Goal: Feedback & Contribution: Contribute content

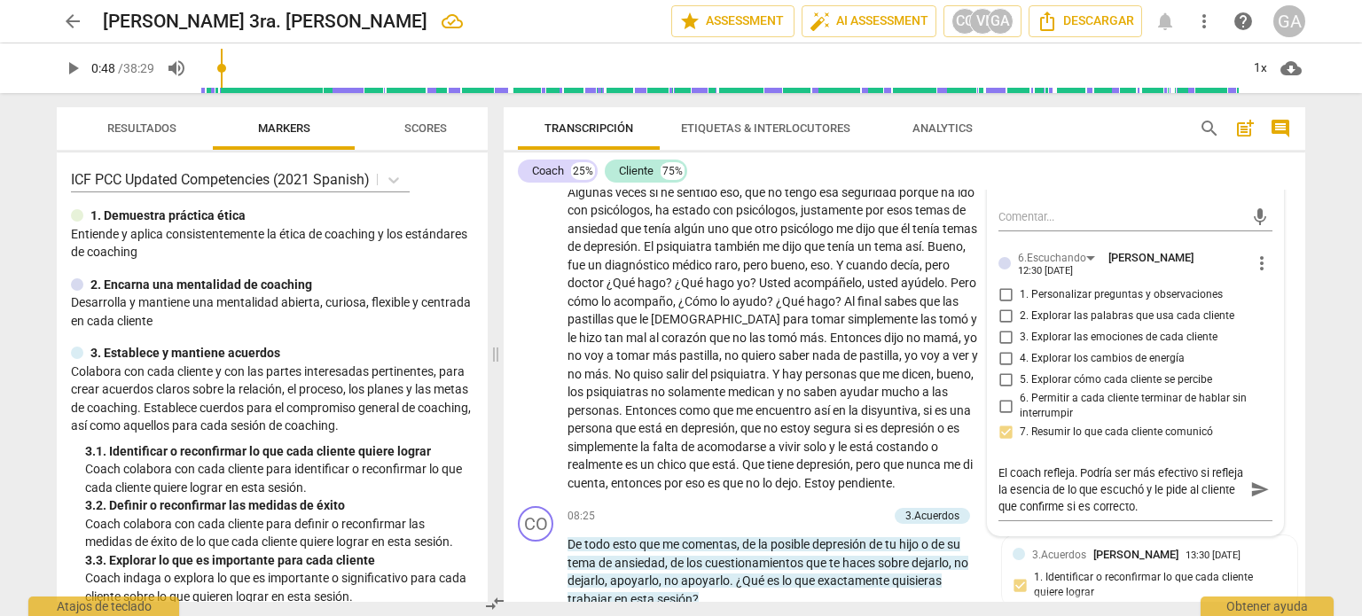
scroll to position [1773, 0]
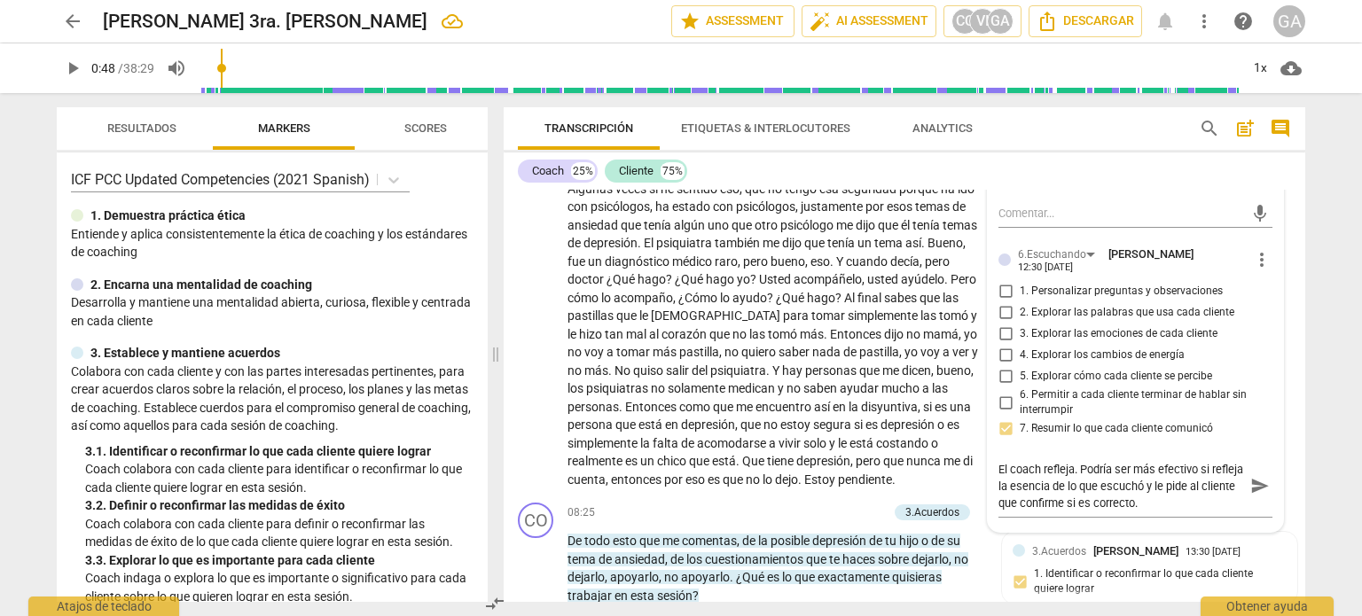
click at [1327, 116] on div "arrow_back Cynthia 3ra. Mentoría edit star Assessment auto_fix_high AI Assessm…" at bounding box center [681, 308] width 1362 height 616
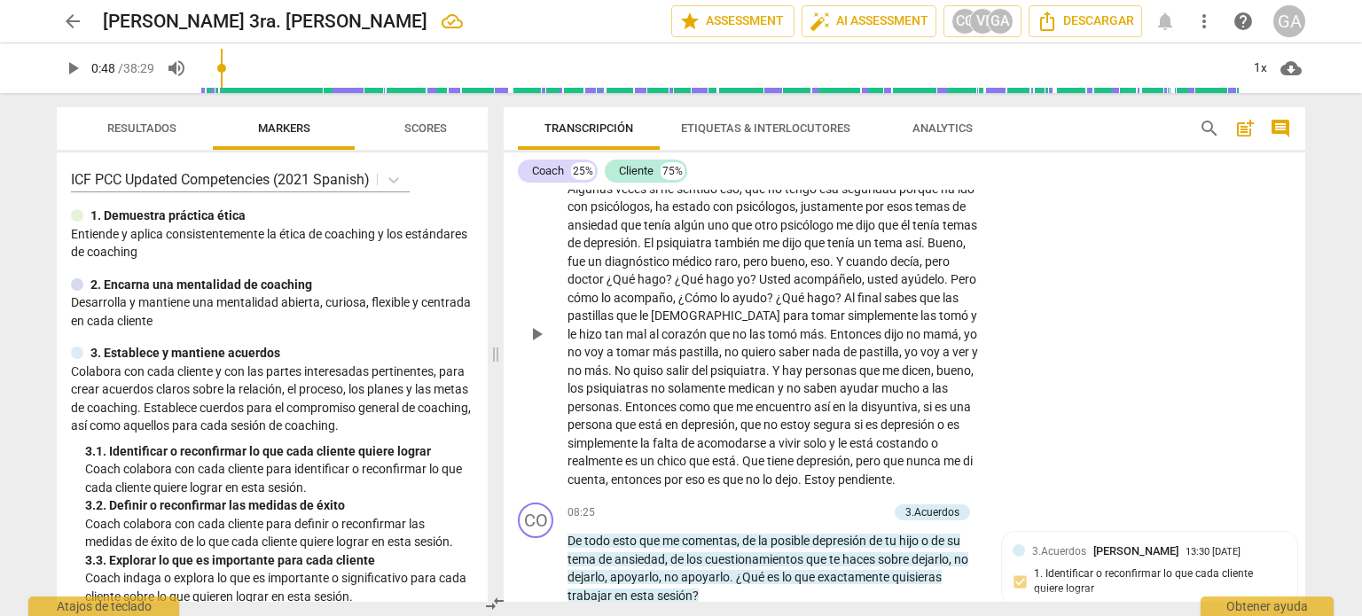
scroll to position [1507, 0]
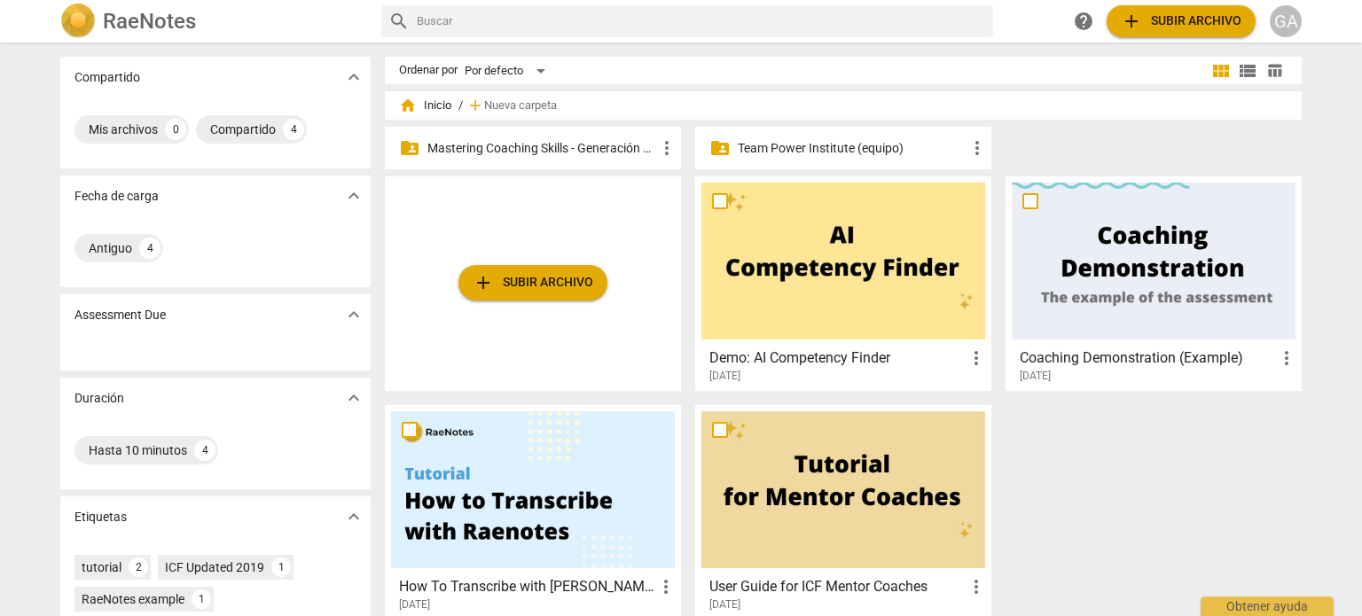
click at [537, 143] on p "Mastering Coaching Skills - Generación 31" at bounding box center [541, 148] width 229 height 19
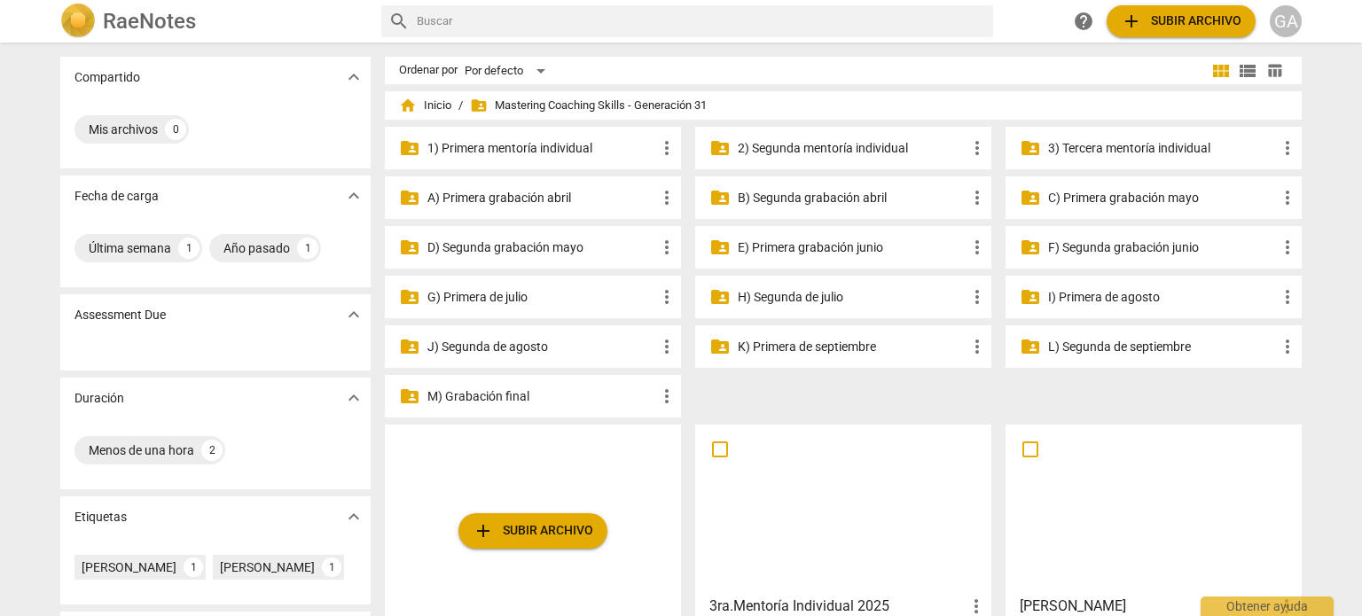
click at [1164, 147] on p "3) Tercera mentoría individual" at bounding box center [1162, 148] width 229 height 19
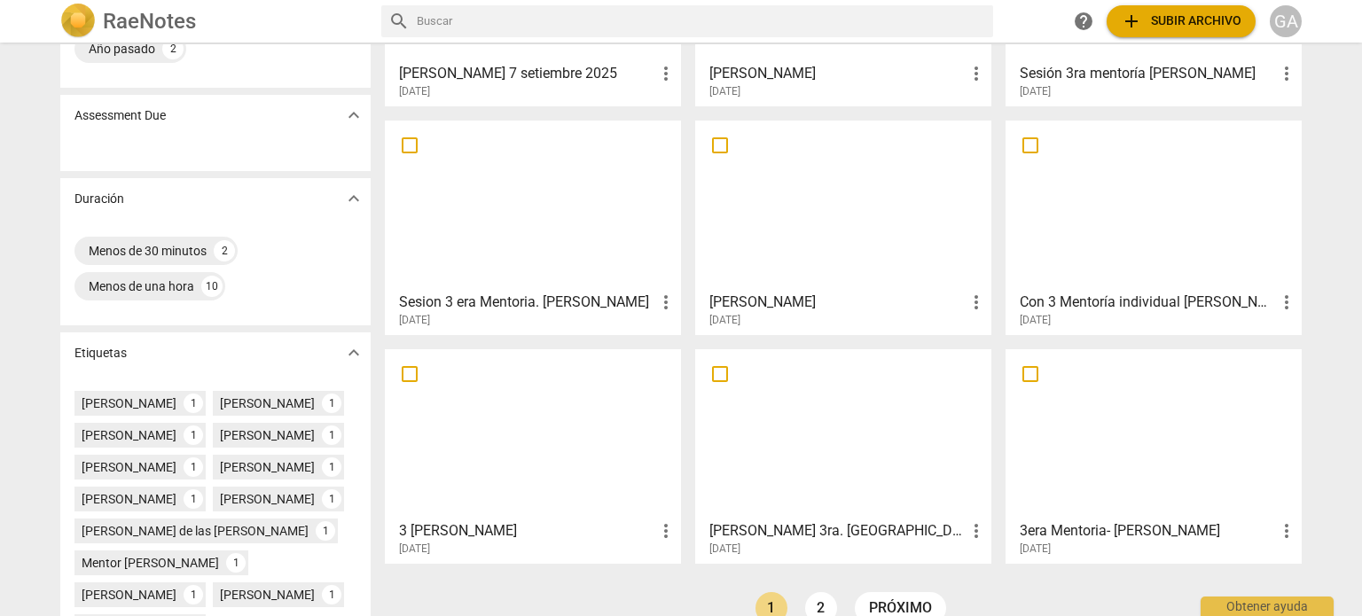
scroll to position [266, 0]
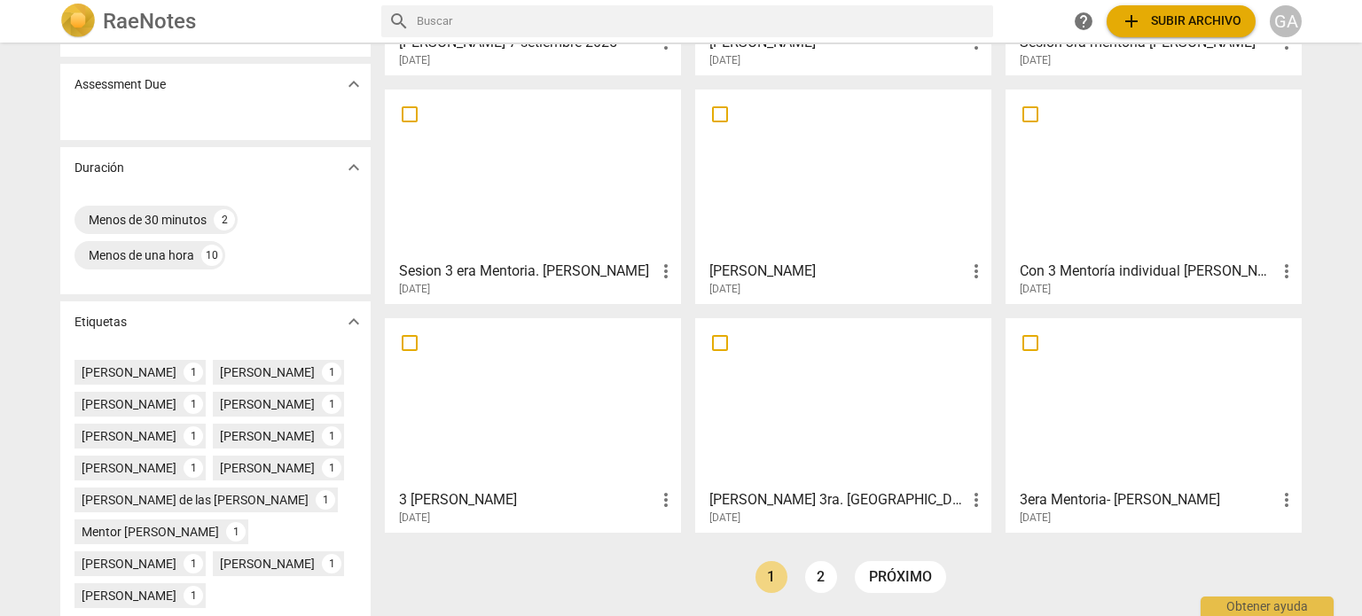
click at [811, 416] on div at bounding box center [843, 403] width 284 height 157
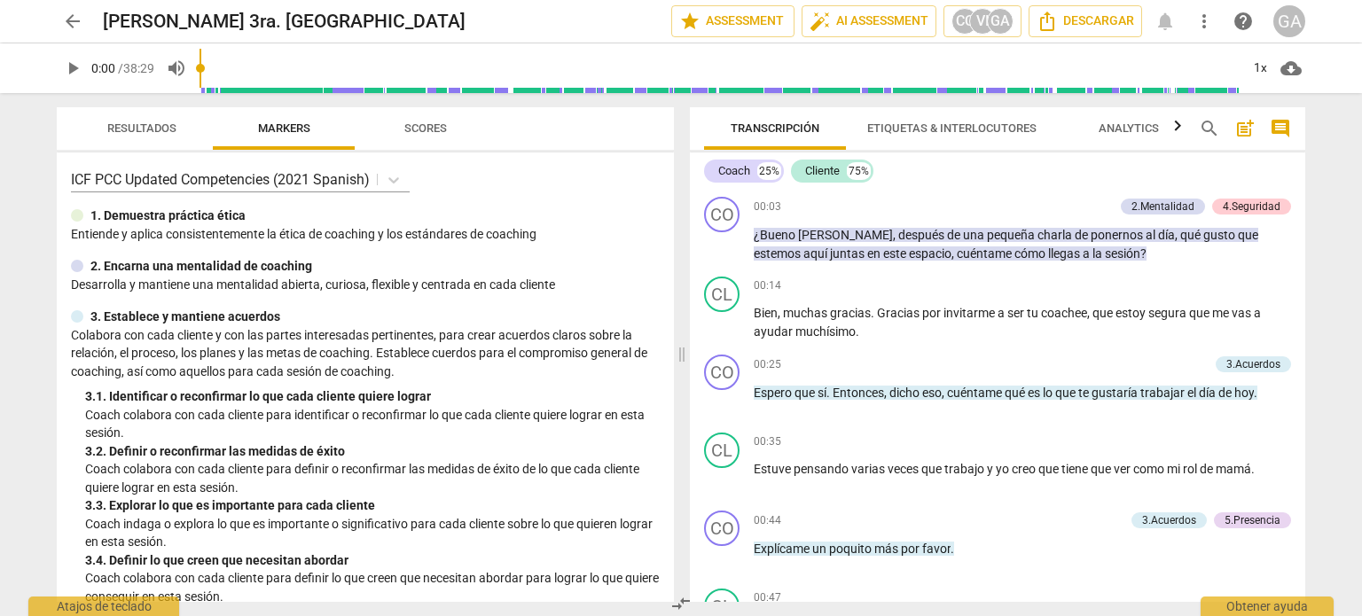
click at [1304, 205] on div "CO play_arrow pause 00:03 + Add competency 2.Mentalidad 4.Seguridad keyboard_ar…" at bounding box center [997, 396] width 615 height 412
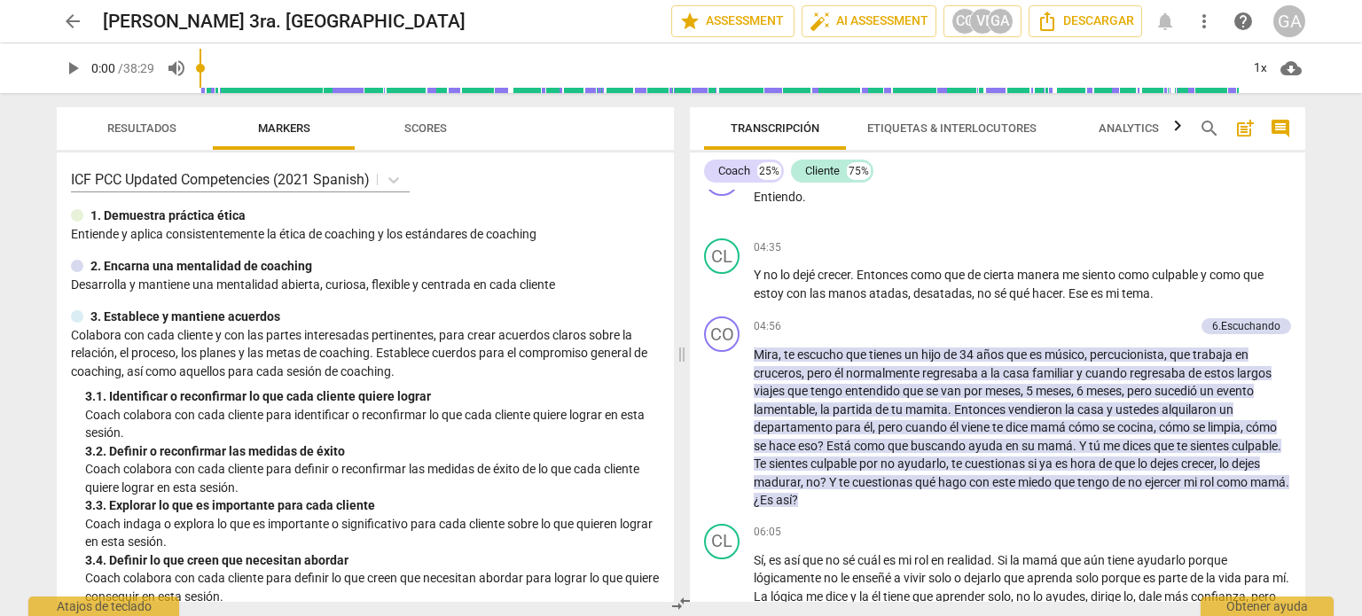
scroll to position [975, 0]
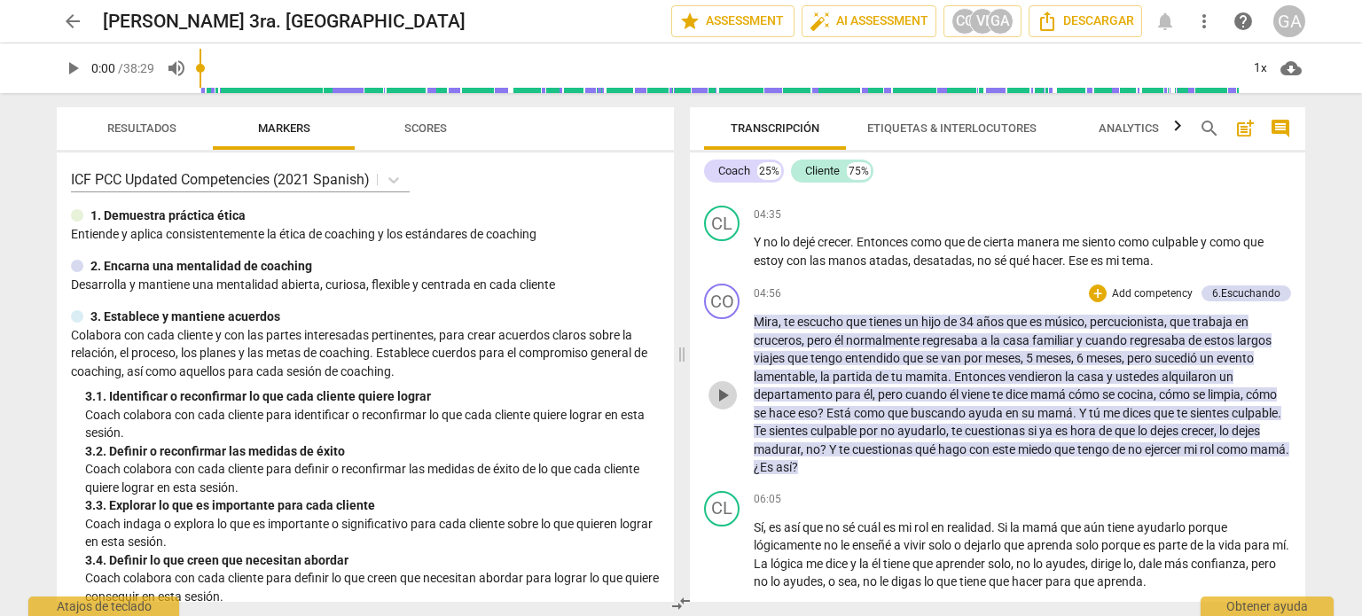
click at [721, 406] on span "play_arrow" at bounding box center [722, 395] width 21 height 21
click at [720, 406] on span "pause" at bounding box center [722, 395] width 21 height 21
type input "365"
click at [1139, 302] on p "Add competency" at bounding box center [1152, 294] width 84 height 16
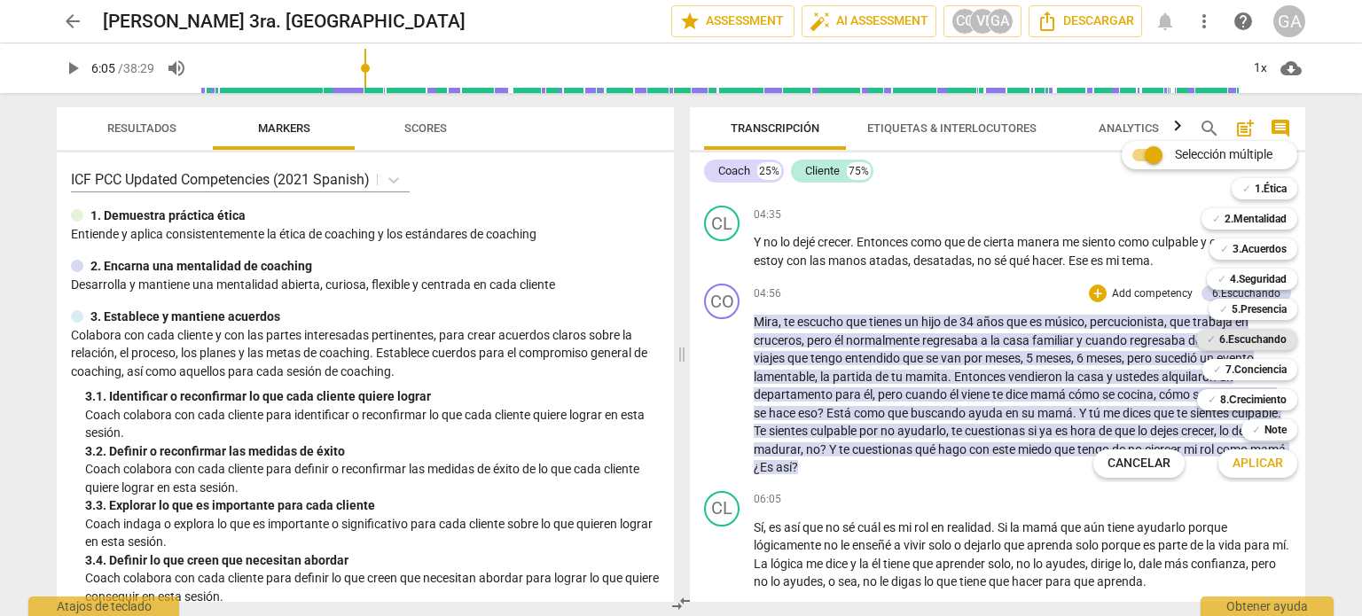
click at [1263, 333] on b "6.Escuchando" at bounding box center [1252, 339] width 67 height 21
click at [1265, 465] on span "Aplicar" at bounding box center [1257, 464] width 51 height 18
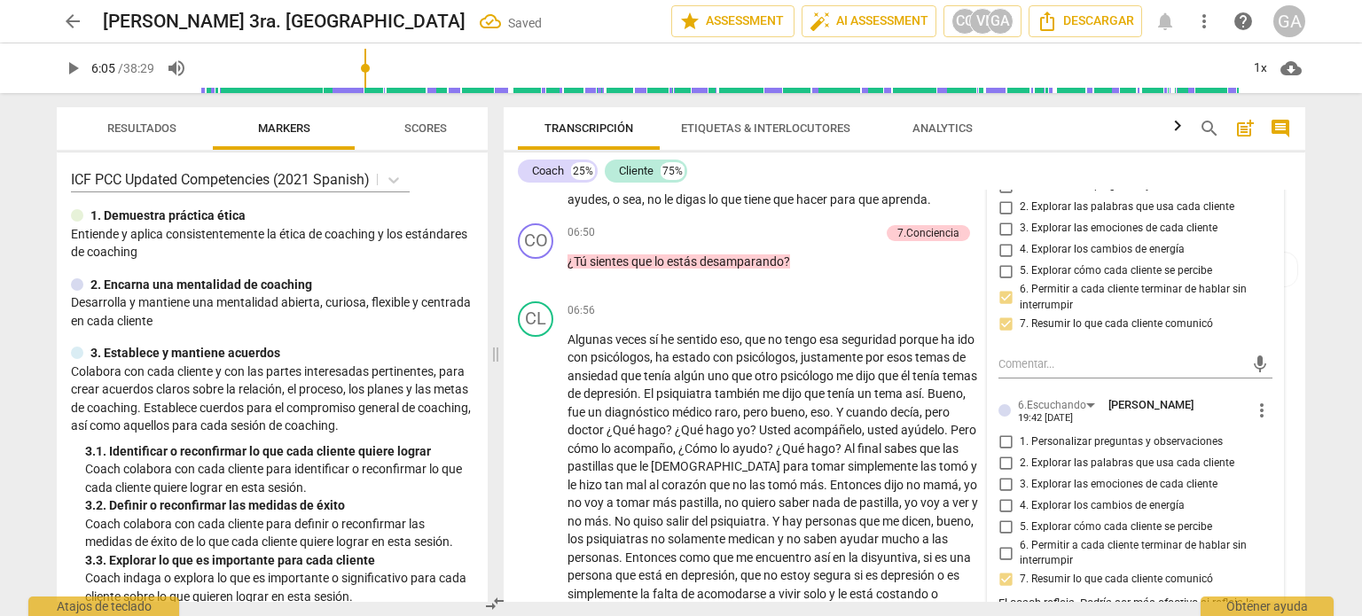
scroll to position [1679, 0]
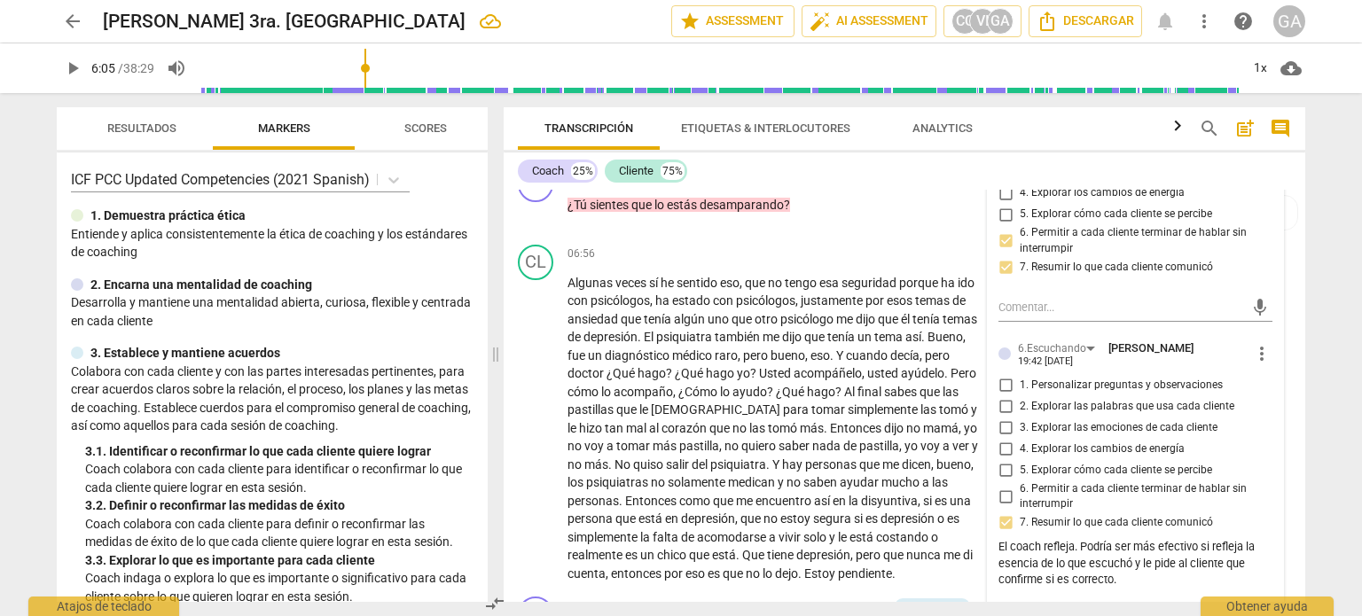
click at [1004, 428] on input "3. Explorar las emociones de cada cliente" at bounding box center [1005, 428] width 28 height 21
checkbox input "true"
click at [1074, 546] on div "El coach refleja. Podría ser más efectivo si refleja la esencia de lo que escuc…" at bounding box center [1135, 564] width 274 height 50
click at [1072, 544] on div "El coach refleja. Podría ser más efectivo si refleja la esencia de lo que escuc…" at bounding box center [1135, 564] width 274 height 50
click at [1052, 565] on div "El coach refleja. Podría ser más efectivo si refleja la esencia de lo que escuc…" at bounding box center [1135, 564] width 274 height 50
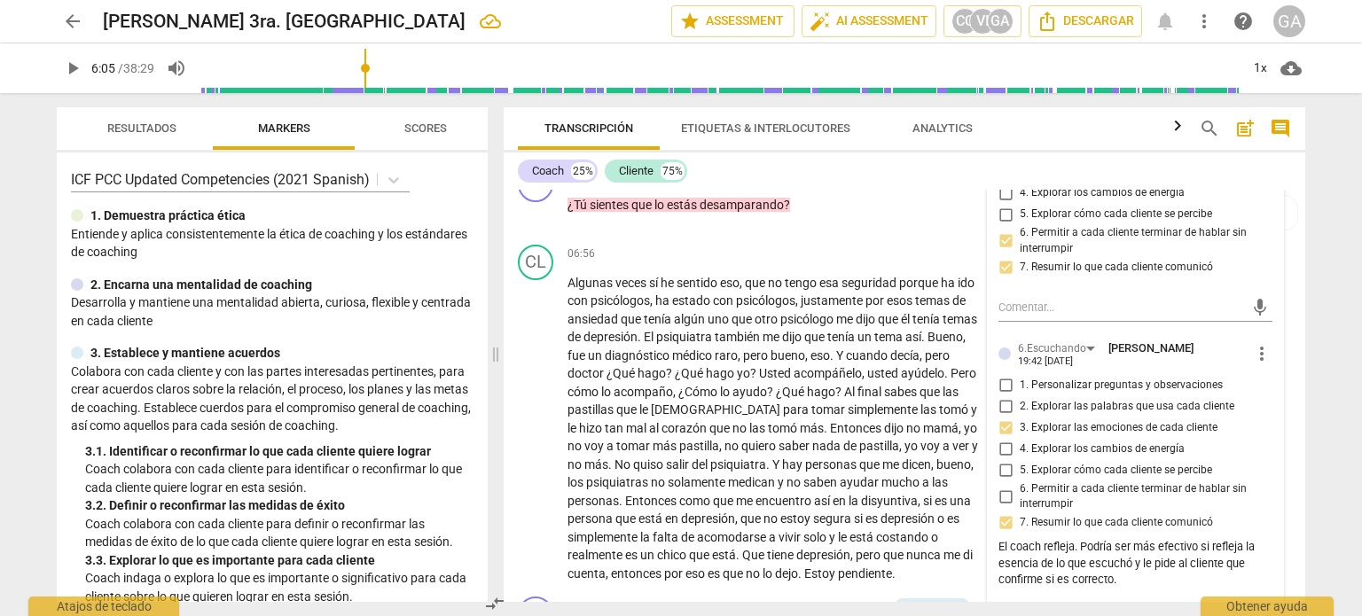
click at [1053, 560] on div "El coach refleja. Podría ser más efectivo si refleja la esencia de lo que escuc…" at bounding box center [1135, 564] width 274 height 50
click at [1050, 562] on div "El coach refleja. Podría ser más efectivo si refleja la esencia de lo que escuc…" at bounding box center [1135, 564] width 274 height 50
click at [1255, 357] on span "more_vert" at bounding box center [1261, 353] width 21 height 21
click at [1265, 356] on li "Editar" at bounding box center [1277, 353] width 62 height 34
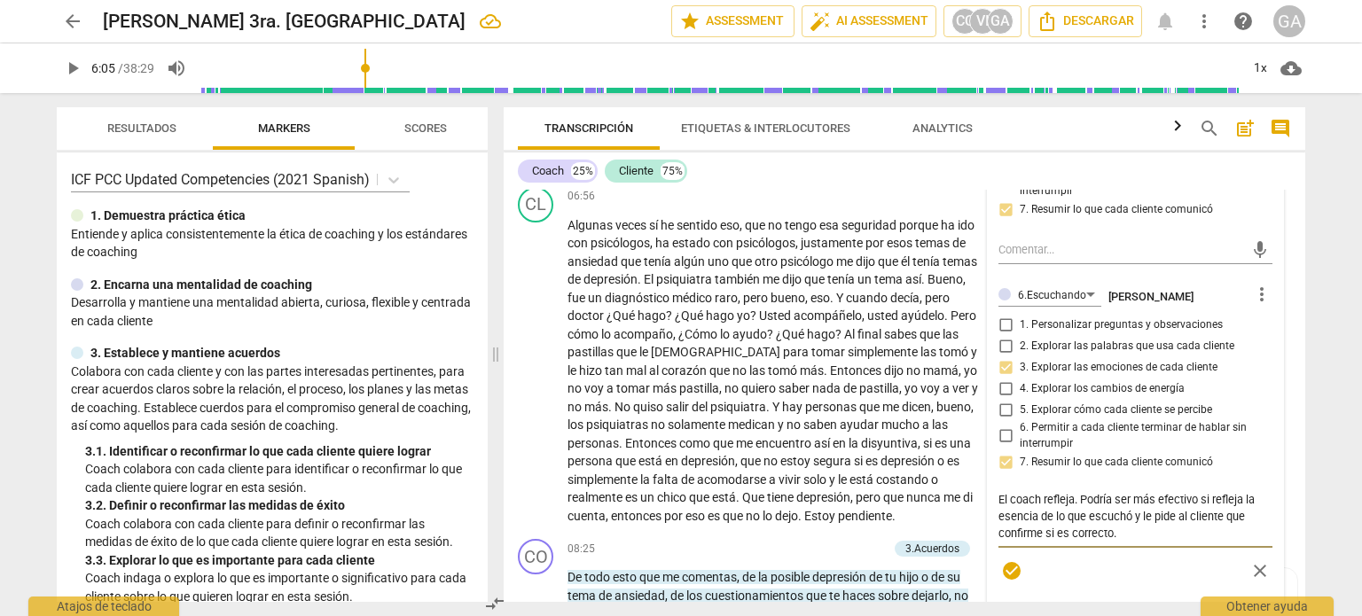
scroll to position [1768, 0]
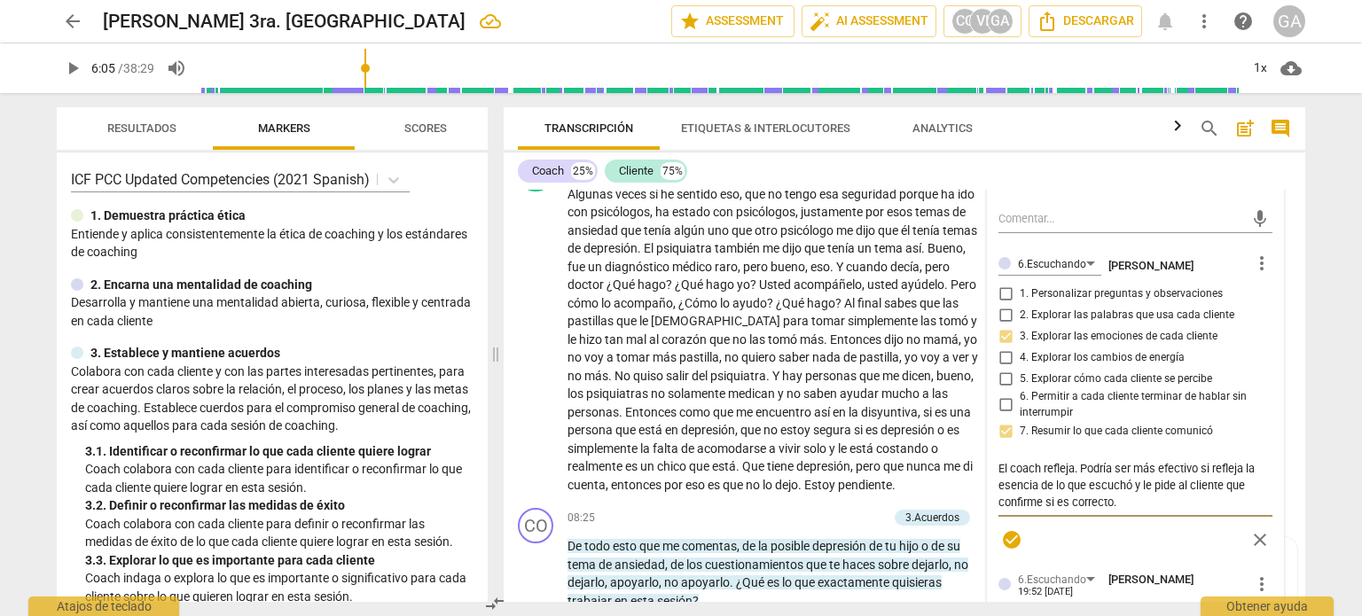
click at [1072, 463] on textarea "El coach refleja. Podría ser más efectivo si refleja la esencia de lo que escuc…" at bounding box center [1135, 485] width 274 height 51
type textarea "El coach refleja,. Podría ser más efectivo si refleja la esencia de lo que escu…"
type textarea "El coach refleja, . Podría ser más efectivo si refleja la esencia de lo que esc…"
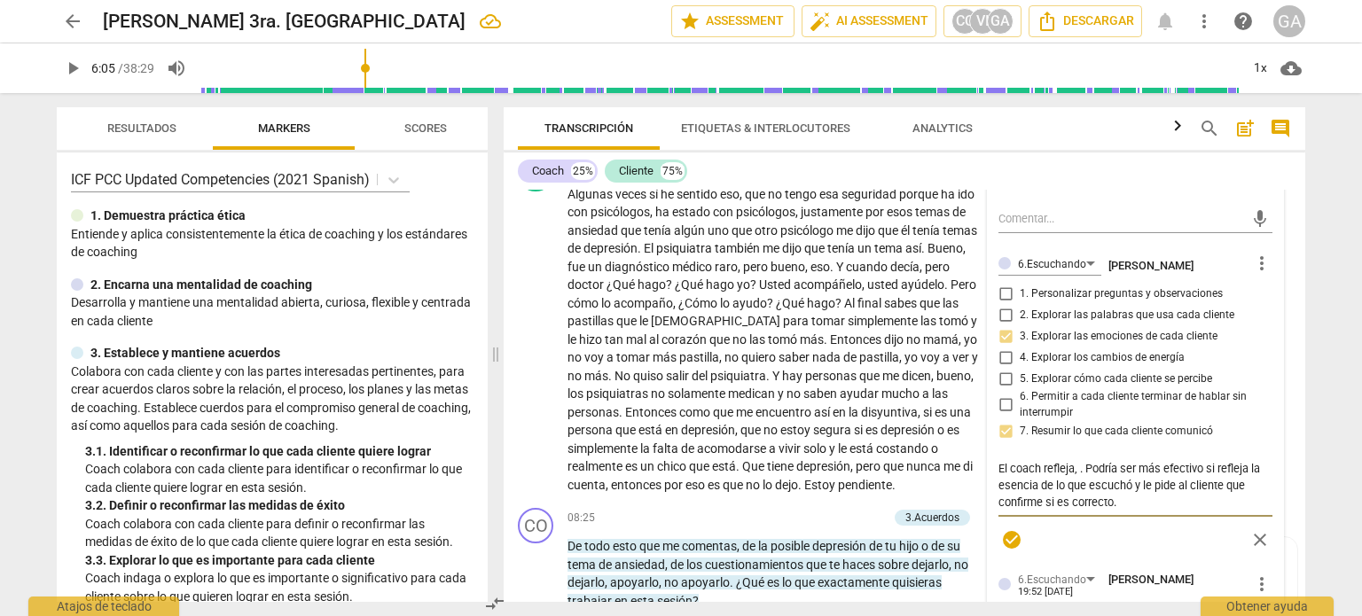
type textarea "El coach refleja, l. Podría ser más efectivo si refleja la esencia de lo que es…"
type textarea "El coach refleja, lo. Podría ser más efectivo si refleja la esencia de lo que e…"
type textarea "El coach refleja, lo . Podría ser más efectivo si refleja la esencia de lo que …"
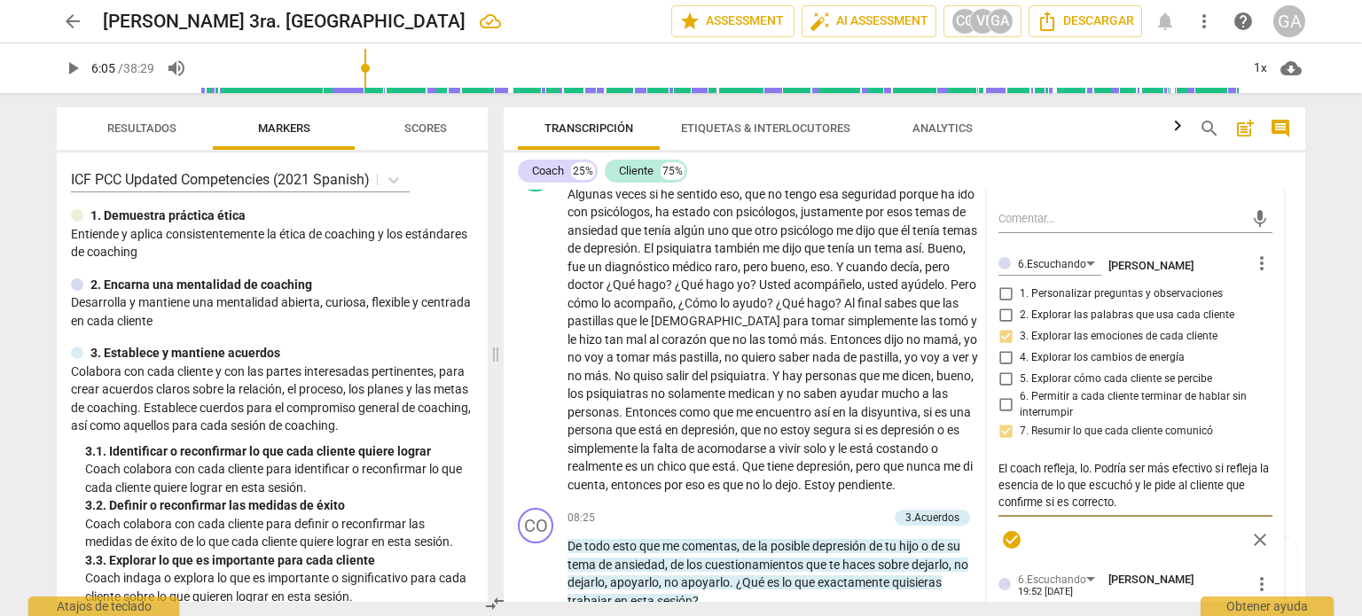
type textarea "El coach refleja, lo . Podría ser más efectivo si refleja la esencia de lo que …"
type textarea "El coach refleja, lo q. Podría ser más efectivo si refleja la esencia de lo que…"
type textarea "El coach refleja, lo qu. Podría ser más efectivo si refleja la esencia de lo qu…"
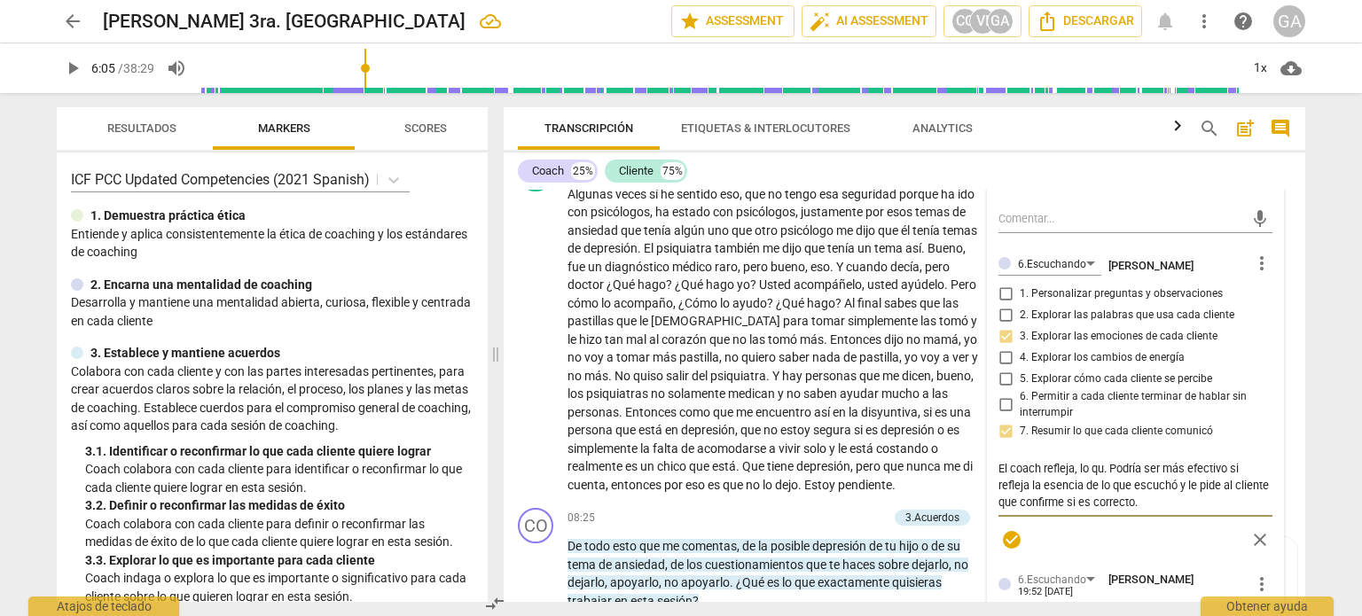
type textarea "El coach refleja, lo que. Podría ser más efectivo si refleja la esencia de lo q…"
type textarea "El coach refleja, lo que . Podría ser más efectivo si refleja la esencia de lo …"
type textarea "El coach refleja, lo que e. Podría ser más efectivo si refleja la esencia de lo…"
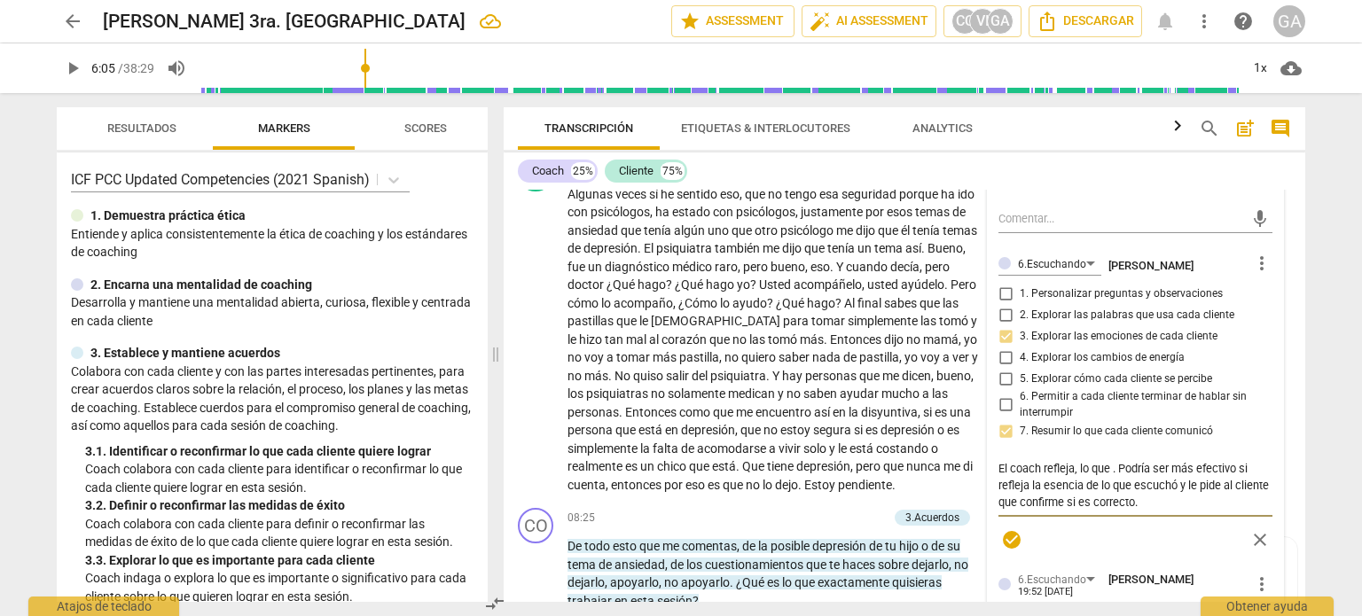
type textarea "El coach refleja, lo que e. Podría ser más efectivo si refleja la esencia de lo…"
type textarea "El coach refleja, lo que es. Podría ser más efectivo si refleja la esencia de l…"
type textarea "El coach refleja, lo que esc. Podría ser más efectivo si refleja la esencia de …"
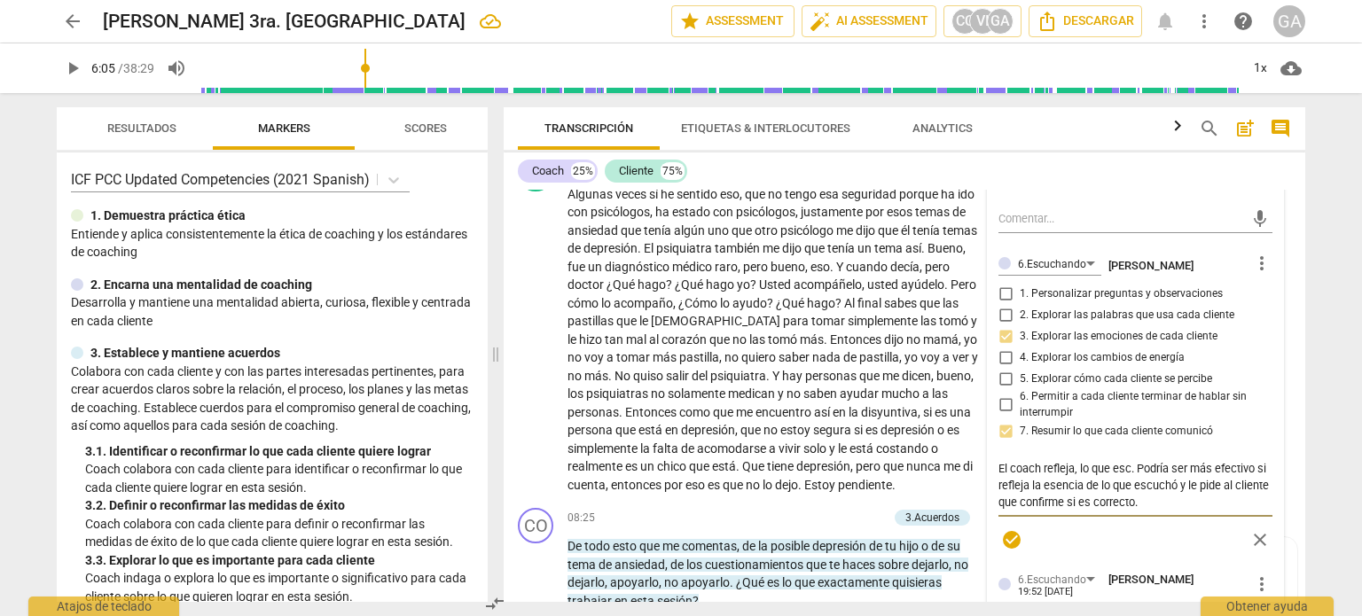
type textarea "El coach refleja, lo que escu. Podría ser más efectivo si refleja la esencia de…"
type textarea "El coach refleja, lo que escuc. Podría ser más efectivo si refleja la esencia d…"
type textarea "El coach refleja, lo que escuch. Podría ser más efectivo si refleja la esencia …"
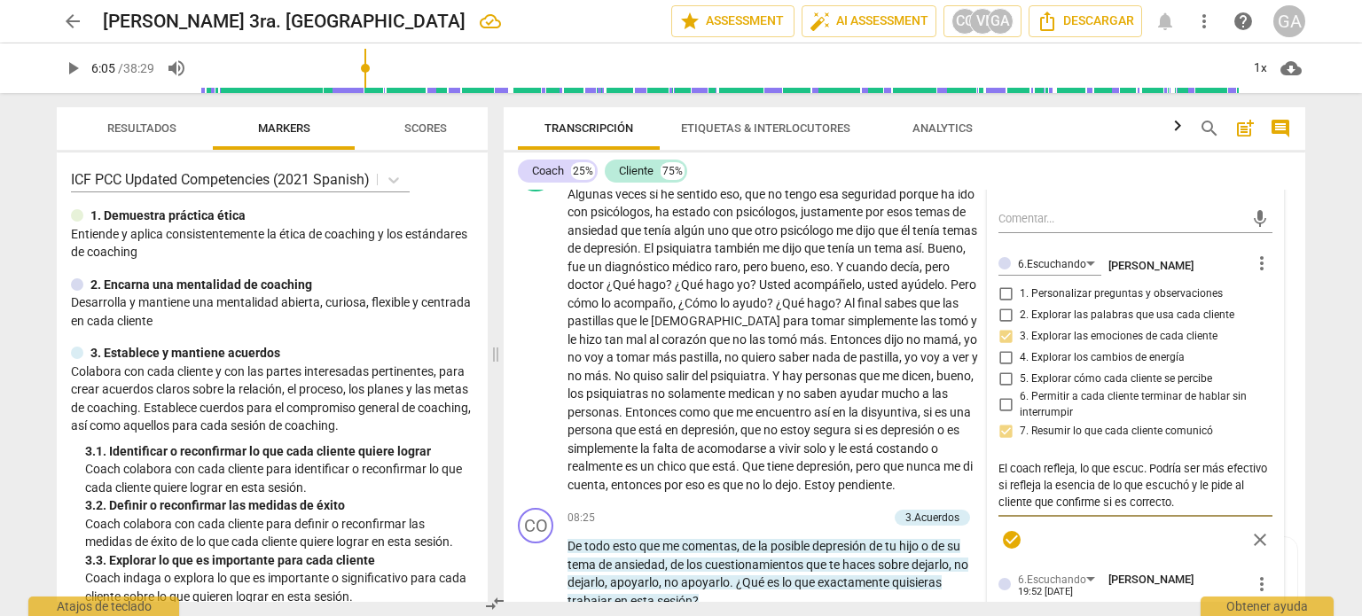
type textarea "El coach refleja, lo que escuch. Podría ser más efectivo si refleja la esencia …"
type textarea "El coach refleja, lo que escucho. Podría ser más efectivo si refleja la esencia…"
type textarea "El coach refleja, lo que escucho.. Podría ser más efectivo si refleja la esenci…"
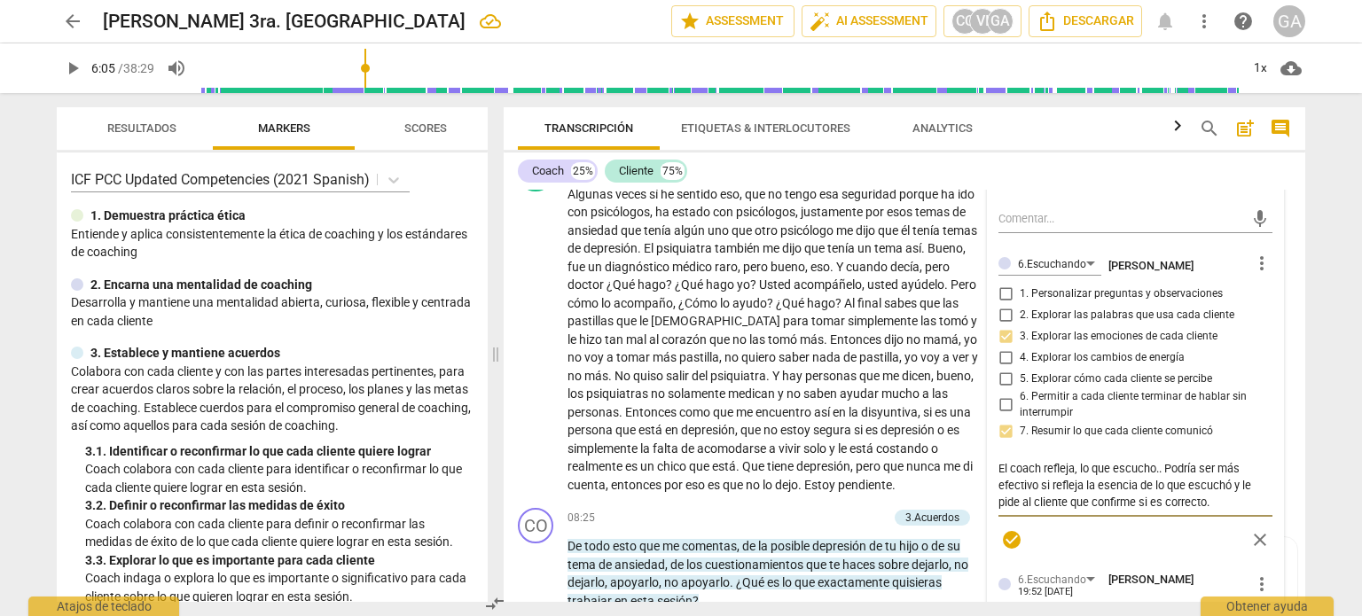
type textarea "El coach refleja, lo que escucho. . Podría ser más efectivo si refleja la esenc…"
type textarea "El coach refleja, lo que escucho.. Podría ser más efectivo si refleja la esenci…"
type textarea "El coach refleja, lo que escucho. Podría ser más efectivo si refleja la esencia…"
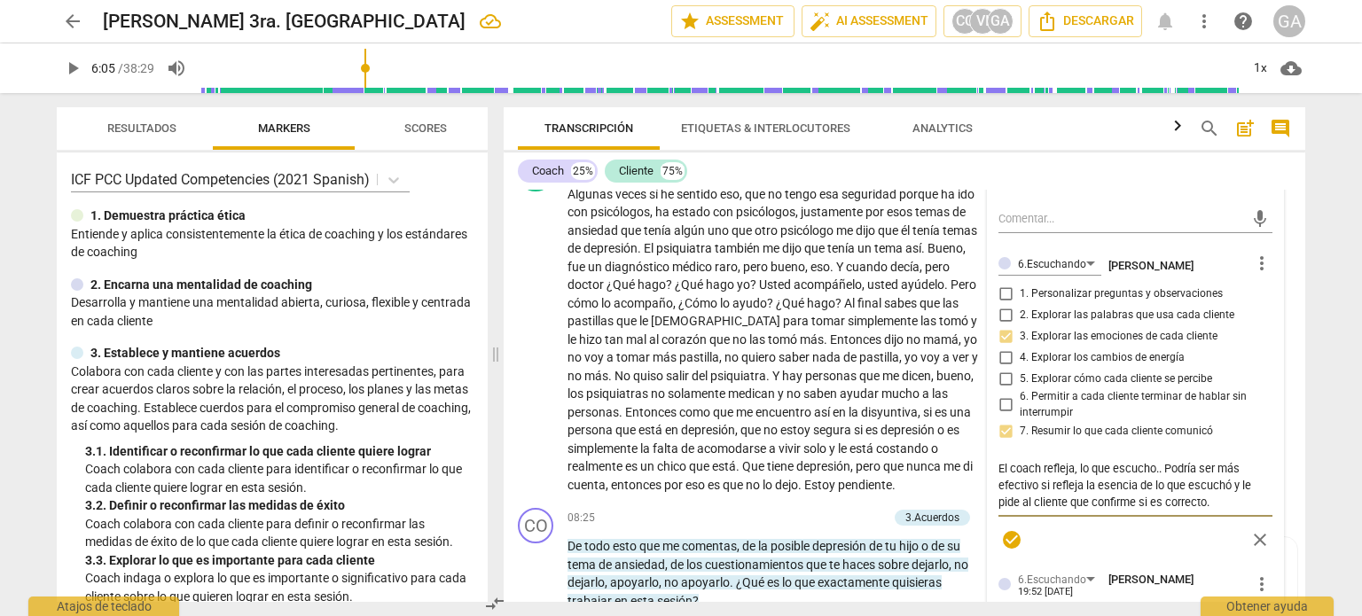
type textarea "El coach refleja, lo que escucho. Podría ser más efectivo si refleja la esencia…"
type textarea "El coach refleja, lo que escucho . Podría ser más efectivo si refleja la esenci…"
type textarea "El coach refleja, lo que escucho y. Podría ser más efectivo si refleja la esenc…"
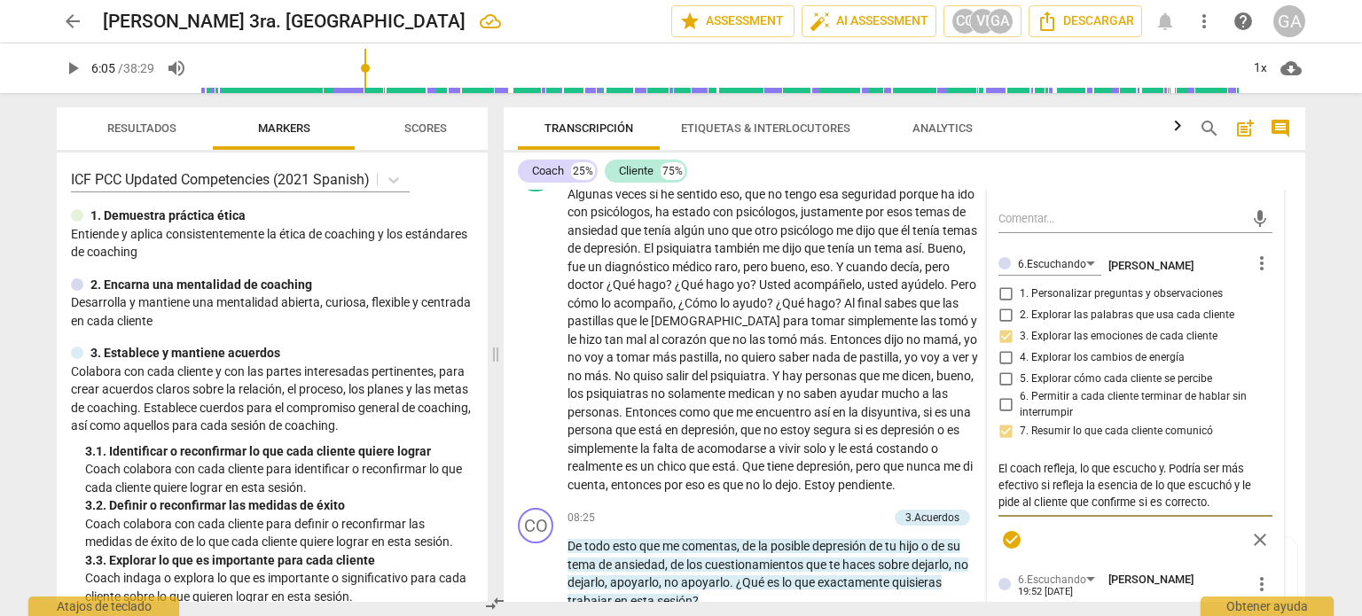
type textarea "El coach refleja, lo que escucho y . Podría ser más efectivo si refleja la esen…"
type textarea "El coach refleja, lo que escucho y l. Podría ser más efectivo si refleja la ese…"
type textarea "El coach refleja, lo que escucho y ls. Podría ser más efectivo si refleja la es…"
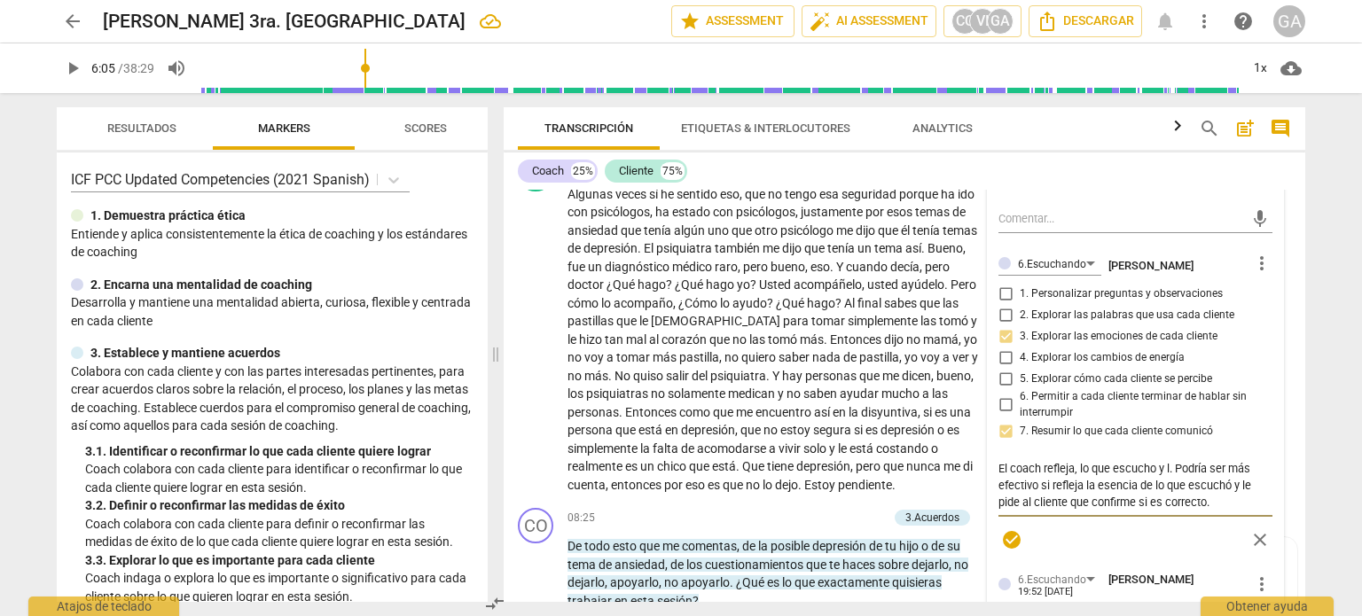
type textarea "El coach refleja, lo que escucho y ls. Podría ser más efectivo si refleja la es…"
type textarea "El coach refleja, lo que escucho y ls . Podría ser más efectivo si refleja la e…"
type textarea "El coach refleja, lo que escucho y ls. Podría ser más efectivo si refleja la es…"
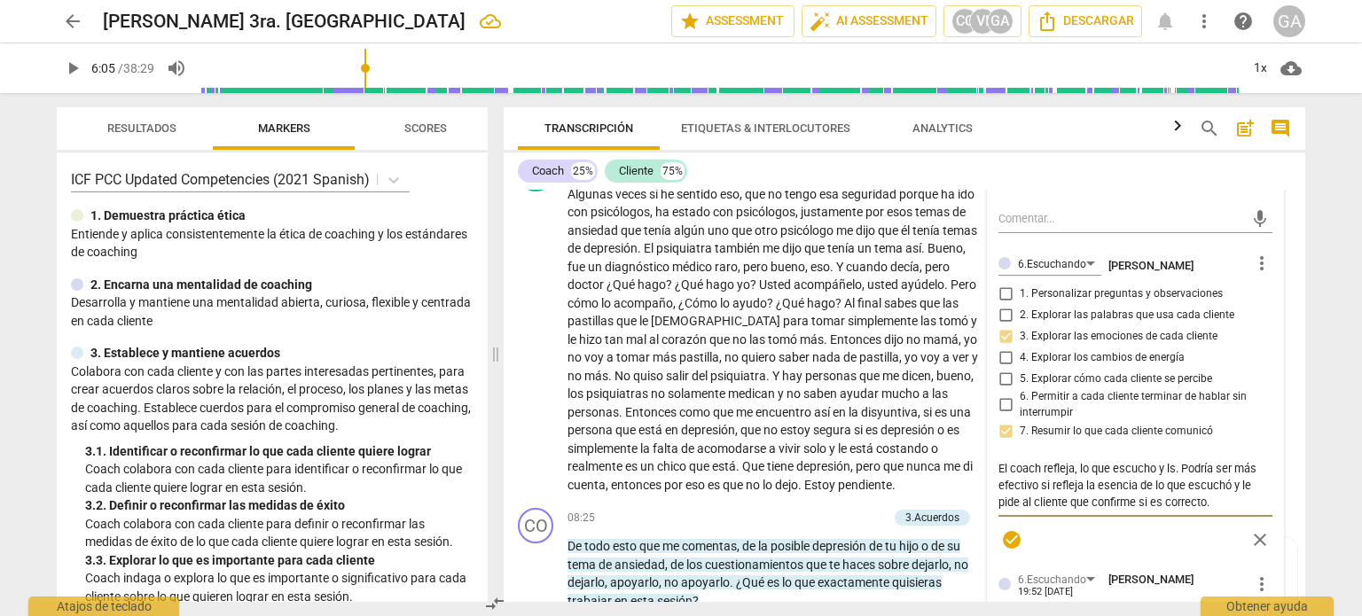
type textarea "El coach refleja, lo que escucho y l. Podría ser más efectivo si refleja la ese…"
type textarea "El coach refleja, lo que escucho y la. Podría ser más efectivo si refleja la es…"
type textarea "El coach refleja, lo que escucho y las. Podría ser más efectivo si refleja la e…"
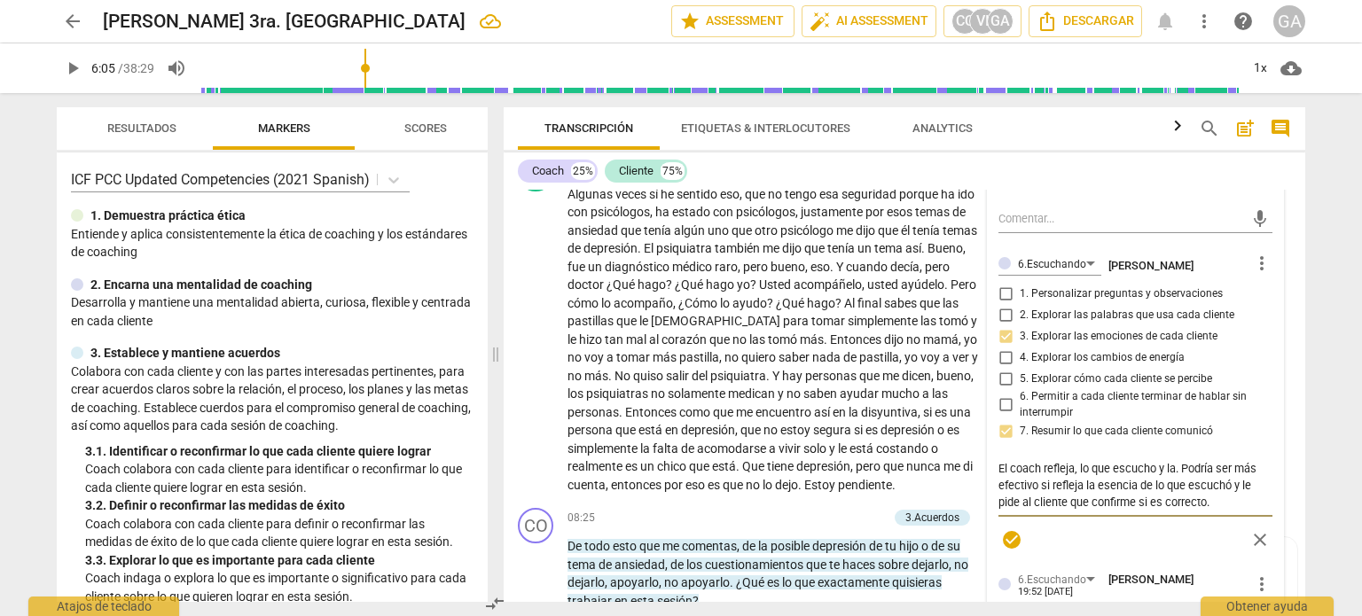
type textarea "El coach refleja, lo que escucho y las. Podría ser más efectivo si refleja la e…"
type textarea "El coach refleja, lo que escucho y la. Podría ser más efectivo si refleja la es…"
type textarea "El coach refleja, lo que escucho y l. Podría ser más efectivo si refleja la ese…"
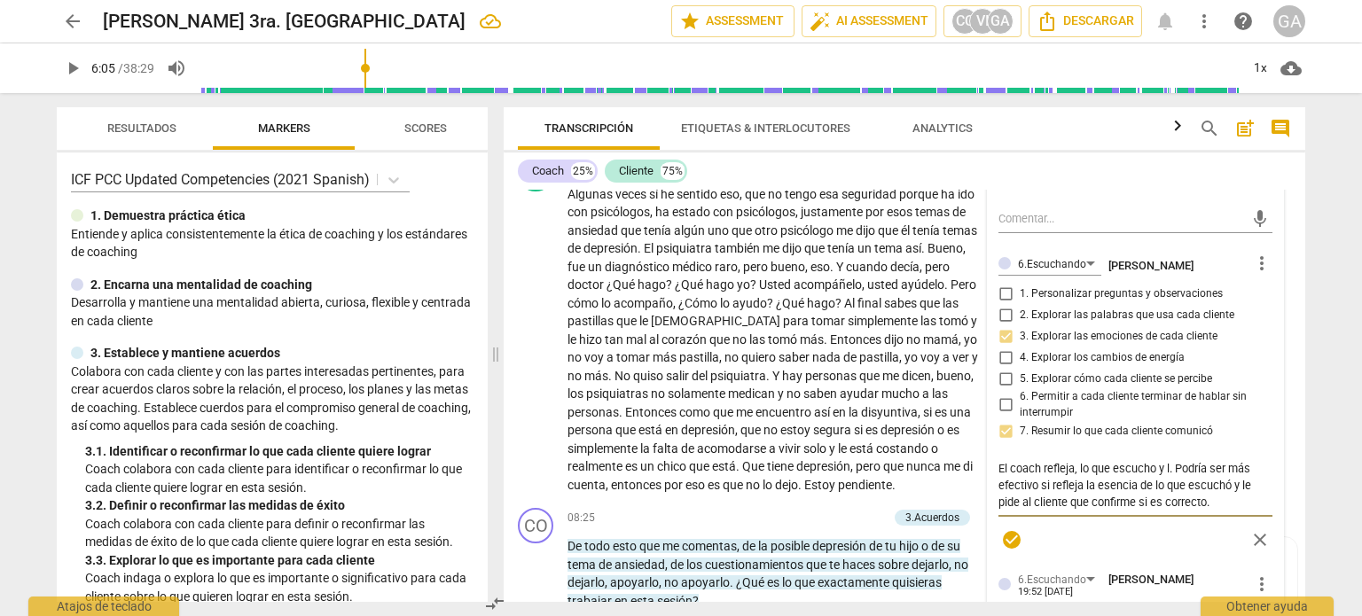
type textarea "El coach refleja, lo que escucho y . Podría ser más efectivo si refleja la esen…"
type textarea "El coach refleja, lo que escucho y r. Podría ser más efectivo si refleja la ese…"
type textarea "El coach refleja, lo que escucho y re. Podría ser más efectivo si refleja la es…"
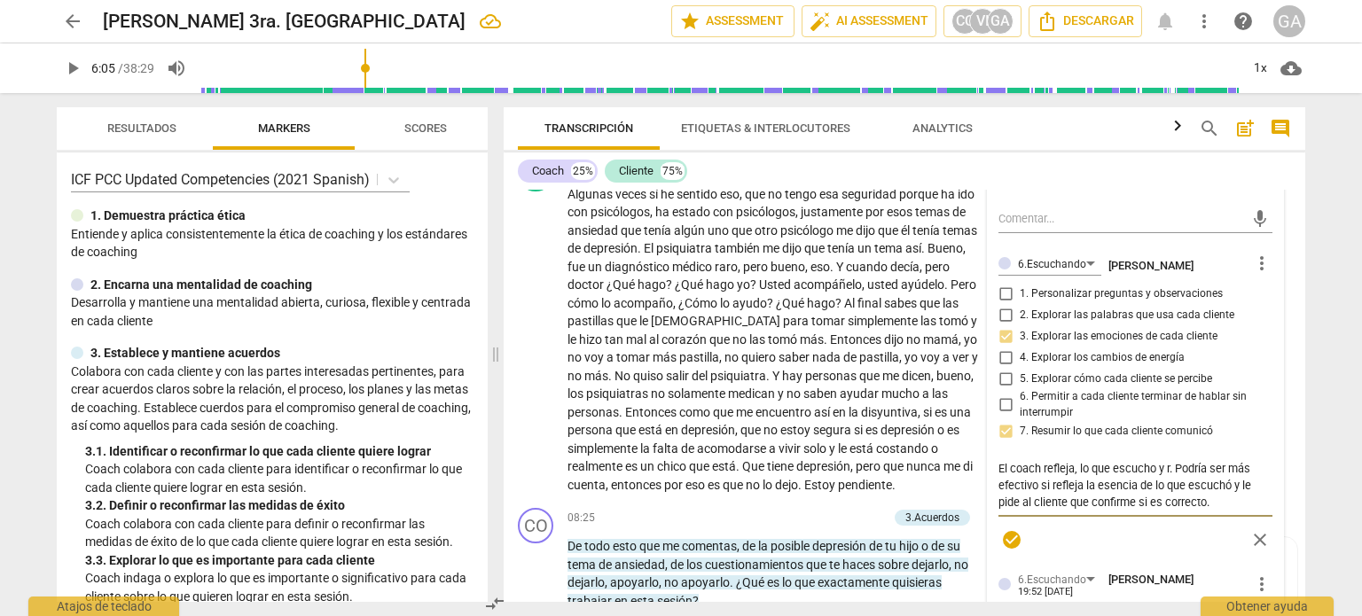
type textarea "El coach refleja, lo que escucho y re. Podría ser más efectivo si refleja la es…"
type textarea "El coach refleja, lo que escucho y res. Podría ser más efectivo si refleja la e…"
type textarea "El coach refleja, lo que escucho y resa. Podría ser más efectivo si refleja la …"
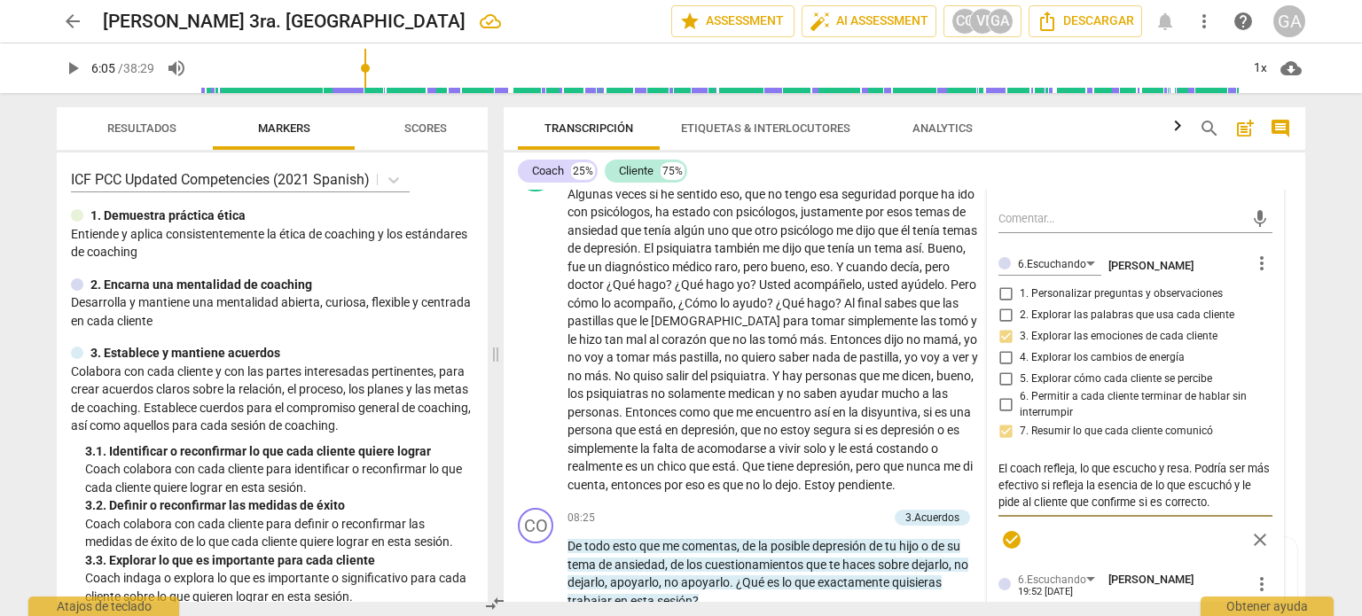
type textarea "El coach refleja, lo que escucho y resal. Podría ser más efectivo si refleja la…"
type textarea "El coach refleja, lo que escucho y resalt. Podría ser más efectivo si refleja l…"
type textarea "El coach refleja, lo que escucho y resalta. Podría ser más efectivo si refleja …"
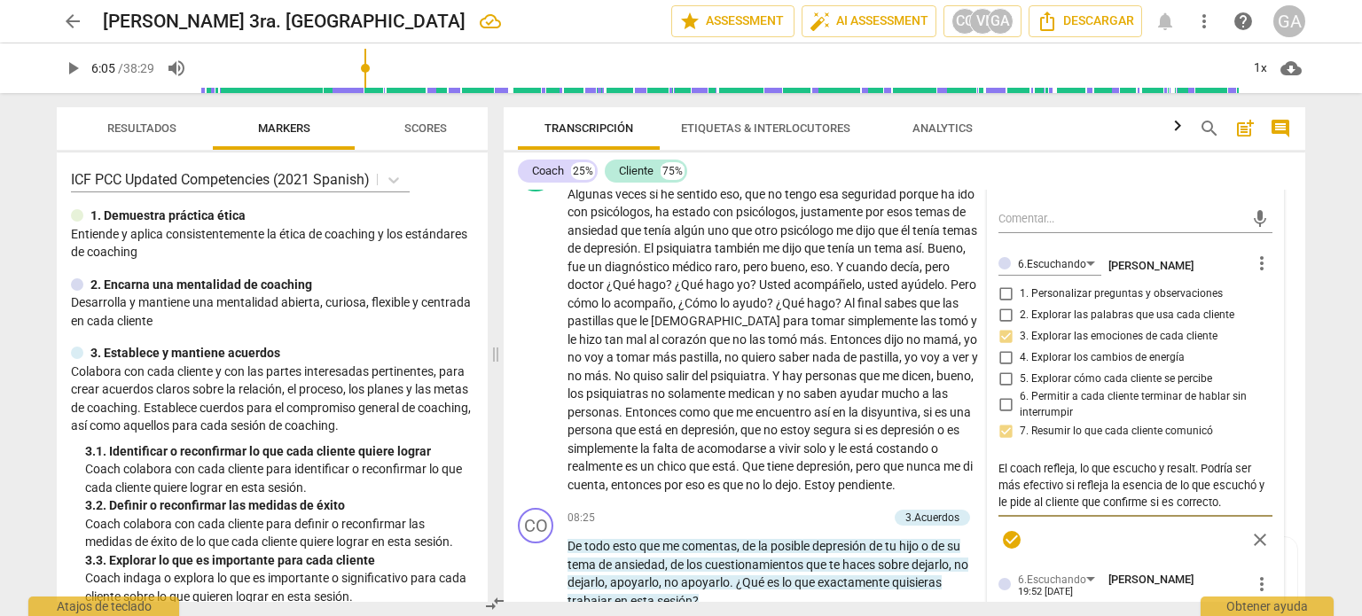
type textarea "El coach refleja, lo que escucho y resalta. Podría ser más efectivo si refleja …"
type textarea "El coach refleja, lo que escucho y resalta . Podría ser más efectivo si refleja…"
type textarea "El coach refleja, lo que escucho y resalta l. Podría ser más efectivo si reflej…"
type textarea "El coach refleja, lo que escucho y resalta ll. Podría ser más efectivo si refle…"
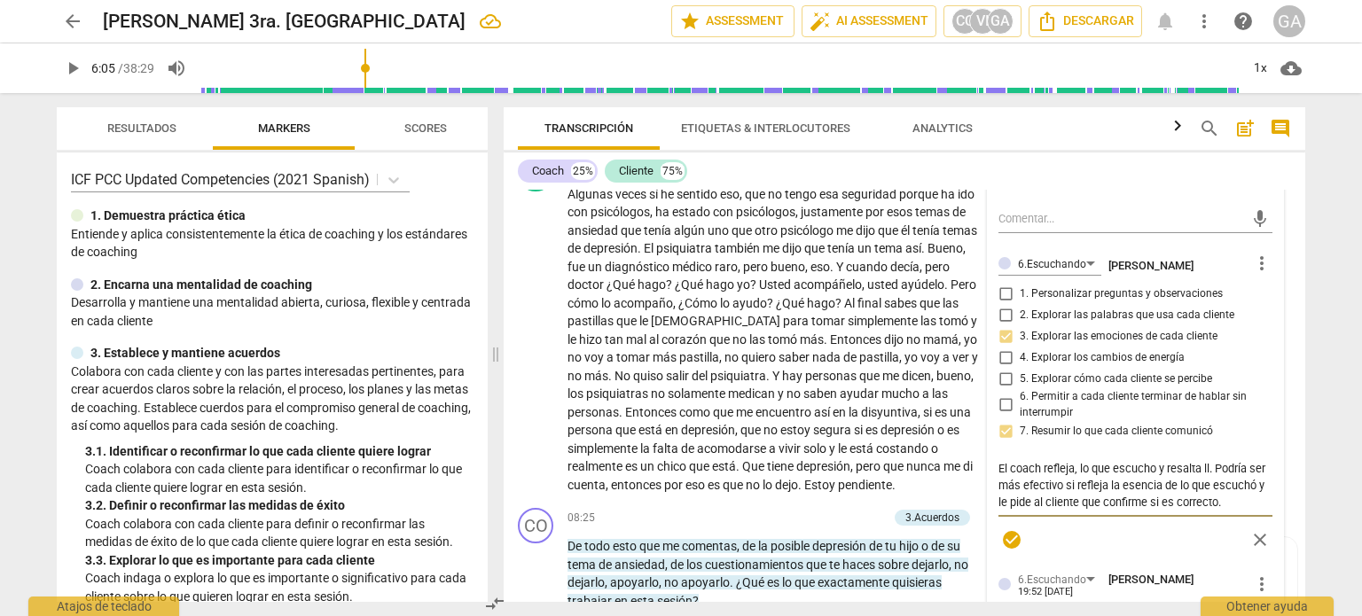
type textarea "El coach refleja, lo que escucho y resalta lll. Podría ser más efectivo si refl…"
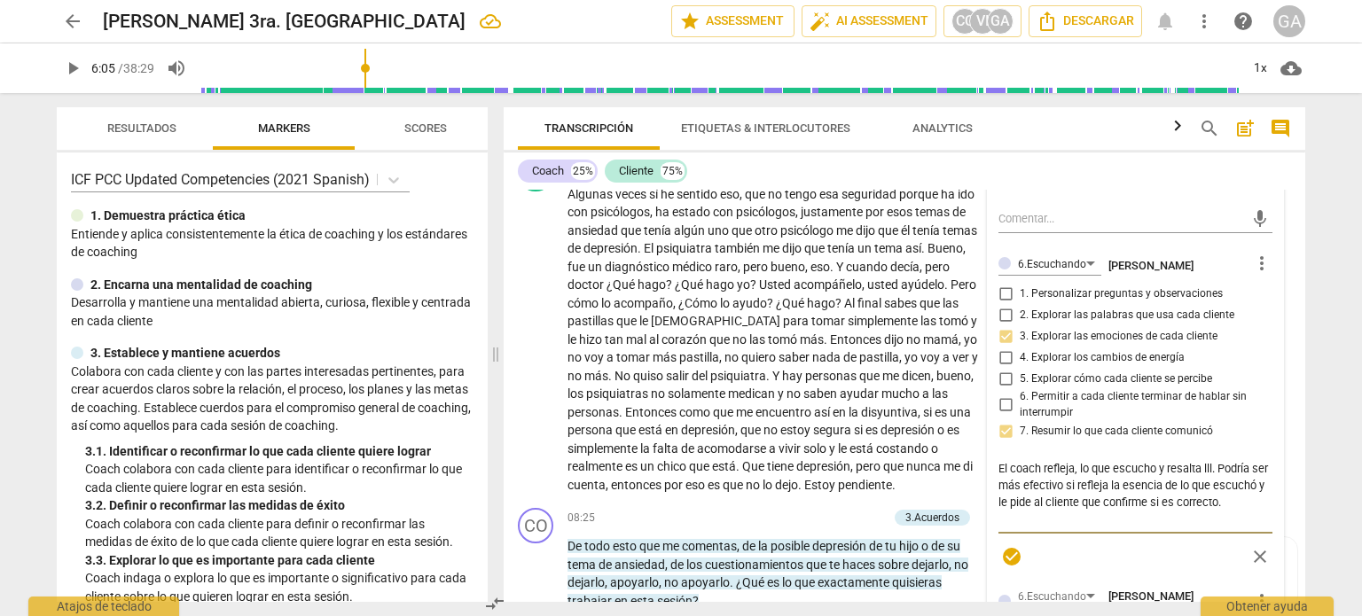
type textarea "El coach refleja, lo que escucho y resalta llla. Podría ser más efectivo si ref…"
type textarea "El coach refleja, lo que escucho y resalta lllas. Podría ser más efectivo si re…"
type textarea "El coach refleja, lo que escucho y resalta lllas . Podría ser más efectivo si r…"
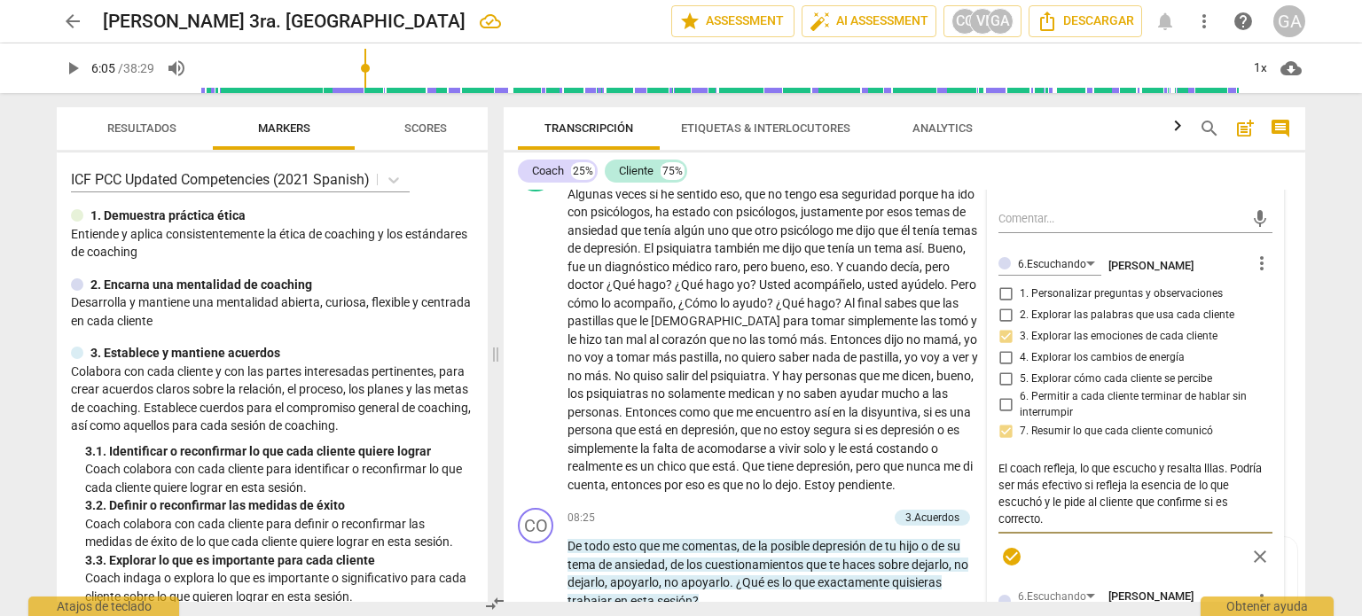
type textarea "El coach refleja, lo que escucho y resalta lllas . Podría ser más efectivo si r…"
type textarea "El coach refleja, lo que escucho y resalta lllas. Podría ser más efectivo si re…"
type textarea "El coach refleja, lo que escucho y resalta llla. Podría ser más efectivo si ref…"
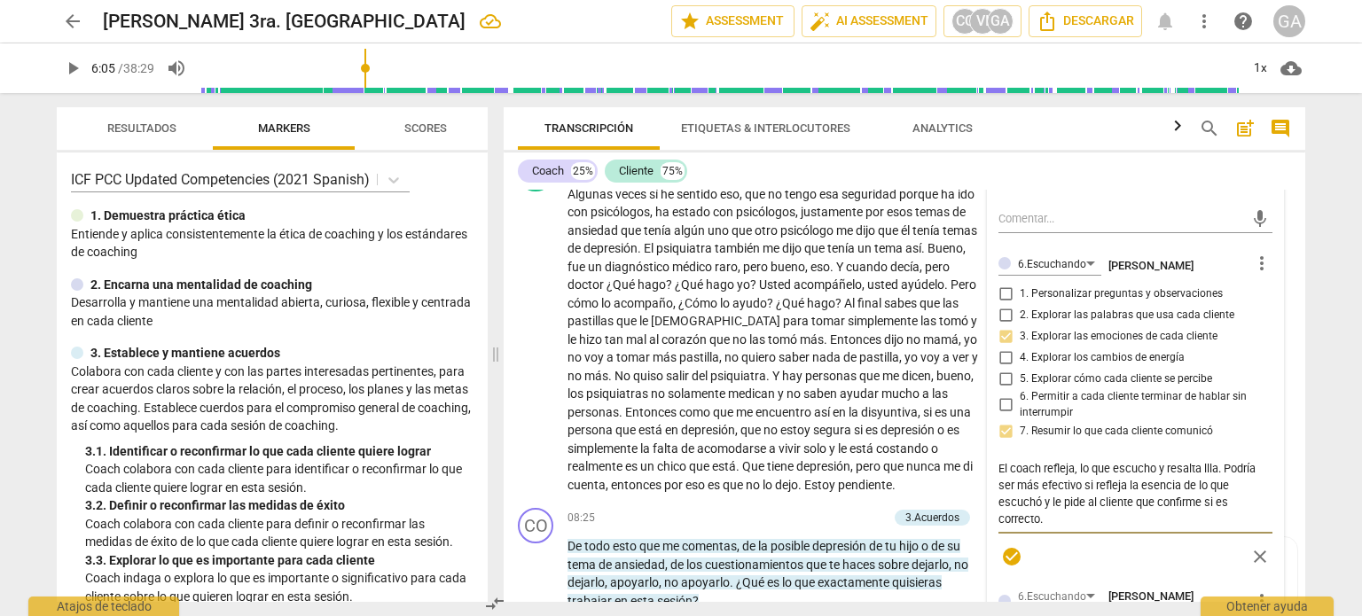
type textarea "El coach refleja, lo que escucho y resalta lll. Podría ser más efectivo si refl…"
type textarea "El coach refleja, lo que escucho y resalta ll. Podría ser más efectivo si refle…"
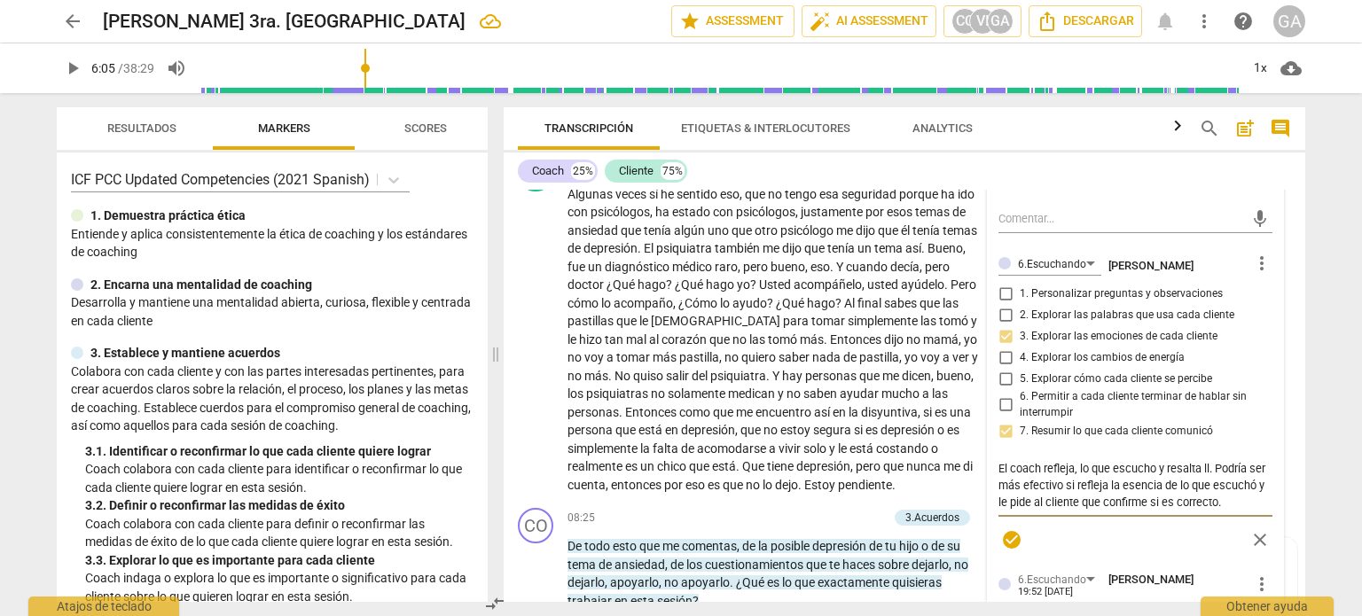
type textarea "El coach refleja, lo que escucho y resalta lla. Podría ser más efectivo si refl…"
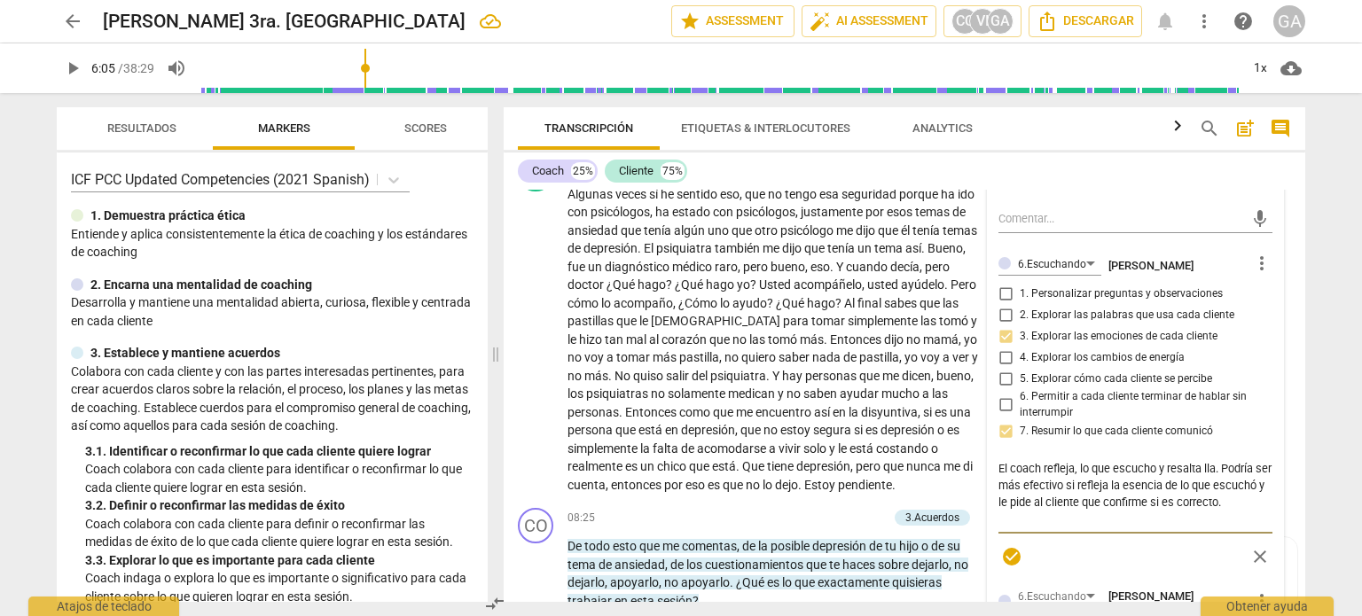
type textarea "El coach refleja, lo que escucho y resalta ll. Podría ser más efectivo si refle…"
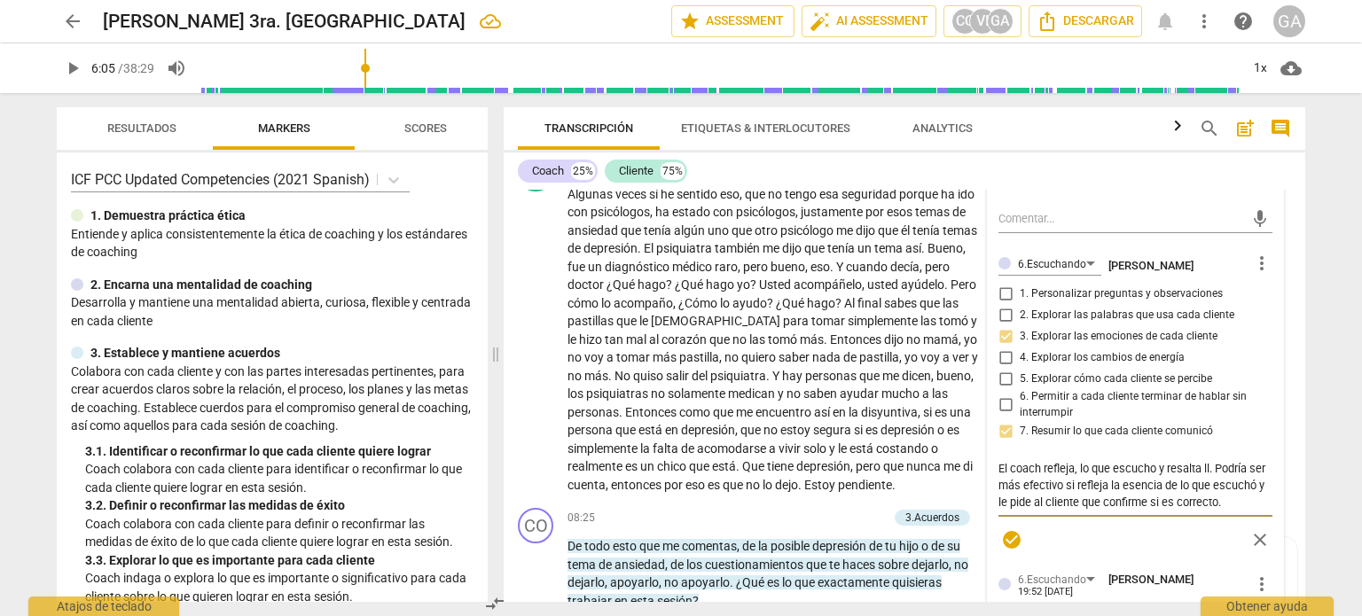
type textarea "El coach refleja, lo que escucho y resalta l. Podría ser más efectivo si reflej…"
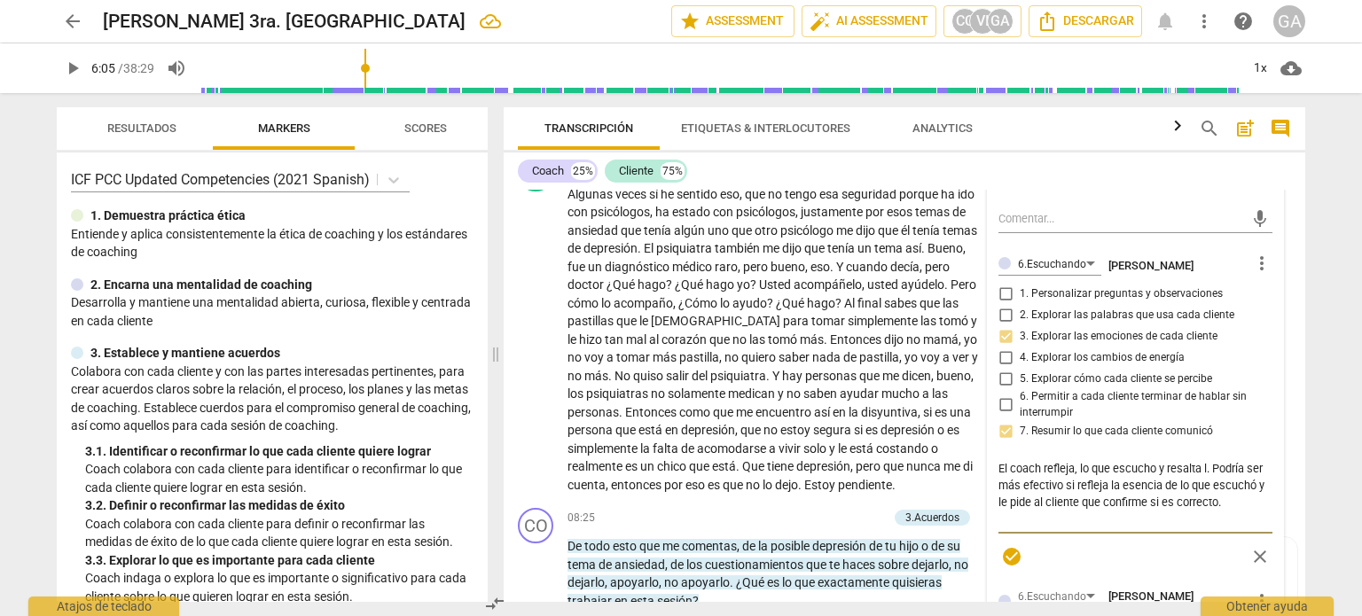
type textarea "El coach refleja, lo que escucho y resalta la. Podría ser más efectivo si refle…"
type textarea "El coach refleja, lo que escucho y resalta las. Podría ser más efectivo si refl…"
type textarea "El coach refleja, lo que escucho y resalta las . Podría ser más efectivo si ref…"
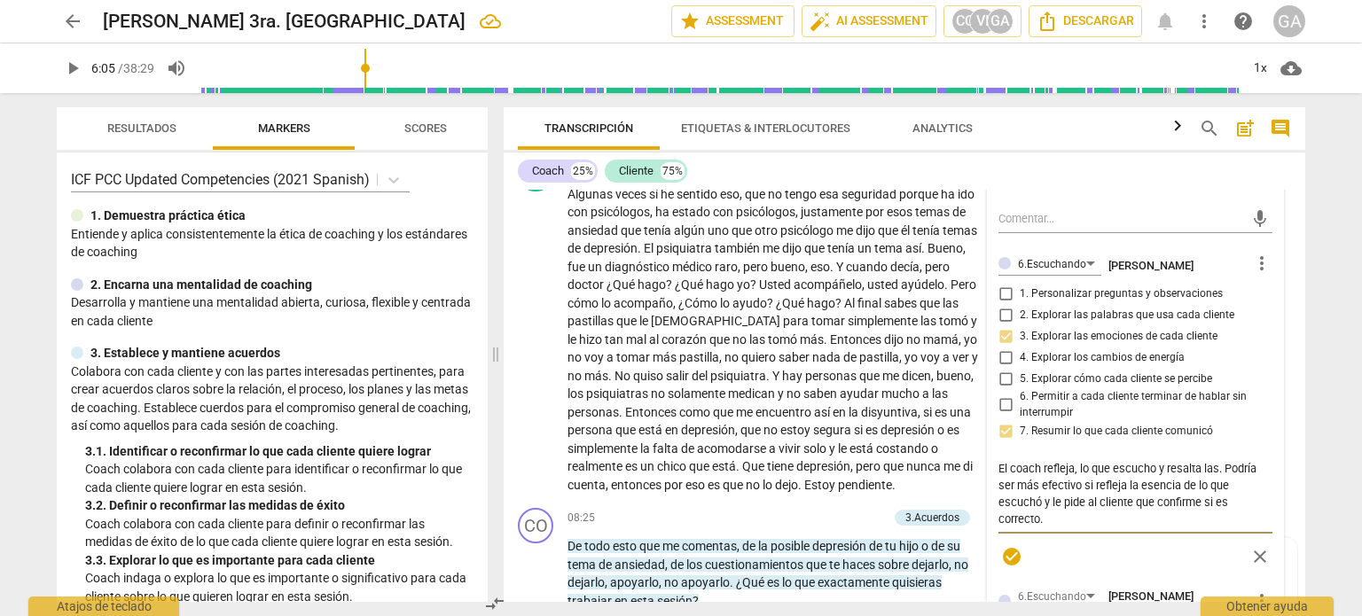
type textarea "El coach refleja, lo que escucho y resalta las . Podría ser más efectivo si ref…"
type textarea "El coach refleja, lo que escucho y resalta las e. Podría ser más efectivo si re…"
type textarea "El coach refleja, lo que escucho y resalta las em. Podría ser más efectivo si r…"
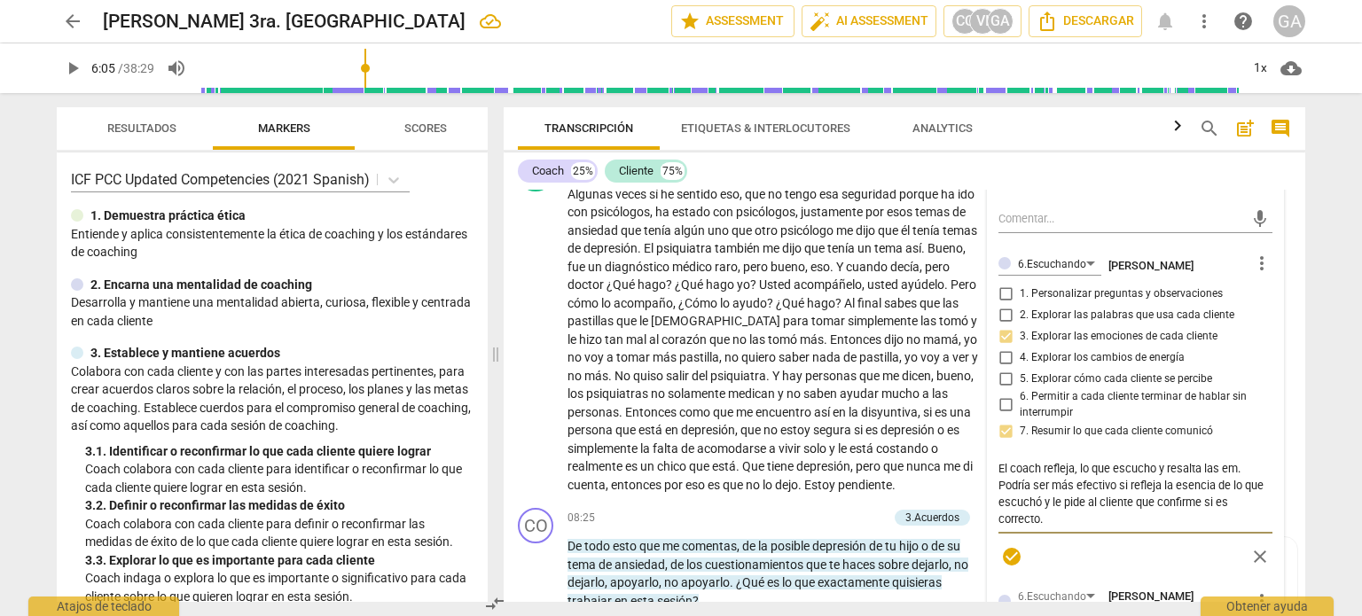
type textarea "El coach refleja, lo que escucho y resalta las emo. Podría ser más efectivo si …"
type textarea "El coach refleja, lo que escucho y resalta las emoc. Podría ser más efectivo si…"
type textarea "El coach refleja, lo que escucho y resalta las emoci. Podría ser más efectivo s…"
type textarea "El coach refleja, lo que escucho y resalta las emocio. Podría ser más efectivo …"
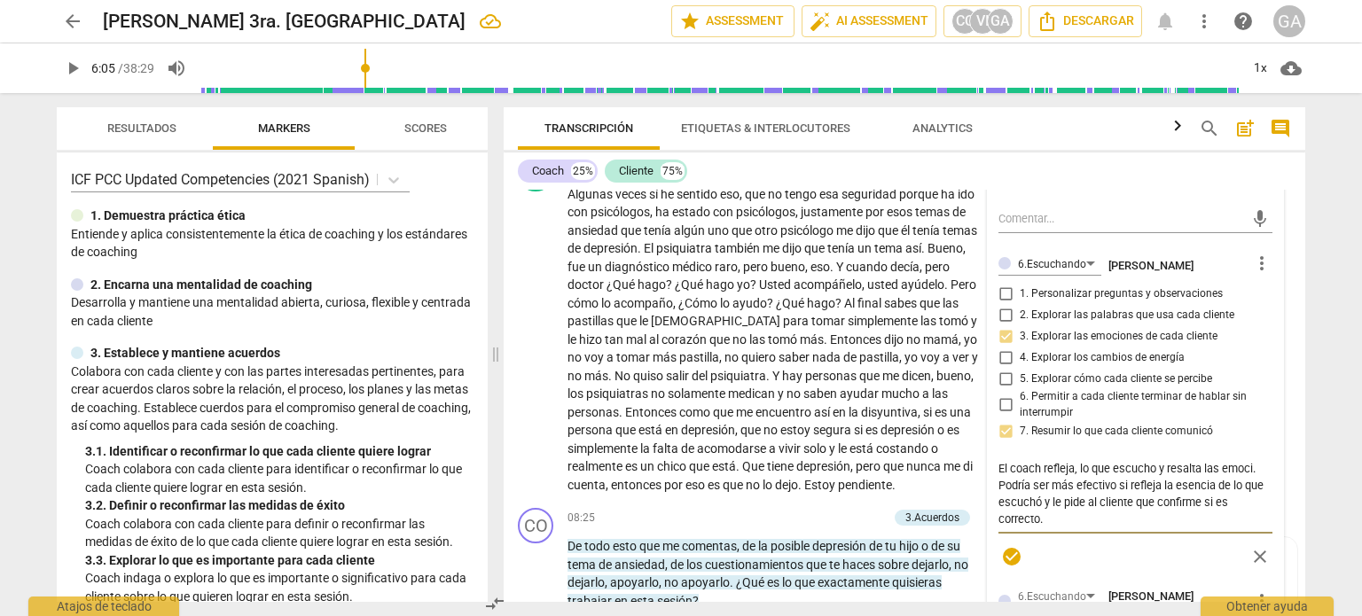
type textarea "El coach refleja, lo que escucho y resalta las emocio. Podría ser más efectivo …"
type textarea "El coach refleja, lo que escucho y resalta las emocion. Podría ser más efectivo…"
type textarea "El coach refleja, lo que escucho y resalta las emocione. Podría ser más efectiv…"
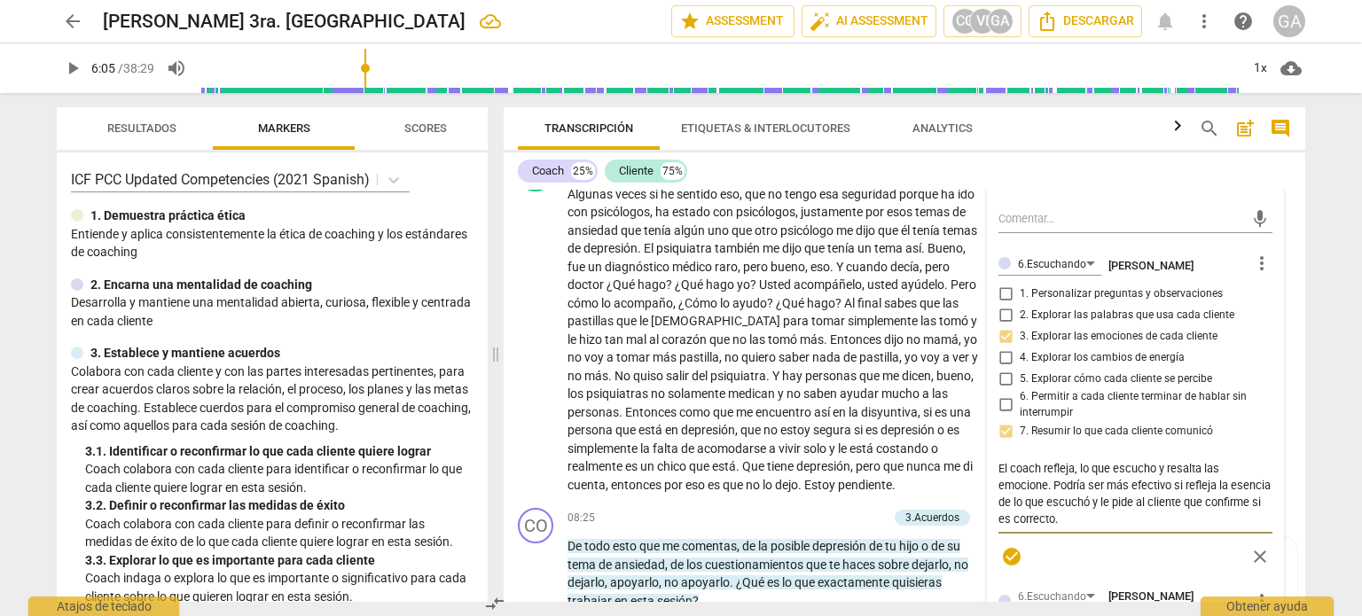
type textarea "El coach refleja, lo que escucho y resalta las emociones. Podría ser más efecti…"
type textarea "El coach refleja, lo que escucho y resalta las emociones . Podría ser más efect…"
click at [1155, 464] on textarea "El coach refleja, lo que escucho y resalta las emociones . Podría ser más efect…" at bounding box center [1135, 493] width 274 height 67
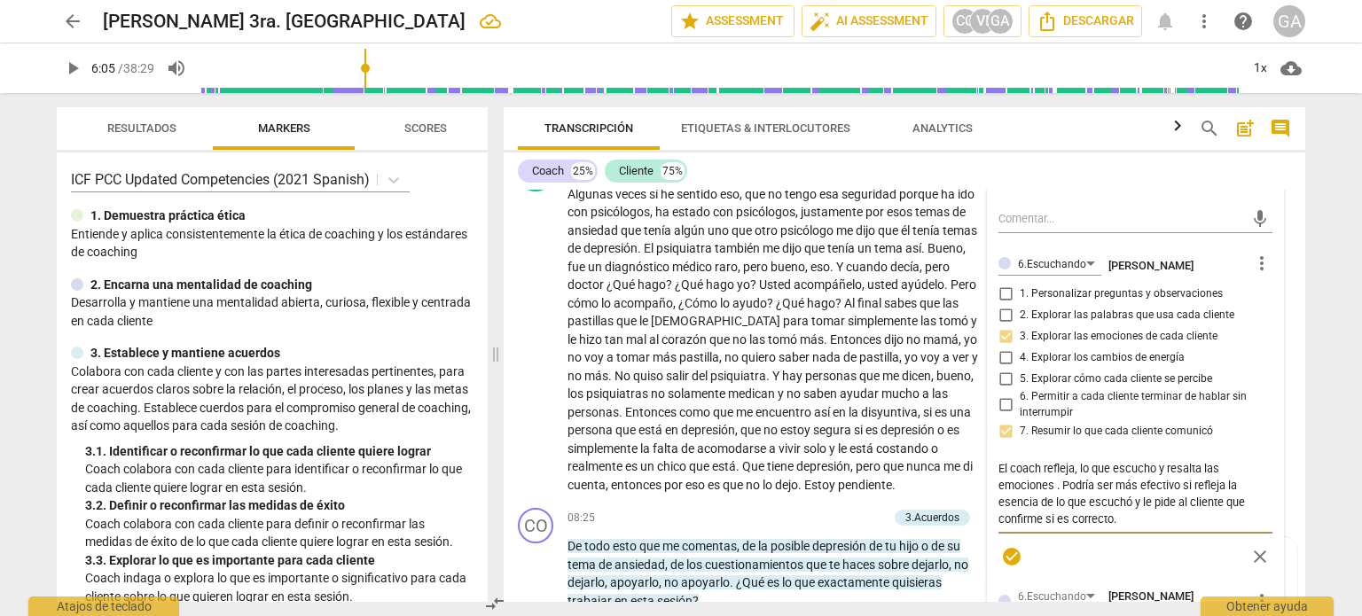
type textarea "El coach refleja, lo que escuchoy resalta las emociones . Podría ser más efecti…"
type textarea "El coach refleja, lo que escucho,y resalta las emociones . Podría ser más efect…"
type textarea "El coach refleja, lo que escucho, y resalta las emociones . Podría ser más efec…"
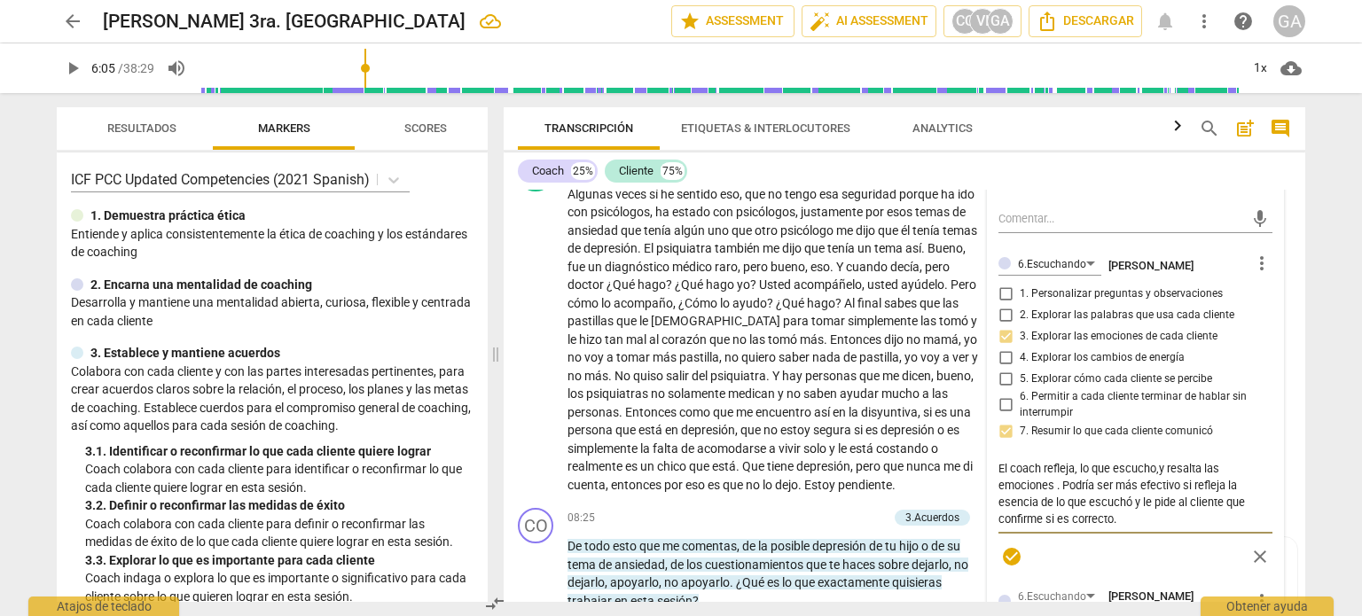
type textarea "El coach refleja, lo que escucho, y resalta las emociones . Podría ser más efec…"
type textarea "El coach refleja, lo que escucho, ly resalta las emociones . Podría ser más efe…"
type textarea "El coach refleja, lo que escucho, lsy resalta las emociones . Podría ser más ef…"
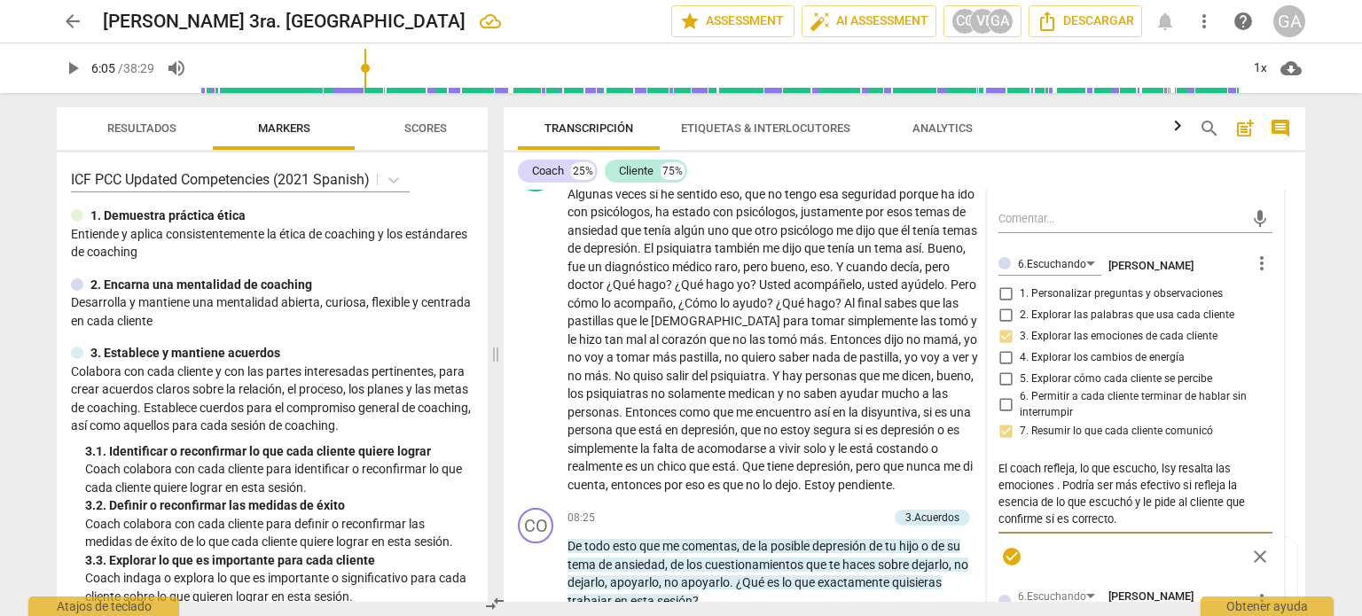
type textarea "El coach refleja, lo que escucho, ls y resalta las emociones . Podría ser más e…"
type textarea "El coach refleja, lo que escucho, lsy resalta las emociones . Podría ser más ef…"
type textarea "El coach refleja, lo que escucho, ly resalta las emociones . Podría ser más efe…"
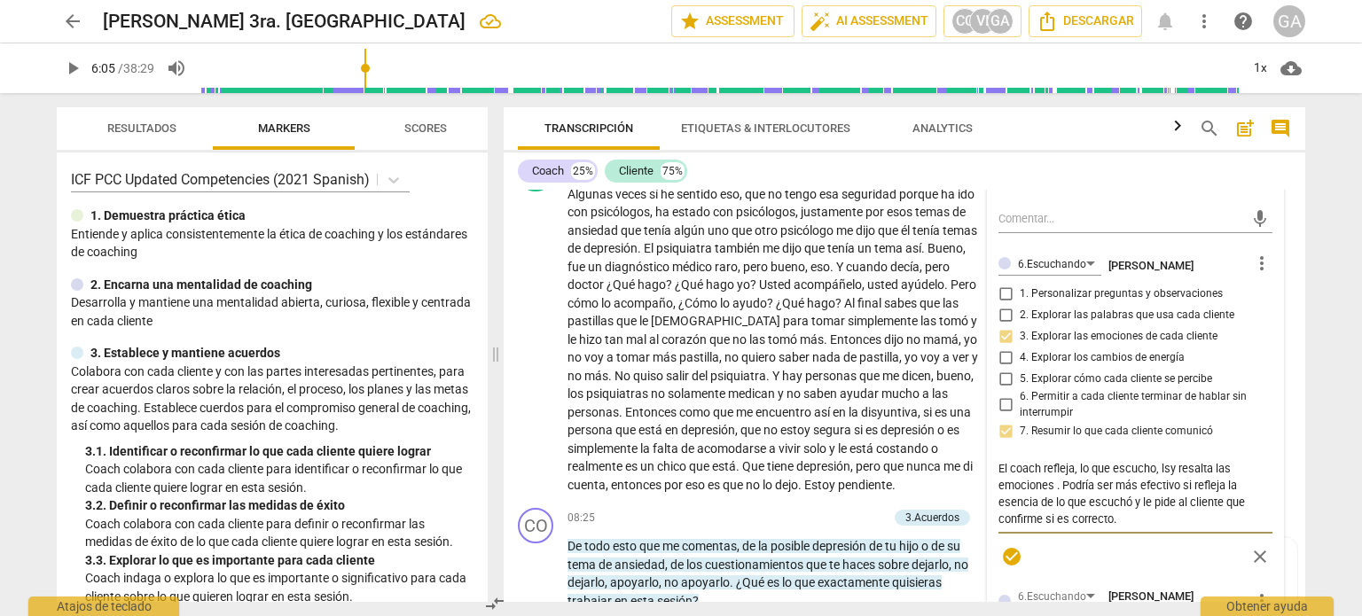
type textarea "El coach refleja, lo que escucho, ly resalta las emociones . Podría ser más efe…"
type textarea "El coach refleja, lo que escucho, y resalta las emociones . Podría ser más efec…"
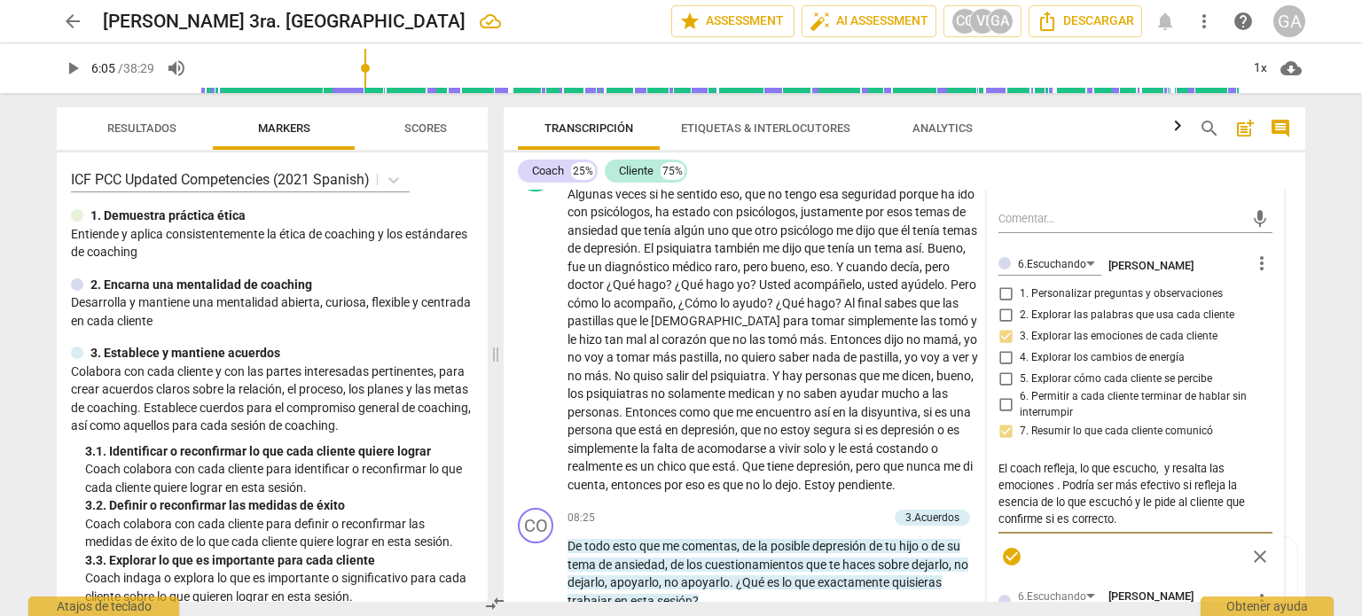
type textarea "El coach refleja, lo que escucho, dy resalta las emociones . Podría ser más efe…"
type textarea "El coach refleja, lo que escucho, dey resalta las emociones . Podría ser más ef…"
type textarea "El coach refleja, lo que escucho, desy resalta las emociones . Podría ser más e…"
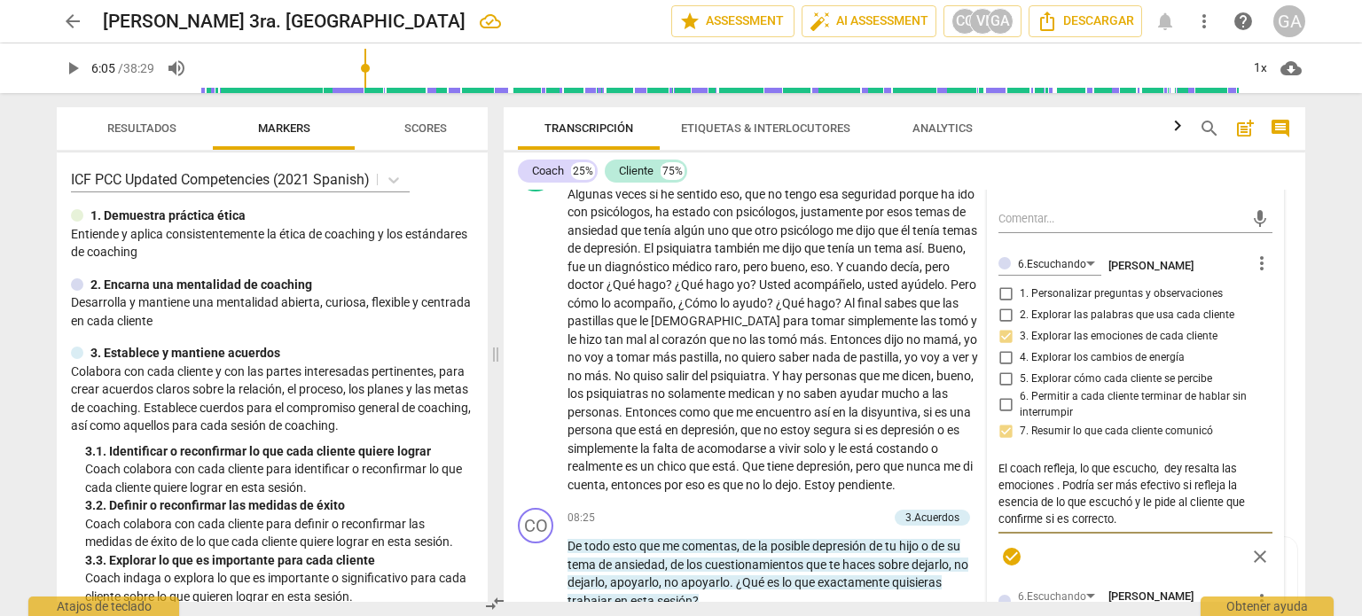
type textarea "El coach refleja, lo que escucho, desy resalta las emociones . Podría ser más e…"
type textarea "El coach refleja, lo que escucho, desty resalta las emociones . Podría ser más …"
type textarea "El coach refleja, lo que escucho, destay resalta las emociones . Podría ser más…"
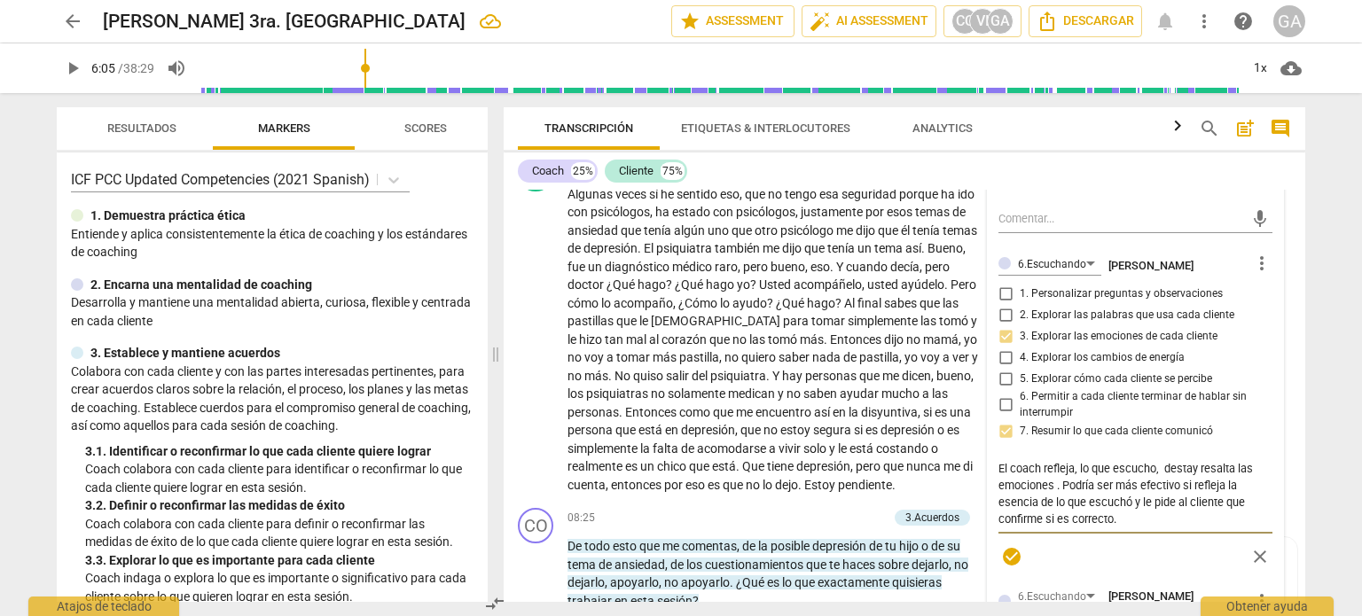
type textarea "El coach refleja, lo que escucho, destacy resalta las emociones . Podría ser má…"
type textarea "El coach refleja, lo que escucho, destacay resalta las emociones . Podría ser m…"
type textarea "El coach refleja, lo que escucho, destaca y resalta las emociones . Podría ser …"
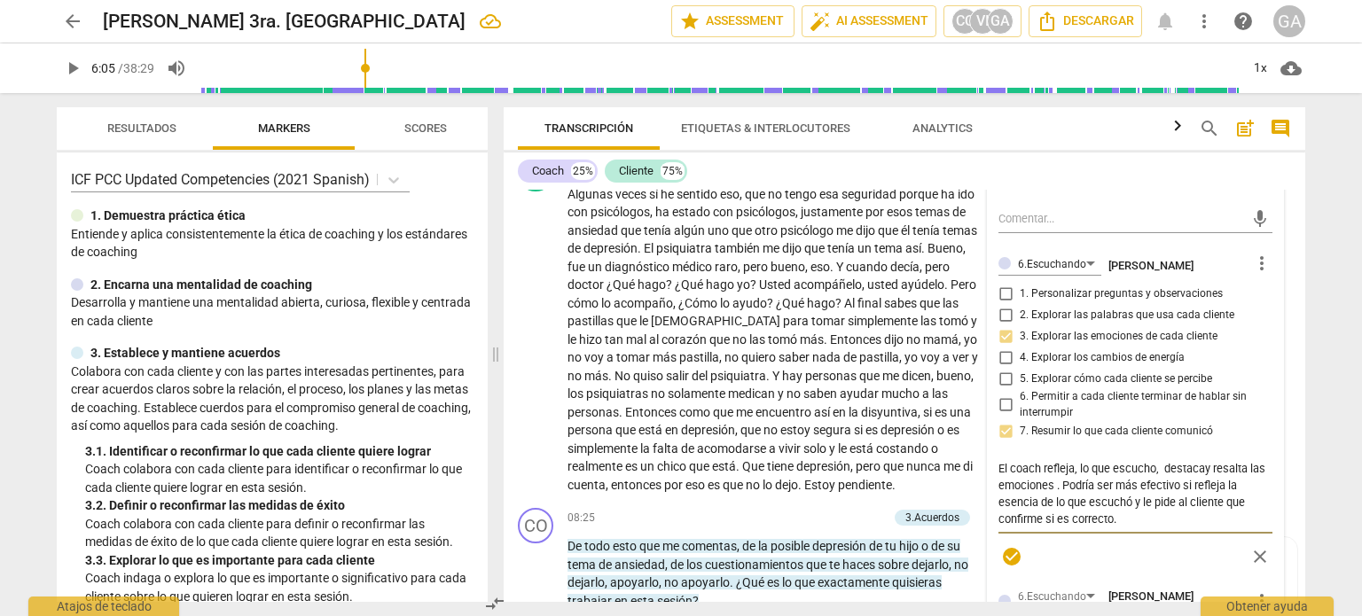
type textarea "El coach refleja, lo que escucho, destaca y resalta las emociones . Podría ser …"
type textarea "El coach refleja, lo que escucho, destaca ly resalta las emociones . Podría ser…"
type textarea "El coach refleja, lo que escucho, destaca lay resalta las emociones . Podría se…"
type textarea "El coach refleja, lo que escucho, destaca la y resalta las emociones . Podría s…"
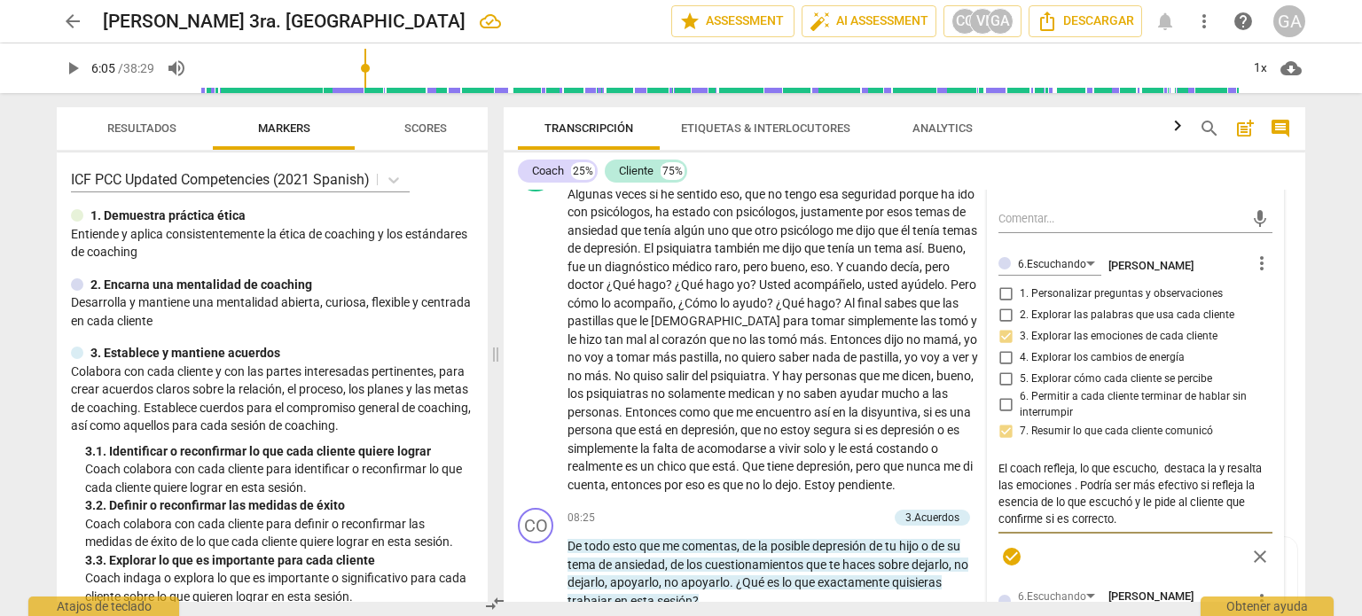
type textarea "El coach refleja, lo que escucho, destaca la ny resalta las emociones . Podría …"
type textarea "El coach refleja, lo que escucho, destaca la nay resalta las emociones . Podría…"
type textarea "El coach refleja, lo que escucho, destaca la nary resalta las emociones . Podrí…"
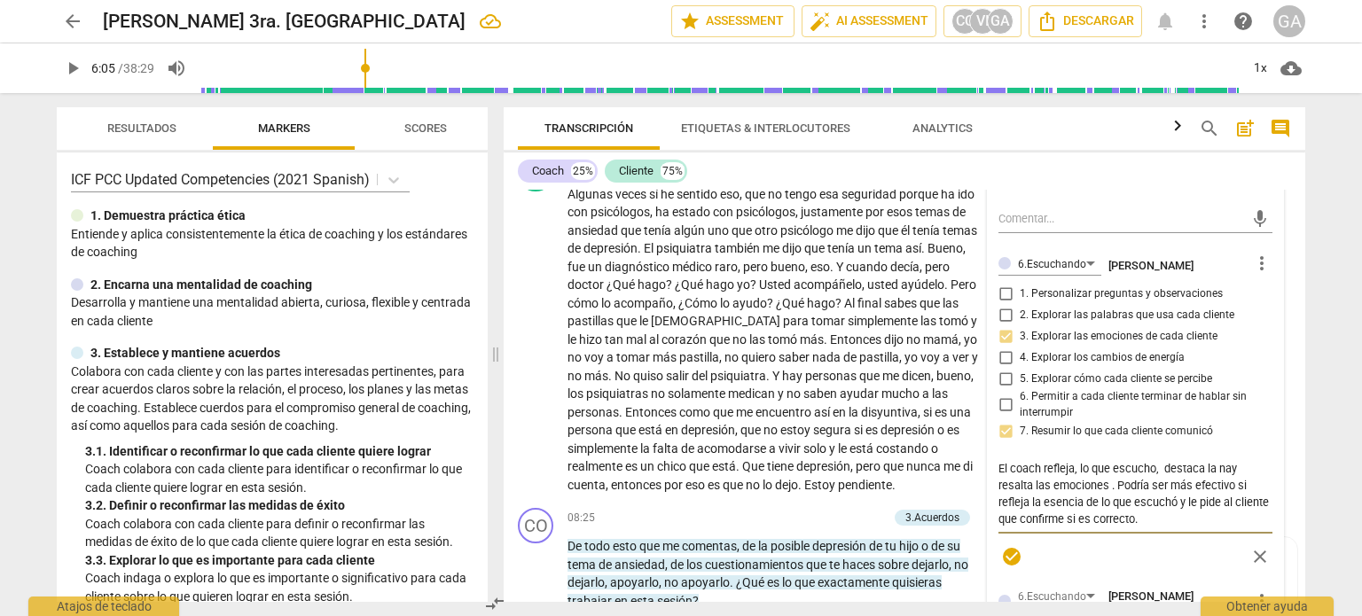
type textarea "El coach refleja, lo que escucho, destaca la nary resalta las emociones . Podrí…"
type textarea "El coach refleja, lo que escucho, destaca la [PERSON_NAME] resalta las emocione…"
type textarea "El coach refleja, lo que escucho, destaca la narray resalta las emociones . Pod…"
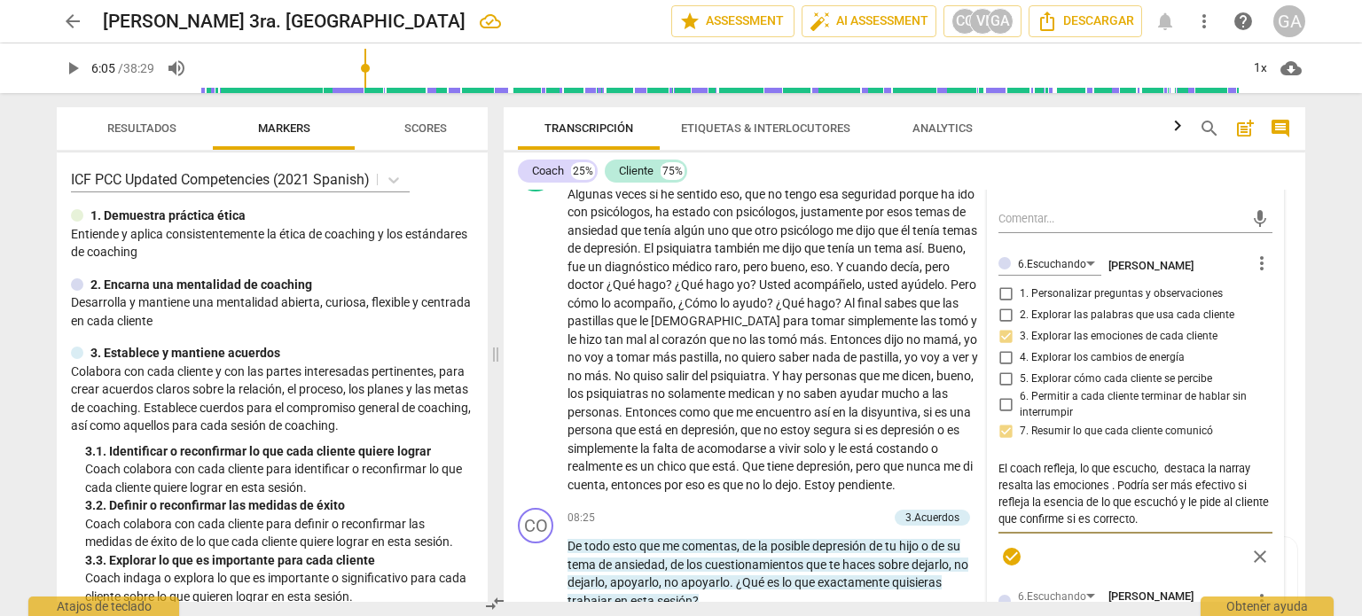
type textarea "El coach refleja, lo que escucho, destaca la narraty resalta las emociones . Po…"
type textarea "El coach refleja, lo que escucho, destaca la narratiy resalta las emociones . P…"
type textarea "El coach refleja, lo que escucho, destaca la narrativy resalta las emociones . …"
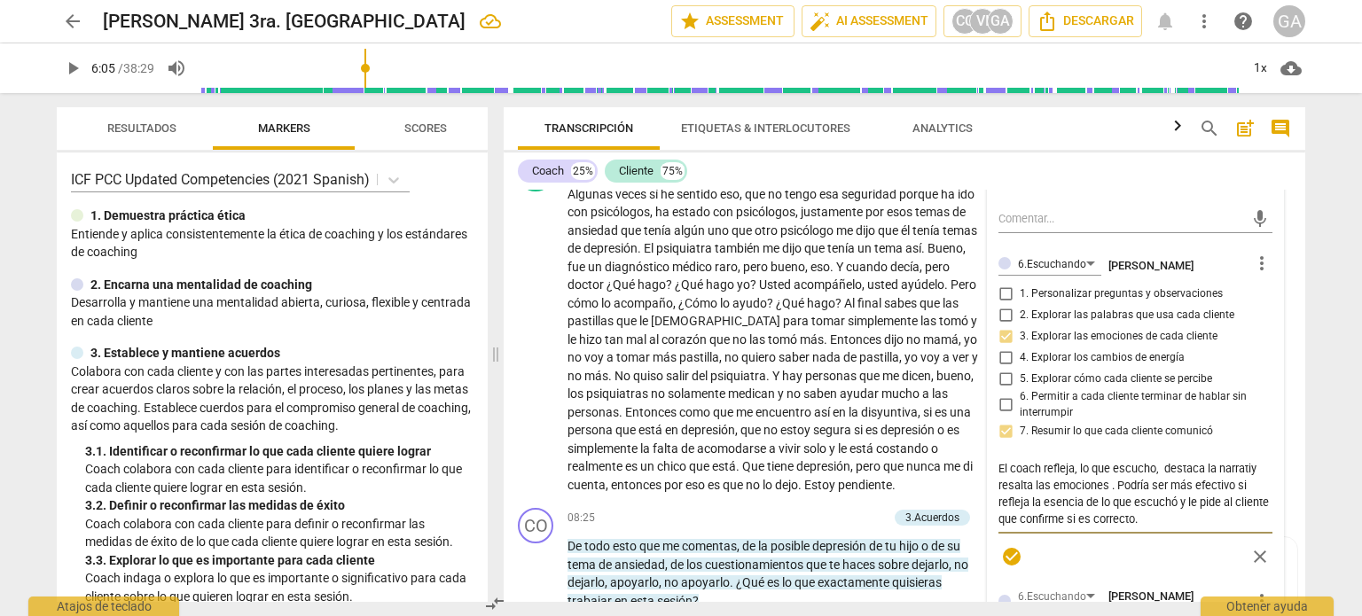
type textarea "El coach refleja, lo que escucho, destaca la narrativy resalta las emociones . …"
type textarea "El coach refleja, lo que escucho, destaca la narrativay resalta las emociones .…"
type textarea "El coach refleja, lo que escucho, destaca la narrativa y resalta las emociones …"
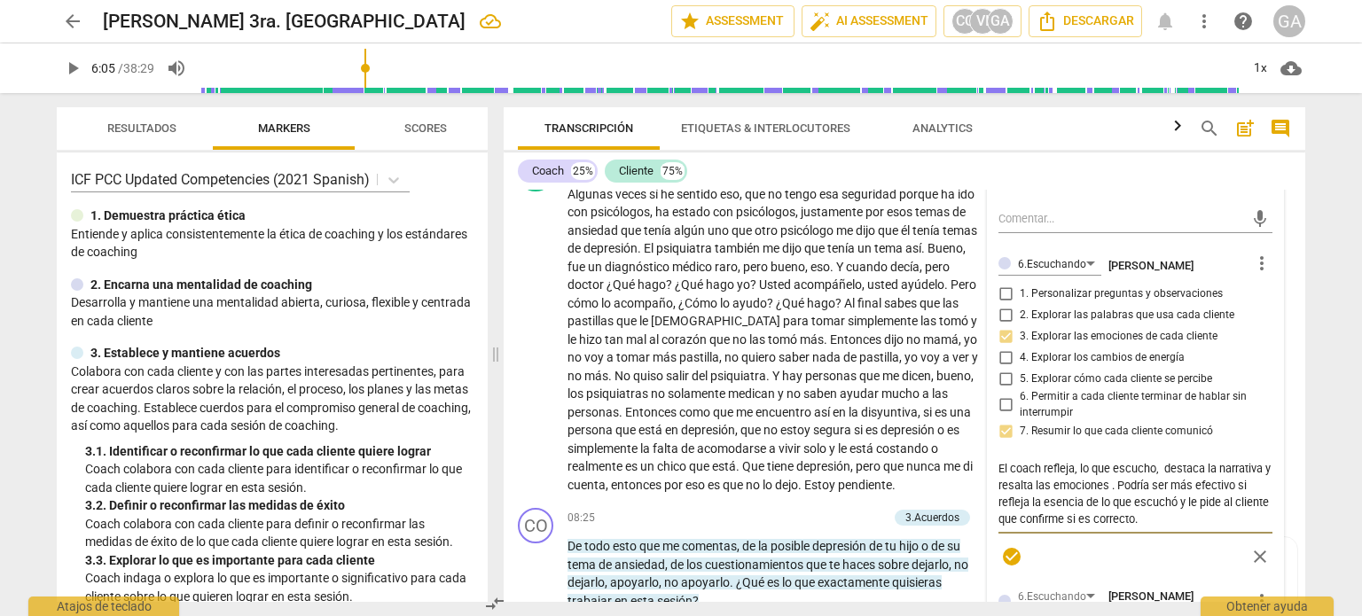
type textarea "El coach refleja, lo que escucho, destaca la narrativa yy resalta las emociones…"
type textarea "El coach refleja, lo que escucho, destaca la narrativa y y resalta las emocione…"
type textarea "El coach refleja, lo que escucho, destaca la narrativa y ly resalta las emocion…"
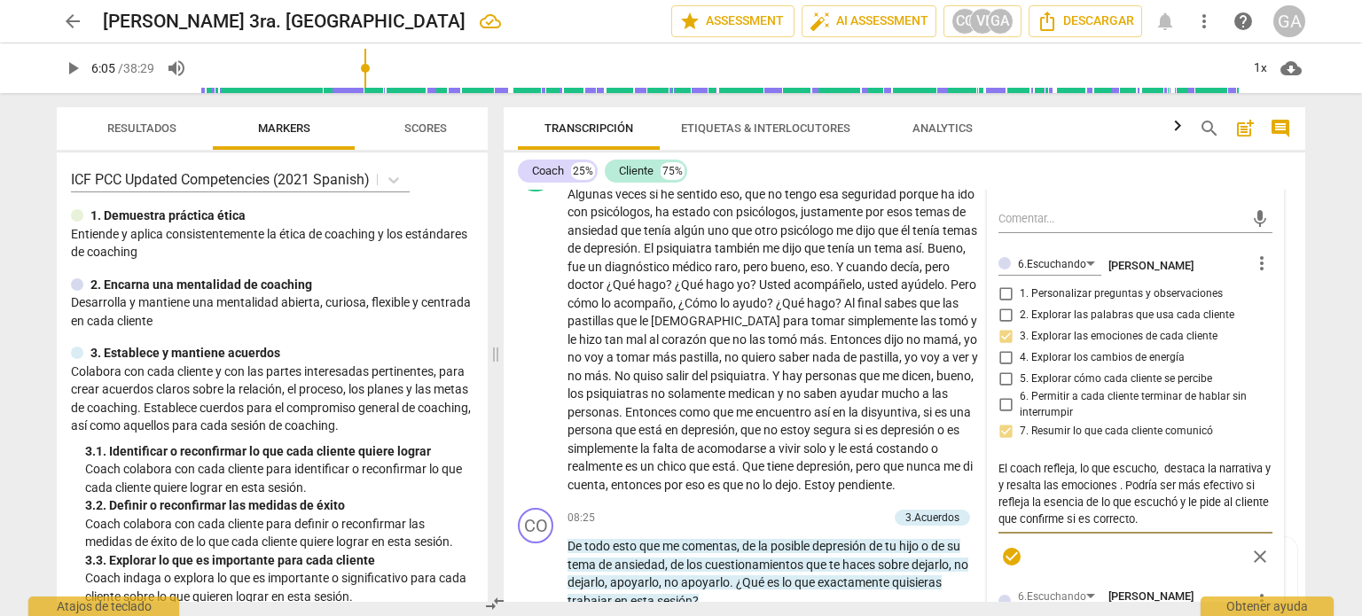
type textarea "El coach refleja, lo que escucho, destaca la narrativa y ly resalta las emocion…"
type textarea "El coach refleja, lo que escucho, destaca la narrativa y lay resalta las emocio…"
click at [1080, 489] on textarea "El coach refleja, lo que escucho, destaca la narrativa y las emociones . Podría…" at bounding box center [1135, 493] width 274 height 67
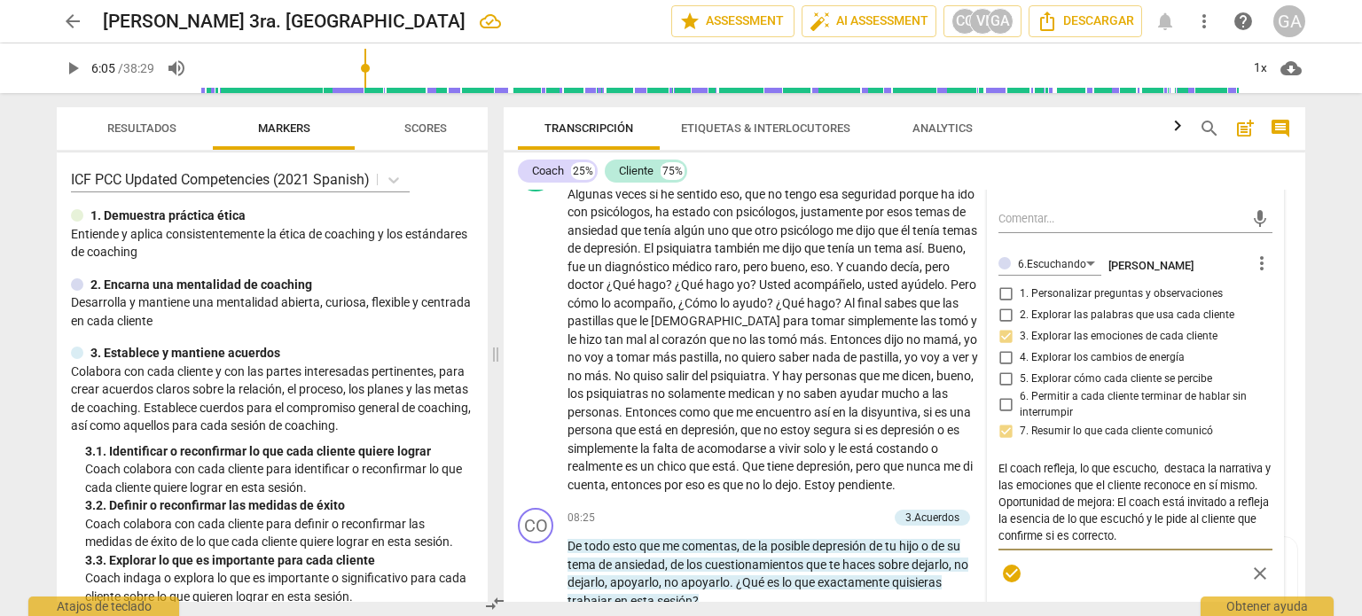
click at [1025, 517] on textarea "El coach refleja, lo que escucho, destaca la narrativa y las emociones que el c…" at bounding box center [1135, 502] width 274 height 84
click at [1163, 465] on textarea "El coach refleja, lo que escucho, destaca la narrativa y las emociones que el c…" at bounding box center [1135, 502] width 274 height 84
click at [1206, 467] on textarea "El coach refleja, lo que escucho, destaca la narrativa y las emociones que el c…" at bounding box center [1135, 502] width 274 height 84
click at [1142, 485] on textarea "El coach refleja, la narrativa y las emociones que el cliente reconoce en sí mi…" at bounding box center [1135, 502] width 274 height 84
click at [1083, 521] on textarea "El coach refleja, la narrativa y las emociones que el cliente reconoce en sí mi…" at bounding box center [1135, 502] width 274 height 84
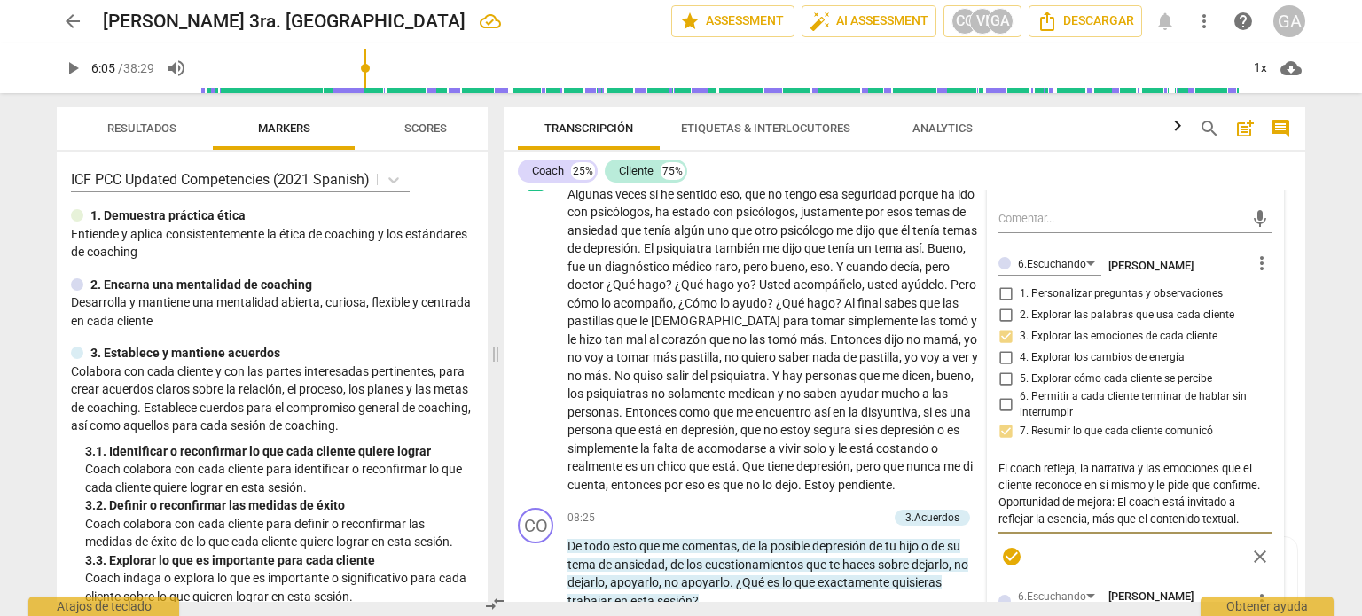
click at [1247, 518] on textarea "El coach refleja, la narrativa y las emociones que el cliente reconoce en sí mi…" at bounding box center [1135, 493] width 274 height 67
click at [969, 386] on p "Algunas veces sí he sentido eso , que no tengo esa seguridad porque ha ido con …" at bounding box center [774, 339] width 415 height 309
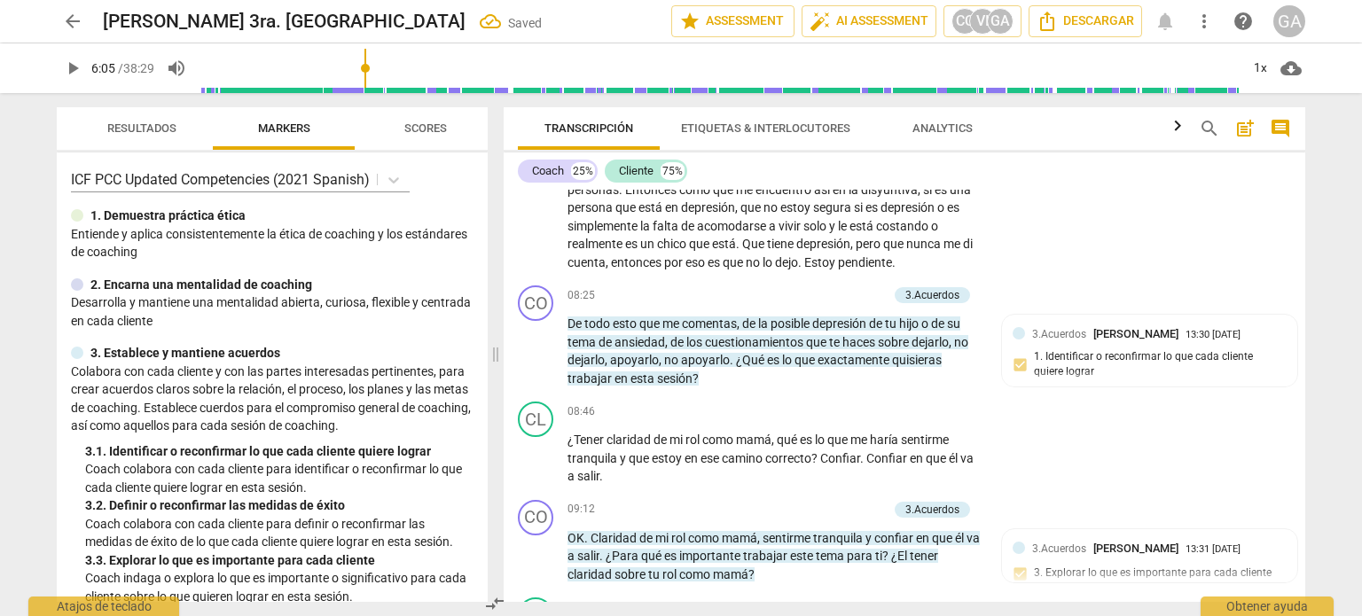
scroll to position [2034, 0]
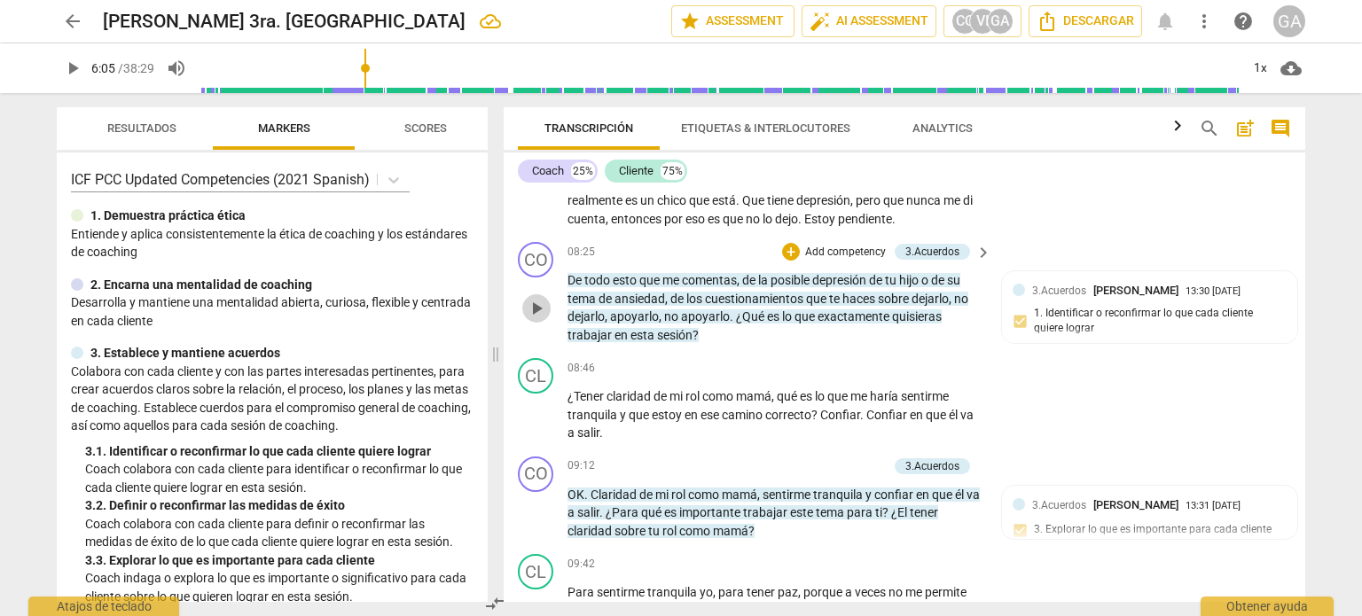
click at [543, 311] on span "play_arrow" at bounding box center [536, 308] width 21 height 21
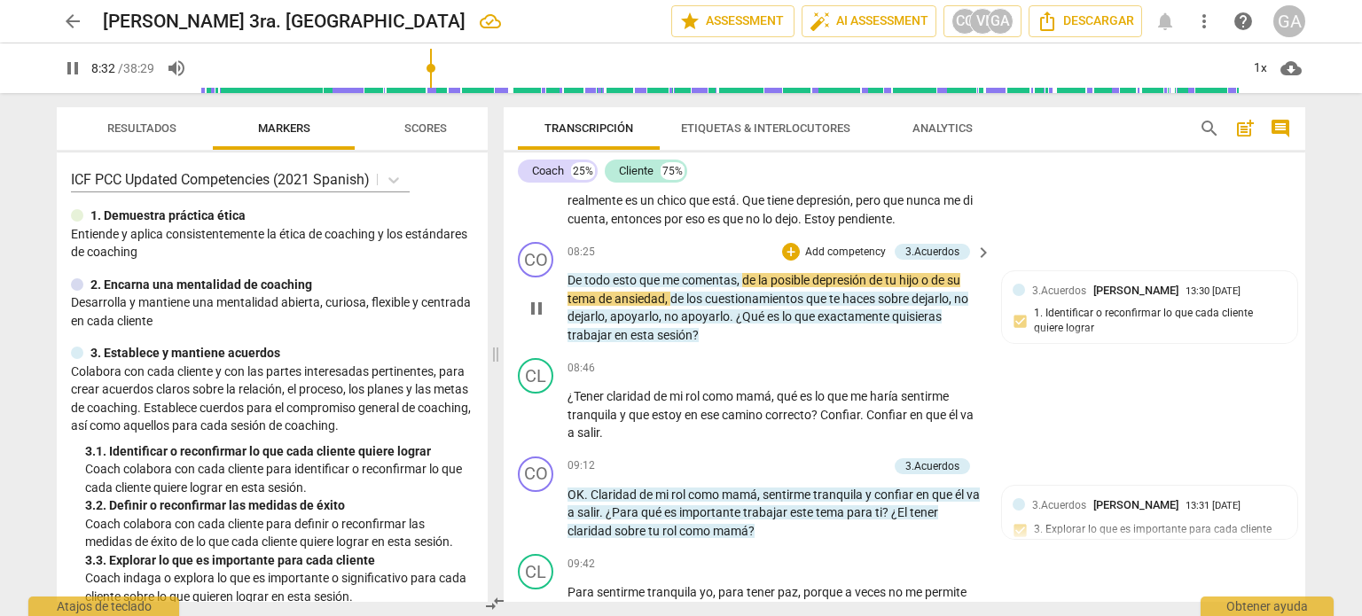
click at [535, 301] on span "pause" at bounding box center [536, 308] width 21 height 21
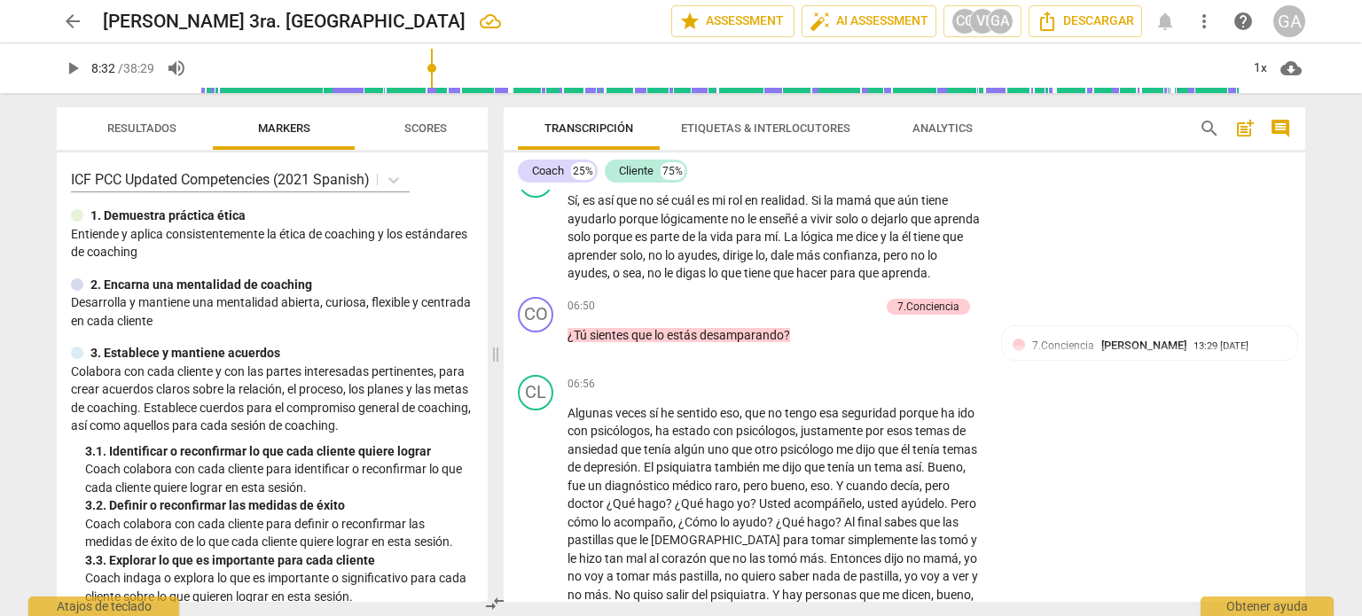
scroll to position [1591, 0]
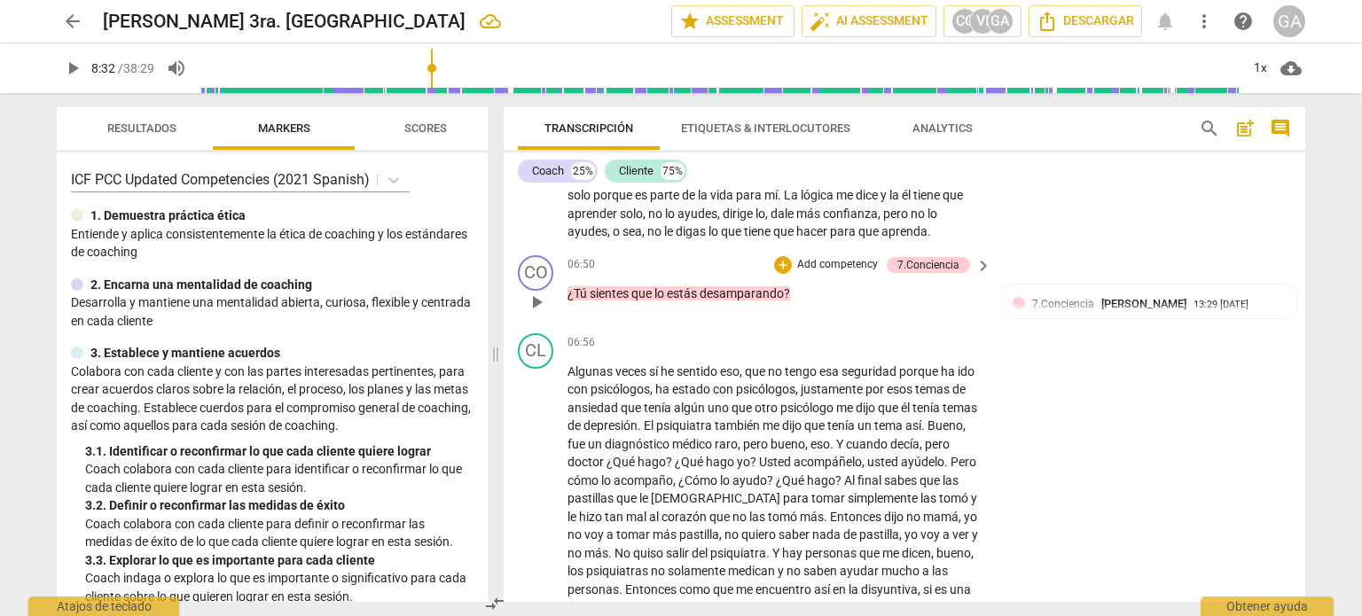
click at [536, 301] on span "play_arrow" at bounding box center [536, 302] width 21 height 21
click at [535, 297] on span "pause" at bounding box center [536, 302] width 21 height 21
click at [834, 269] on p "Add competency" at bounding box center [837, 265] width 84 height 16
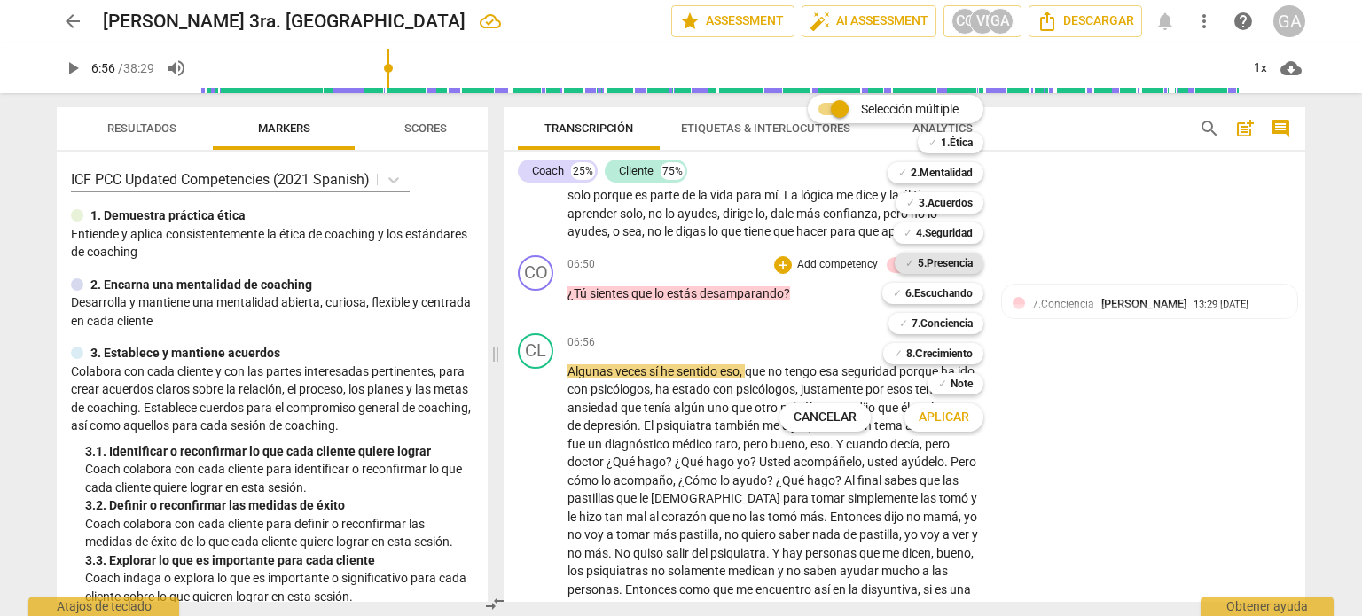
click at [950, 262] on b "5.Presencia" at bounding box center [945, 263] width 55 height 21
click at [936, 292] on b "6.Escuchando" at bounding box center [938, 293] width 67 height 21
click at [961, 416] on span "Aplicar" at bounding box center [944, 418] width 51 height 18
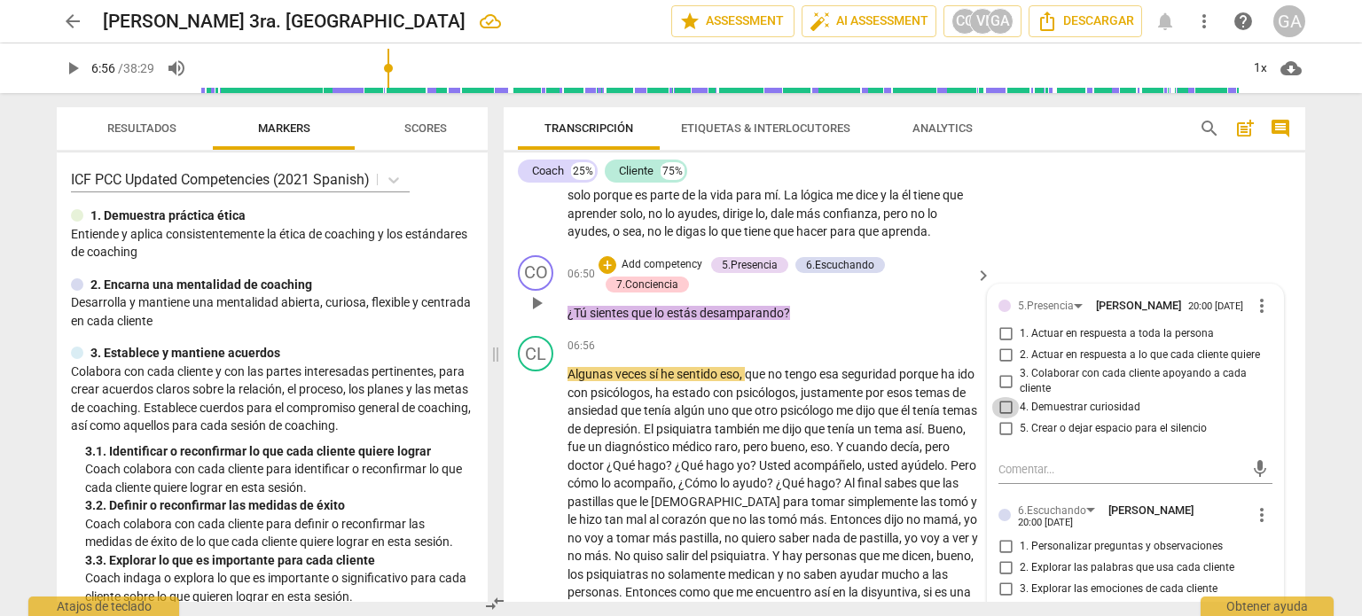
click at [1006, 414] on input "4. Demuestrar curiosidad" at bounding box center [1005, 407] width 28 height 21
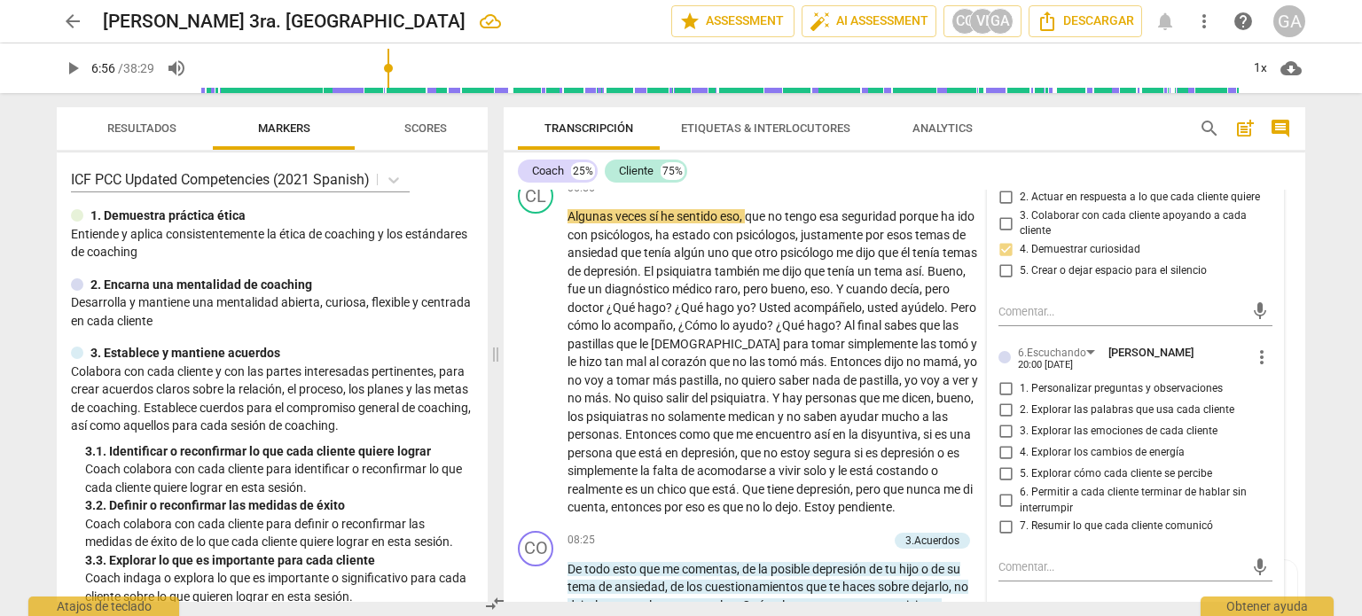
scroll to position [1768, 0]
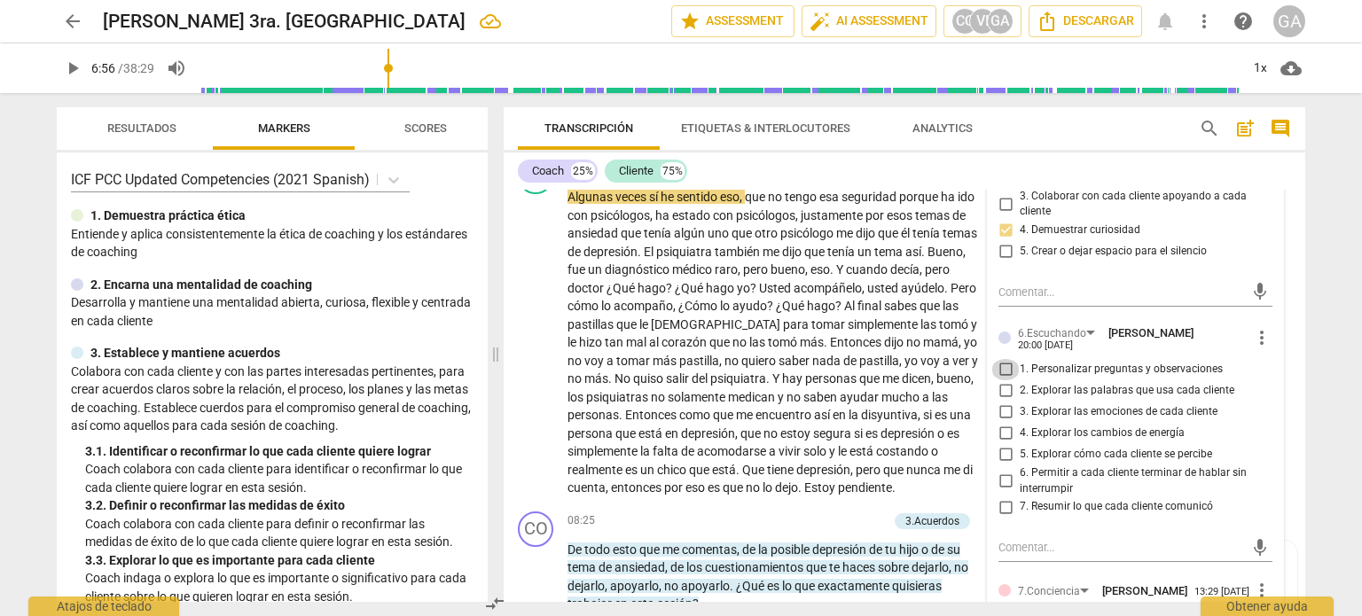
click at [1004, 374] on input "1. Personalizar preguntas y observaciones" at bounding box center [1005, 369] width 28 height 21
click at [1007, 549] on textarea at bounding box center [1121, 547] width 246 height 17
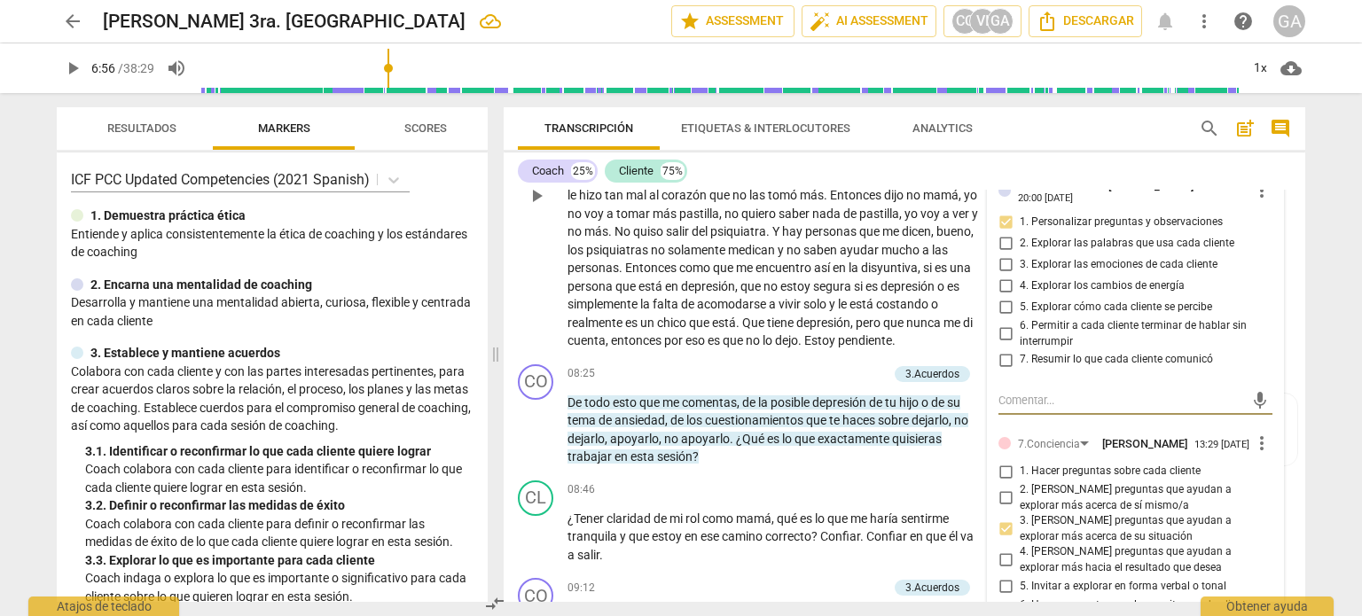
scroll to position [1945, 0]
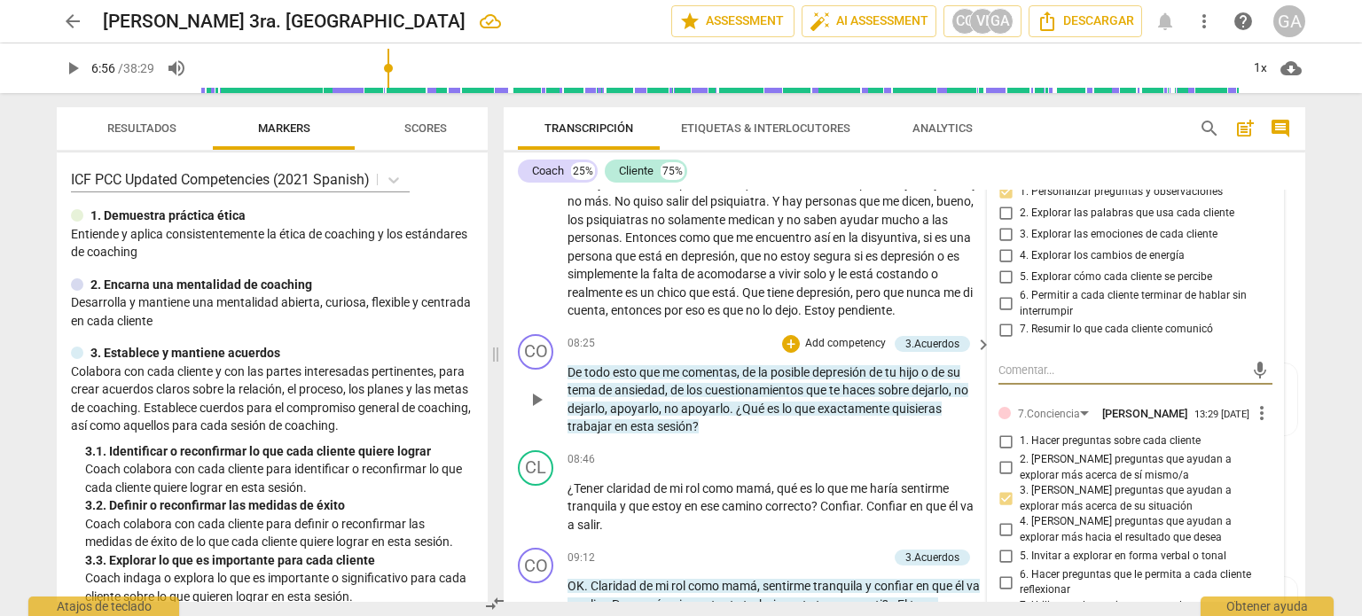
click at [533, 394] on span "play_arrow" at bounding box center [536, 399] width 21 height 21
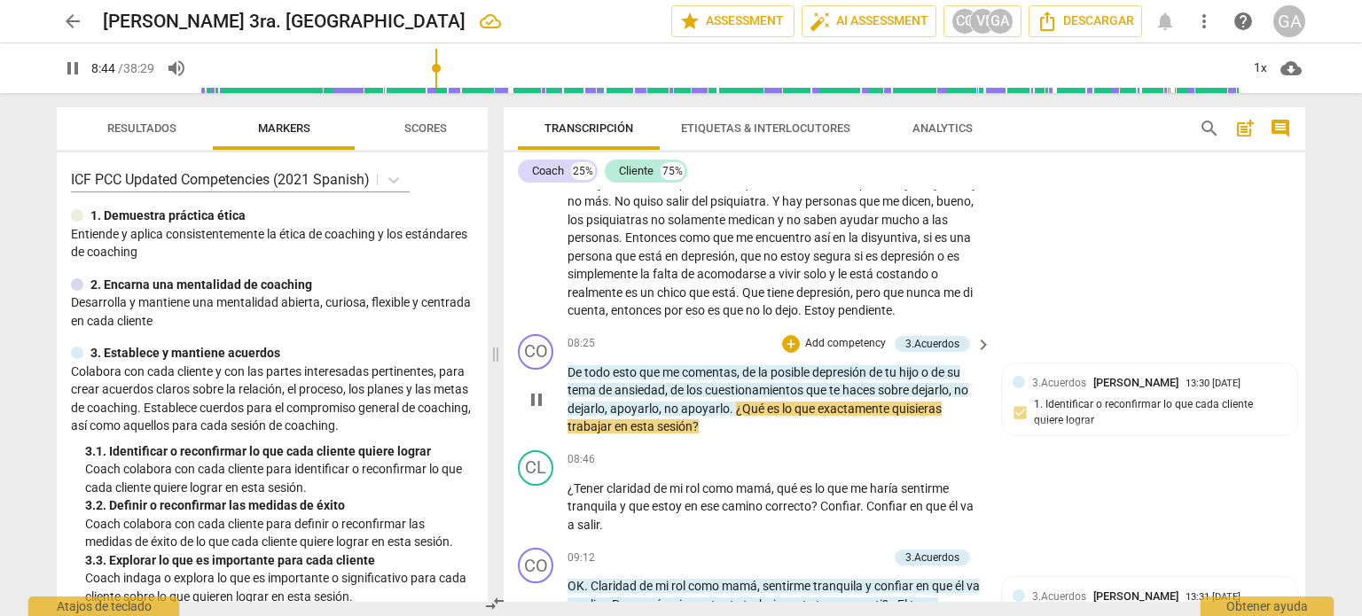
click at [536, 400] on span "pause" at bounding box center [536, 399] width 21 height 21
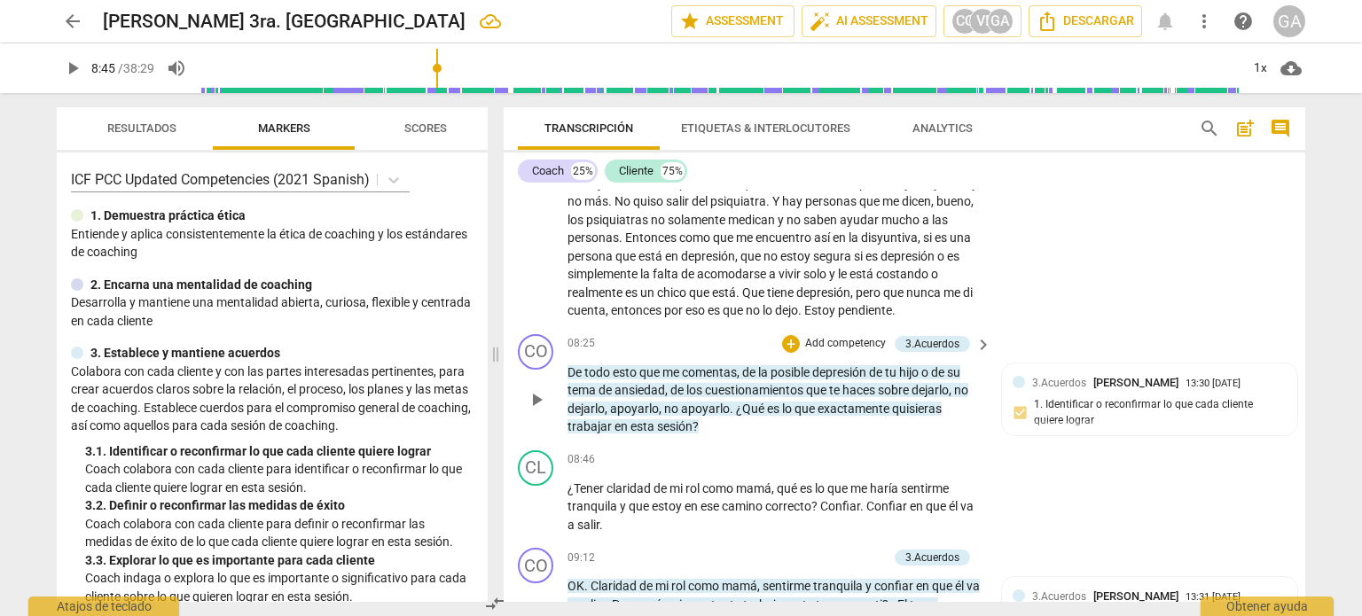
click at [808, 342] on p "Add competency" at bounding box center [845, 344] width 84 height 16
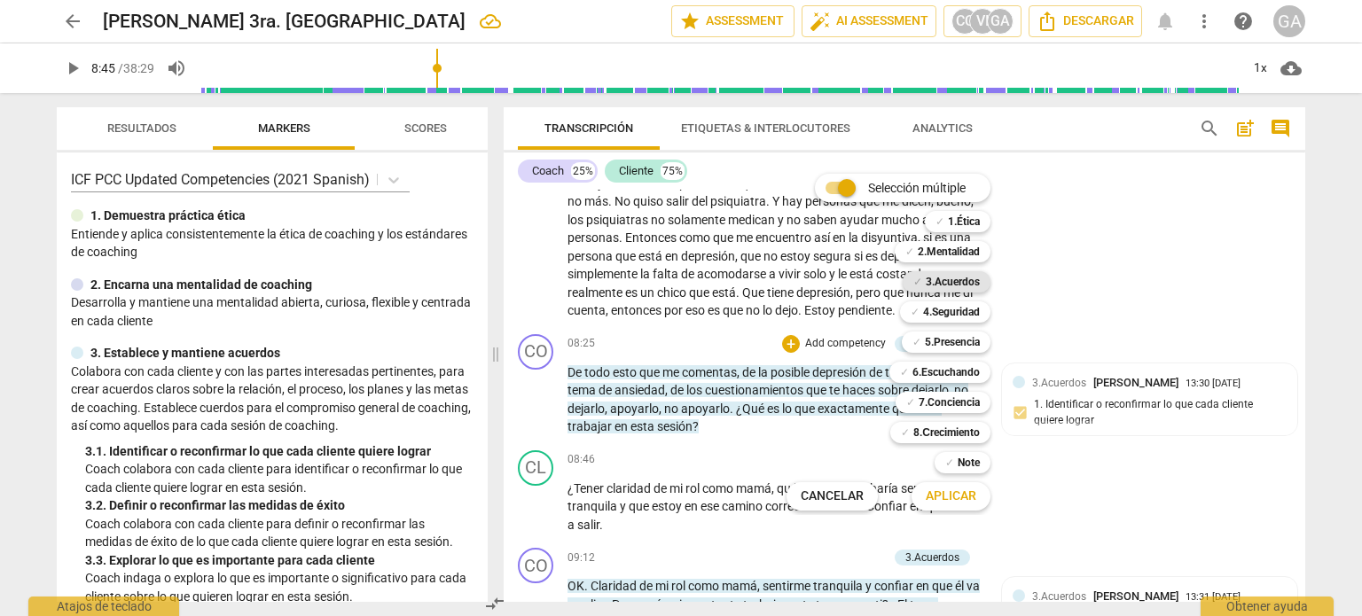
click at [970, 278] on b "3.Acuerdos" at bounding box center [953, 281] width 54 height 21
click at [954, 499] on span "Aplicar" at bounding box center [951, 497] width 51 height 18
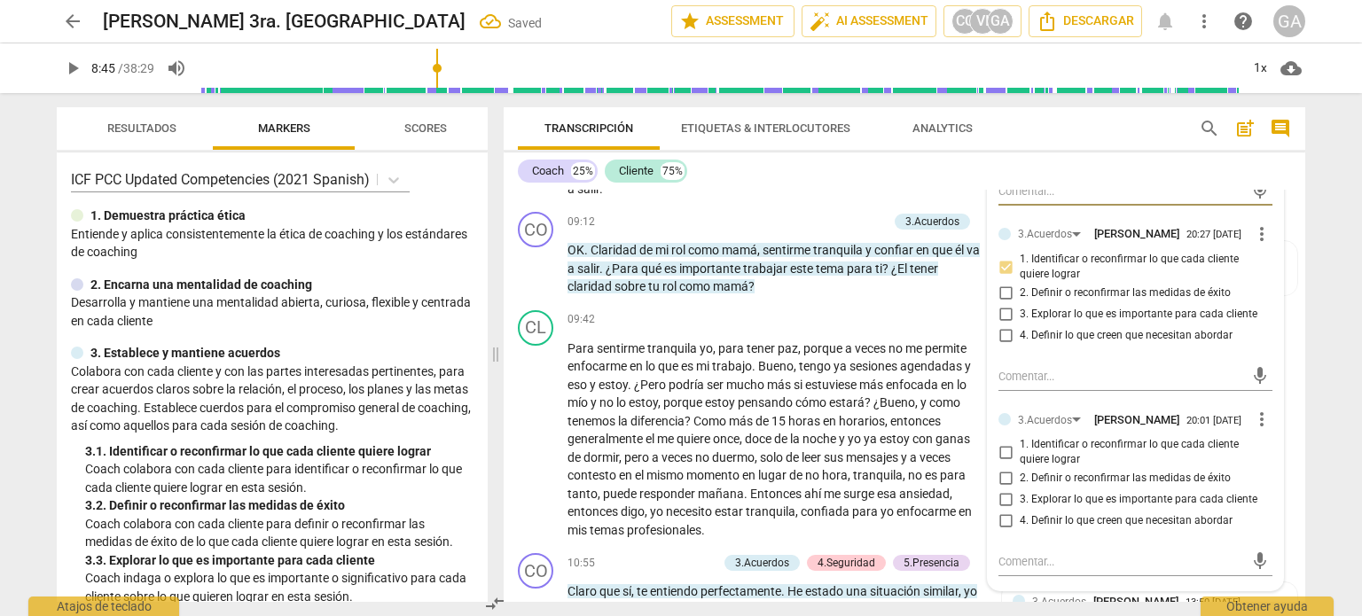
scroll to position [2300, 0]
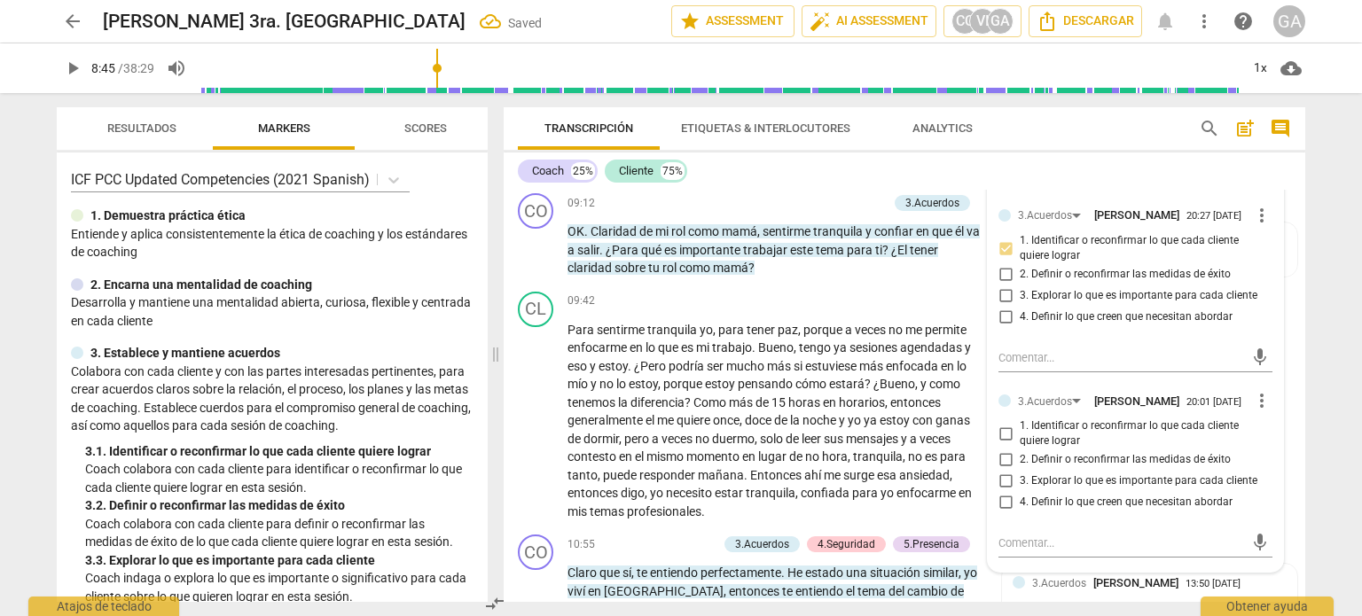
click at [1004, 444] on input "1. Identificar o reconfirmar lo que cada cliente quiere lograr" at bounding box center [1005, 433] width 28 height 21
click at [1010, 551] on textarea at bounding box center [1121, 543] width 246 height 17
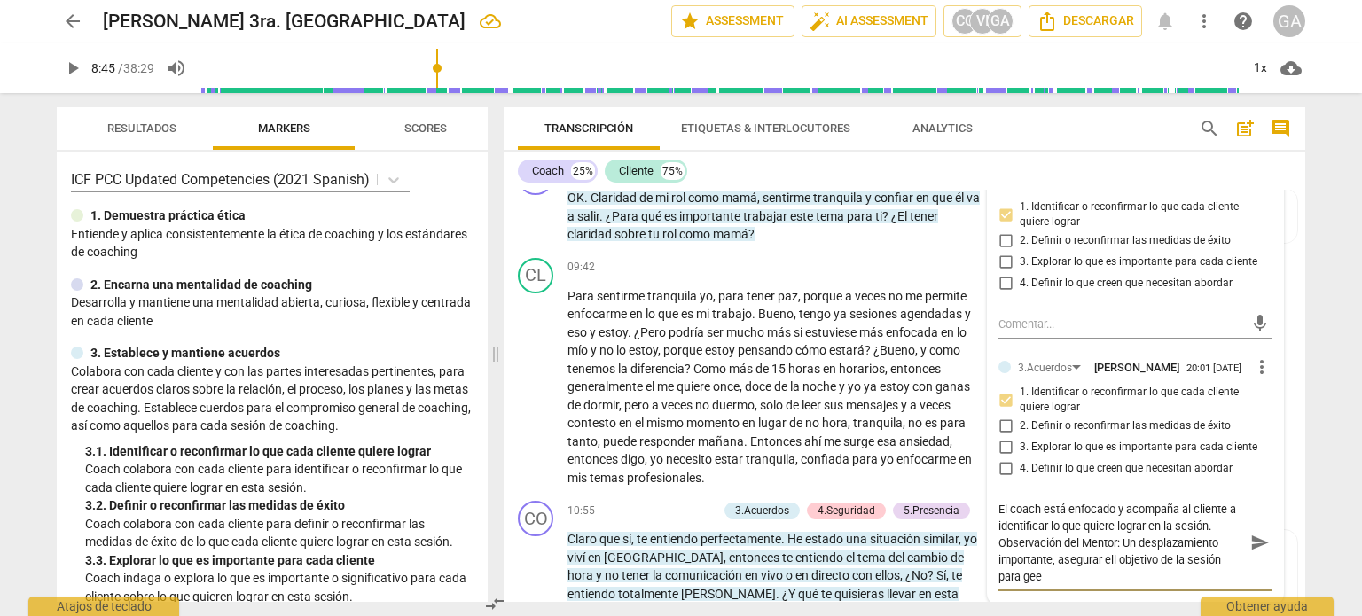
scroll to position [15, 0]
click at [998, 545] on textarea "El coach está enfocado y acompaña al cliente a identificar lo que quiere lograr…" at bounding box center [1121, 534] width 246 height 67
click at [1057, 557] on textarea "El coach está enfocado y acompaña al cliente a identificar lo que quiere lograr…" at bounding box center [1121, 534] width 246 height 67
click at [1058, 568] on textarea "El coach está enfocado y acompaña al cliente a identificar lo que quiere lograr…" at bounding box center [1121, 534] width 246 height 67
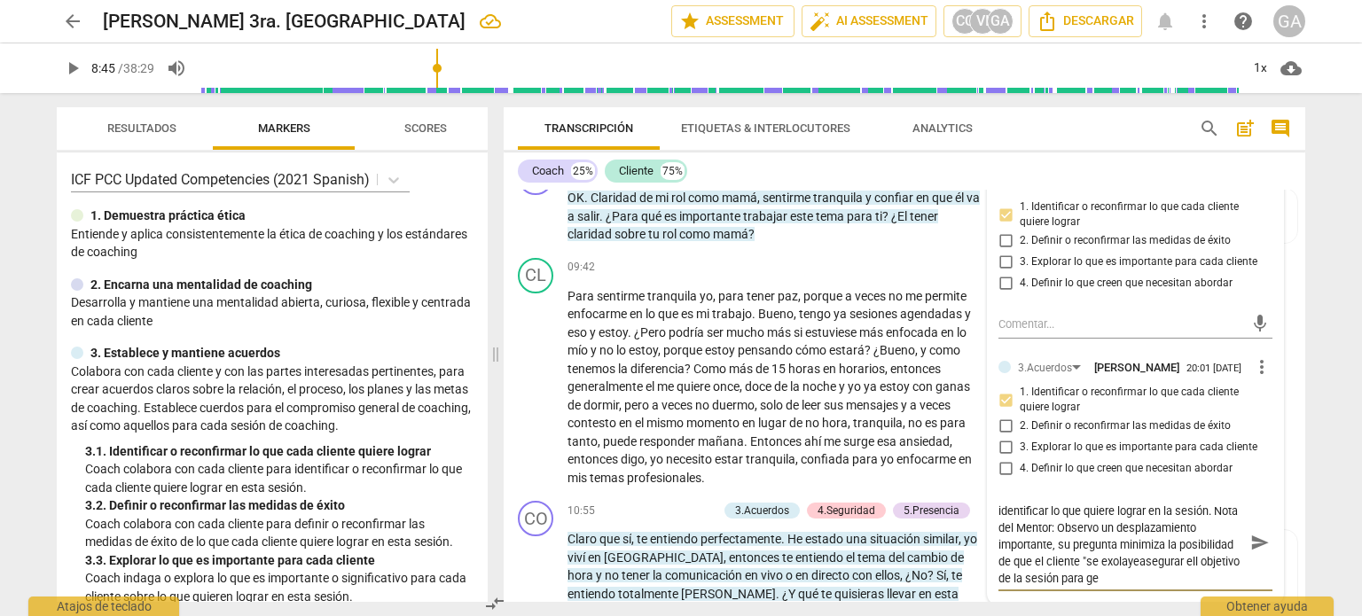
scroll to position [2334, 0]
click at [1121, 565] on textarea "El coach está enfocado y acompaña al cliente a identificar lo que quiere lograr…" at bounding box center [1121, 542] width 246 height 84
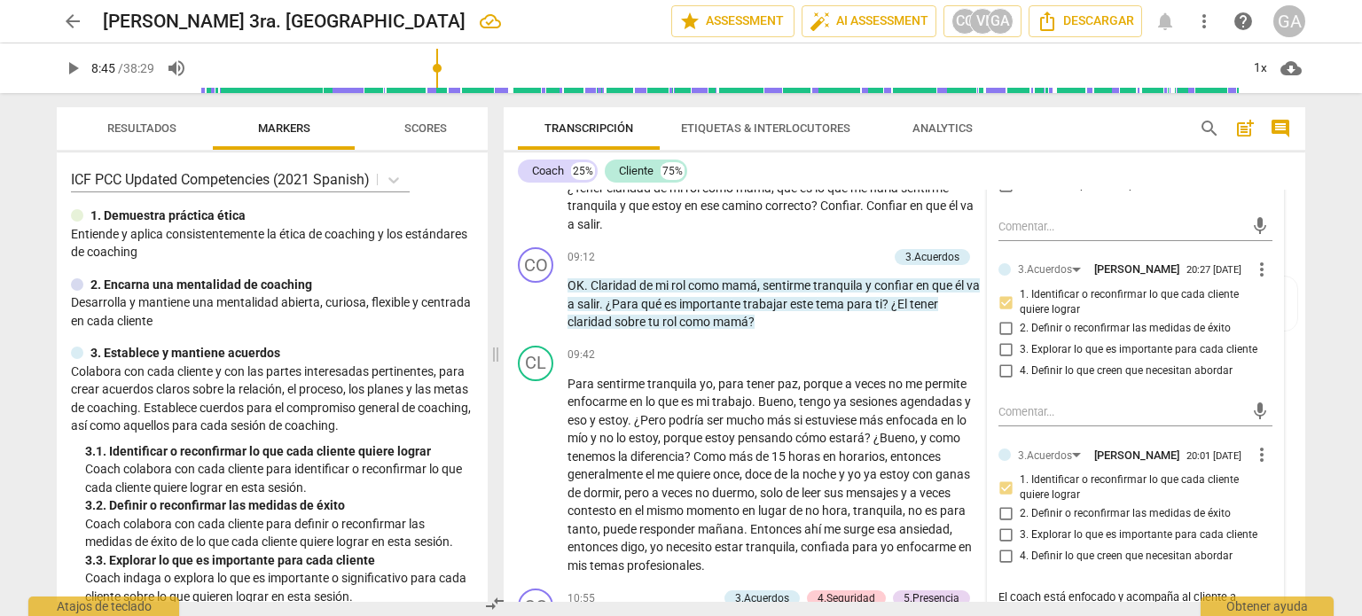
scroll to position [2068, 0]
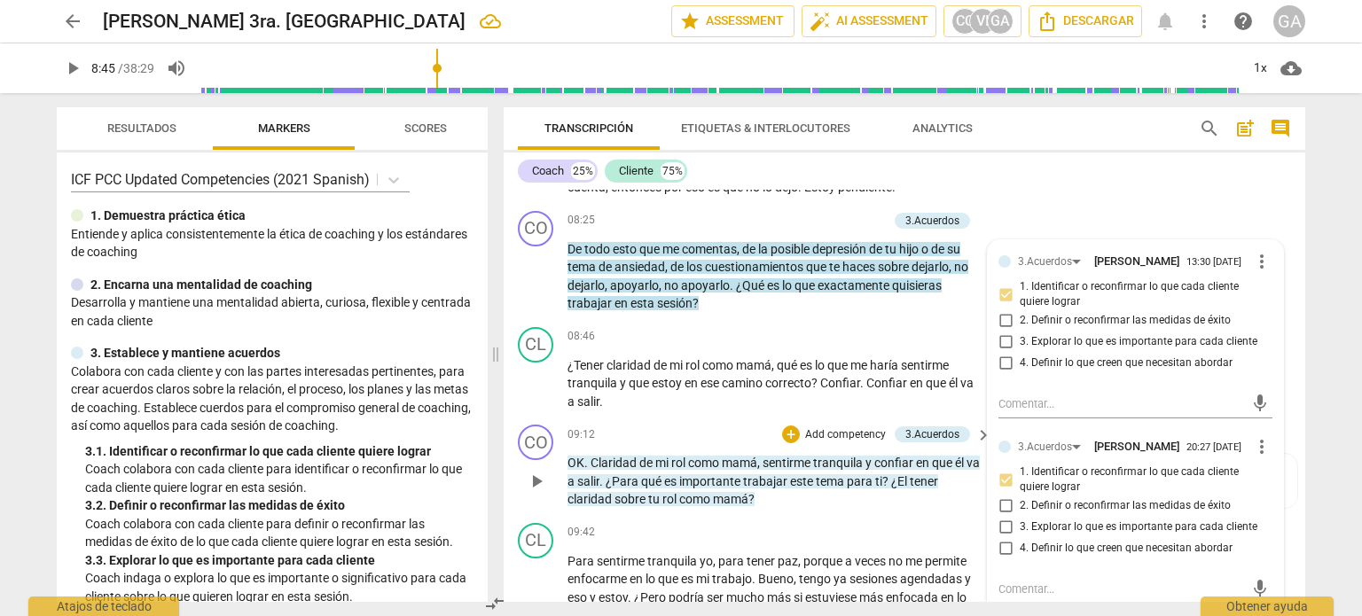
click at [540, 481] on span "play_arrow" at bounding box center [536, 481] width 21 height 21
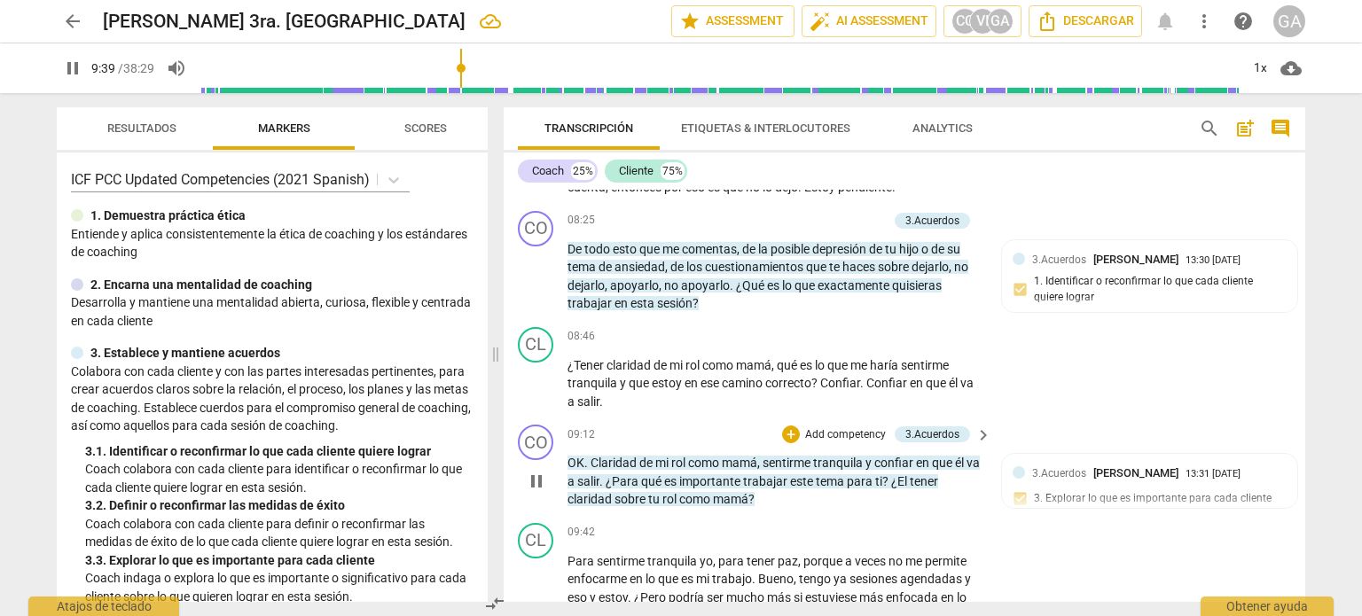
click at [848, 430] on p "Add competency" at bounding box center [845, 435] width 84 height 16
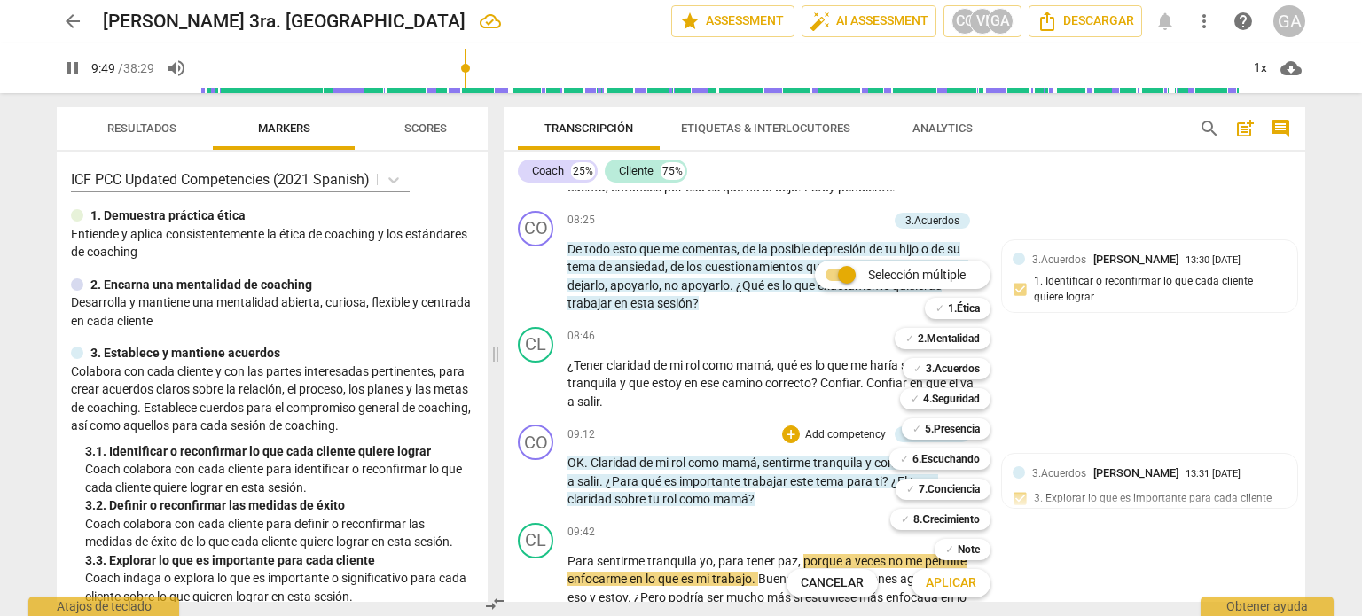
click at [74, 74] on div at bounding box center [681, 308] width 1362 height 616
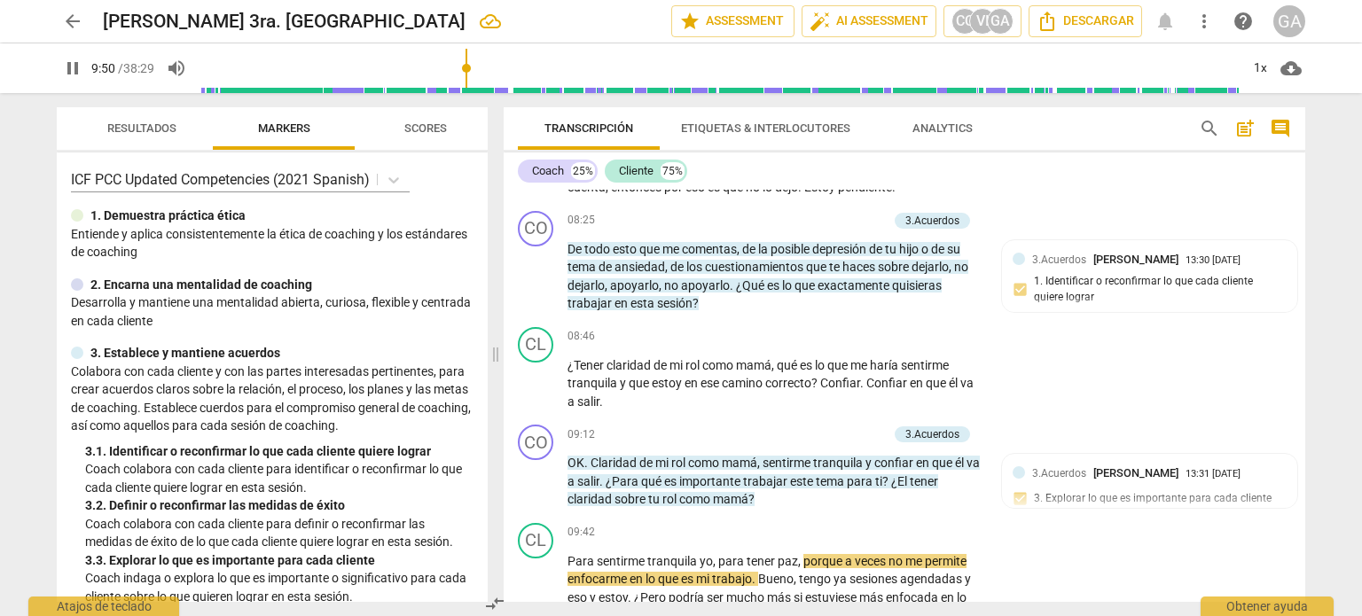
click at [82, 64] on span "pause" at bounding box center [72, 68] width 21 height 21
click at [870, 430] on p "Add competency" at bounding box center [845, 435] width 84 height 16
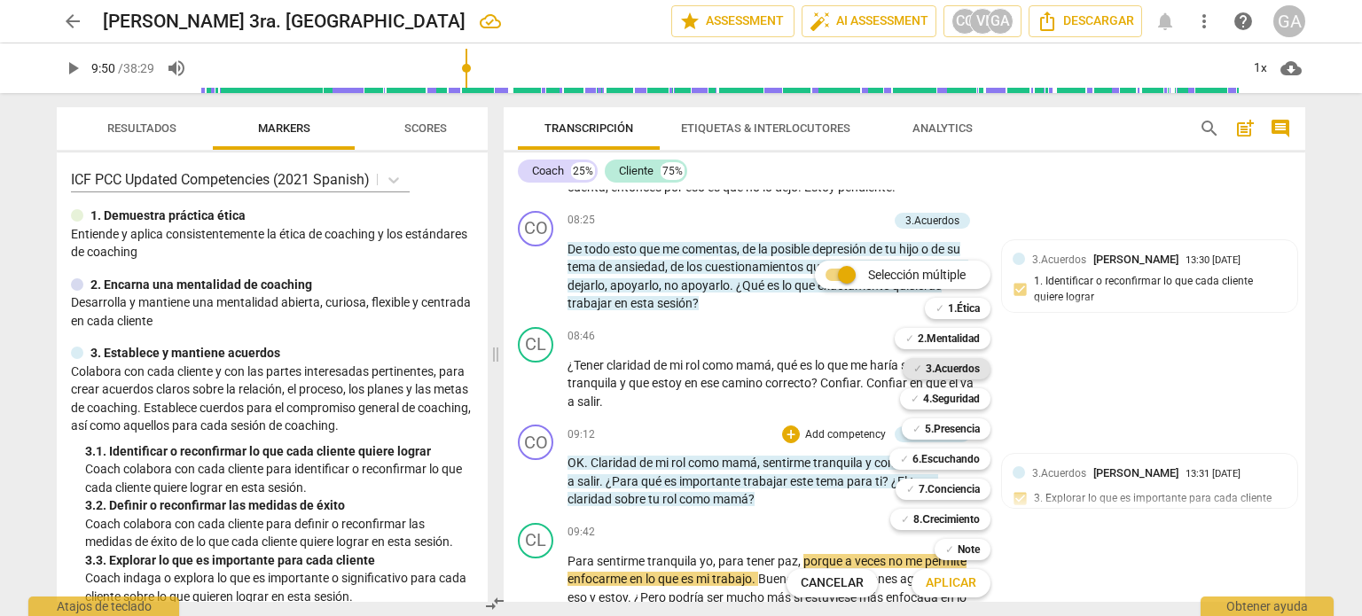
click at [958, 368] on b "3.Acuerdos" at bounding box center [953, 368] width 54 height 21
click at [958, 581] on span "Aplicar" at bounding box center [951, 584] width 51 height 18
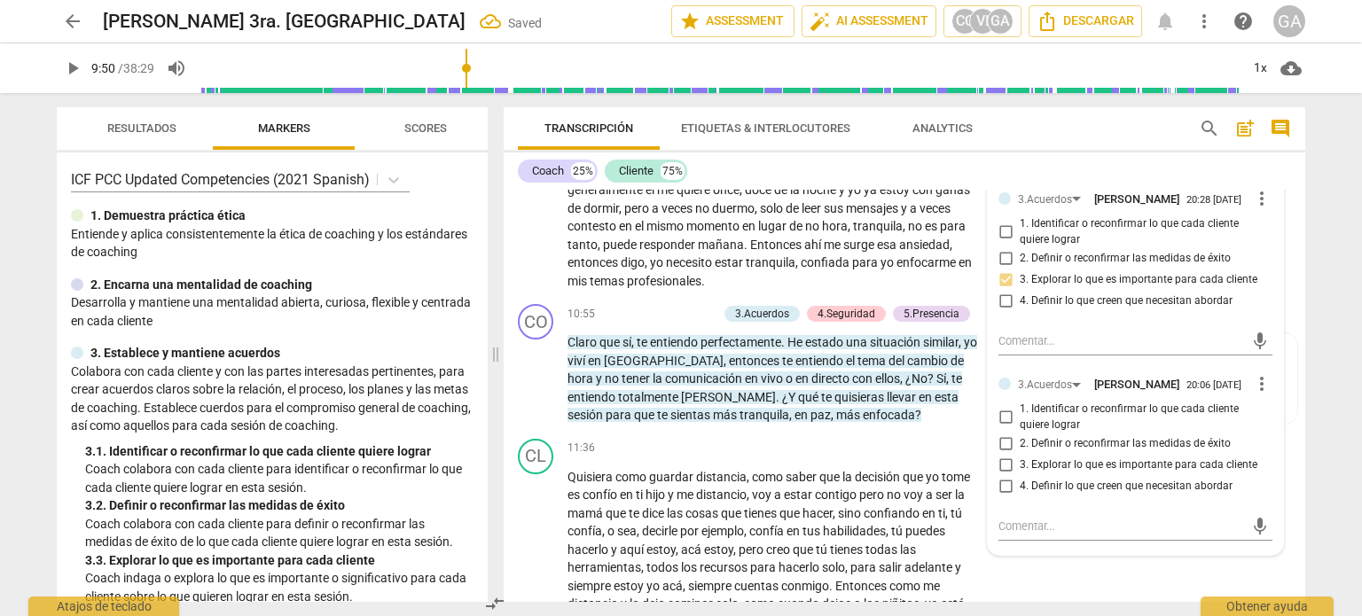
scroll to position [2561, 0]
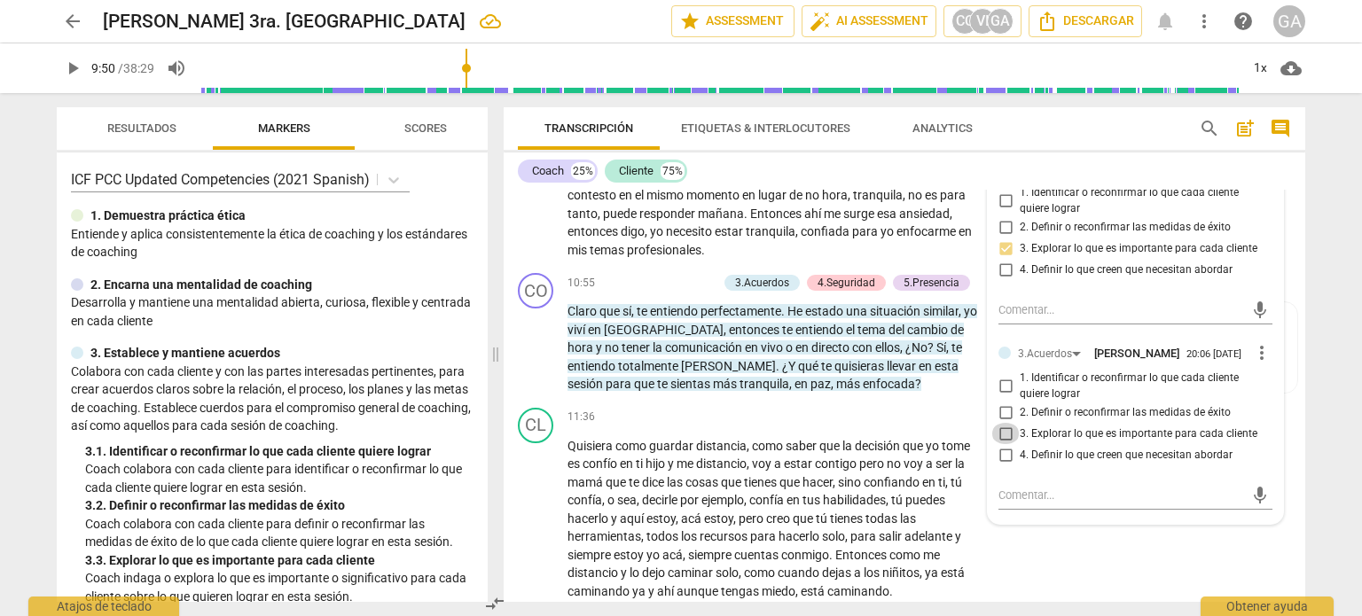
click at [1004, 444] on input "3. Explorar lo que es importante para cada cliente" at bounding box center [1005, 433] width 28 height 21
click at [1011, 504] on textarea at bounding box center [1121, 495] width 246 height 17
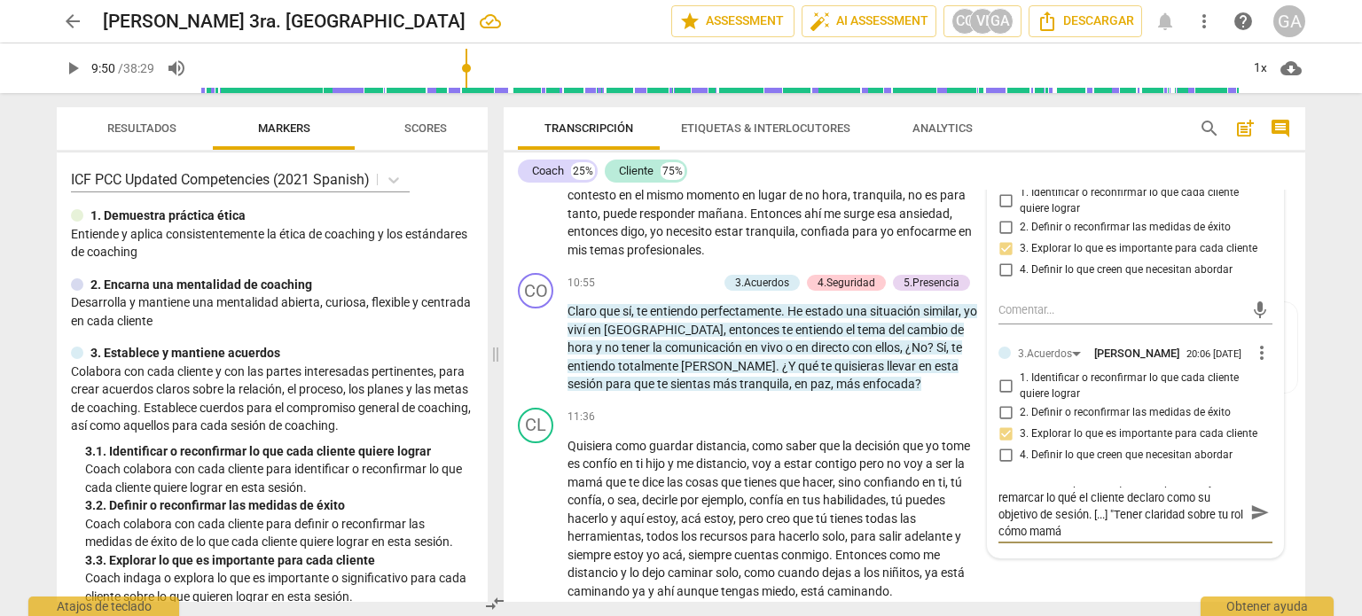
scroll to position [0, 0]
click at [1043, 514] on textarea "Es efectiv al explorar lo que es importante y al remarcar lo qué el cliente dec…" at bounding box center [1121, 520] width 246 height 67
click at [998, 512] on textarea "Es efectivo al explorar lo que es importante y al remarcar lo qué el cliente de…" at bounding box center [1121, 520] width 246 height 67
click at [1051, 531] on textarea "Se muestra efectivo al explorar lo que es importante y al remarcar lo qué el cl…" at bounding box center [1121, 520] width 246 height 67
click at [1114, 543] on textarea "Se muestra efectivo al explorar lo que es importante para el cliente y al remar…" at bounding box center [1121, 520] width 246 height 67
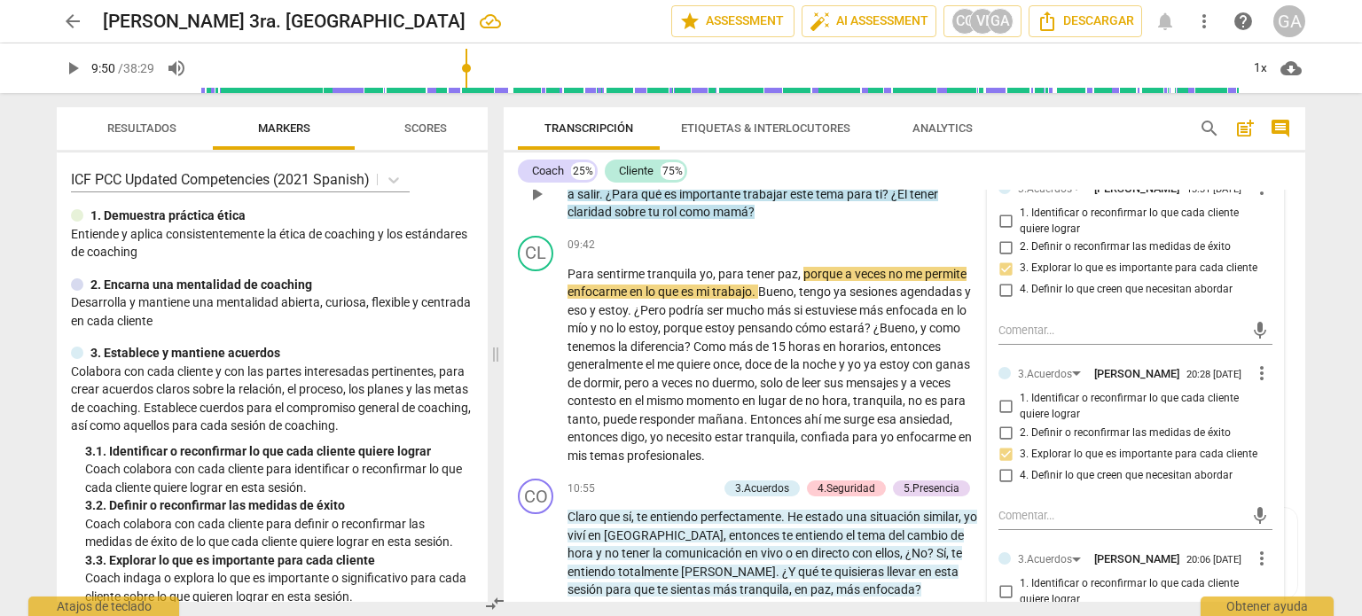
scroll to position [2384, 0]
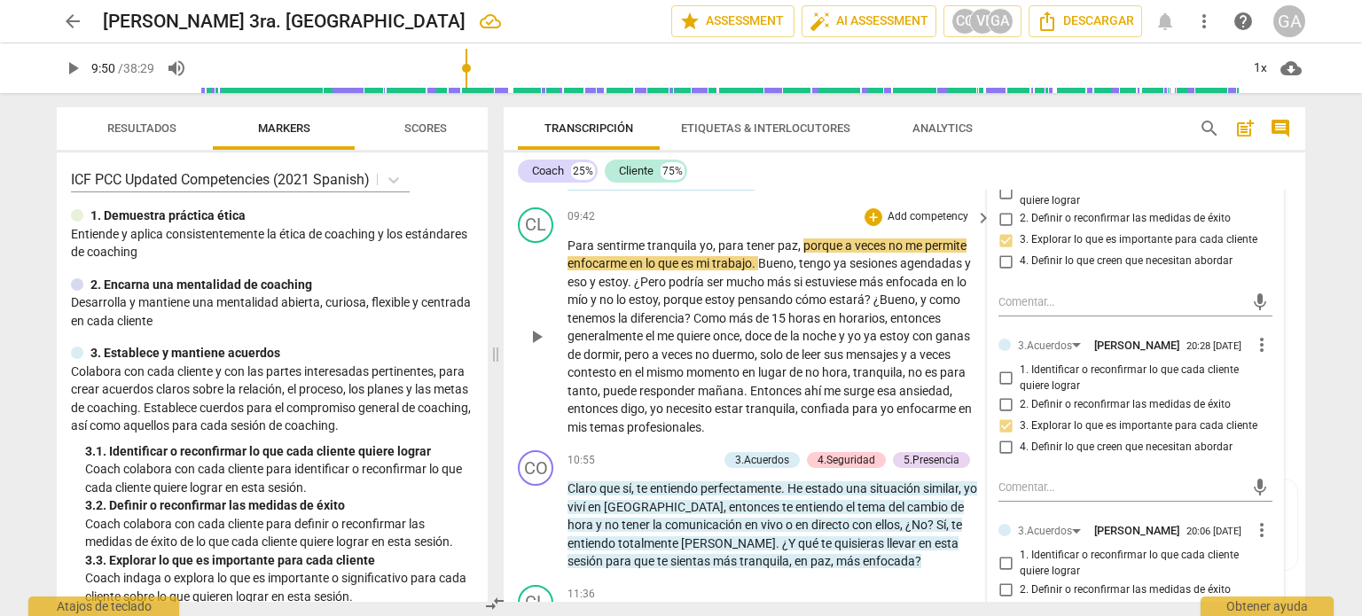
click at [734, 428] on p "Para sentirme tranquila yo , para tener paz , porque a veces no me permite enfo…" at bounding box center [774, 337] width 415 height 200
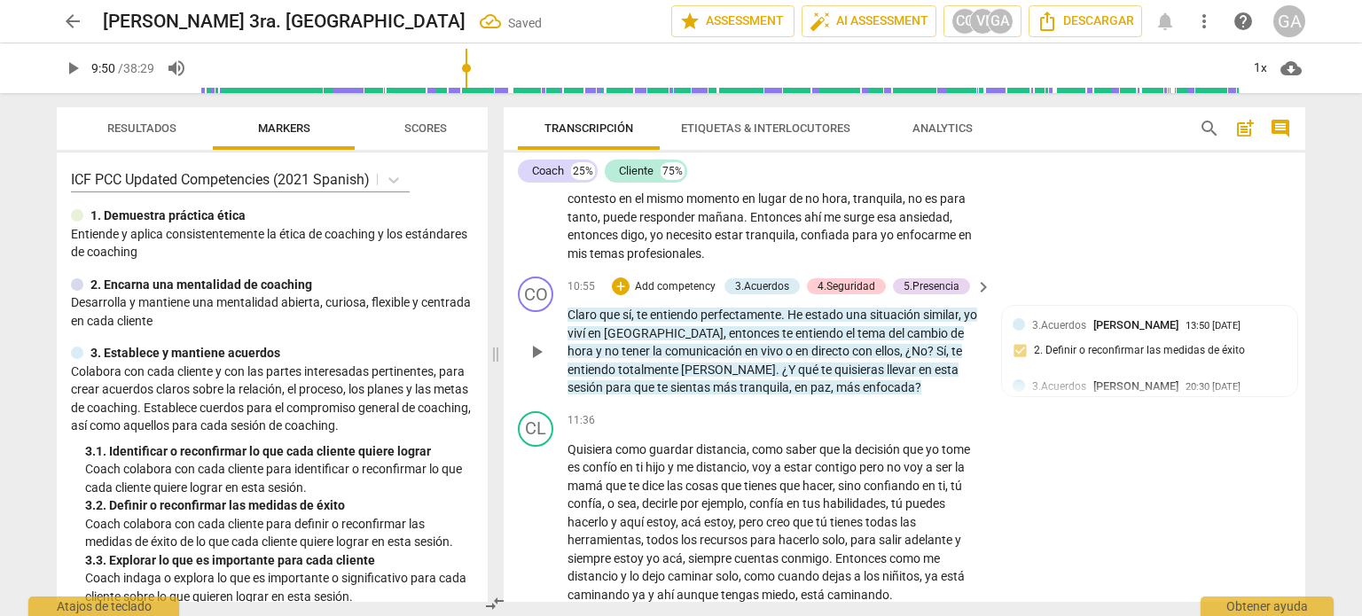
scroll to position [2561, 0]
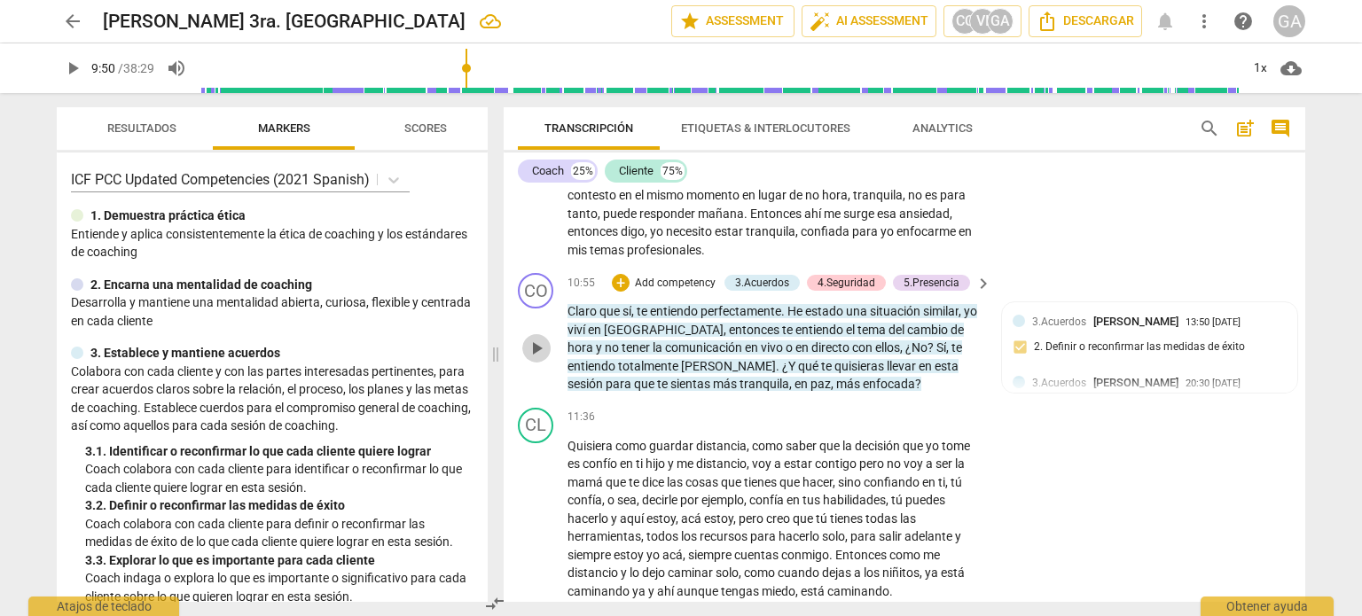
click at [539, 350] on span "play_arrow" at bounding box center [536, 348] width 21 height 21
click at [536, 347] on span "pause" at bounding box center [536, 348] width 21 height 21
click at [682, 279] on p "Add competency" at bounding box center [675, 284] width 84 height 16
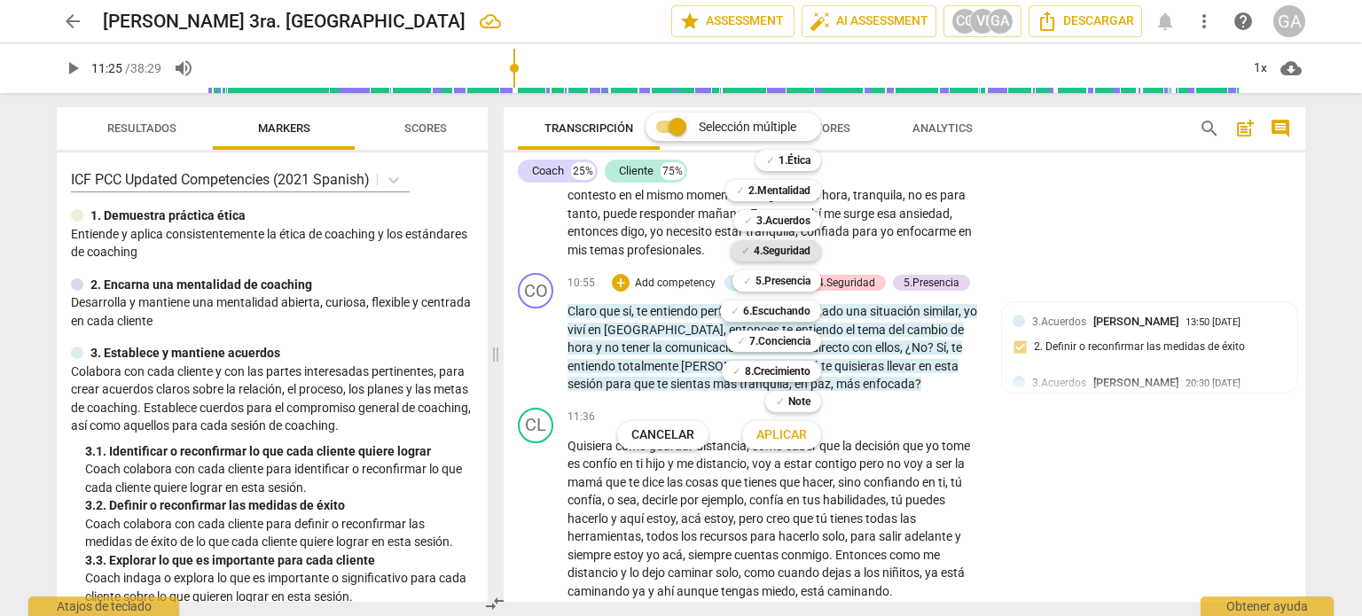
click at [787, 247] on b "4.Seguridad" at bounding box center [782, 250] width 57 height 21
click at [782, 216] on b "3.Acuerdos" at bounding box center [783, 220] width 54 height 21
click at [786, 435] on span "Aplicar" at bounding box center [781, 435] width 51 height 18
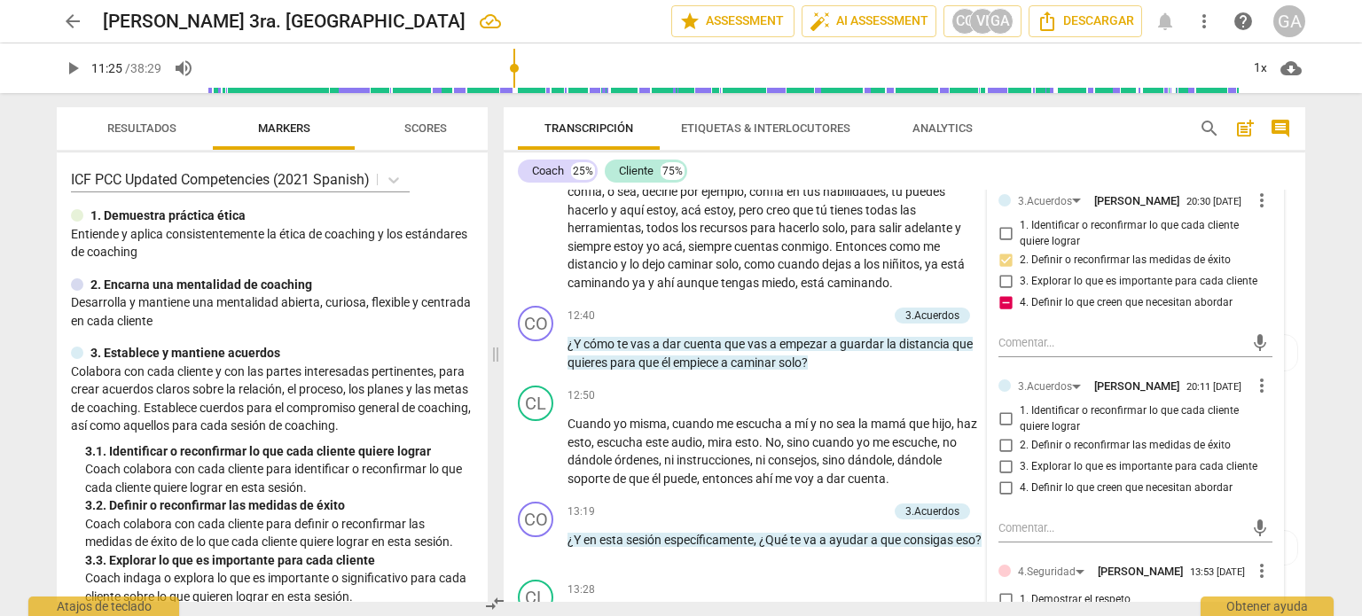
scroll to position [2916, 0]
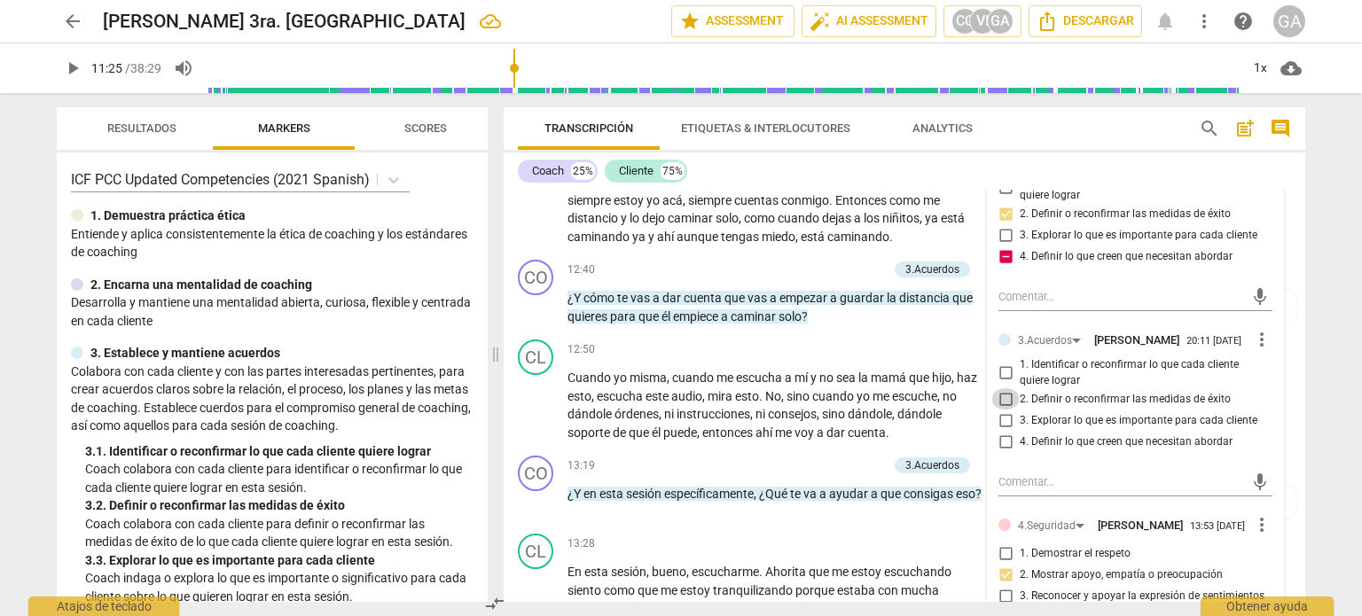
click at [1004, 410] on input "2. Definir o reconfirmar las medidas de éxito" at bounding box center [1005, 398] width 28 height 21
click at [1005, 490] on textarea at bounding box center [1121, 481] width 246 height 17
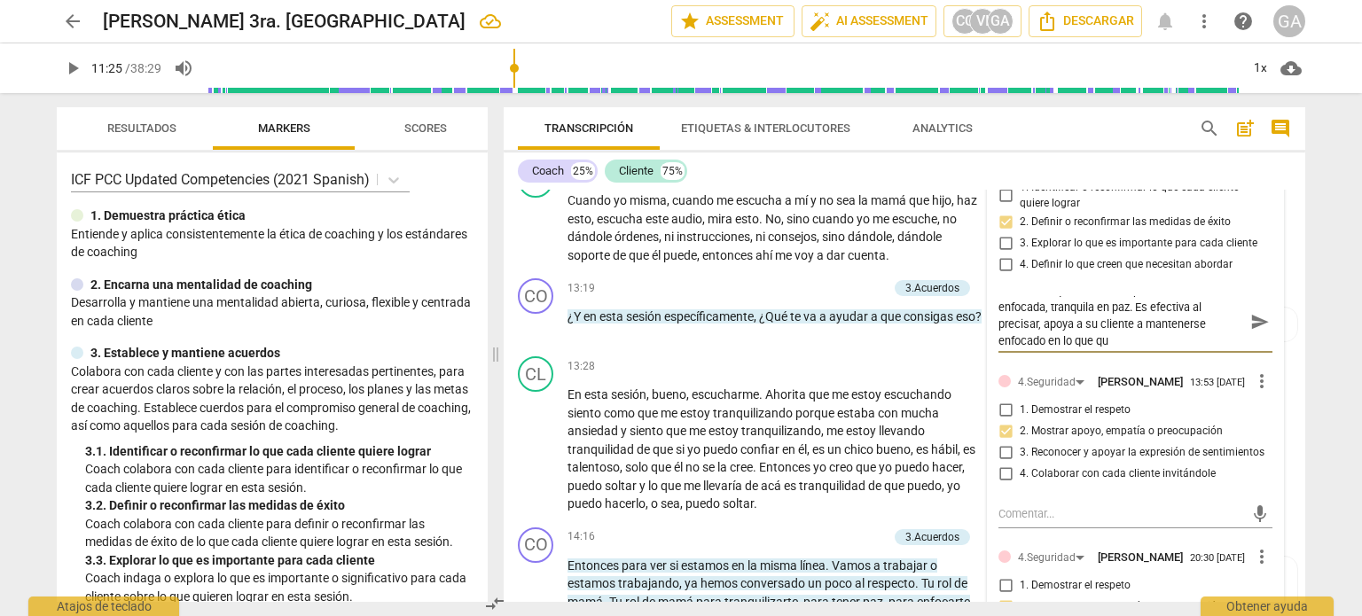
scroll to position [0, 0]
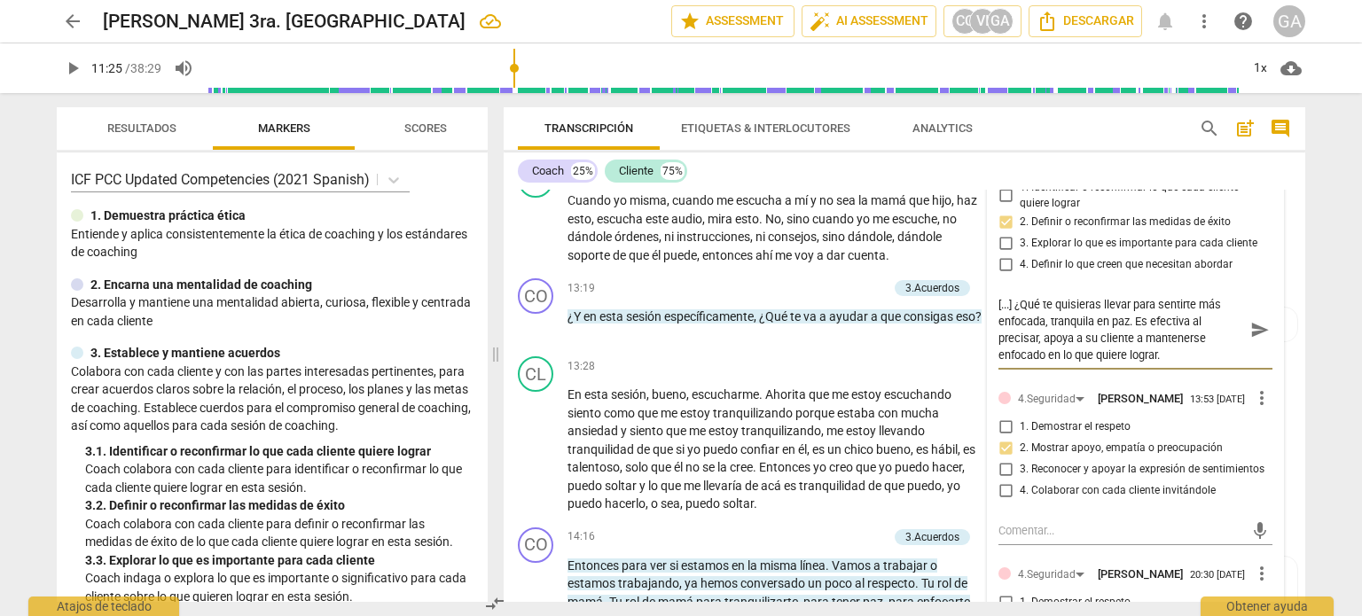
click at [1182, 337] on textarea "[...] ¿Qué te quisieras llevar para sentirte más enfocada, tranquila en paz. Es…" at bounding box center [1121, 329] width 246 height 67
click at [1140, 340] on textarea "[...] ¿Qué te quisieras llevar para sentirte más enfocada, tranquila en paz. Es…" at bounding box center [1121, 329] width 246 height 67
click at [1143, 339] on textarea "[...] ¿Qué te quisieras llevar para sentirte más enfocada, tranquila en paz. El…" at bounding box center [1121, 329] width 246 height 67
click at [1180, 338] on textarea "[...] ¿Qué te quisieras llevar para sentirte más enfocada, tranquila en paz. El…" at bounding box center [1121, 329] width 246 height 67
click at [1050, 357] on textarea "[...] ¿Qué te quisieras llevar para sentirte más enfocada, tranquila en paz. El…" at bounding box center [1121, 329] width 246 height 67
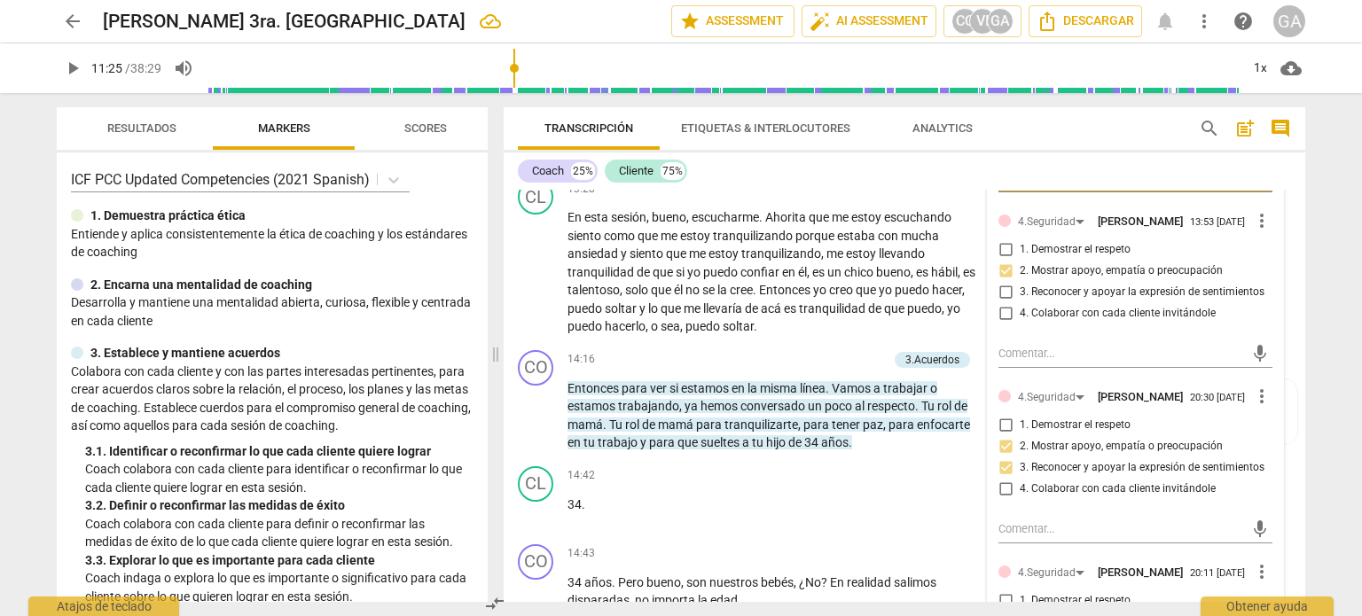
scroll to position [3448, 0]
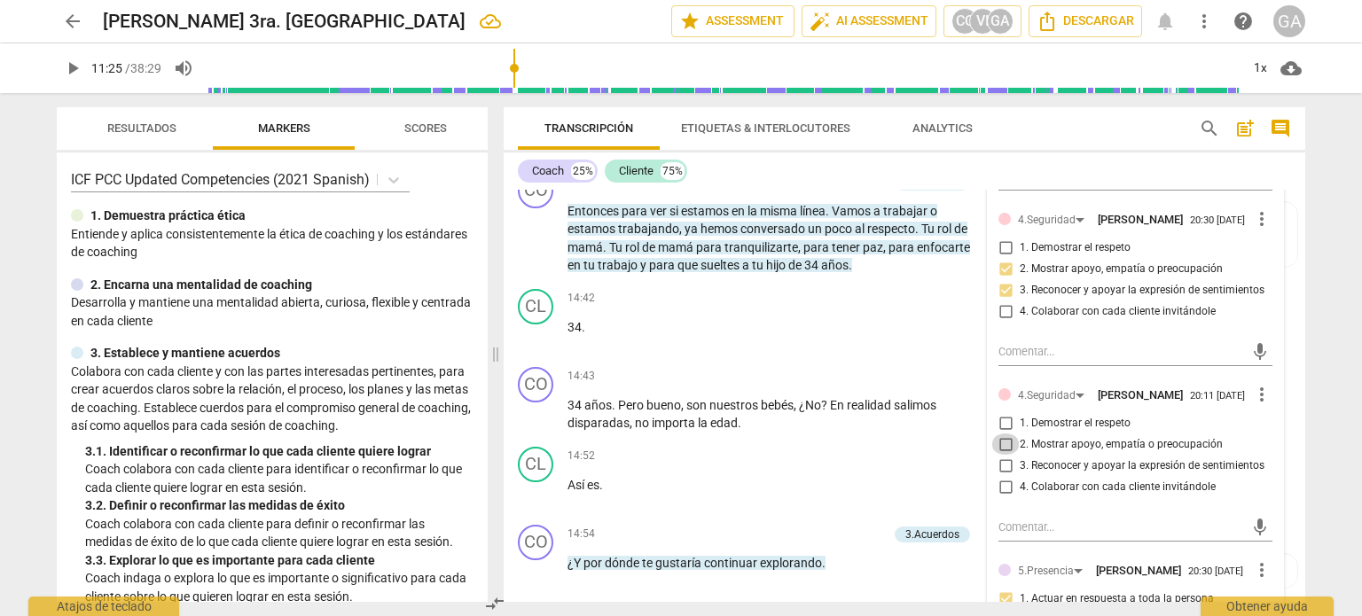
click at [1005, 455] on input "2. Mostrar apoyo, empatía o preocupación" at bounding box center [1005, 444] width 28 height 21
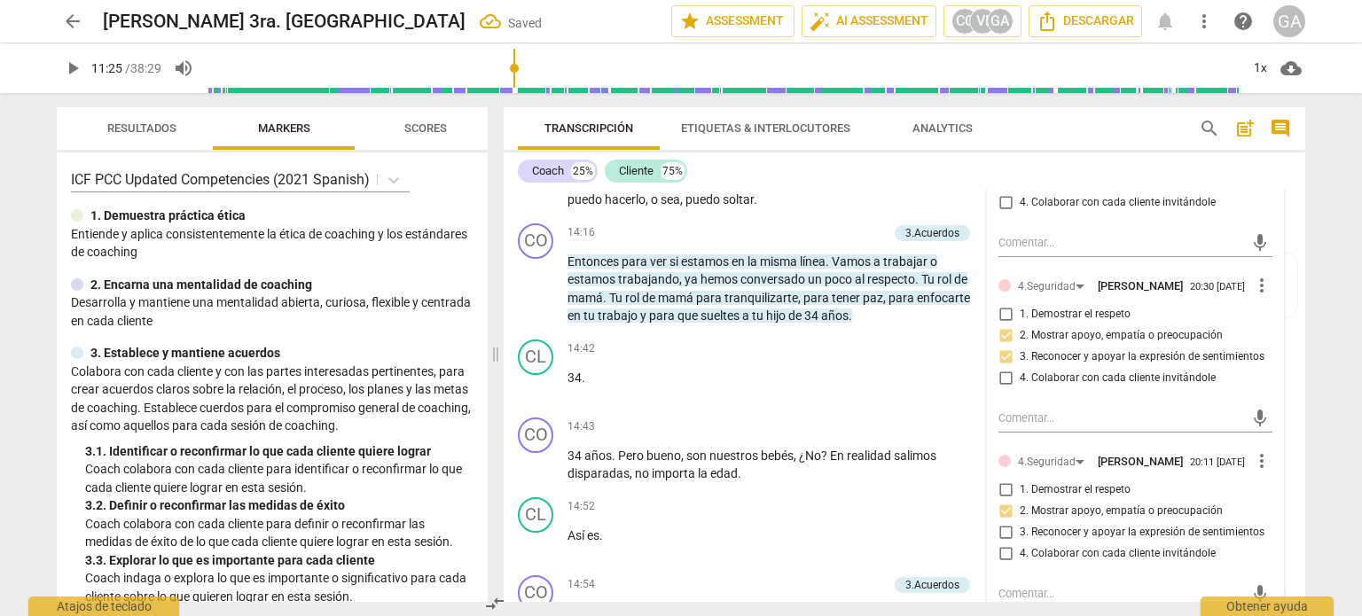
scroll to position [3465, 0]
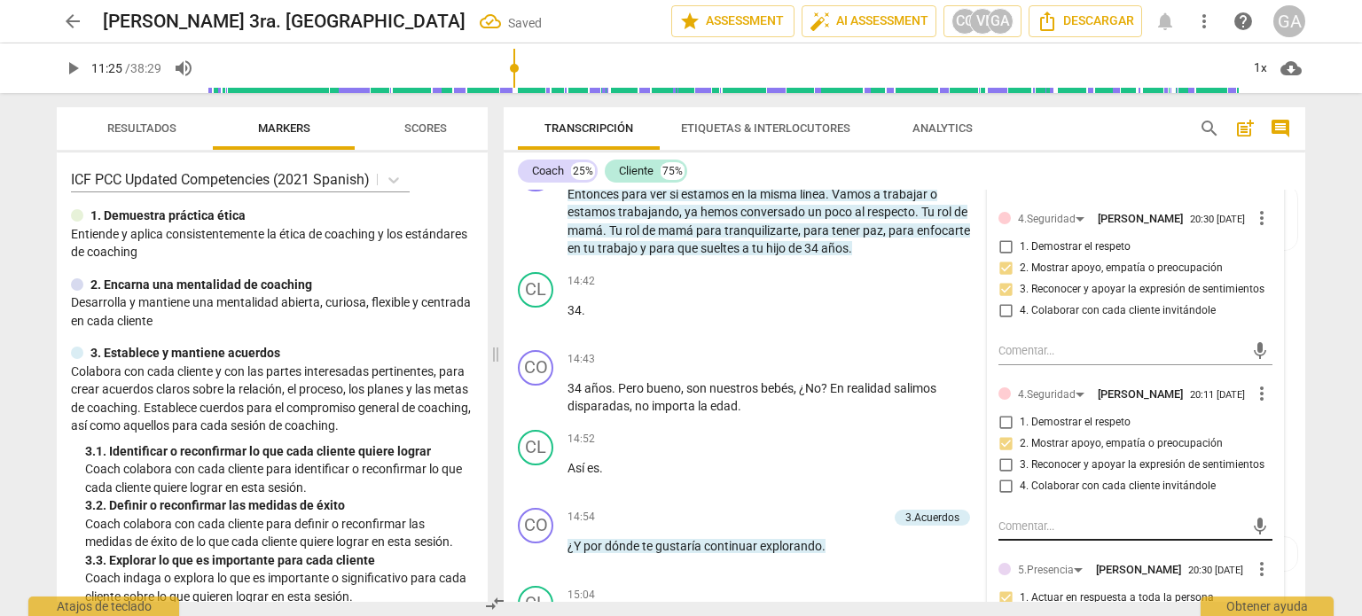
click at [1011, 535] on textarea at bounding box center [1121, 526] width 246 height 17
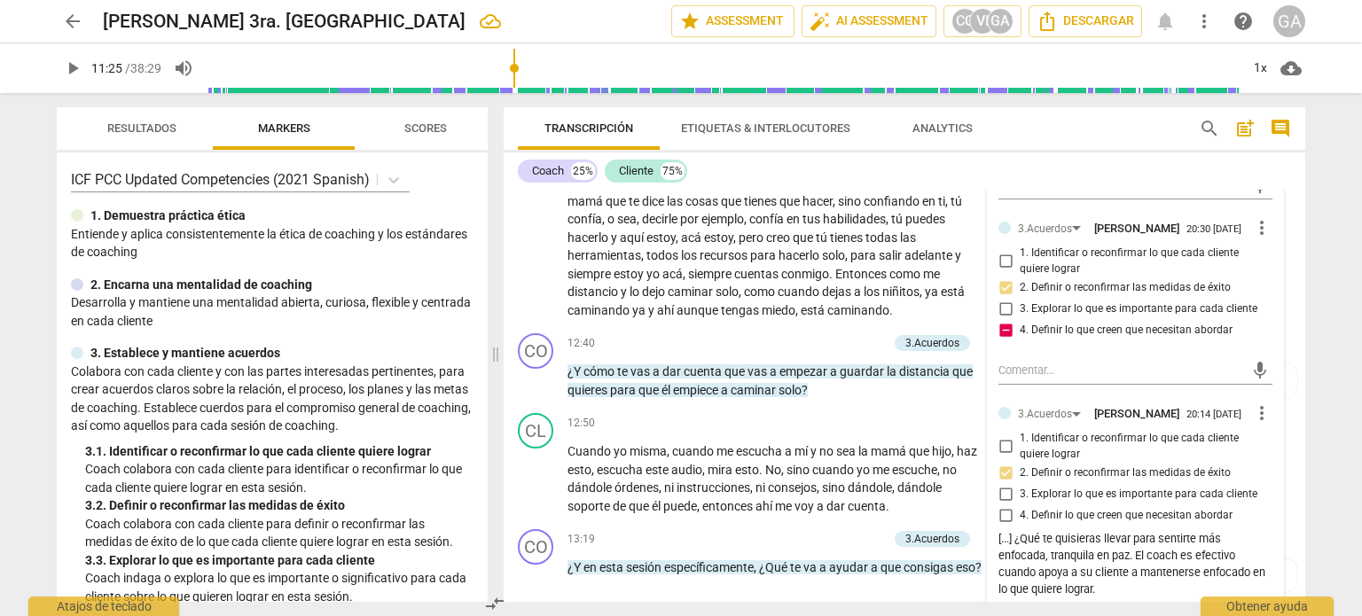
scroll to position [2844, 0]
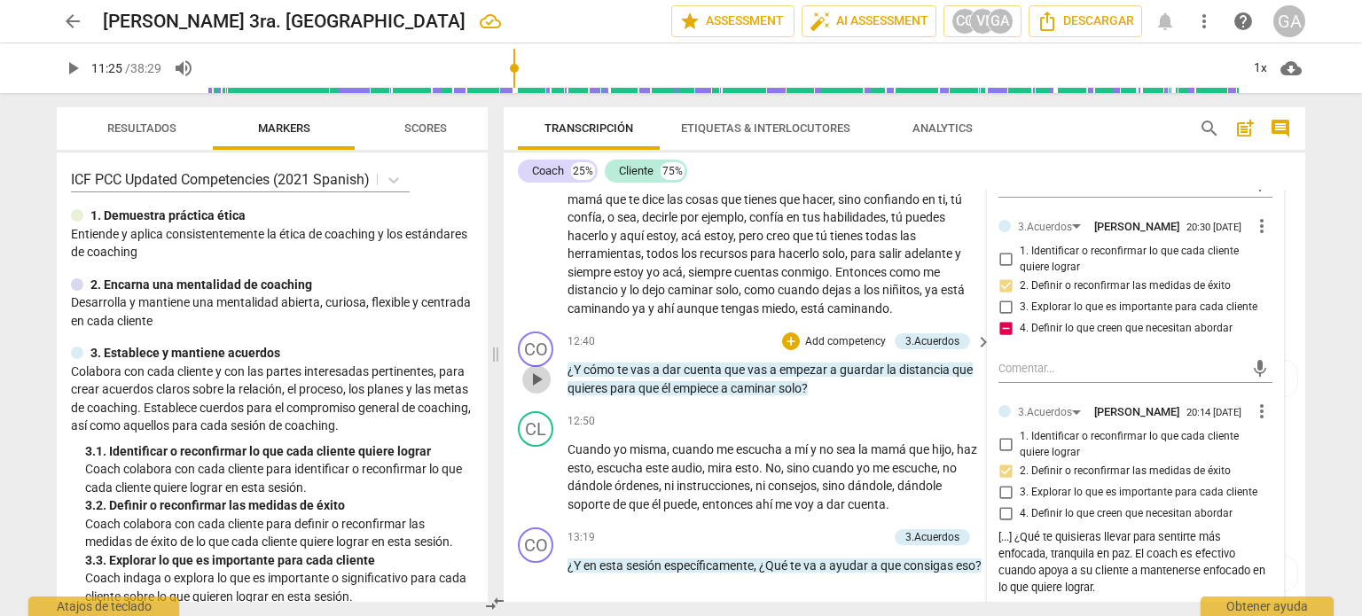
click at [532, 383] on span "play_arrow" at bounding box center [536, 379] width 21 height 21
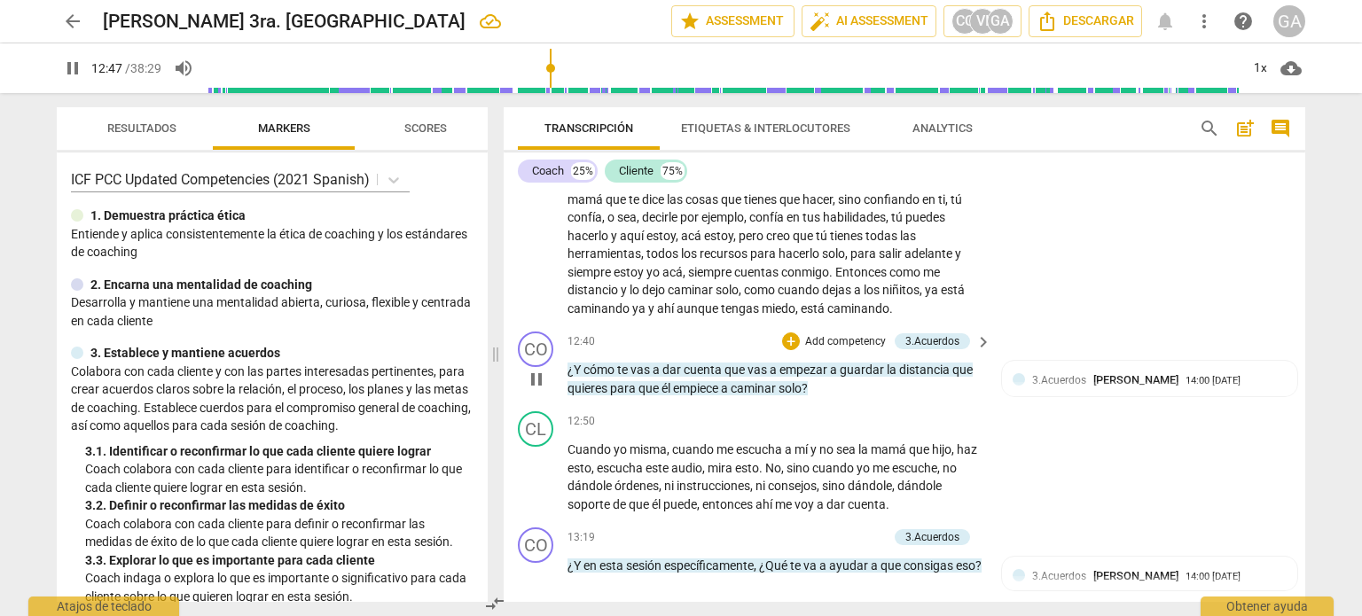
click at [536, 383] on span "pause" at bounding box center [536, 379] width 21 height 21
click at [834, 343] on p "Add competency" at bounding box center [845, 342] width 84 height 16
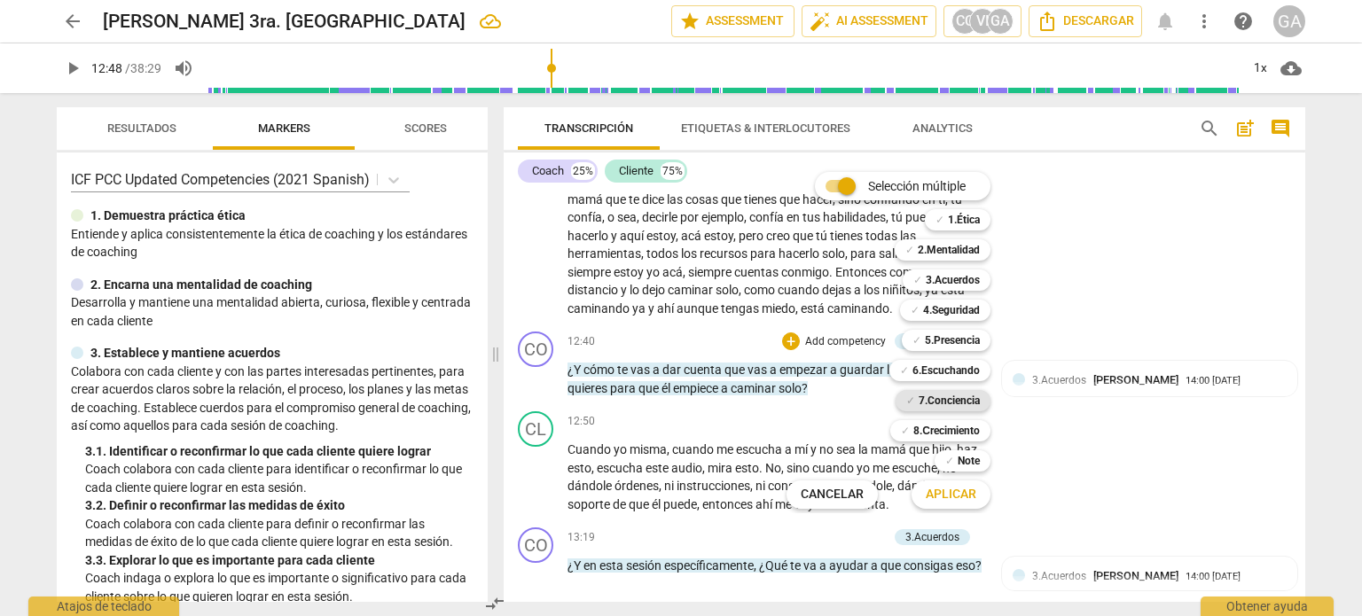
click at [958, 396] on b "7.Conciencia" at bounding box center [949, 400] width 61 height 21
click at [949, 491] on span "Aplicar" at bounding box center [951, 495] width 51 height 18
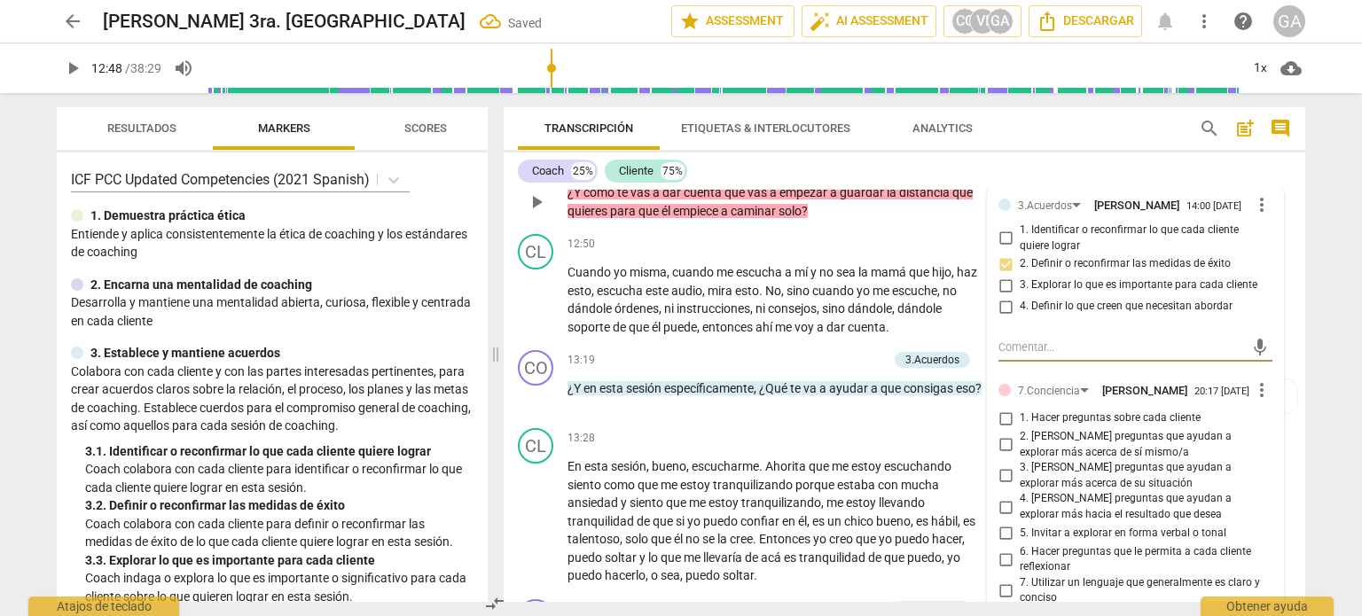
scroll to position [3110, 0]
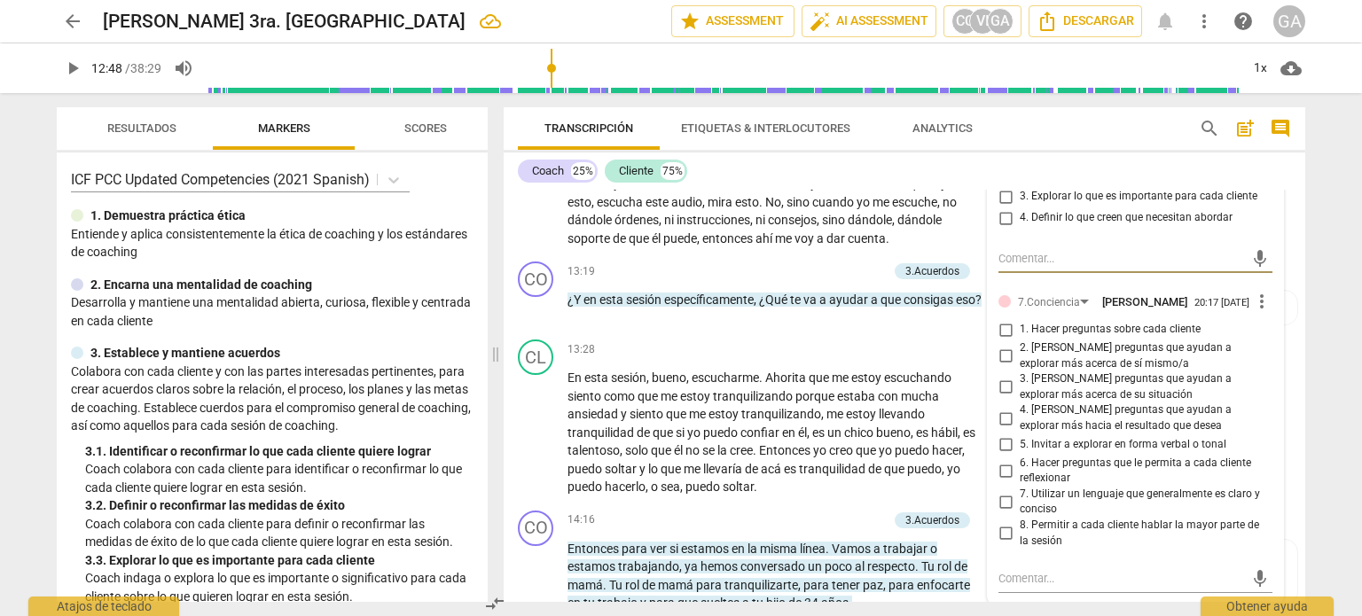
click at [1005, 425] on input "4. [PERSON_NAME] preguntas que ayudan a explorar más hacia el resultado que des…" at bounding box center [1005, 418] width 28 height 21
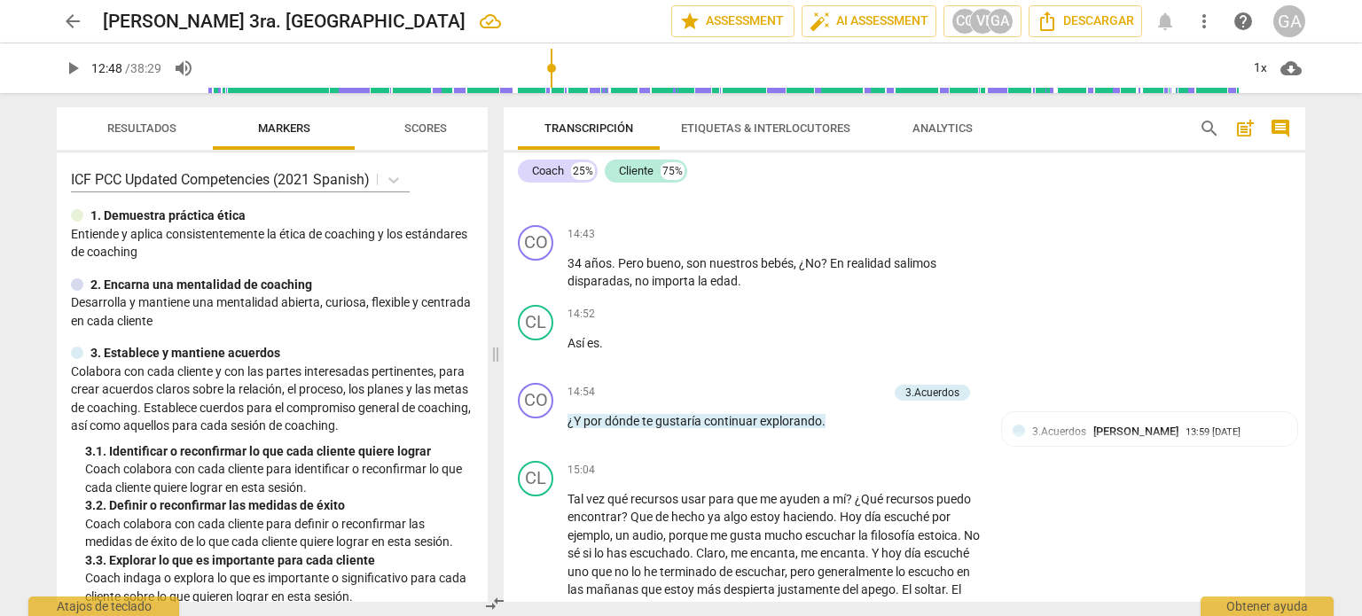
scroll to position [3642, 0]
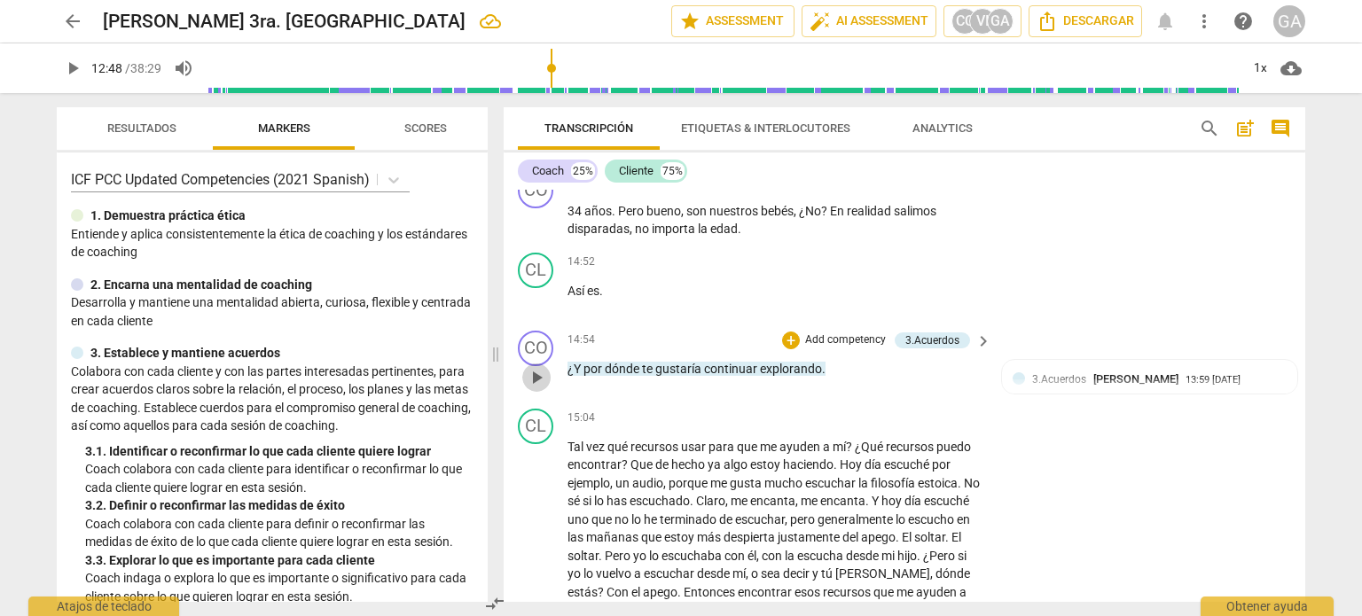
click at [536, 372] on span "play_arrow" at bounding box center [536, 377] width 21 height 21
click at [538, 371] on span "pause" at bounding box center [536, 377] width 21 height 21
click at [843, 337] on p "Add competency" at bounding box center [845, 340] width 84 height 16
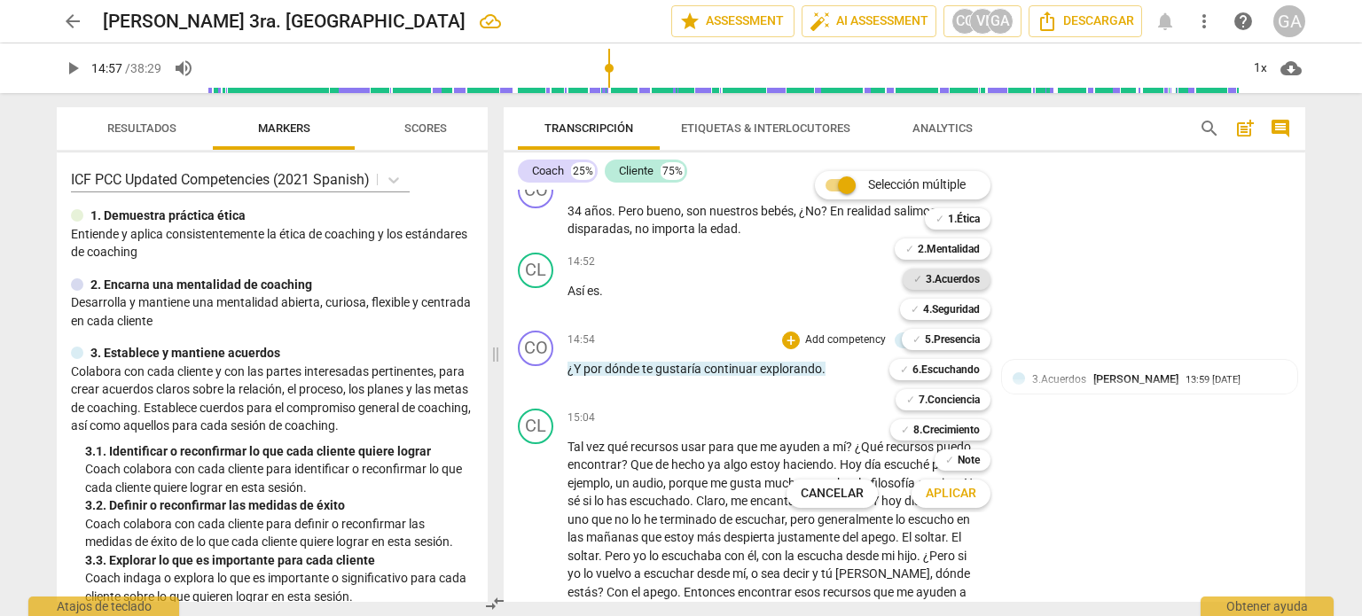
click at [966, 277] on b "3.Acuerdos" at bounding box center [953, 279] width 54 height 21
click at [957, 496] on span "Aplicar" at bounding box center [951, 494] width 51 height 18
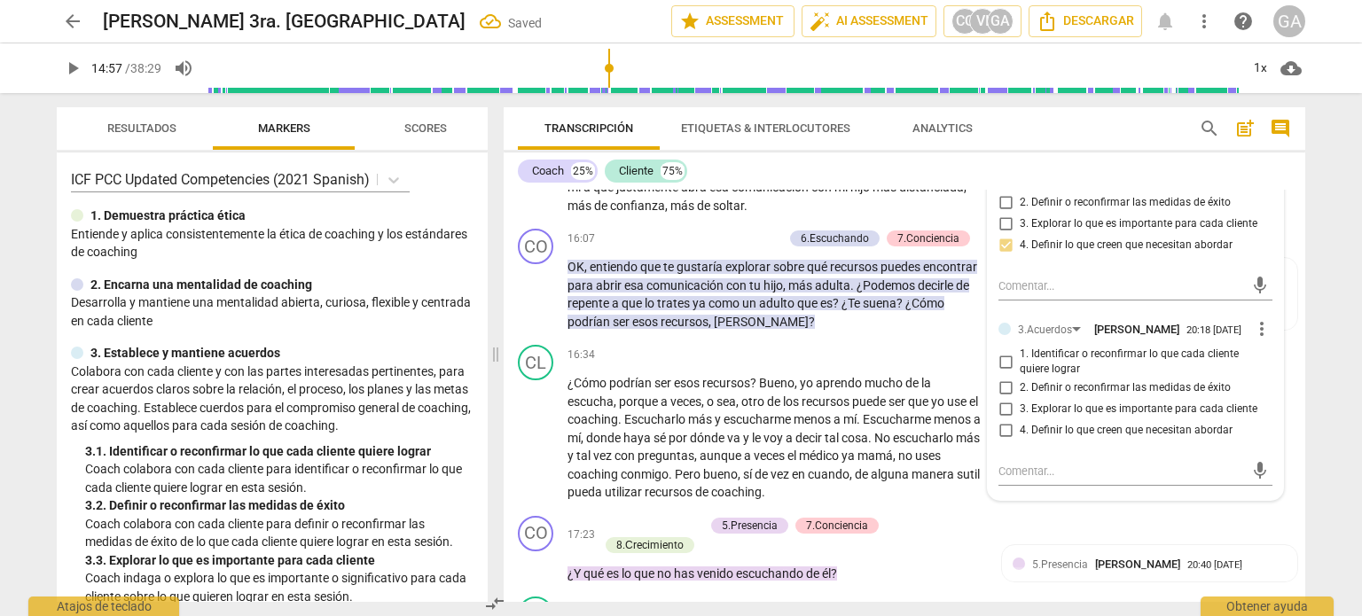
scroll to position [4086, 0]
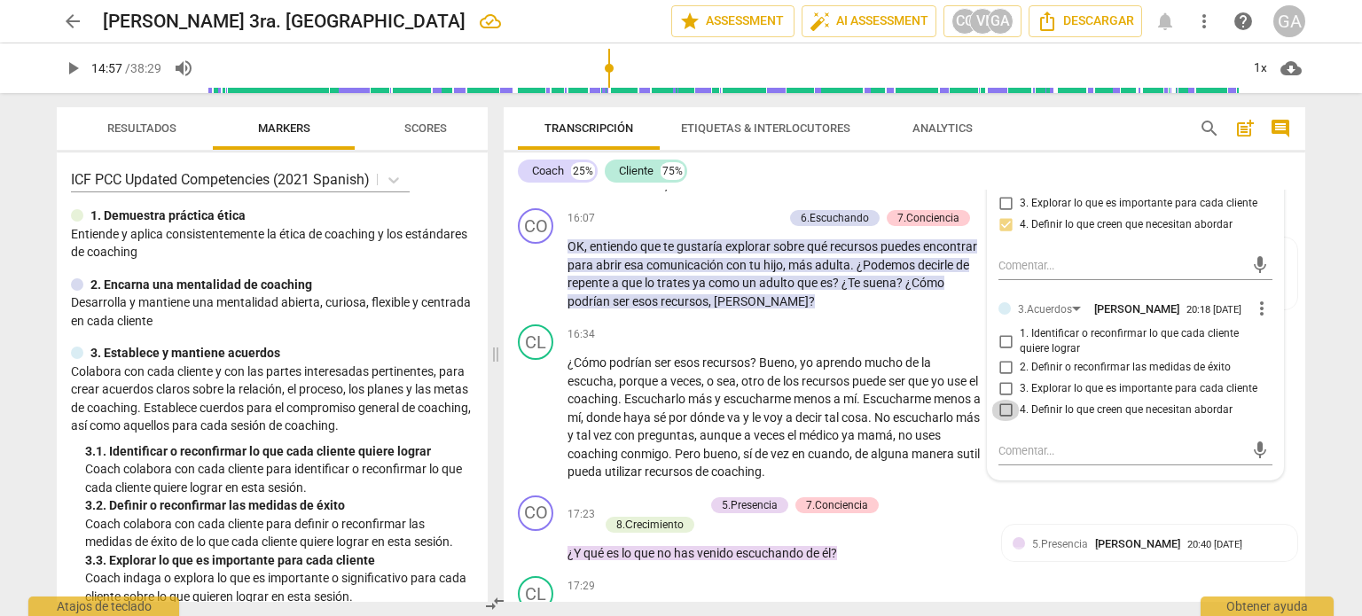
click at [1003, 421] on input "4. Definir lo que creen que necesitan abordar" at bounding box center [1005, 410] width 28 height 21
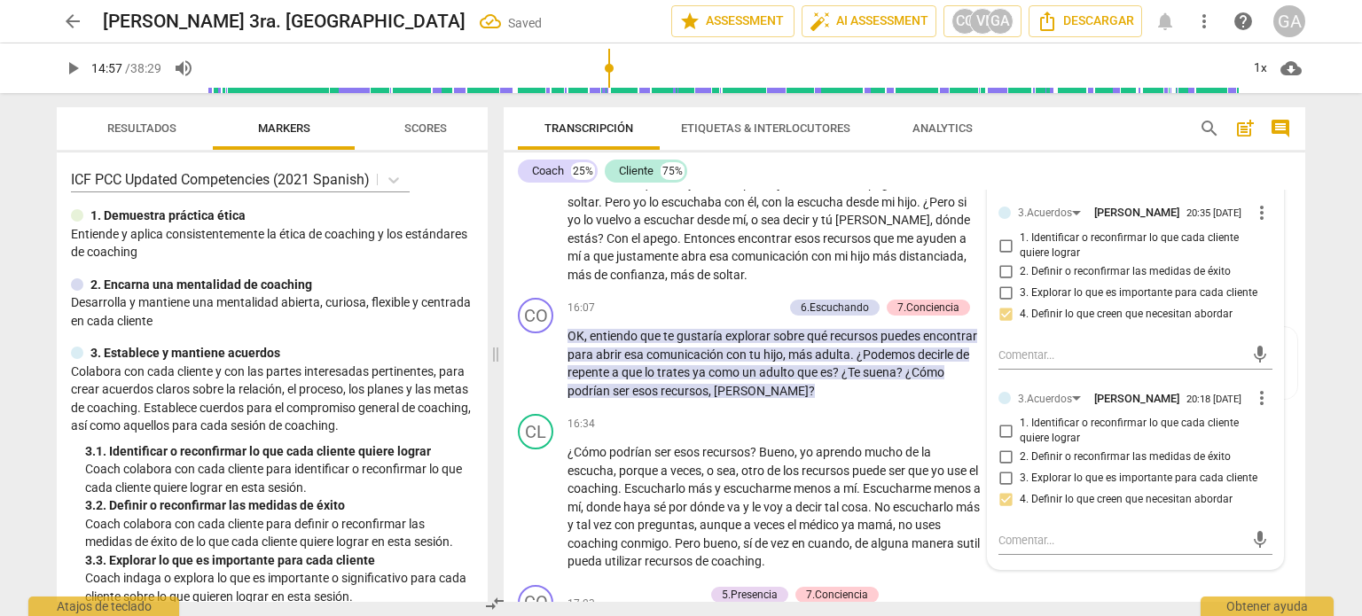
scroll to position [3997, 0]
click at [533, 364] on span "play_arrow" at bounding box center [536, 363] width 21 height 21
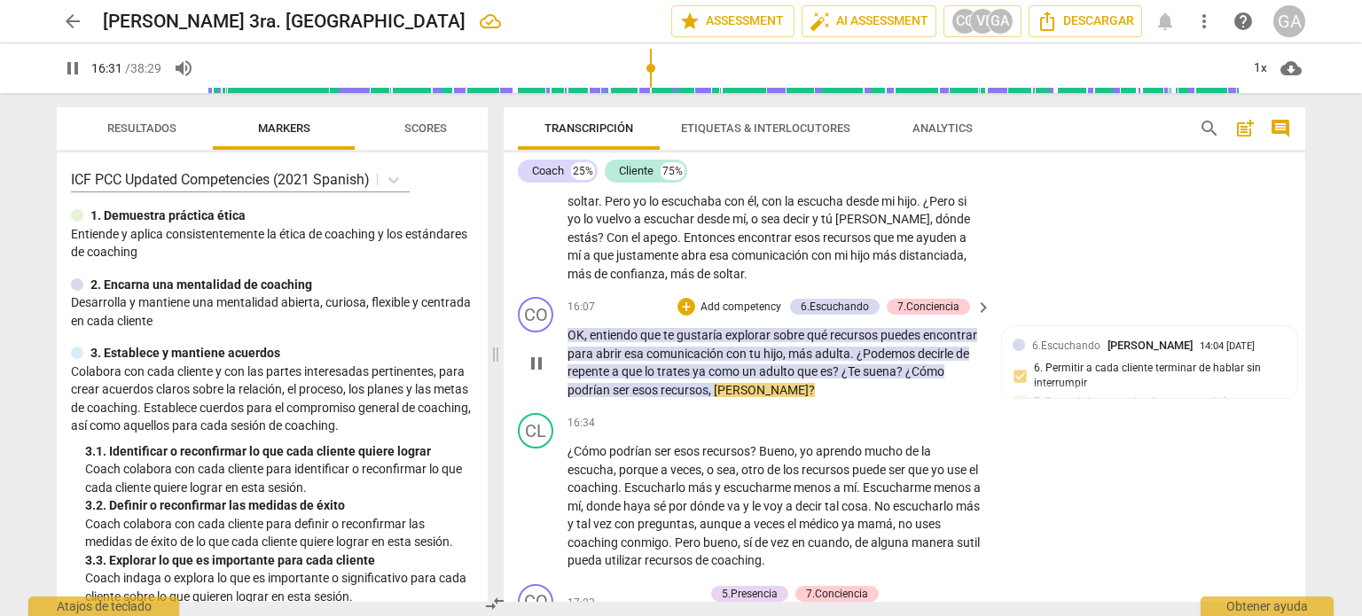
click at [541, 364] on span "pause" at bounding box center [536, 363] width 21 height 21
click at [747, 301] on p "Add competency" at bounding box center [741, 308] width 84 height 16
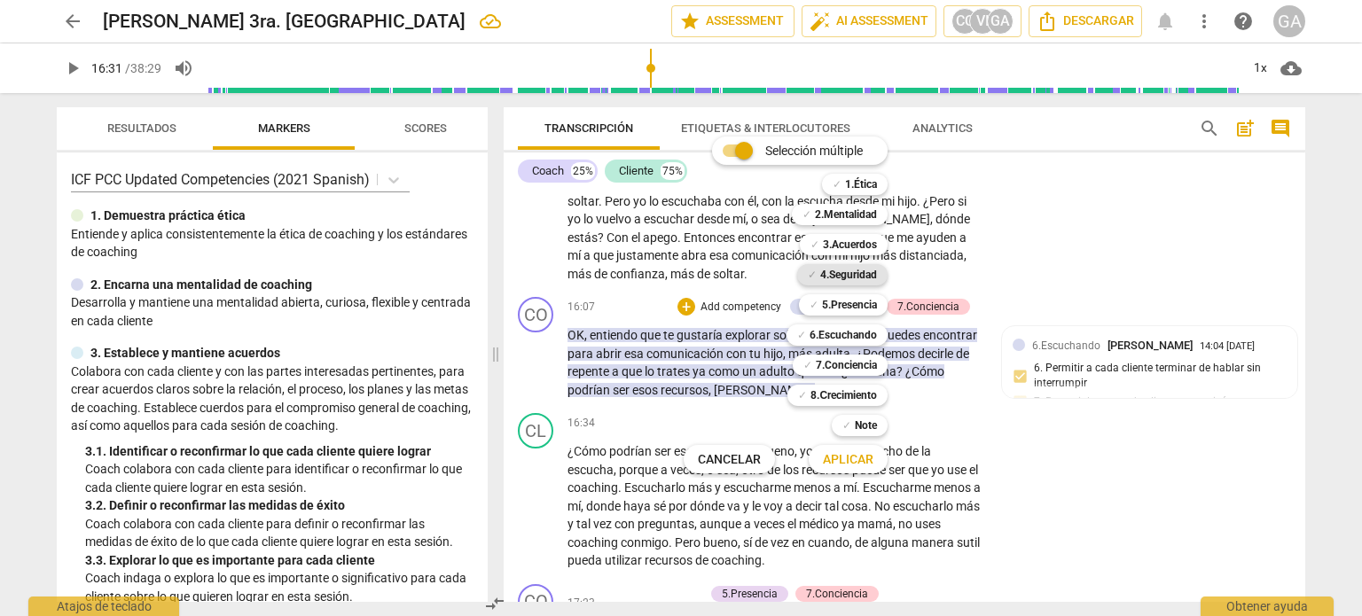
click at [851, 272] on b "4.Seguridad" at bounding box center [848, 274] width 57 height 21
click at [849, 302] on b "5.Presencia" at bounding box center [849, 304] width 55 height 21
click at [851, 453] on span "Aplicar" at bounding box center [848, 460] width 51 height 18
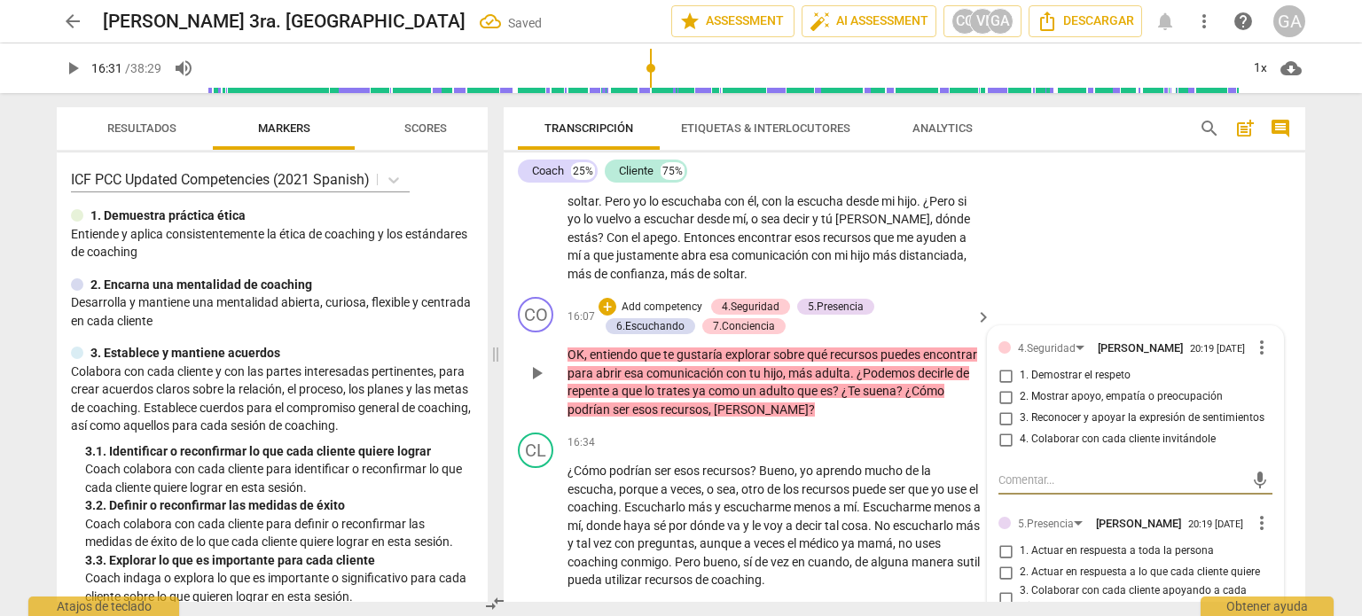
click at [1004, 442] on input "4. Colaborar con cada cliente invitándole" at bounding box center [1005, 439] width 28 height 21
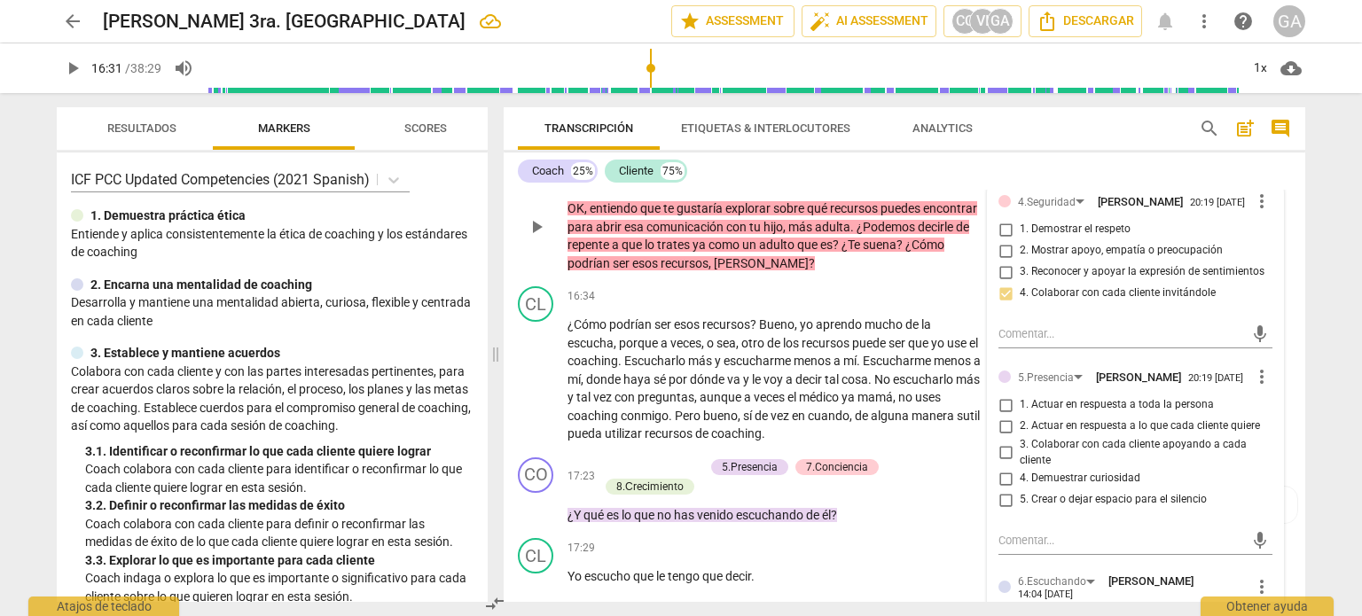
scroll to position [4174, 0]
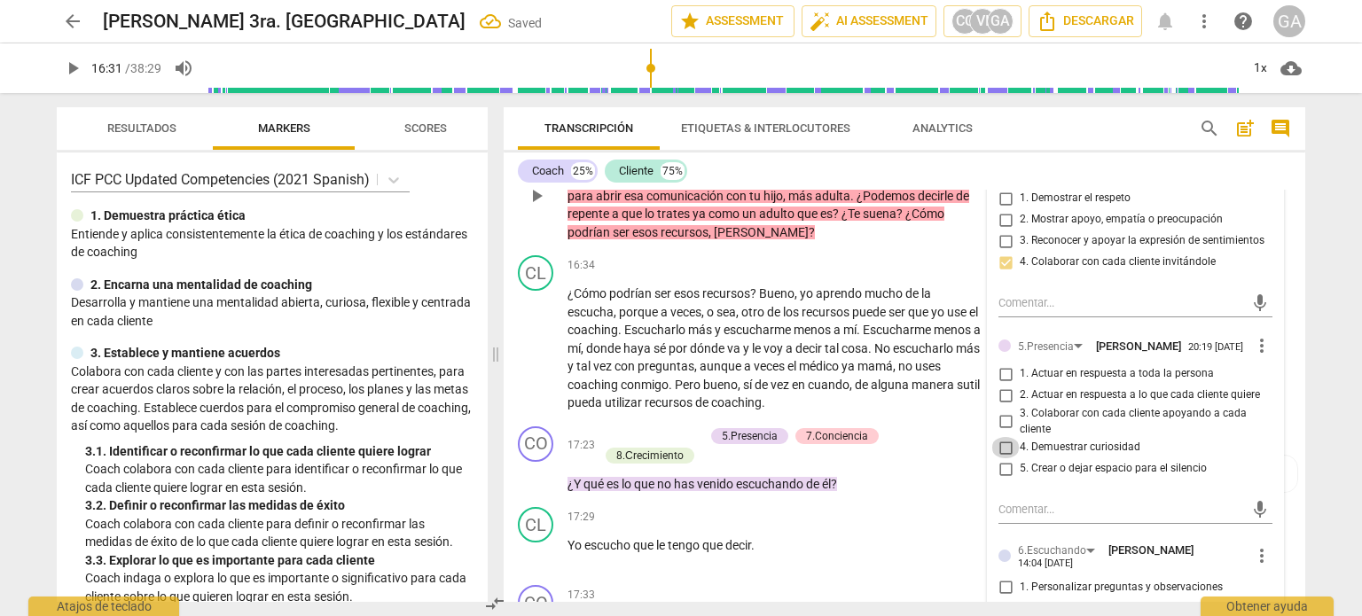
click at [1005, 458] on input "4. Demuestrar curiosidad" at bounding box center [1005, 447] width 28 height 21
click at [534, 473] on span "play_arrow" at bounding box center [536, 474] width 21 height 21
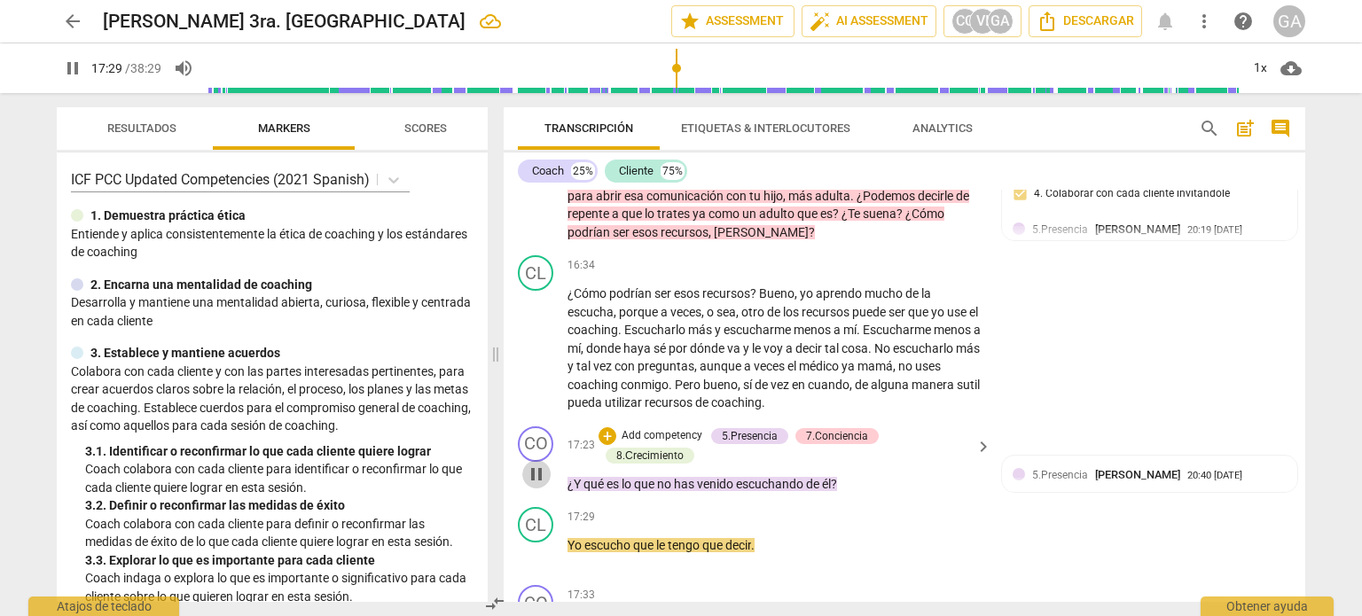
click at [542, 468] on span "pause" at bounding box center [536, 474] width 21 height 21
click at [676, 430] on p "Add competency" at bounding box center [662, 436] width 84 height 16
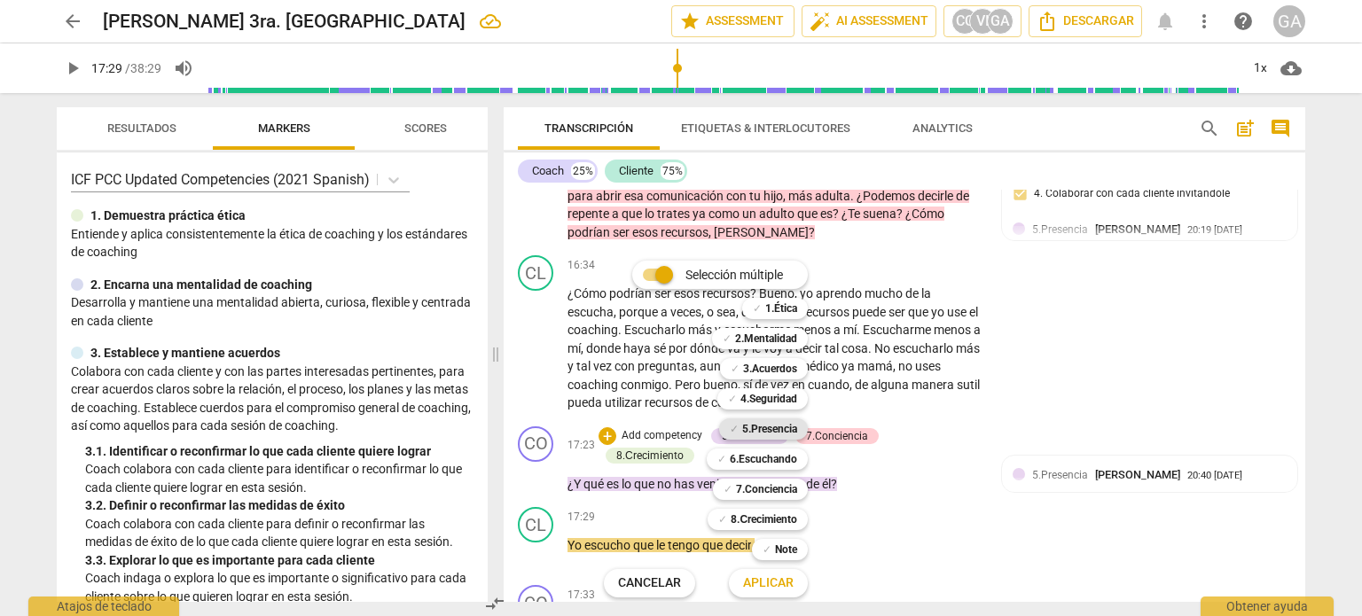
click at [776, 425] on b "5.Presencia" at bounding box center [769, 428] width 55 height 21
click at [782, 588] on span "Aplicar" at bounding box center [768, 584] width 51 height 18
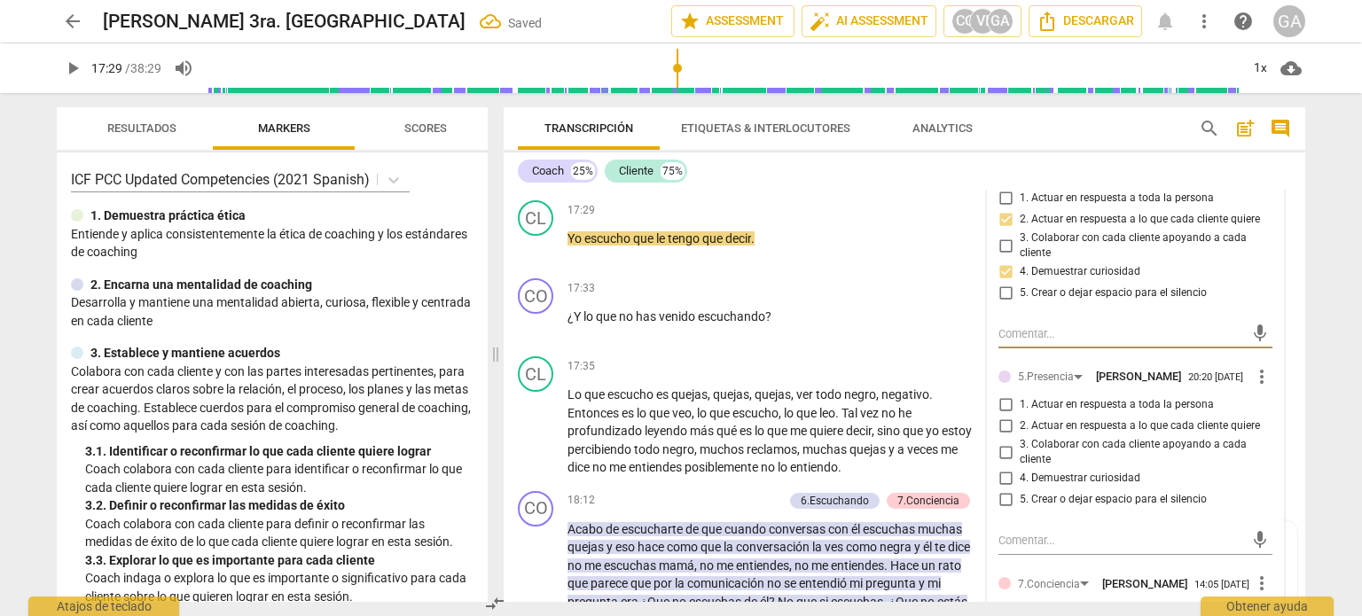
scroll to position [4512, 0]
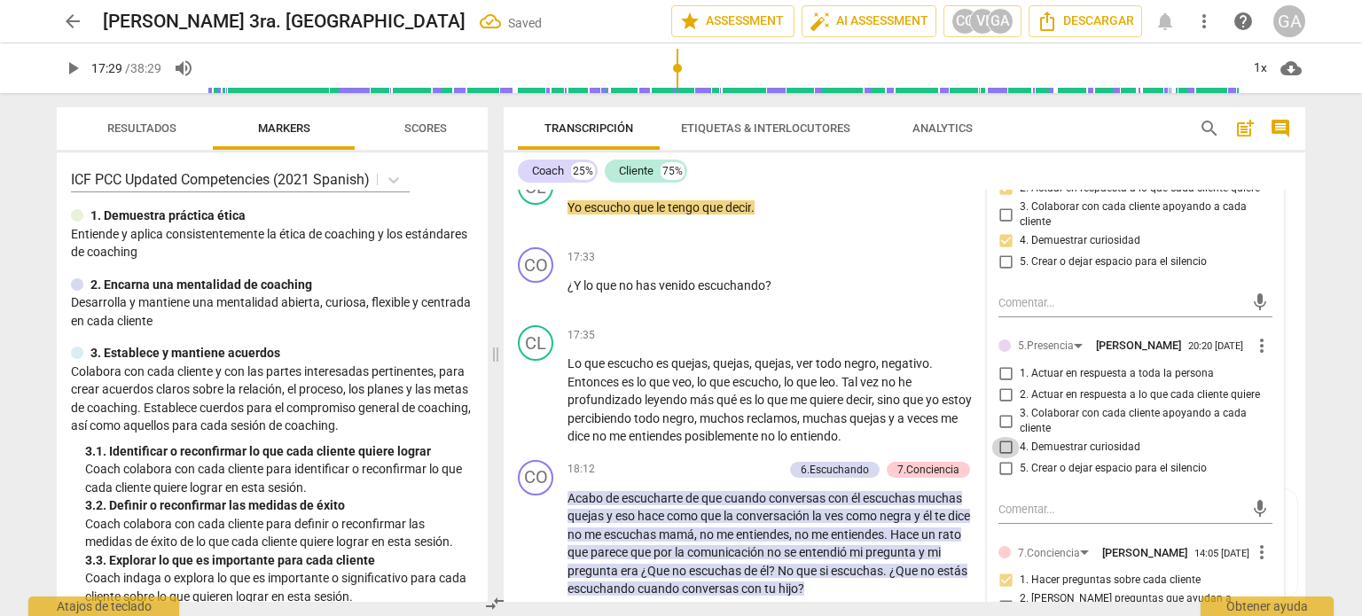
click at [1007, 458] on input "4. Demuestrar curiosidad" at bounding box center [1005, 447] width 28 height 21
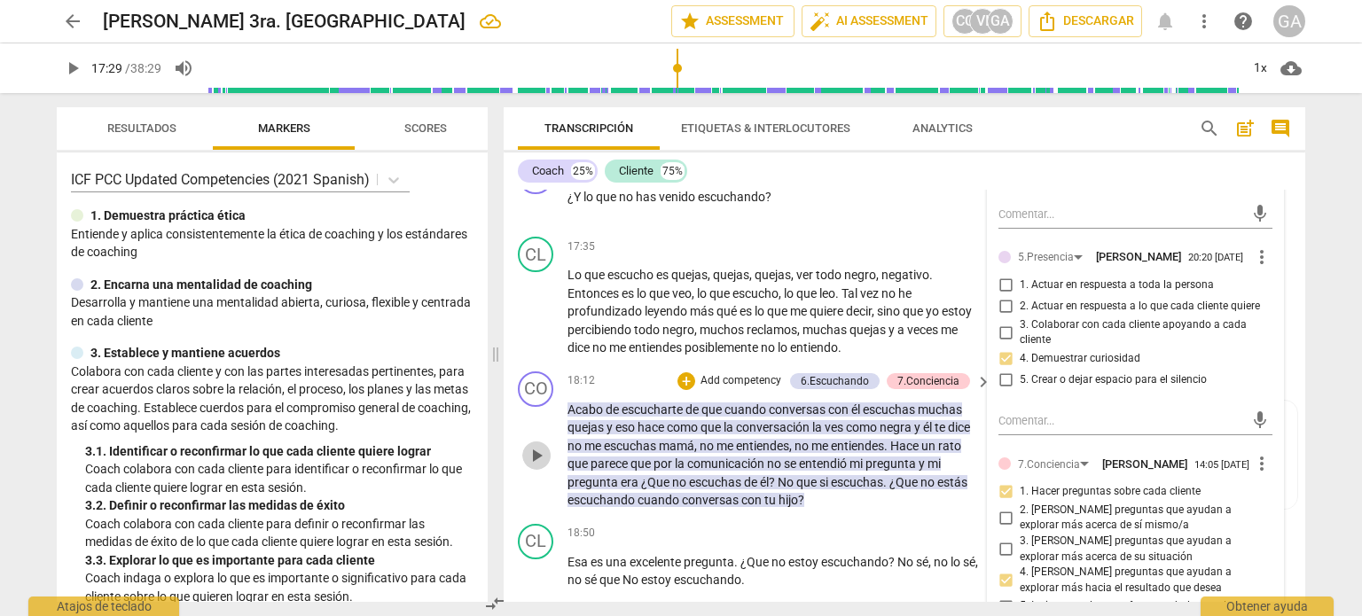
click at [537, 451] on span "play_arrow" at bounding box center [536, 455] width 21 height 21
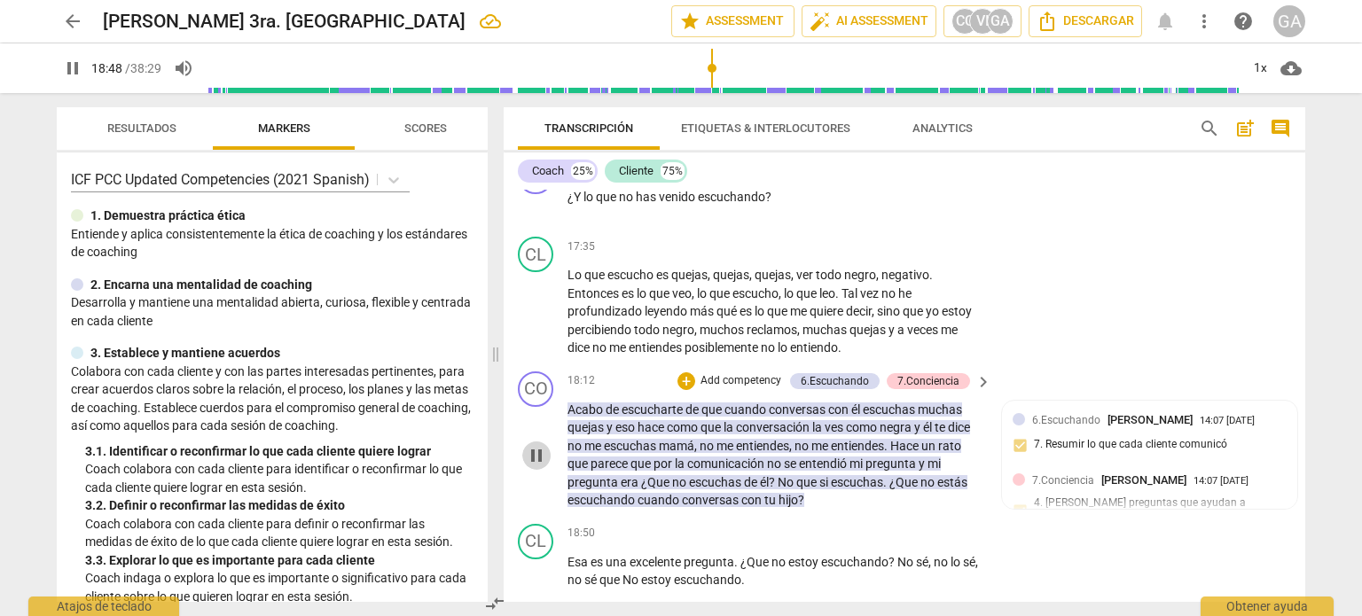
click at [540, 450] on span "pause" at bounding box center [536, 455] width 21 height 21
click at [723, 377] on p "Add competency" at bounding box center [741, 381] width 84 height 16
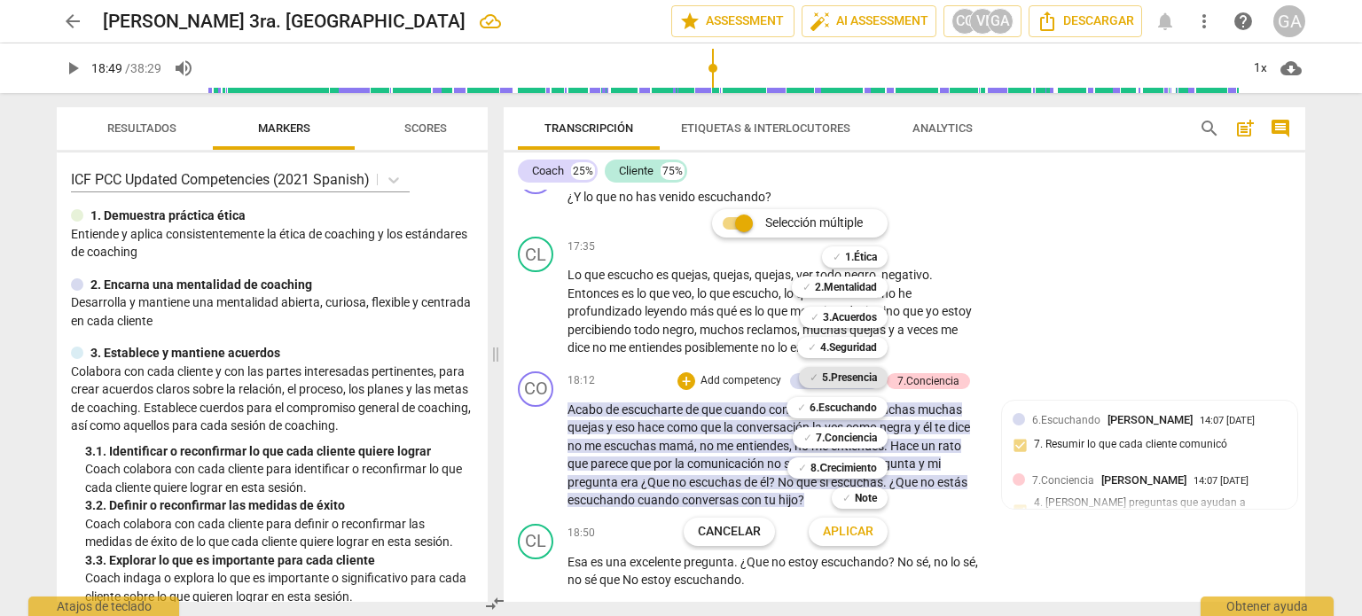
click at [853, 373] on b "5.Presencia" at bounding box center [849, 377] width 55 height 21
click at [860, 531] on span "Aplicar" at bounding box center [848, 532] width 51 height 18
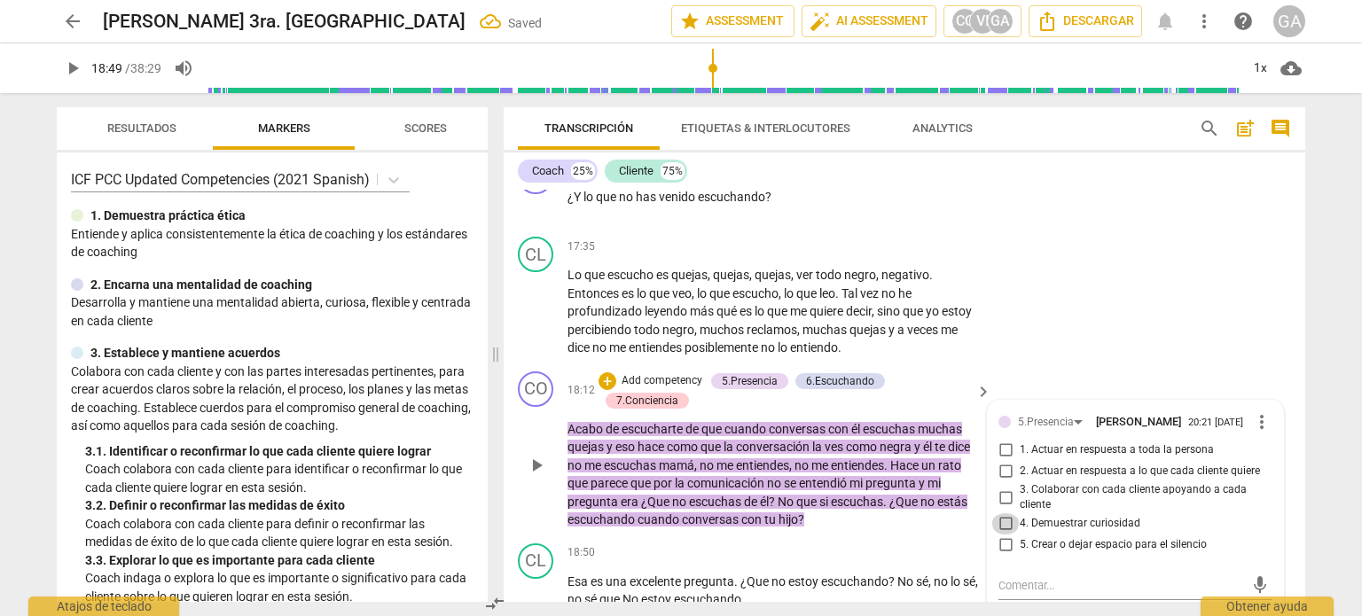
click at [1007, 528] on input "4. Demuestrar curiosidad" at bounding box center [1005, 523] width 28 height 21
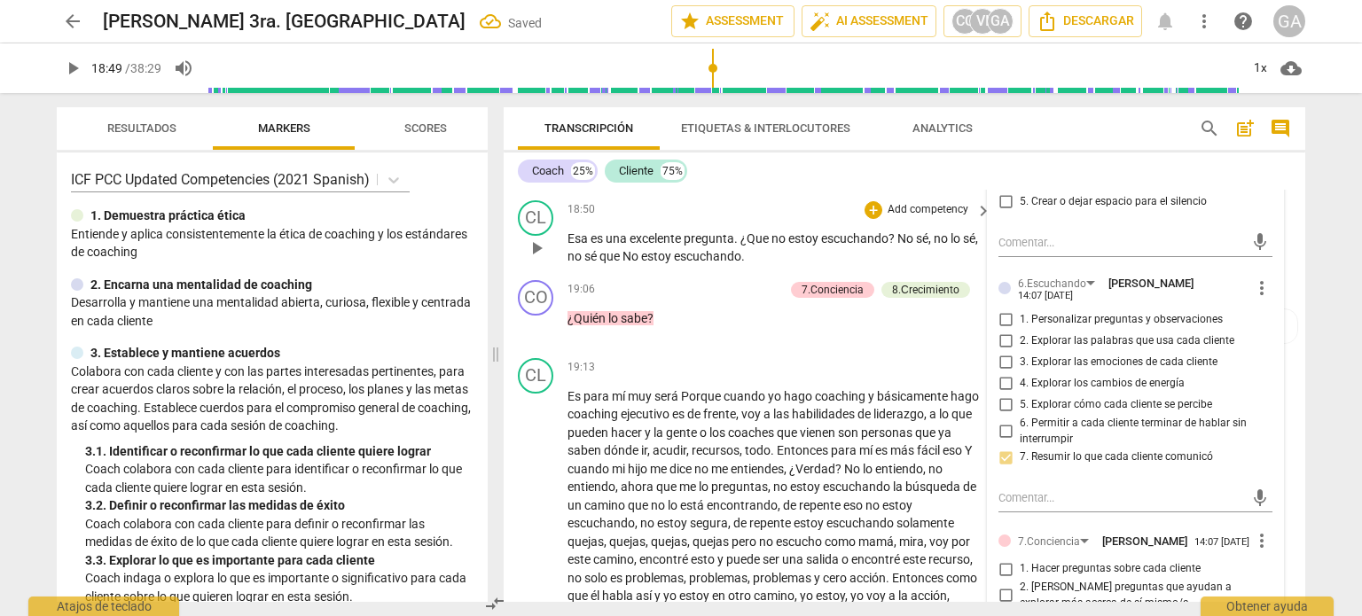
scroll to position [4955, 0]
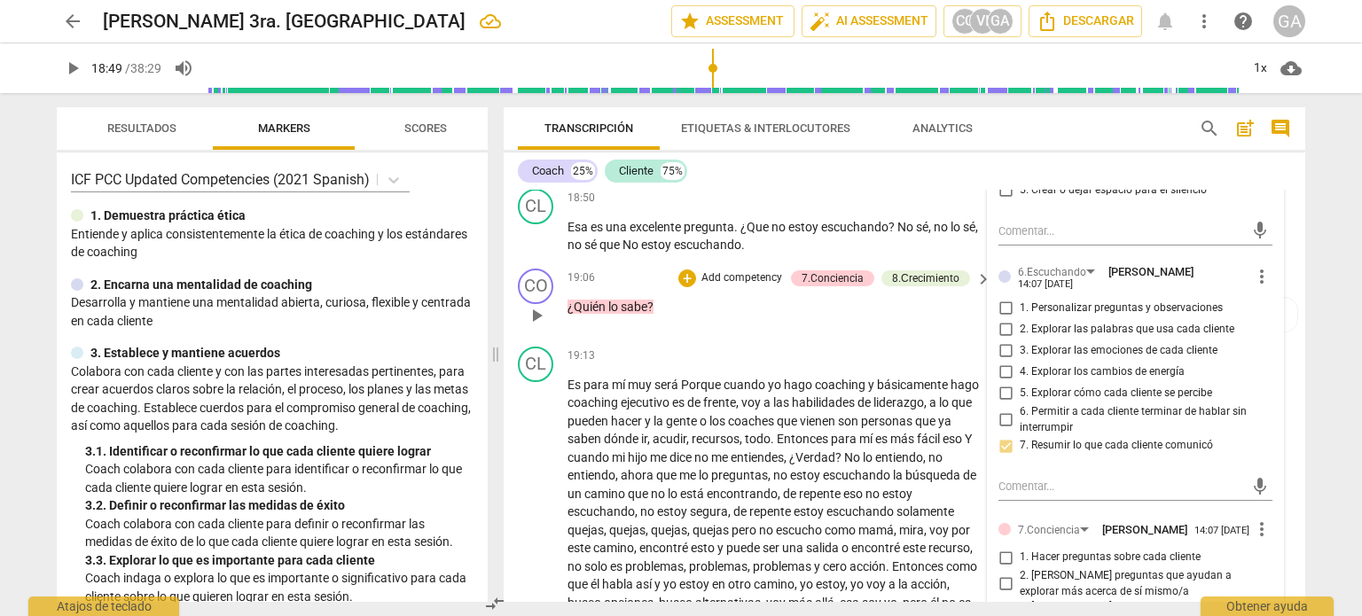
click at [539, 314] on span "play_arrow" at bounding box center [536, 315] width 21 height 21
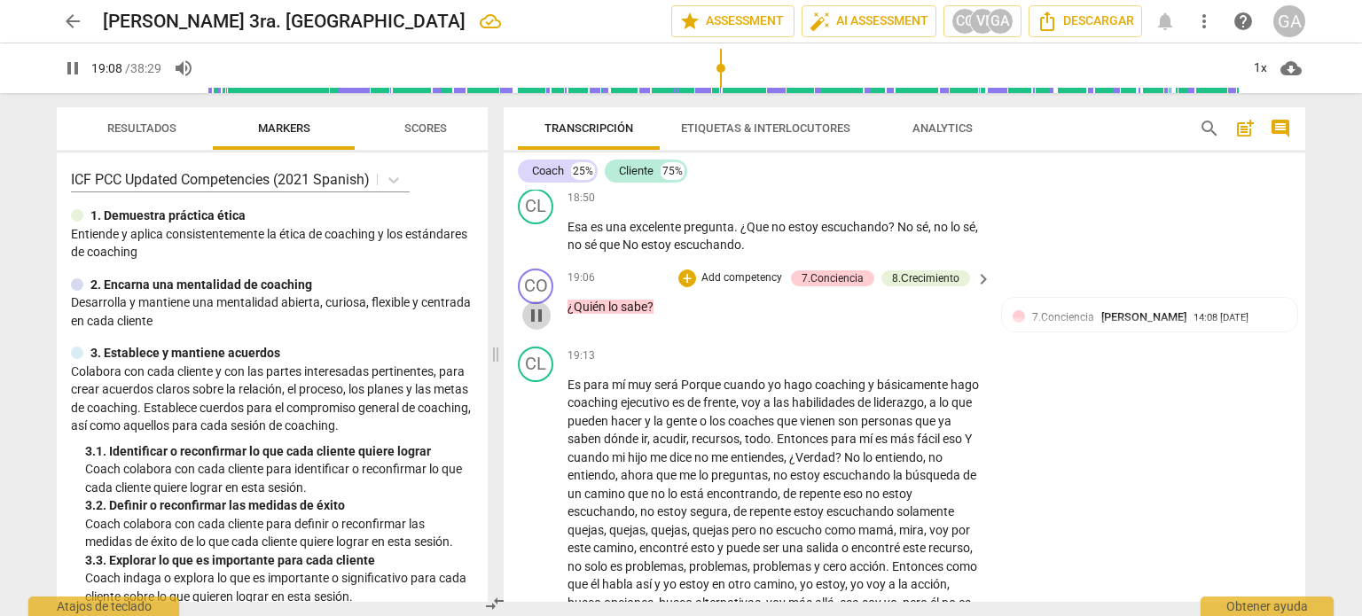
click at [539, 309] on span "pause" at bounding box center [536, 315] width 21 height 21
click at [723, 270] on p "Add competency" at bounding box center [742, 278] width 84 height 16
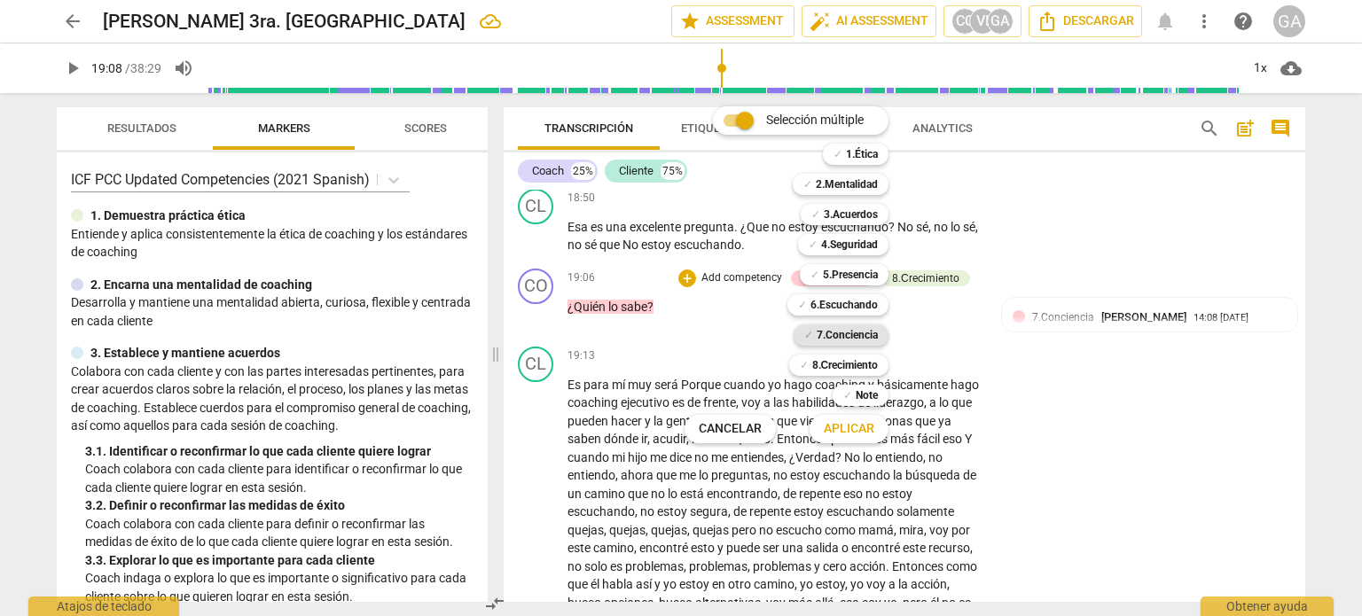
click at [858, 329] on b "7.Conciencia" at bounding box center [847, 335] width 61 height 21
click at [851, 425] on span "Aplicar" at bounding box center [849, 429] width 51 height 18
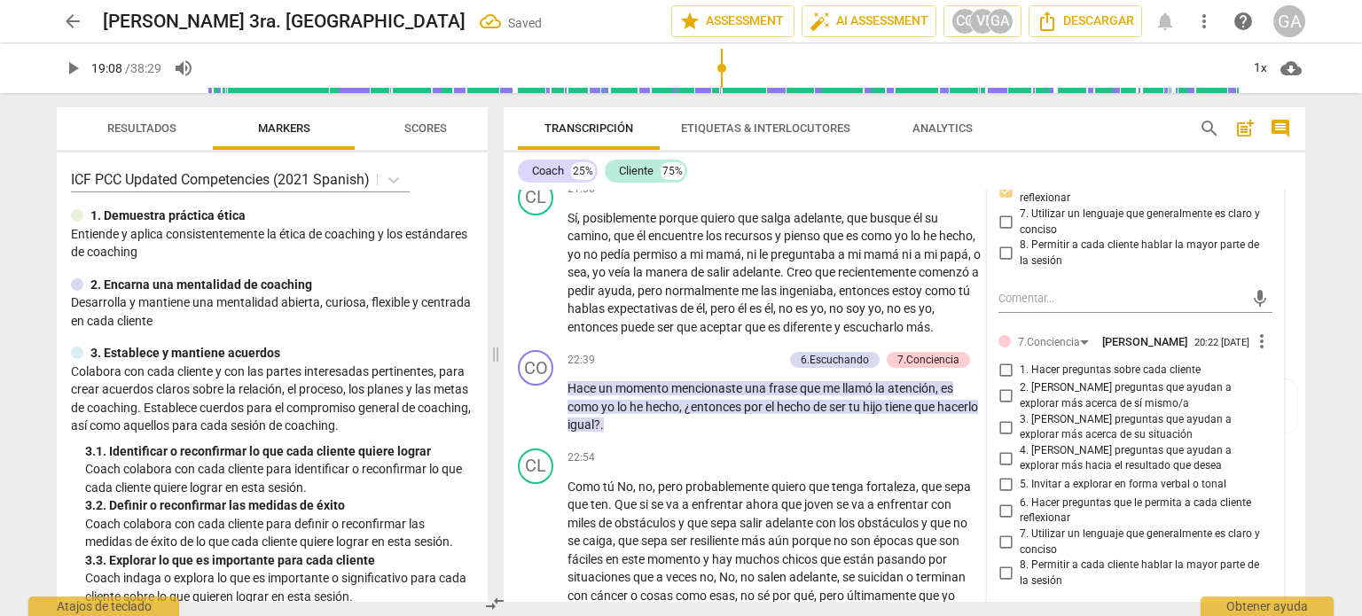
scroll to position [5579, 0]
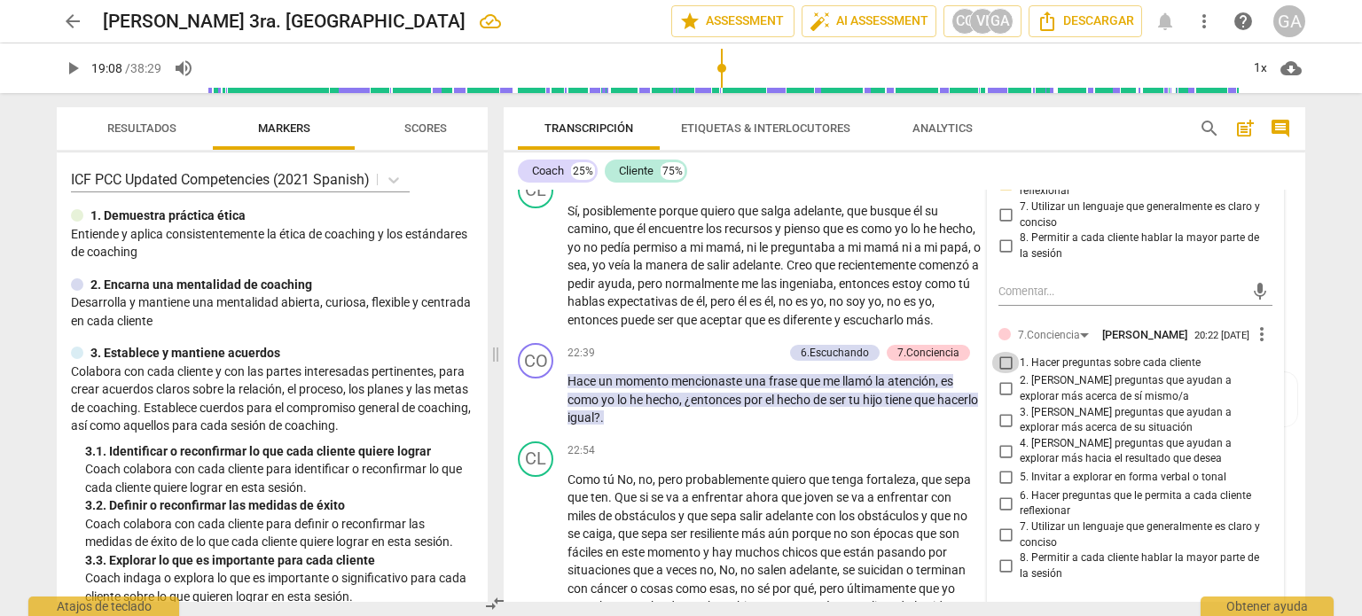
click at [1002, 373] on input "1. Hacer preguntas sobre cada cliente" at bounding box center [1005, 362] width 28 height 21
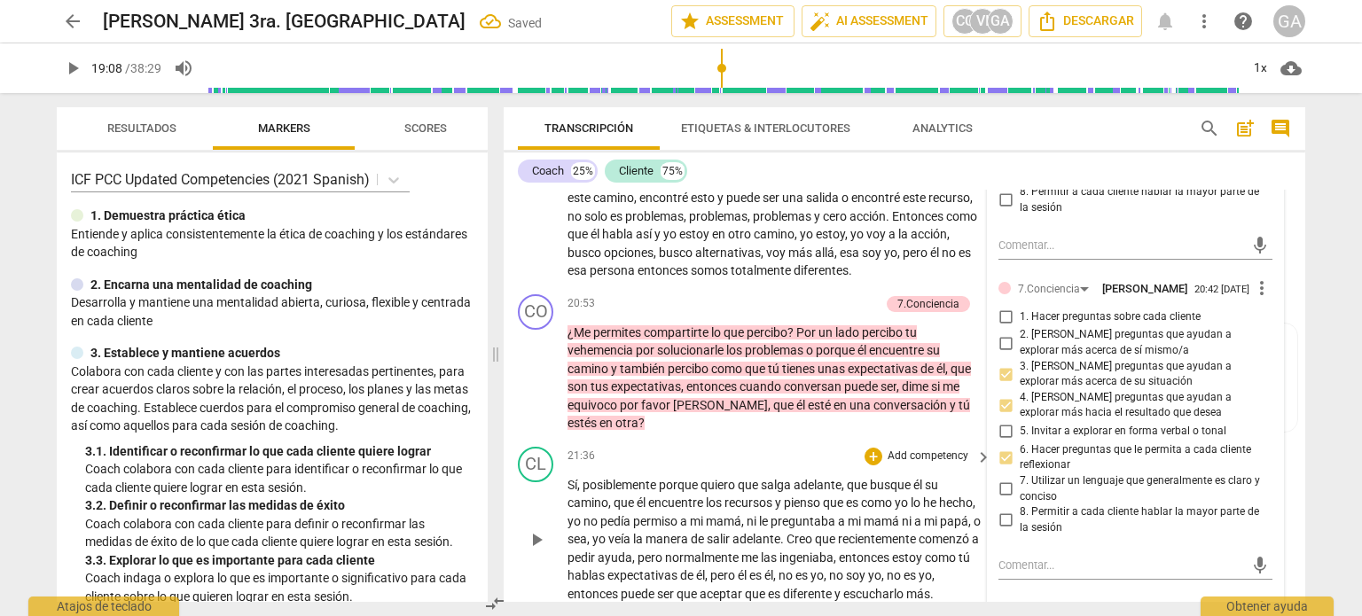
scroll to position [5313, 0]
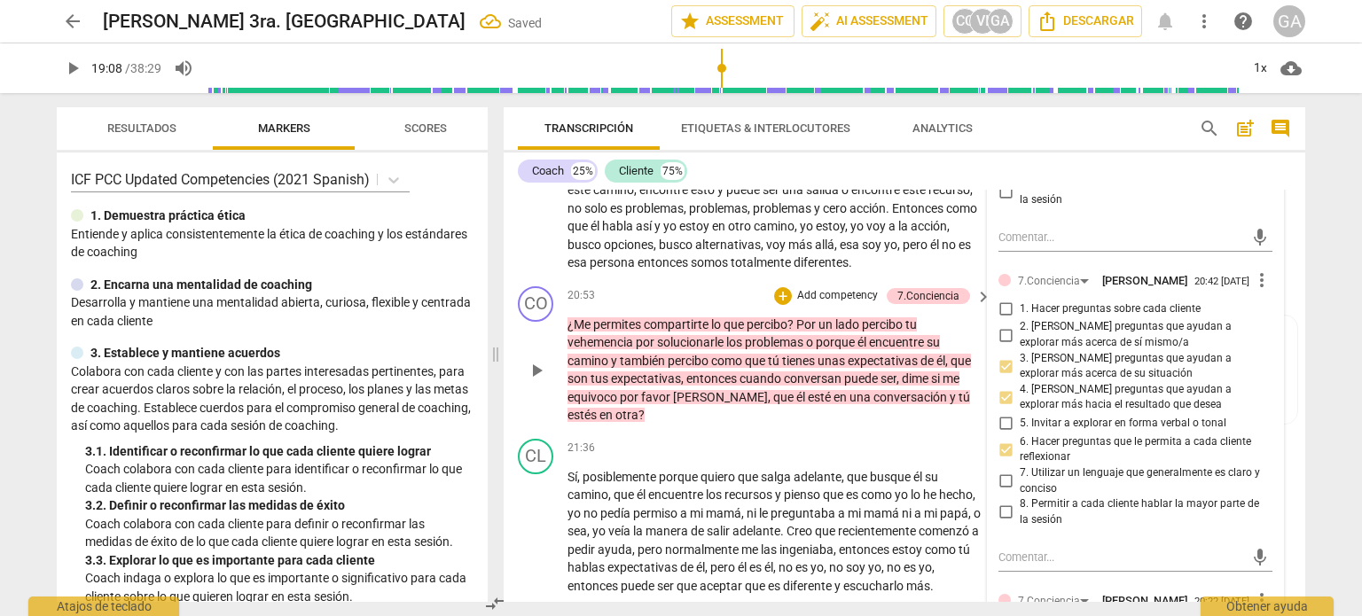
click at [536, 367] on span "play_arrow" at bounding box center [536, 370] width 21 height 21
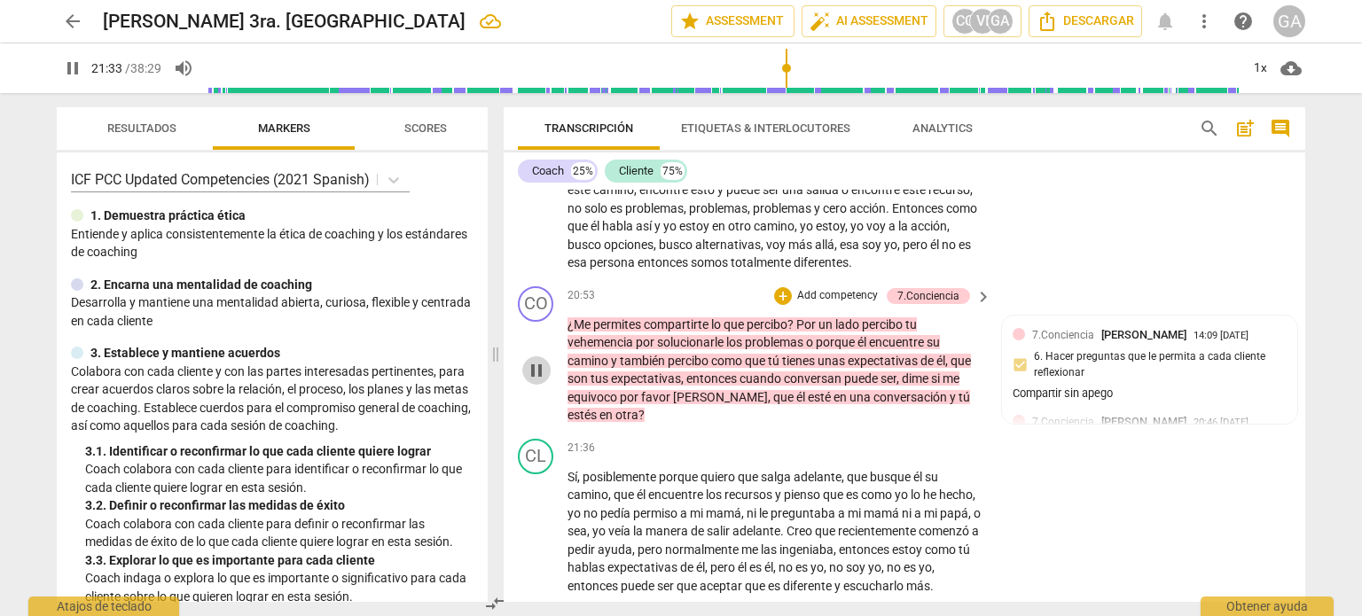
click at [538, 366] on span "pause" at bounding box center [536, 370] width 21 height 21
click at [833, 292] on p "Add competency" at bounding box center [837, 296] width 84 height 16
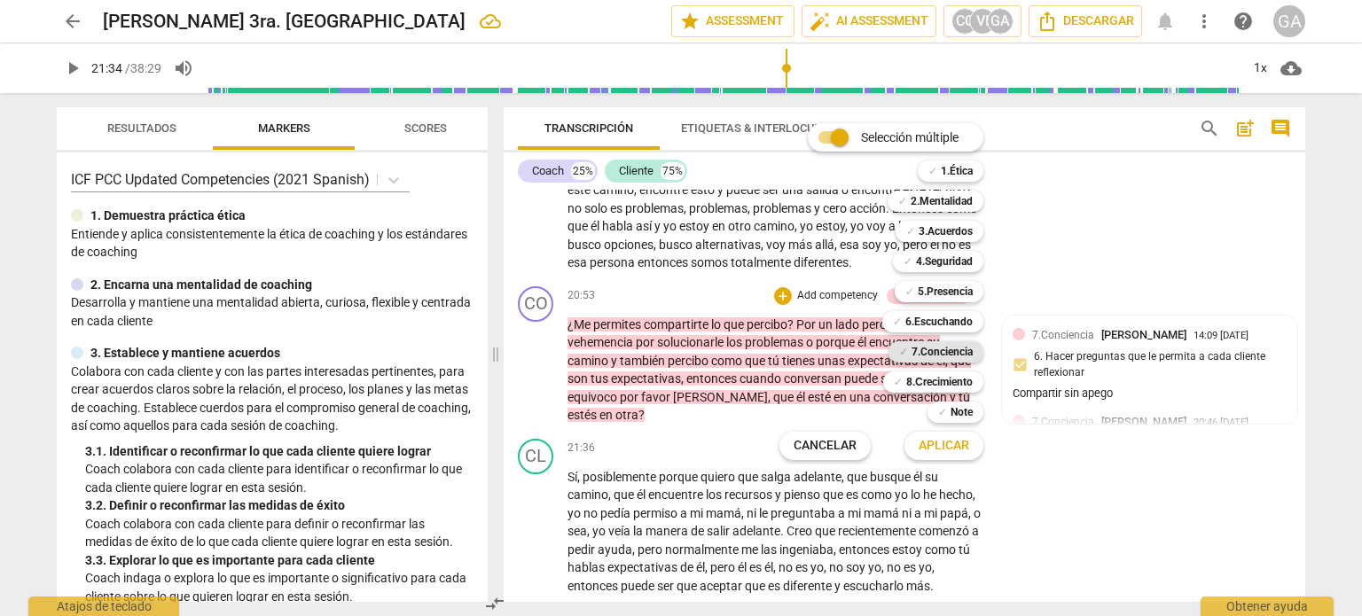
click at [936, 350] on b "7.Conciencia" at bounding box center [941, 351] width 61 height 21
click at [944, 442] on span "Aplicar" at bounding box center [944, 446] width 51 height 18
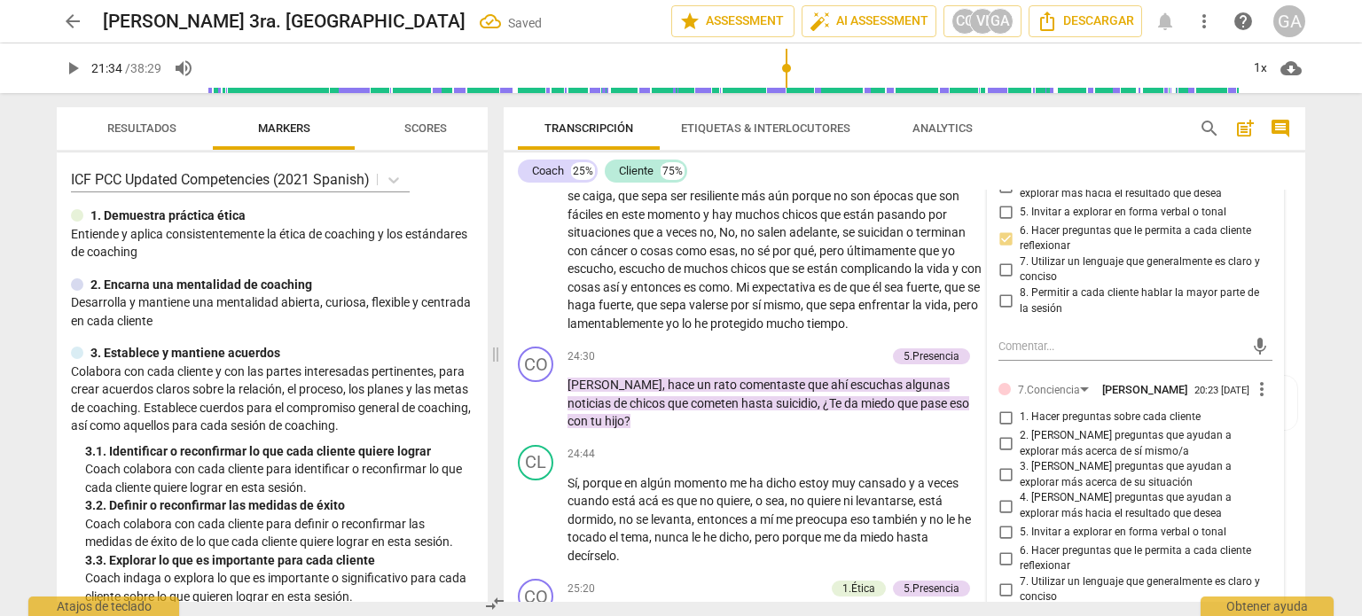
scroll to position [6023, 0]
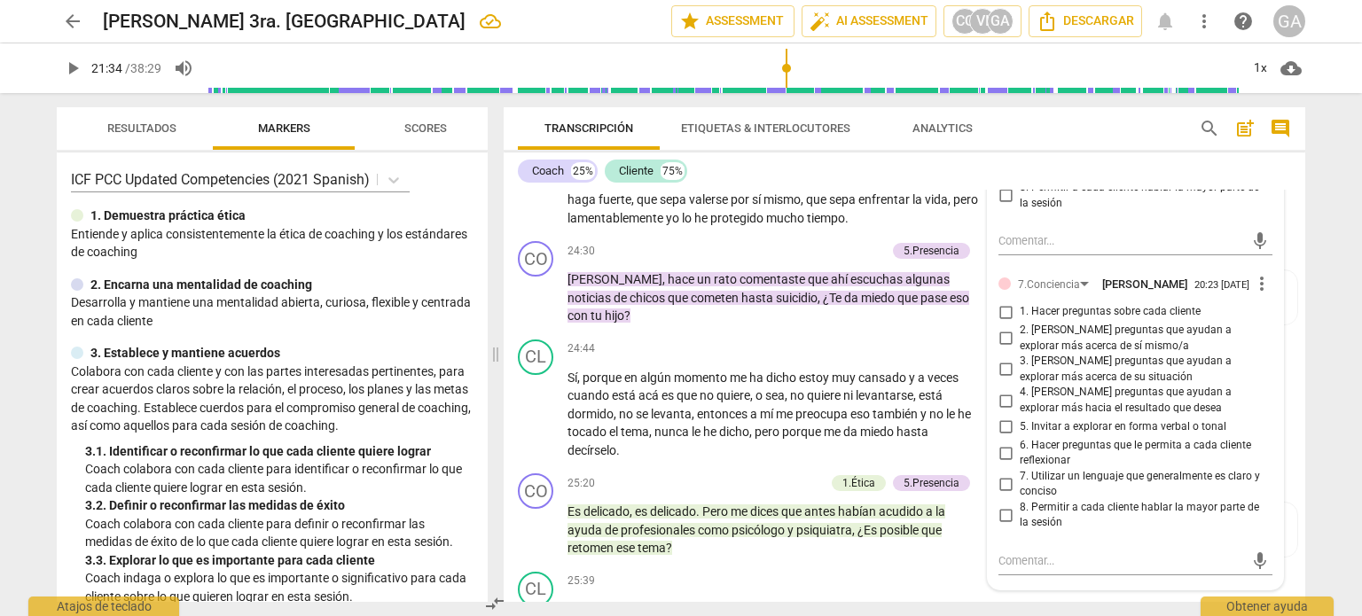
click at [1005, 438] on input "5. Invitar a explorar en forma verbal o tonal" at bounding box center [1005, 427] width 28 height 21
click at [1025, 569] on textarea at bounding box center [1121, 560] width 246 height 17
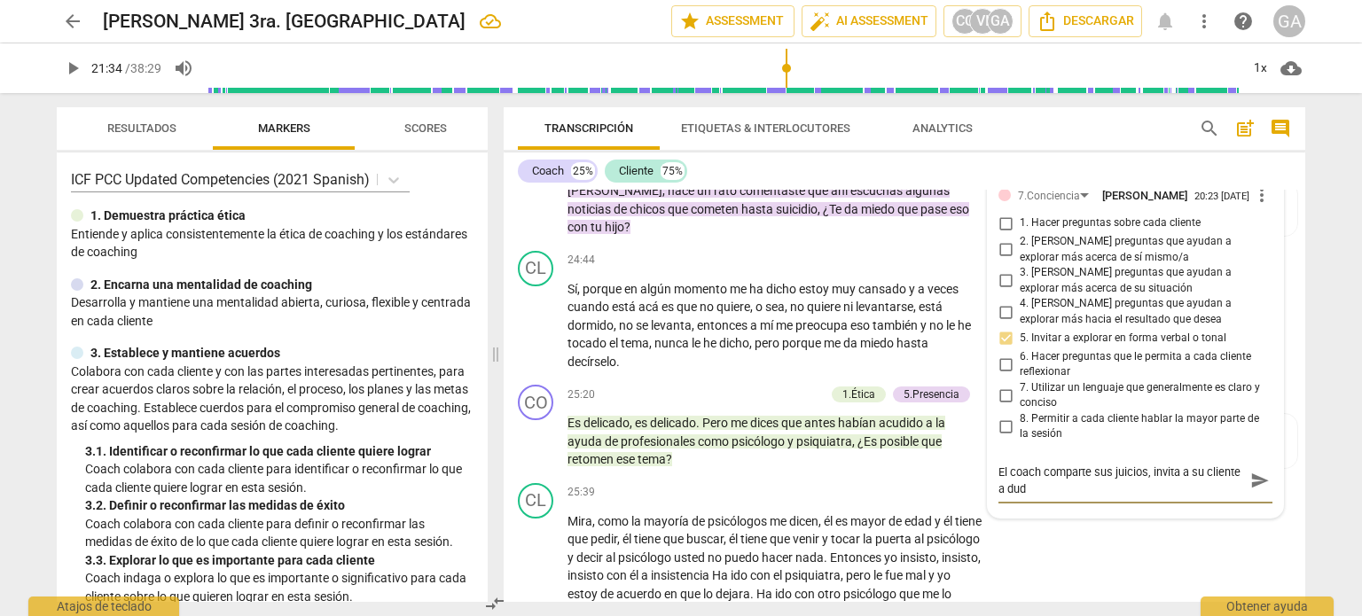
scroll to position [0, 0]
click at [1056, 497] on textarea "El coach comparte sus juicios, invita a su cliente a dudar resspecto a lo que" at bounding box center [1121, 481] width 246 height 34
click at [1128, 497] on textarea "El coach comparte sus juicios, invita a su cliente a dudar respecto a lo que" at bounding box center [1121, 481] width 246 height 34
click at [1185, 506] on textarea "El coach comparte sus juicios, invita a su cliente a dudar de lo que está compa…" at bounding box center [1121, 489] width 246 height 51
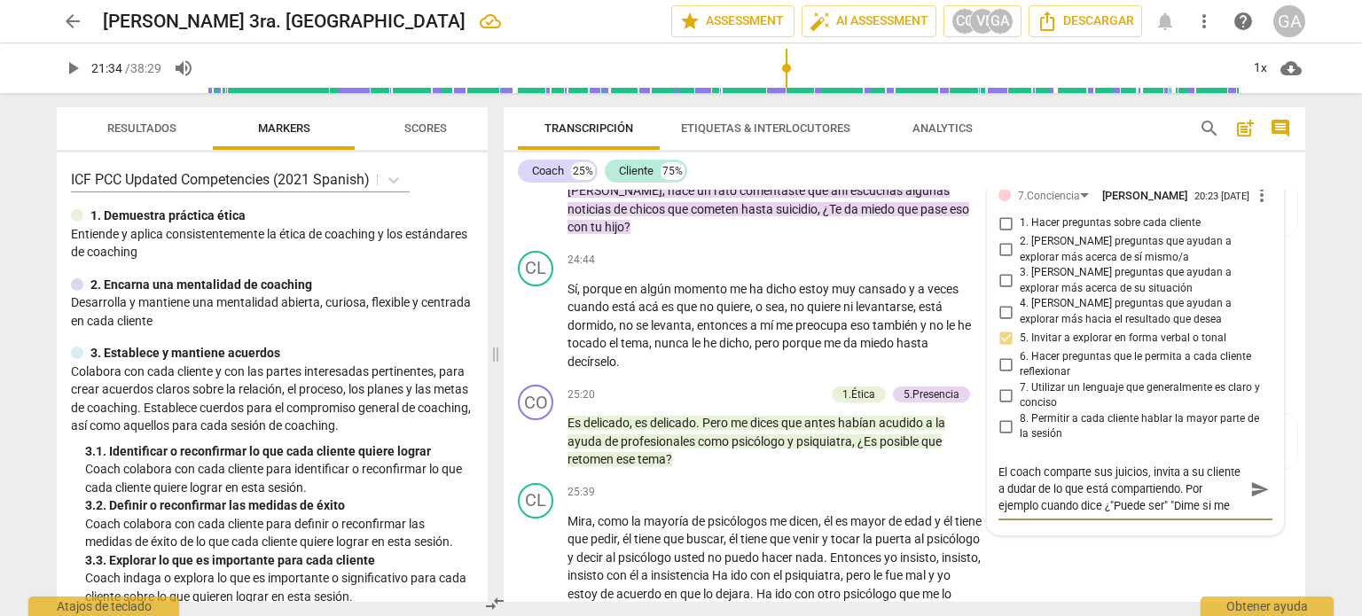
click at [1187, 514] on textarea "El coach comparte sus juicios, invita a su cliente a dudar de lo que está compa…" at bounding box center [1121, 489] width 246 height 51
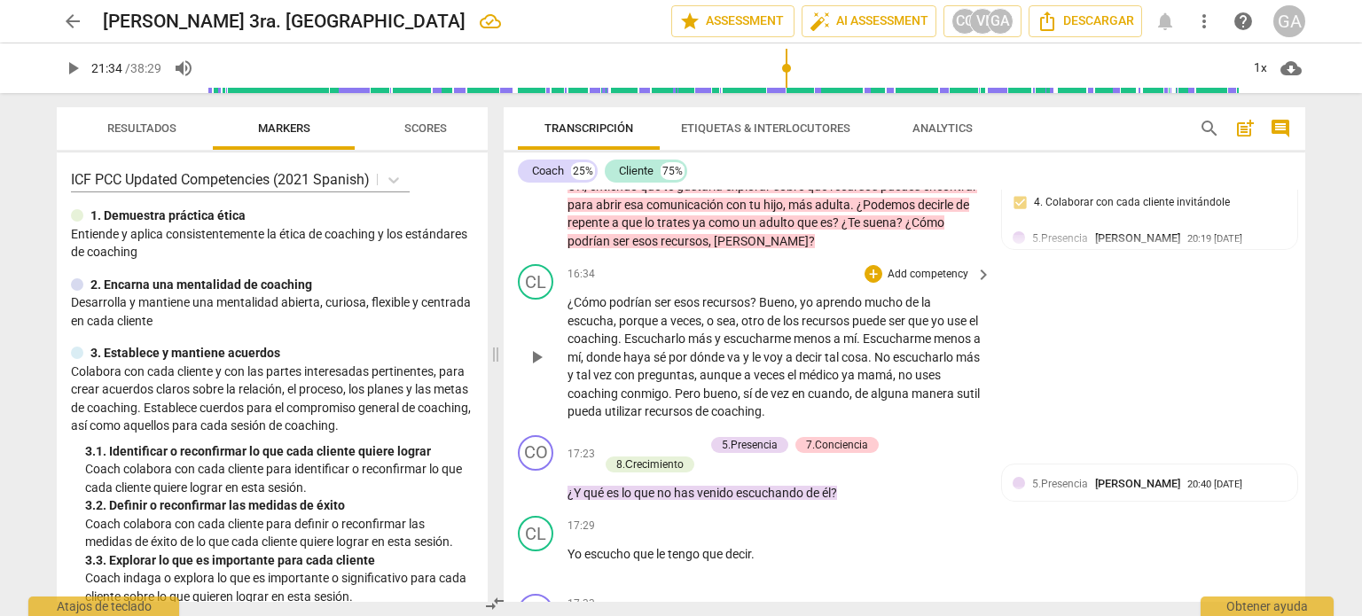
scroll to position [4161, 0]
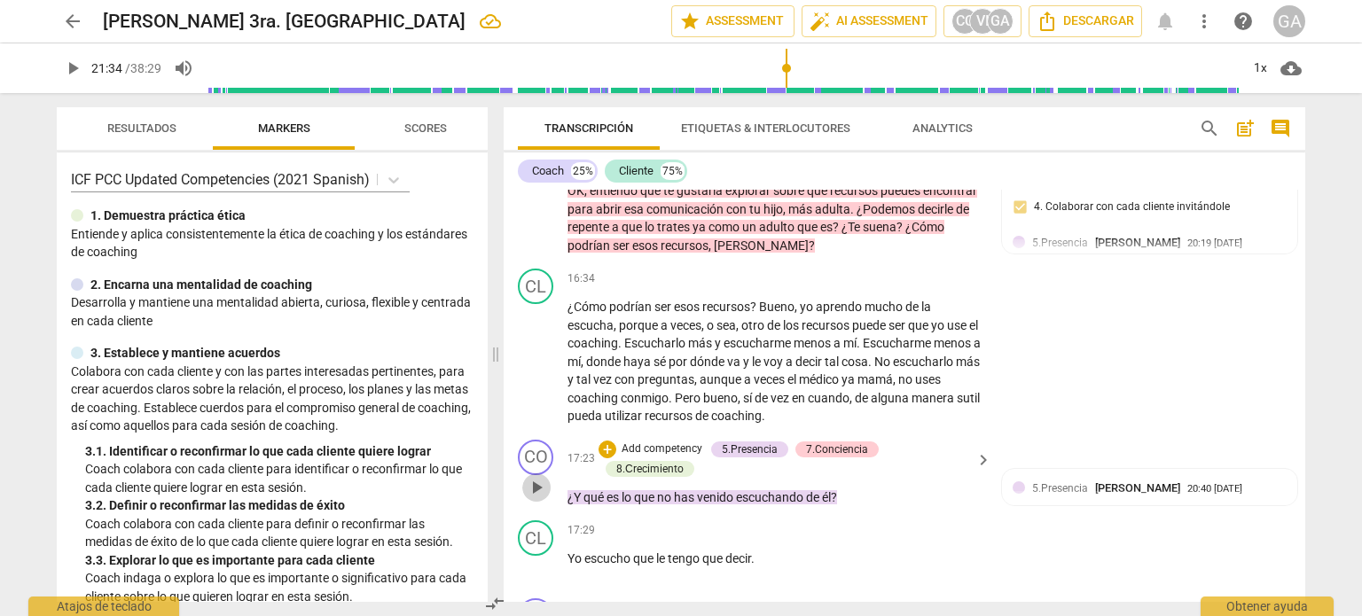
click at [542, 485] on span "play_arrow" at bounding box center [536, 487] width 21 height 21
click at [542, 485] on span "pause" at bounding box center [536, 487] width 21 height 21
click at [754, 442] on div "5.Presencia" at bounding box center [750, 450] width 56 height 16
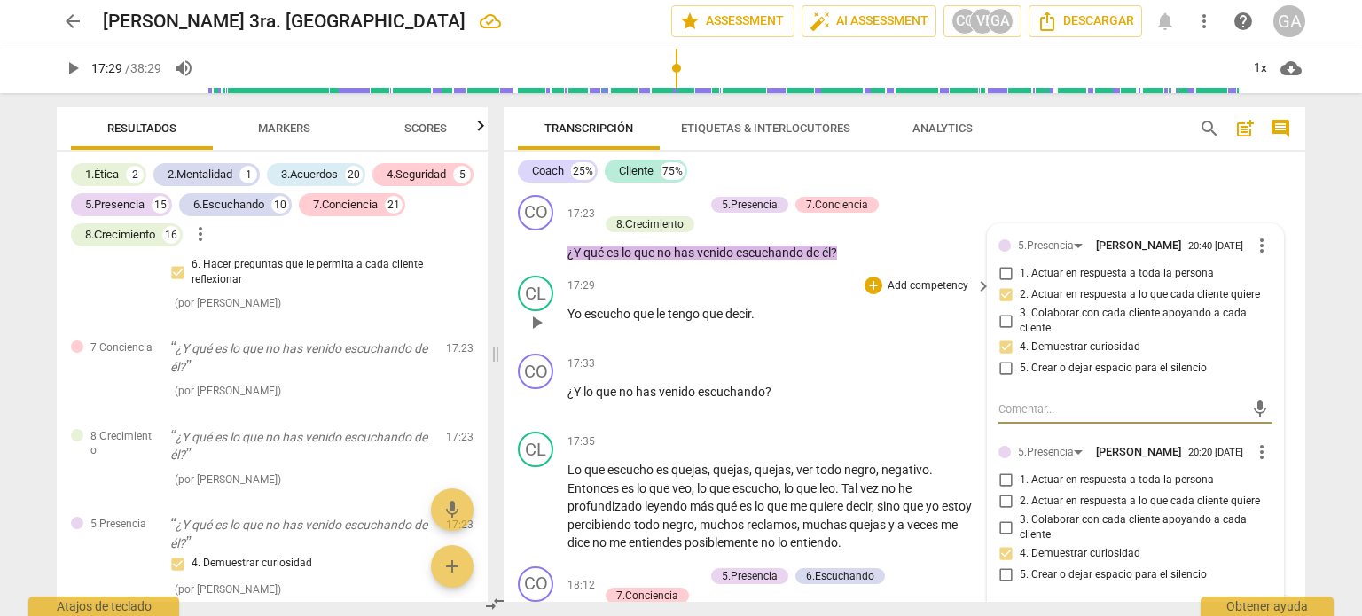
scroll to position [4423, 0]
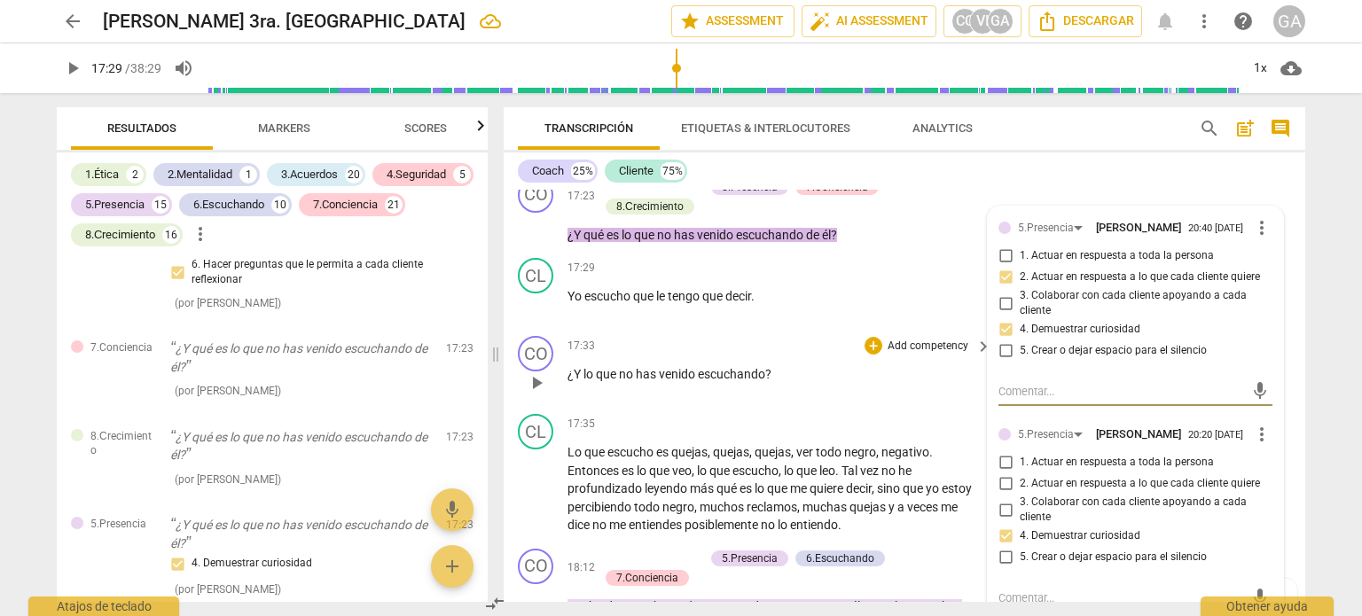
click at [542, 383] on span "play_arrow" at bounding box center [536, 382] width 21 height 21
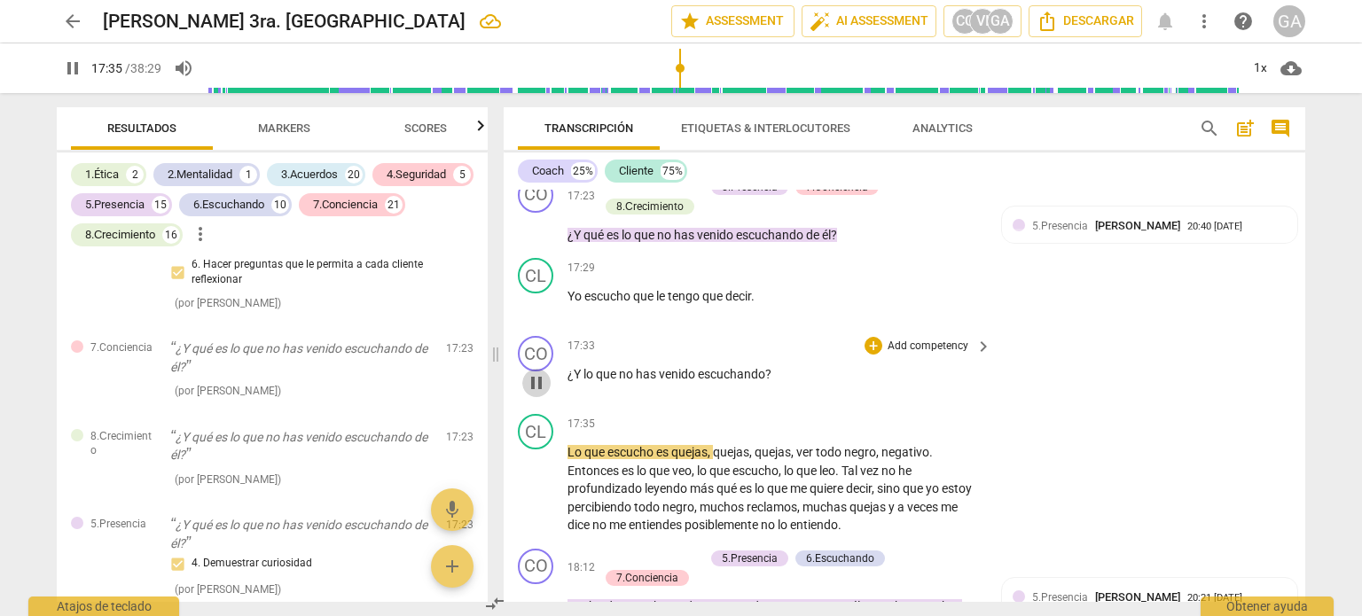
click at [541, 379] on span "pause" at bounding box center [536, 382] width 21 height 21
click at [536, 384] on span "play_arrow" at bounding box center [536, 382] width 21 height 21
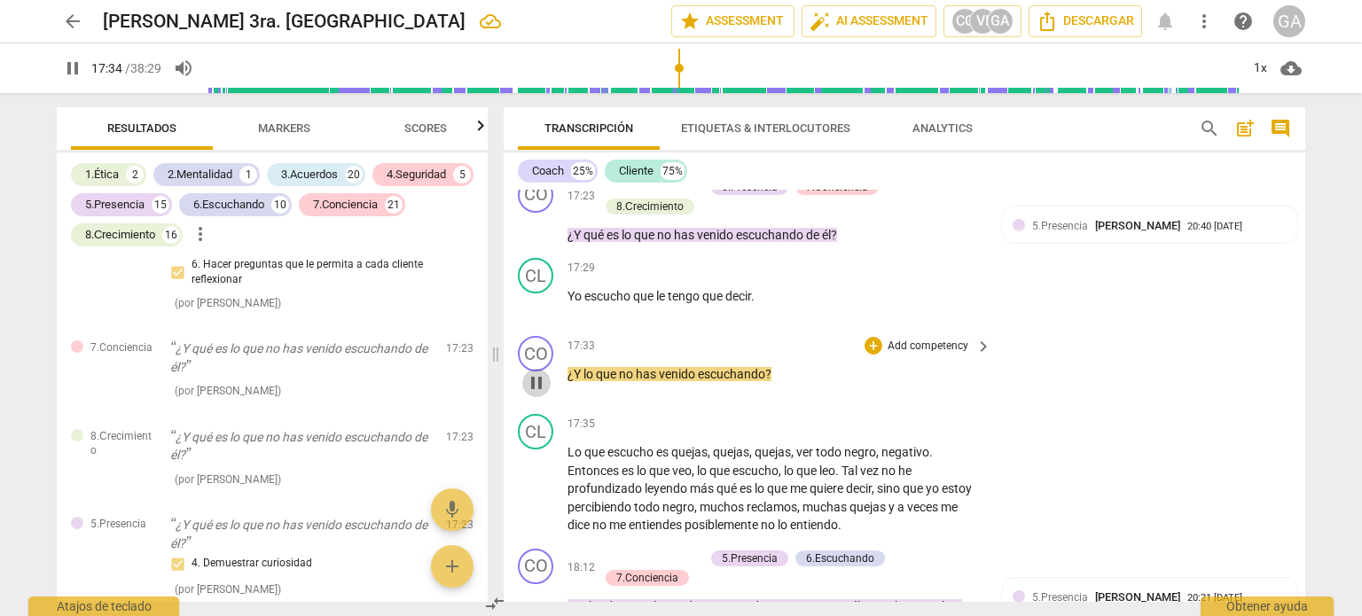
click at [536, 384] on span "pause" at bounding box center [536, 382] width 21 height 21
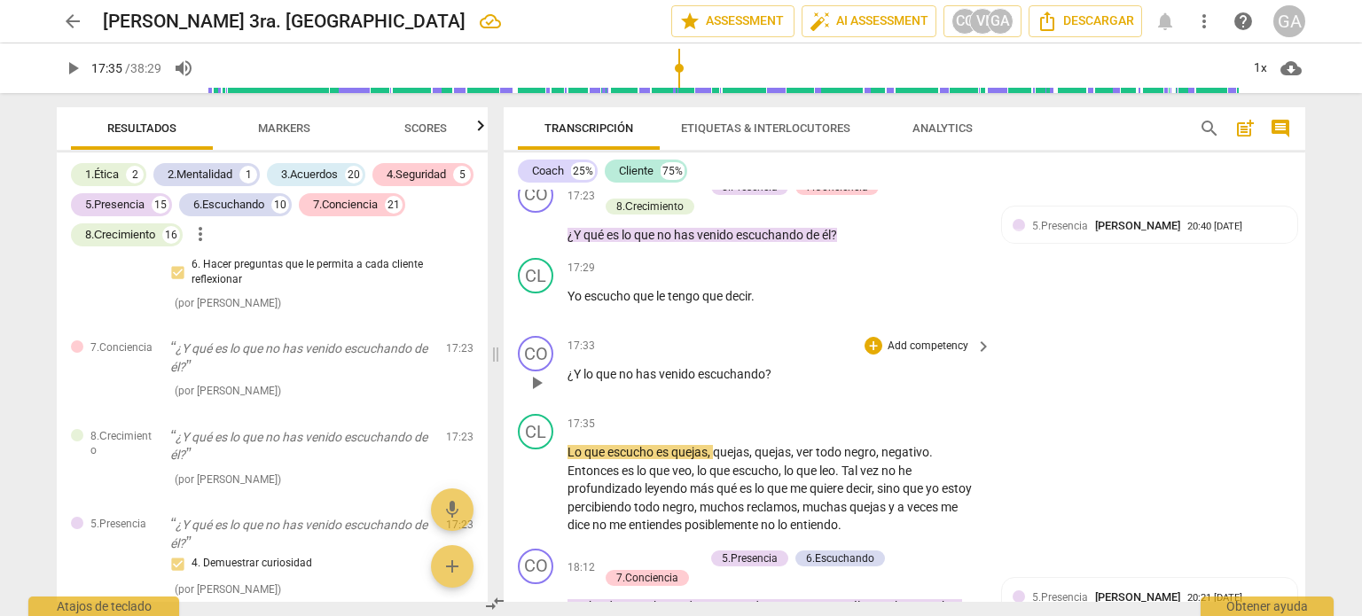
click at [932, 339] on p "Add competency" at bounding box center [928, 347] width 84 height 16
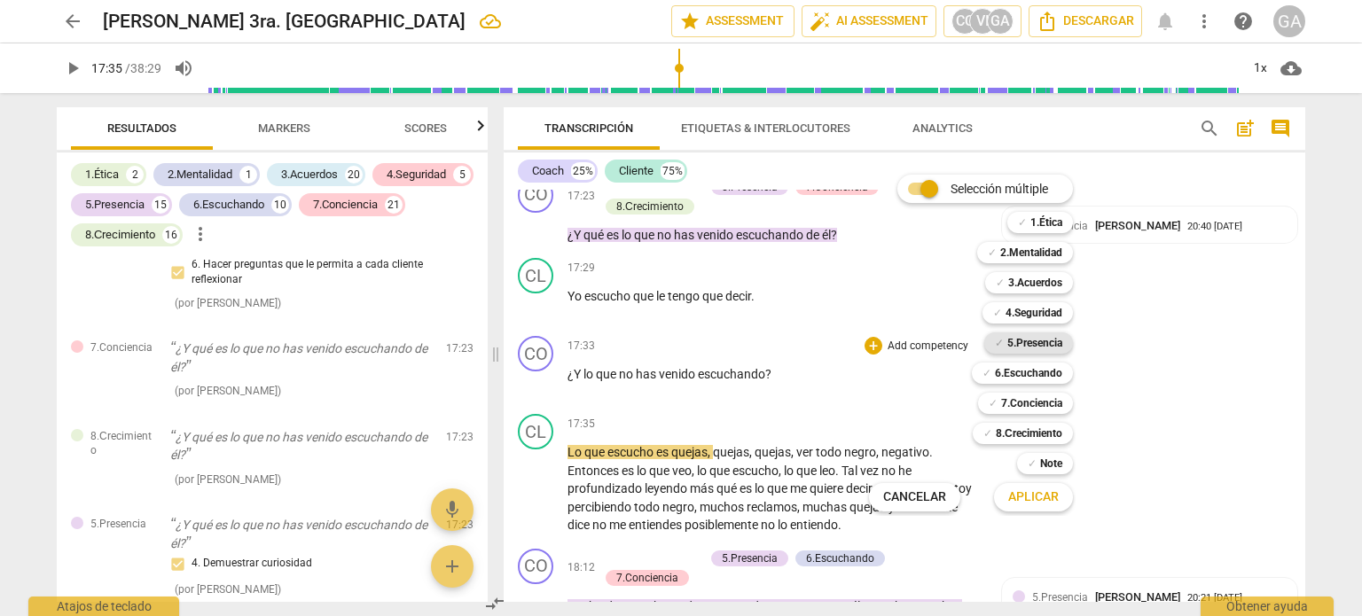
click at [1052, 340] on b "5.Presencia" at bounding box center [1034, 342] width 55 height 21
click at [1051, 501] on span "Aplicar" at bounding box center [1033, 498] width 51 height 18
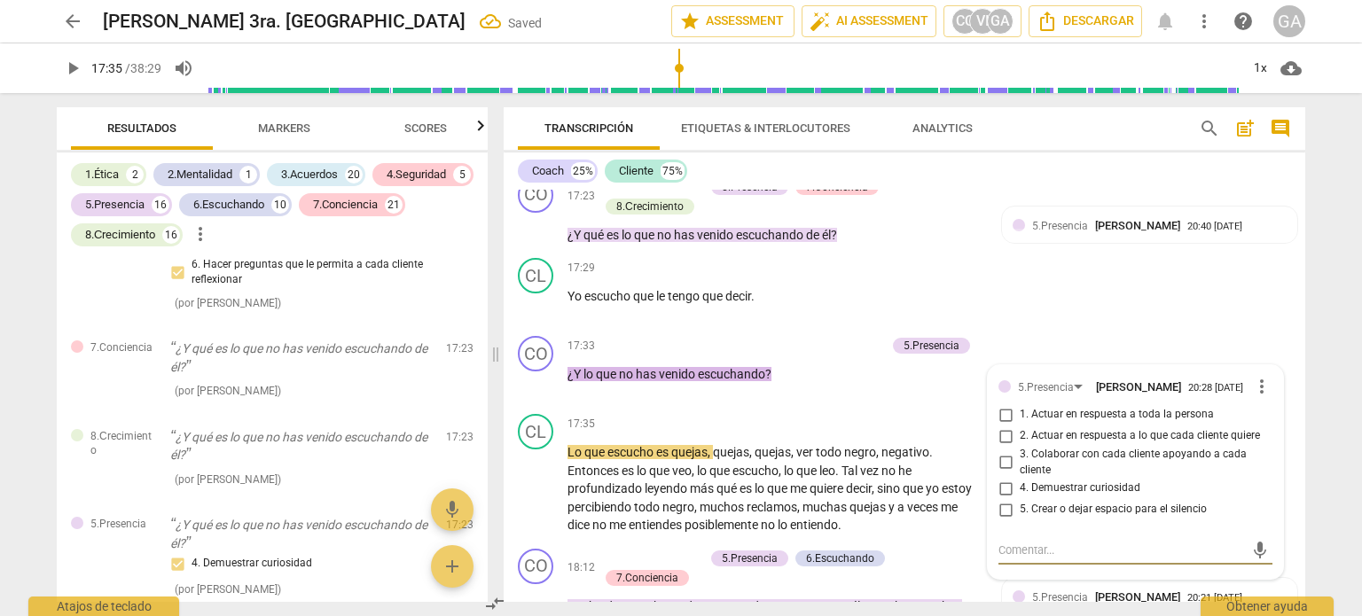
scroll to position [9208, 0]
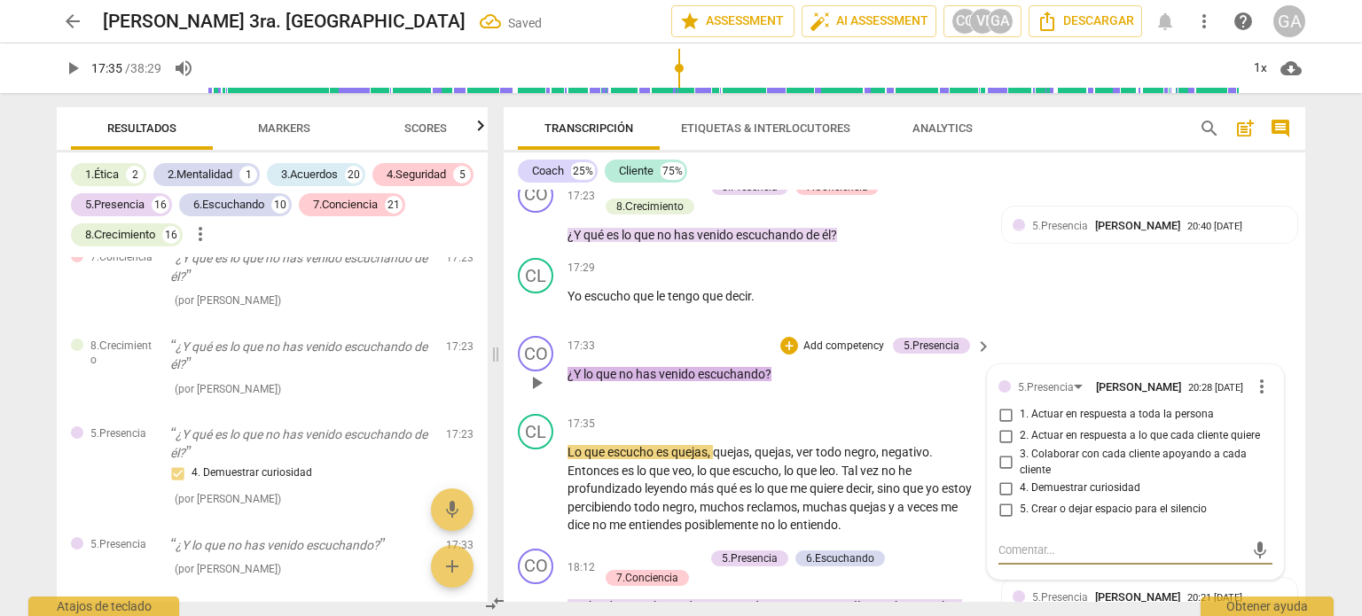
click at [1002, 493] on input "4. Demuestrar curiosidad" at bounding box center [1005, 488] width 28 height 21
click at [1011, 556] on textarea at bounding box center [1121, 550] width 246 height 17
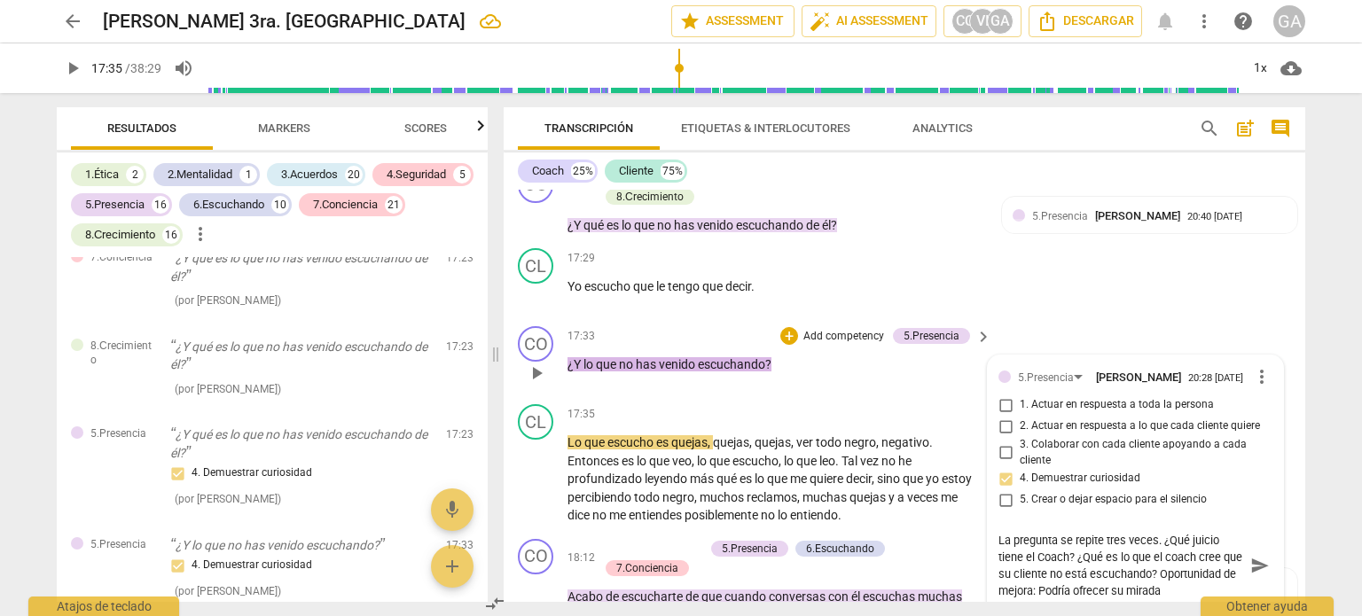
scroll to position [4434, 0]
click at [1129, 595] on textarea "La pregunta se repite tres veces. ¿Qué juicio tiene el Coach? ¿Qué es lo que el…" at bounding box center [1121, 564] width 246 height 67
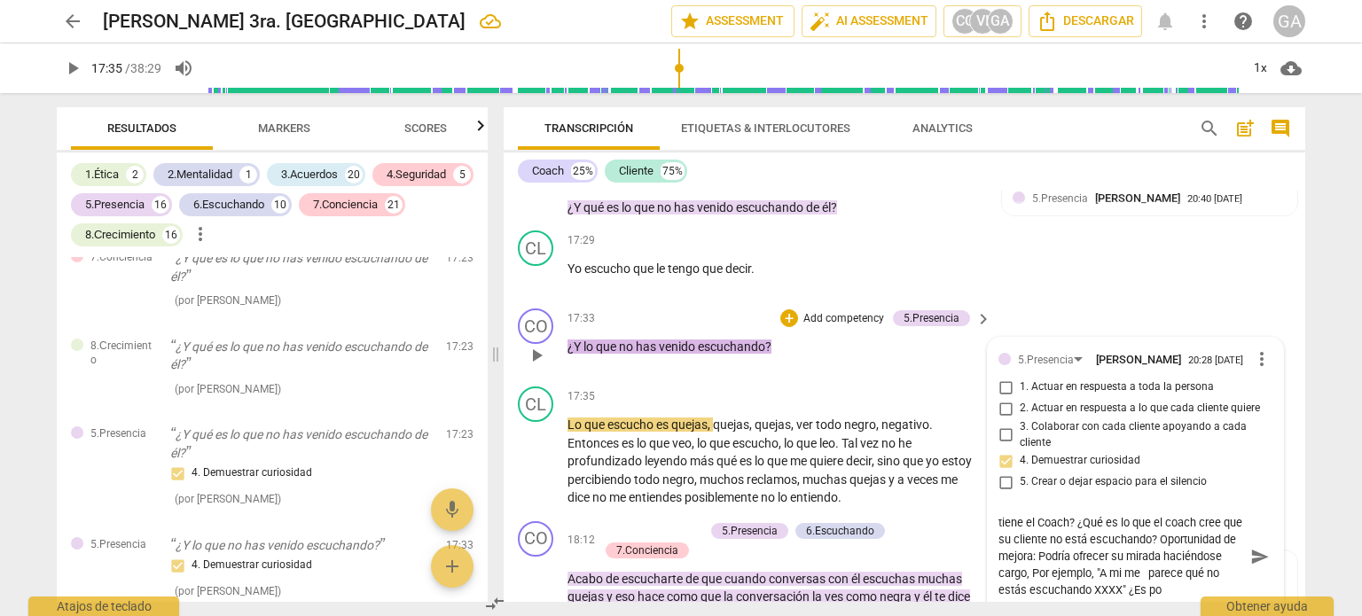
scroll to position [16, 0]
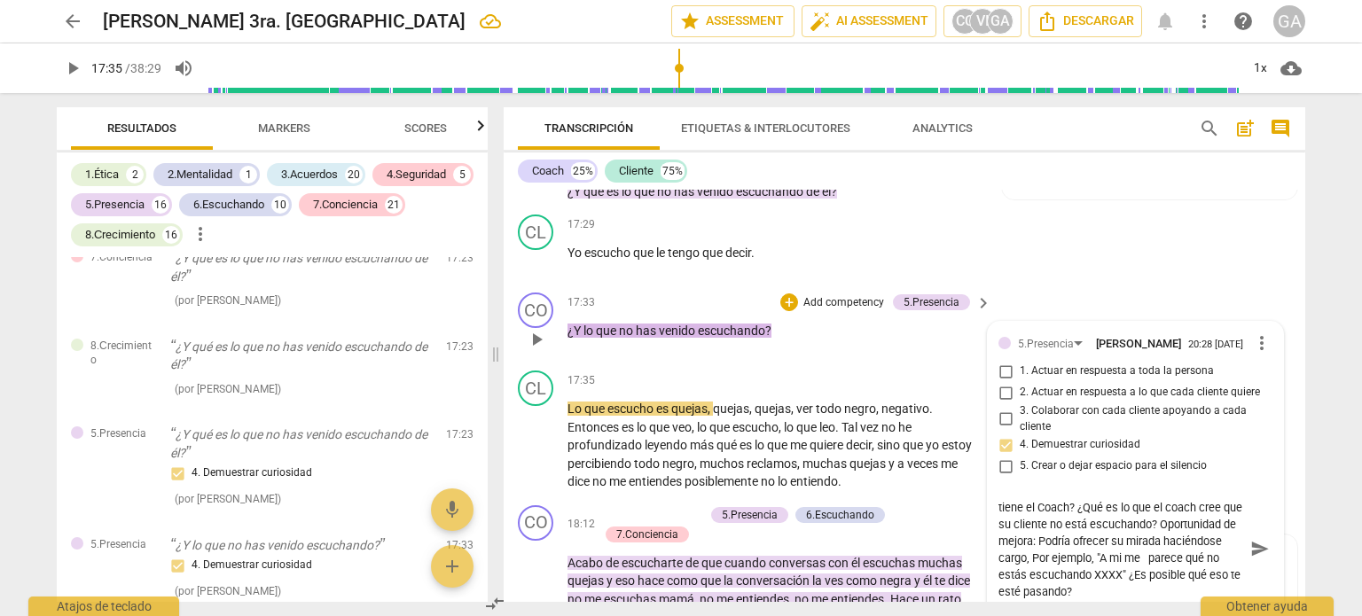
click at [1219, 562] on textarea "La pregunta se repite tres veces. ¿Qué juicio tiene el Coach? ¿Qué es lo que el…" at bounding box center [1121, 548] width 246 height 101
click at [1053, 581] on textarea "La pregunta se repite tres veces. ¿Qué juicio tiene el Coach? ¿Qué es lo que el…" at bounding box center [1121, 548] width 246 height 101
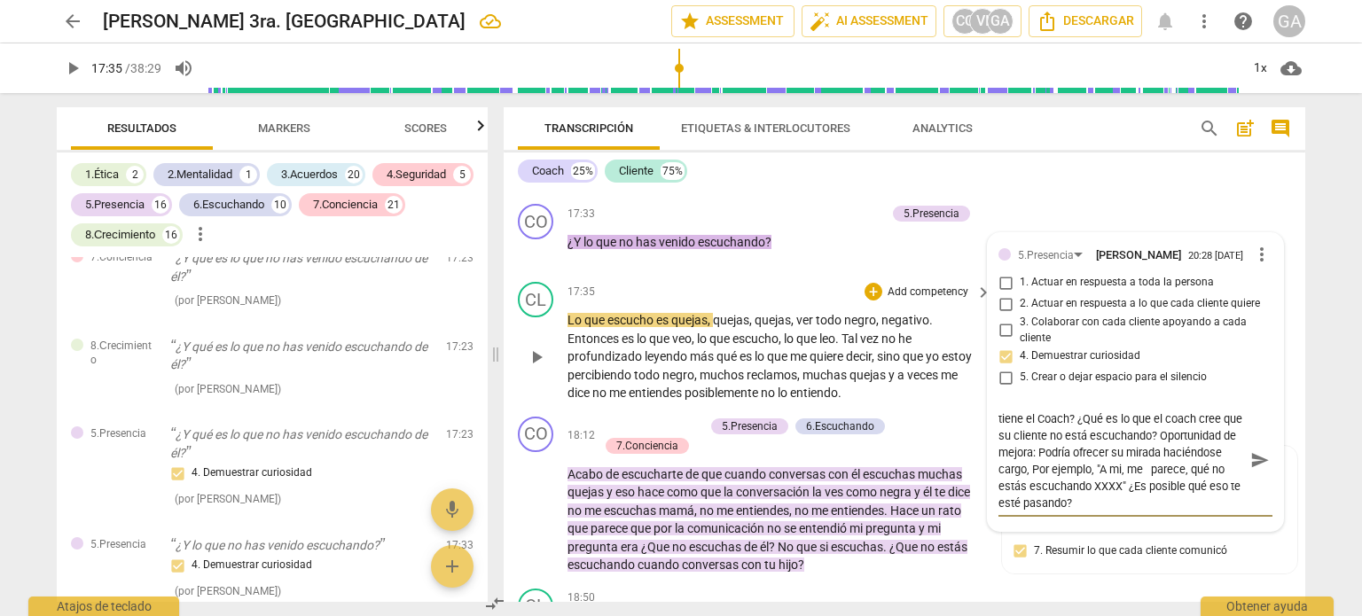
scroll to position [4644, 0]
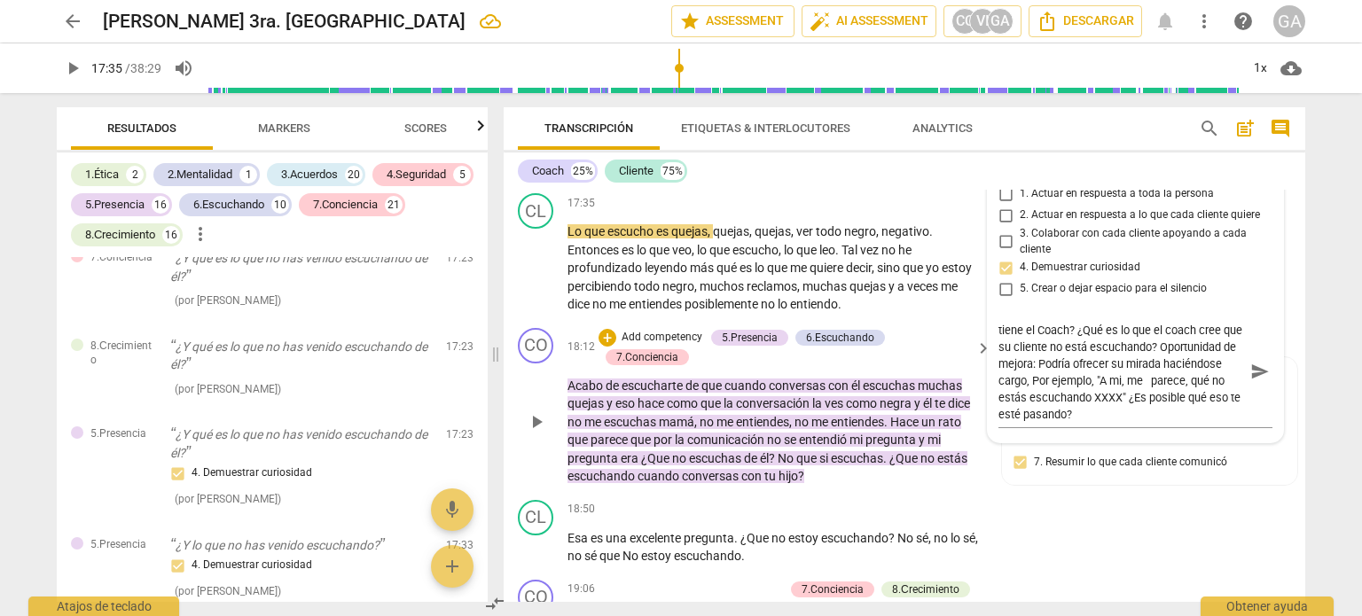
click at [862, 479] on p "Acabo de escucharte de que cuando conversas con él escuchas muchas quejas y eso…" at bounding box center [774, 431] width 415 height 109
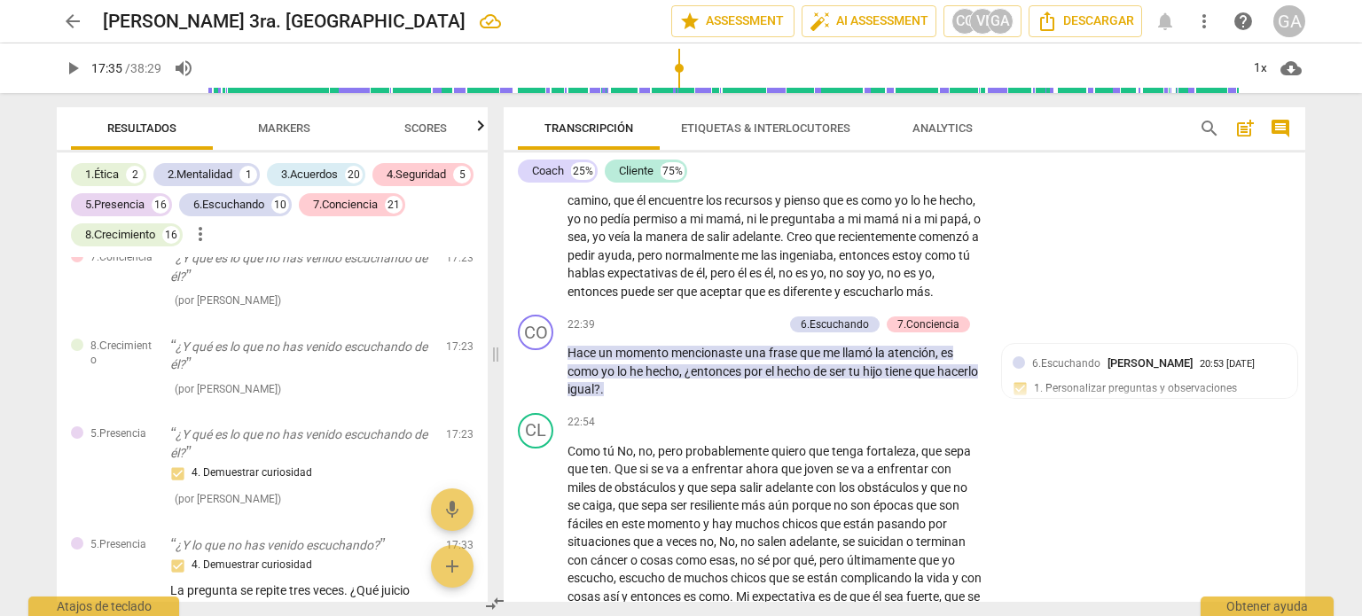
scroll to position [5619, 0]
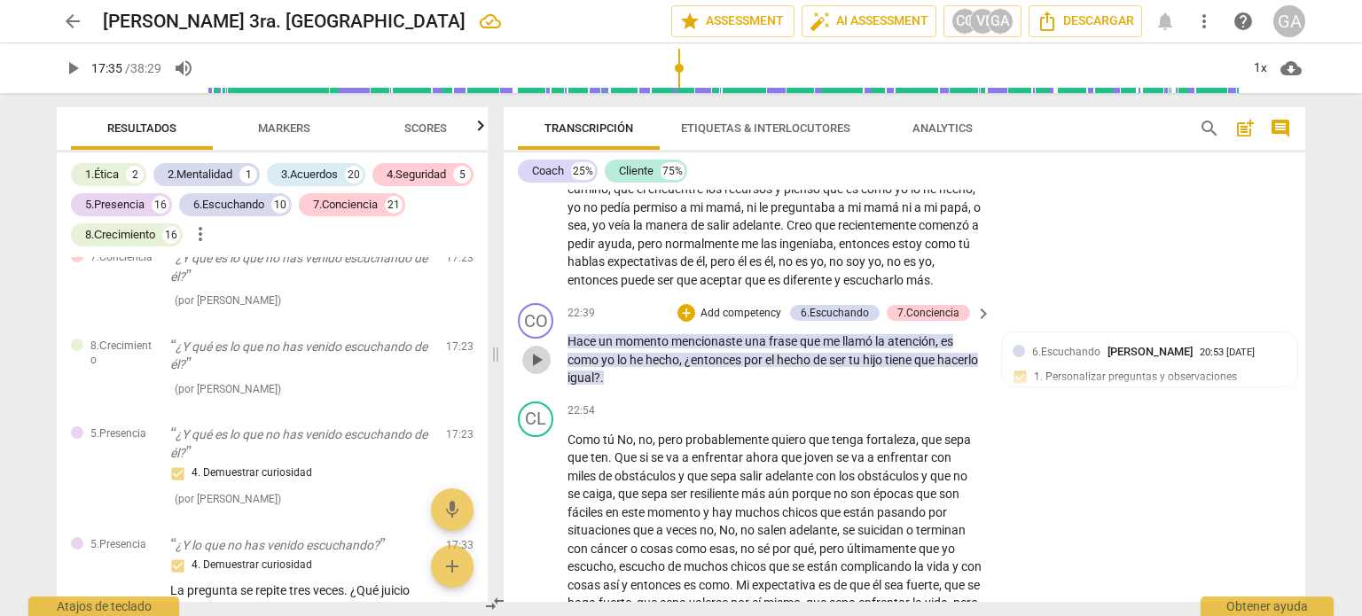
click at [543, 371] on span "play_arrow" at bounding box center [536, 359] width 21 height 21
click at [540, 371] on span "pause" at bounding box center [536, 359] width 21 height 21
click at [741, 322] on p "Add competency" at bounding box center [741, 314] width 84 height 16
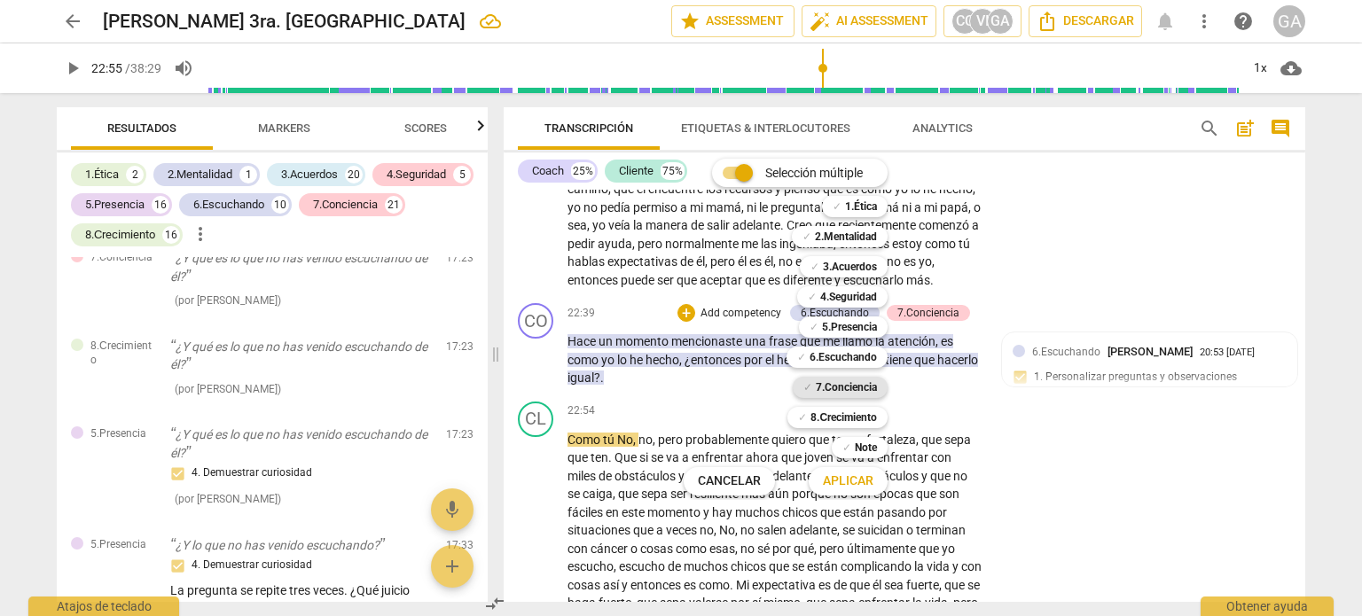
click at [852, 387] on b "7.Conciencia" at bounding box center [846, 387] width 61 height 21
click at [857, 480] on span "Aplicar" at bounding box center [848, 482] width 51 height 18
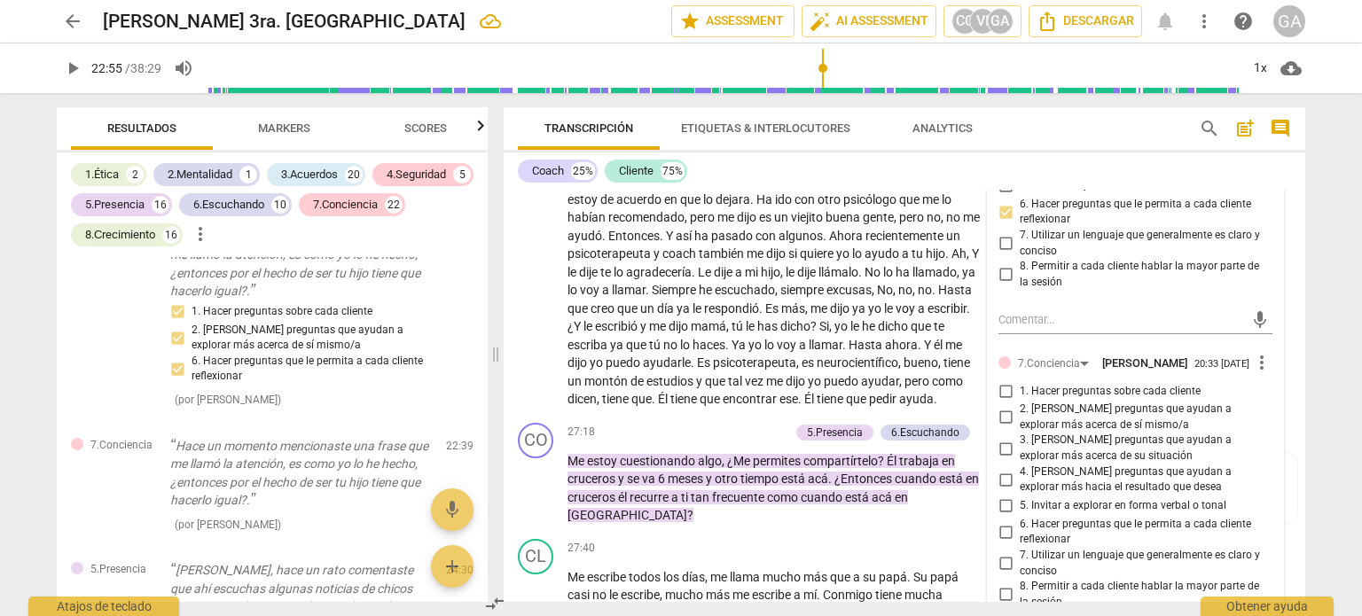
scroll to position [6595, 0]
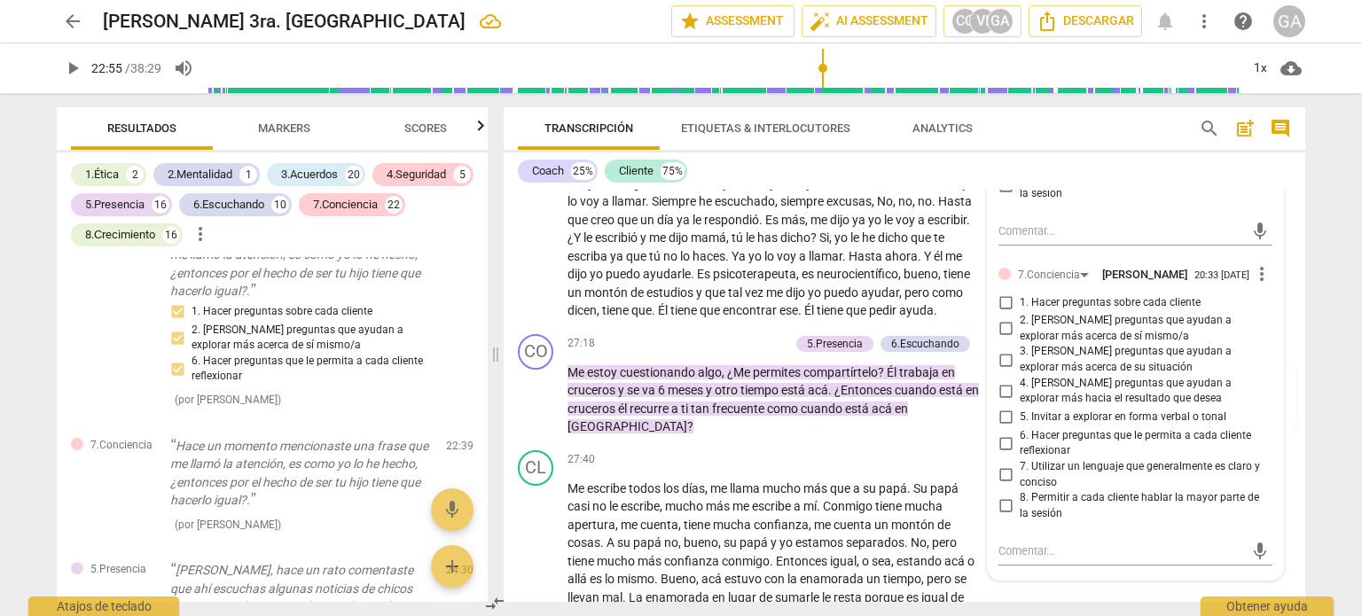
click at [1005, 340] on input "2. [PERSON_NAME] preguntas que ayudan a explorar más acerca de sí mismo/a" at bounding box center [1005, 328] width 28 height 21
click at [1000, 371] on input "3. [PERSON_NAME] preguntas que ayudan a explorar más acerca de su situación" at bounding box center [1005, 359] width 28 height 21
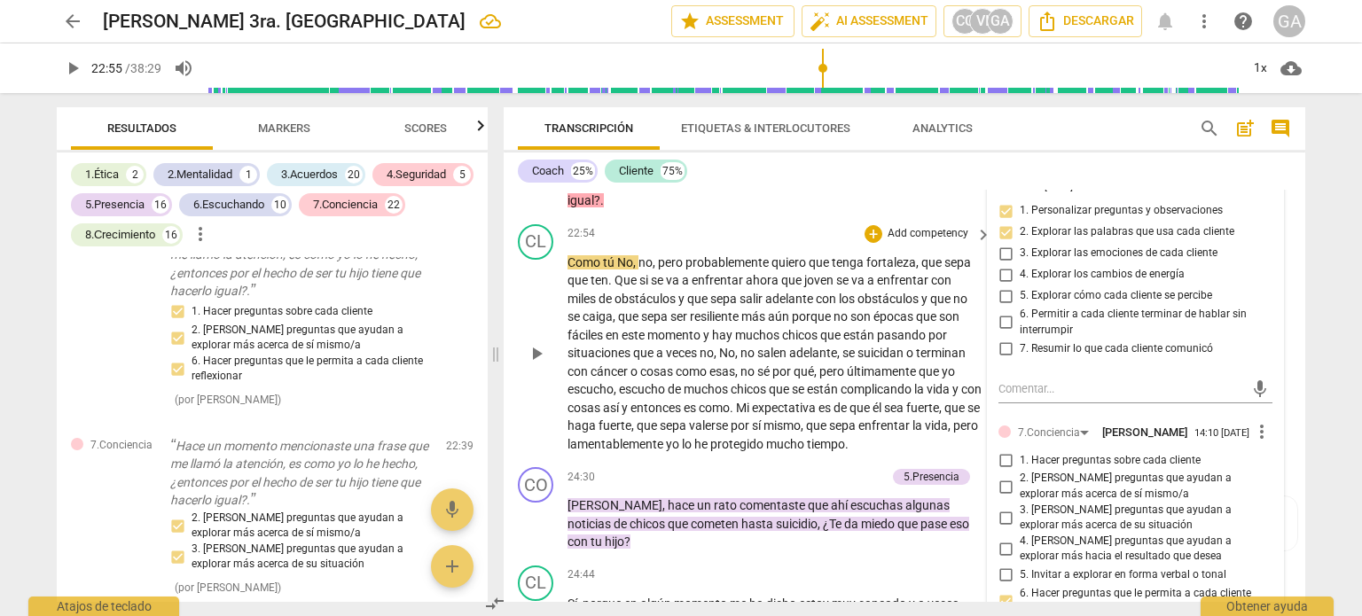
scroll to position [5885, 0]
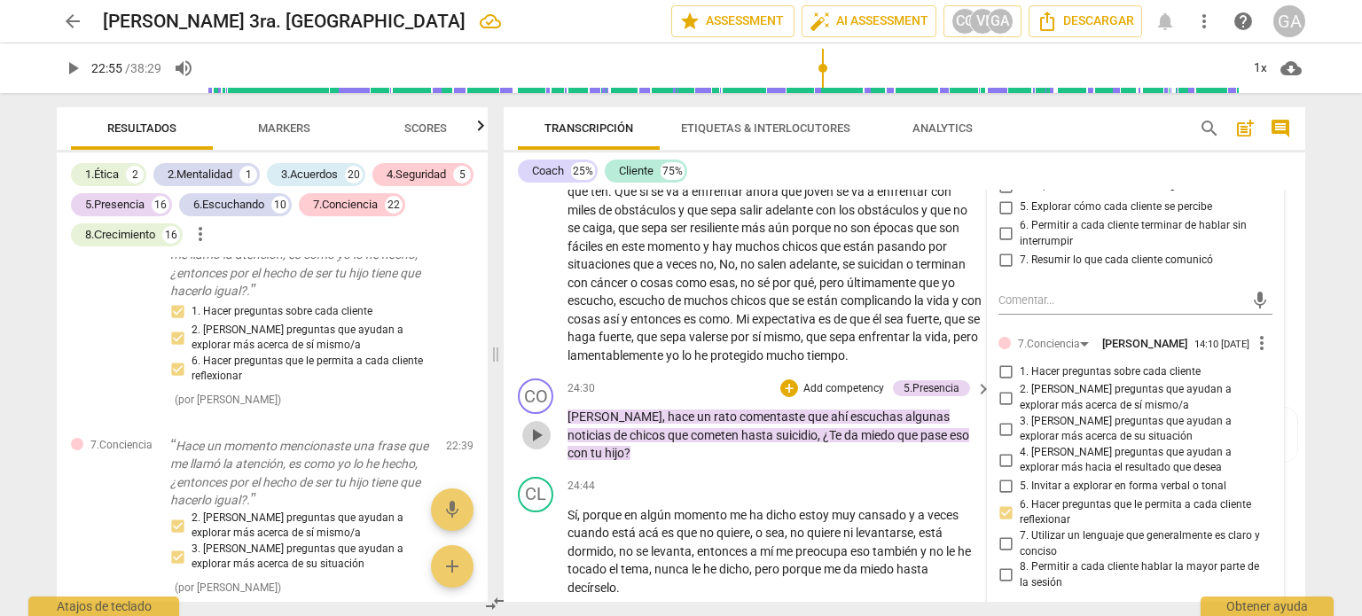
click at [543, 445] on span "play_arrow" at bounding box center [536, 435] width 21 height 21
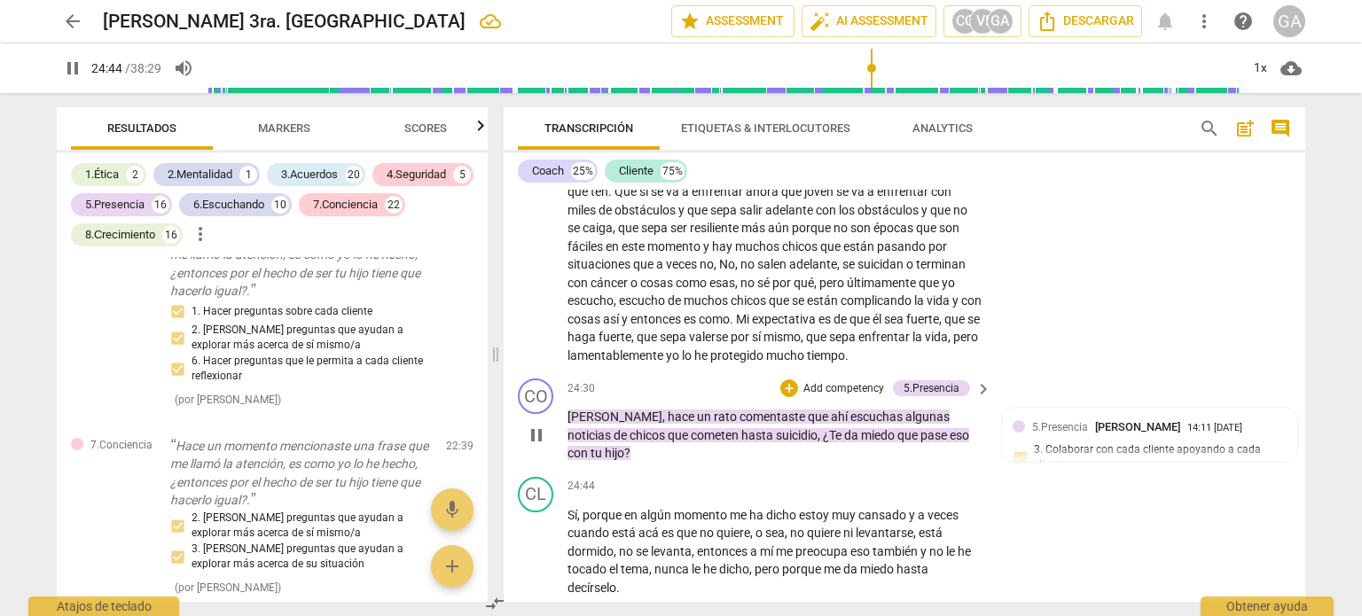
click at [536, 446] on span "pause" at bounding box center [536, 435] width 21 height 21
click at [848, 397] on p "Add competency" at bounding box center [844, 389] width 84 height 16
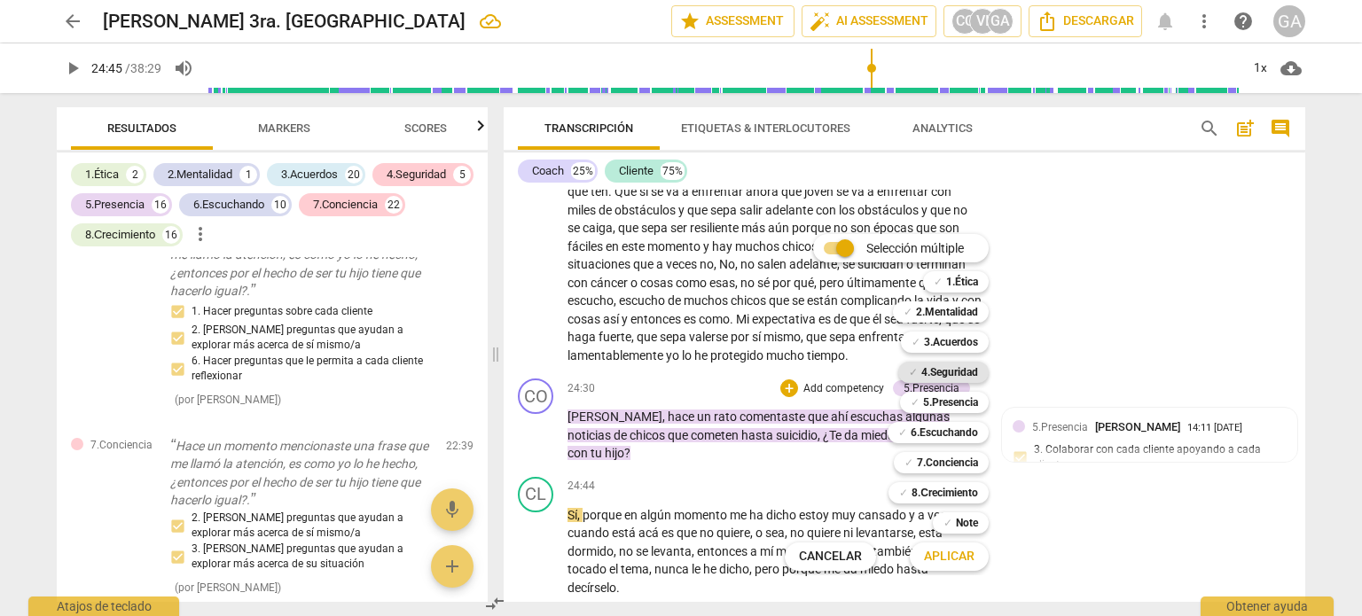
click at [937, 371] on b "4.Seguridad" at bounding box center [949, 372] width 57 height 21
click at [934, 462] on b "7.Conciencia" at bounding box center [947, 462] width 61 height 21
click at [946, 557] on span "Aplicar" at bounding box center [949, 557] width 51 height 18
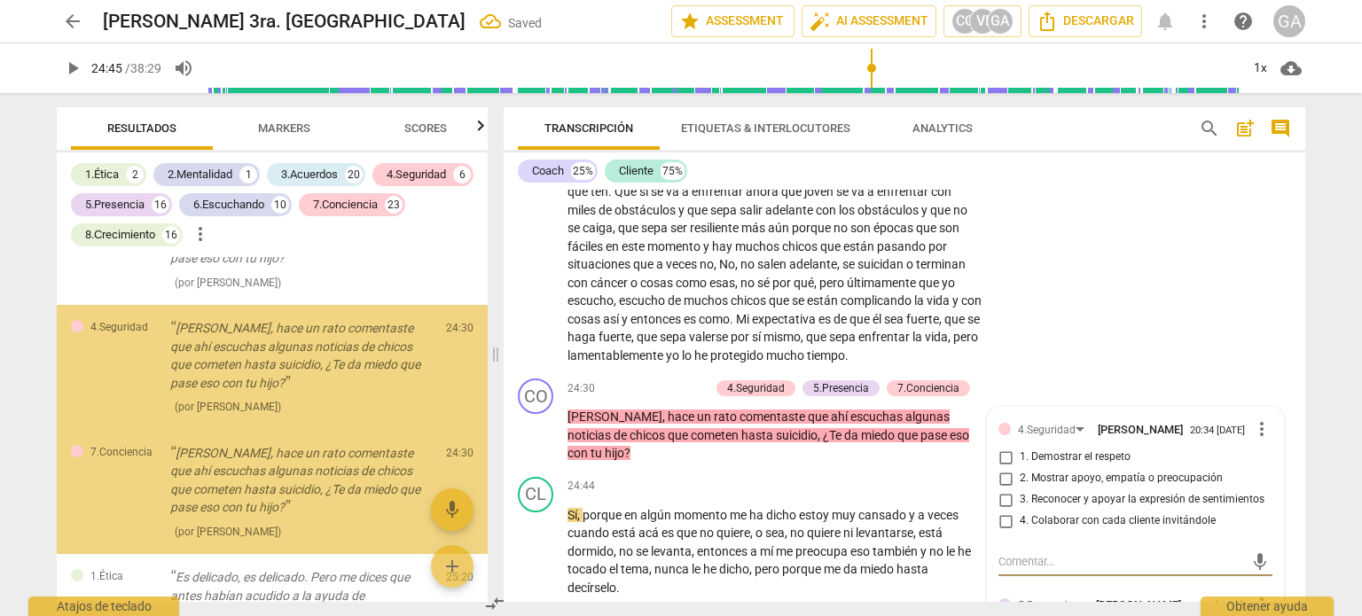
scroll to position [12849, 0]
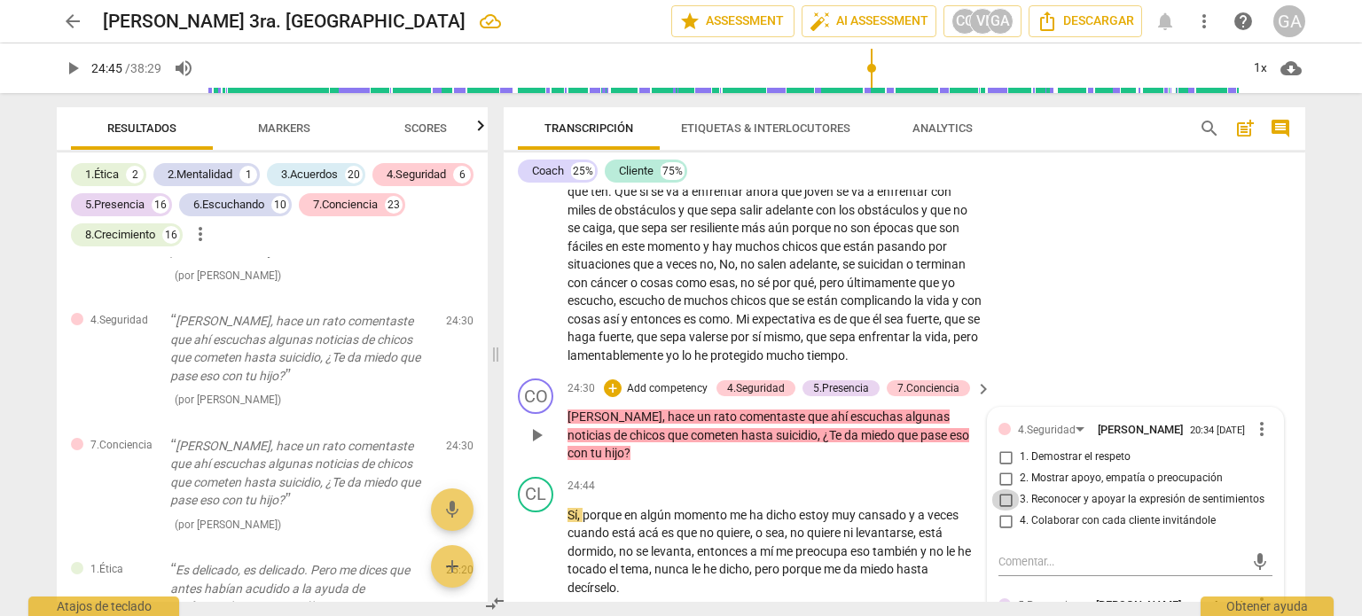
click at [1000, 511] on input "3. Reconocer y apoyar la expresión de sentimientos" at bounding box center [1005, 499] width 28 height 21
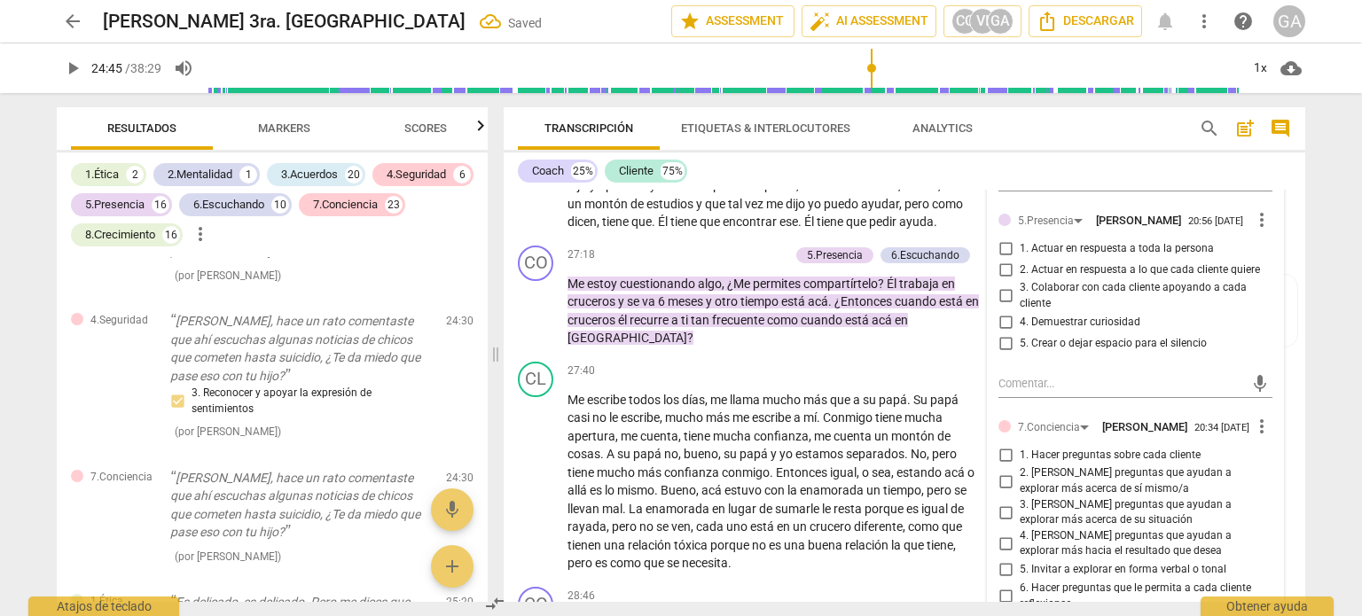
scroll to position [6772, 0]
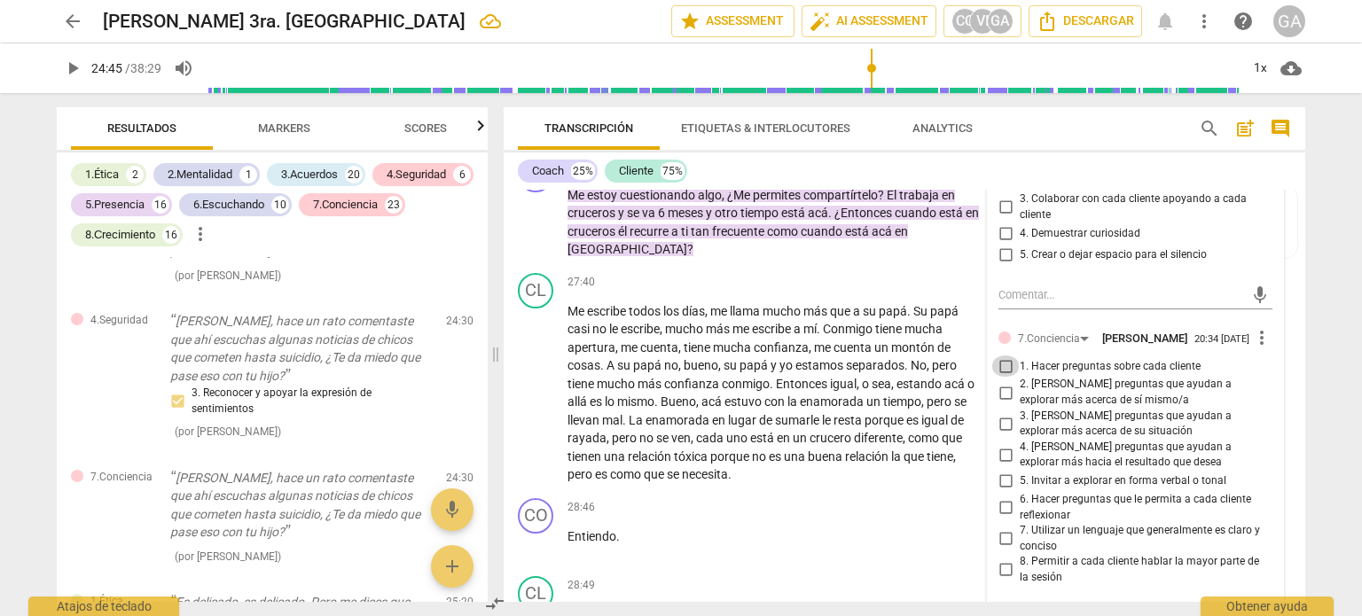
click at [1004, 377] on input "1. Hacer preguntas sobre cada cliente" at bounding box center [1005, 366] width 28 height 21
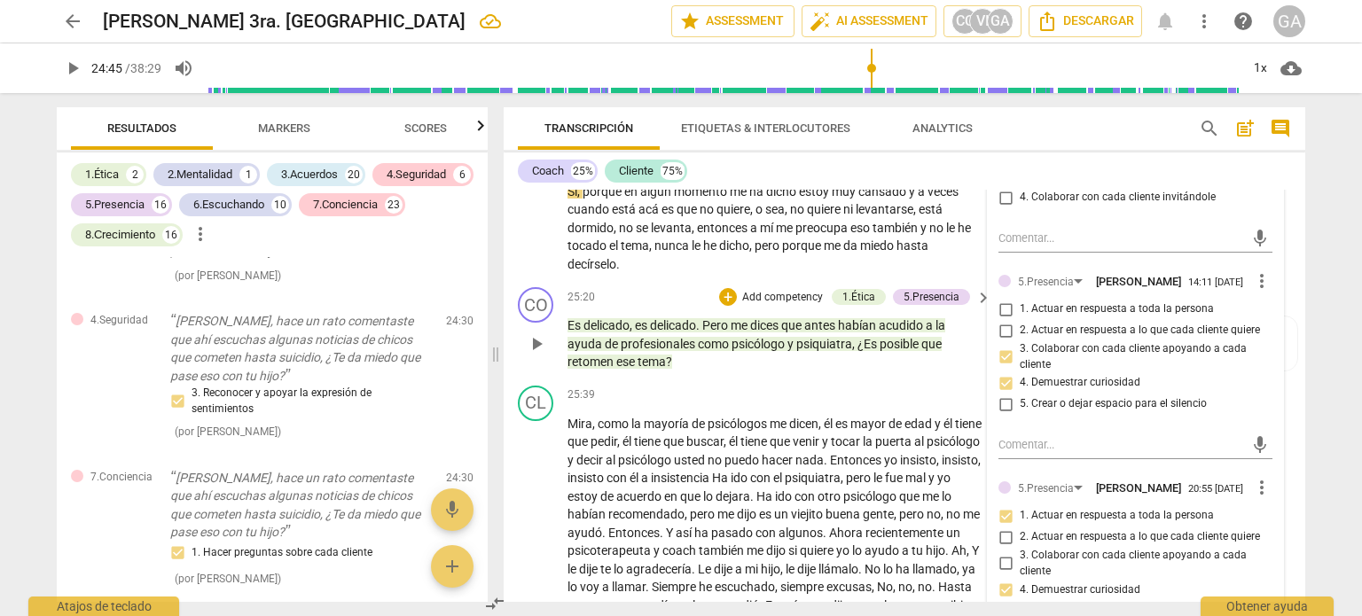
scroll to position [6240, 0]
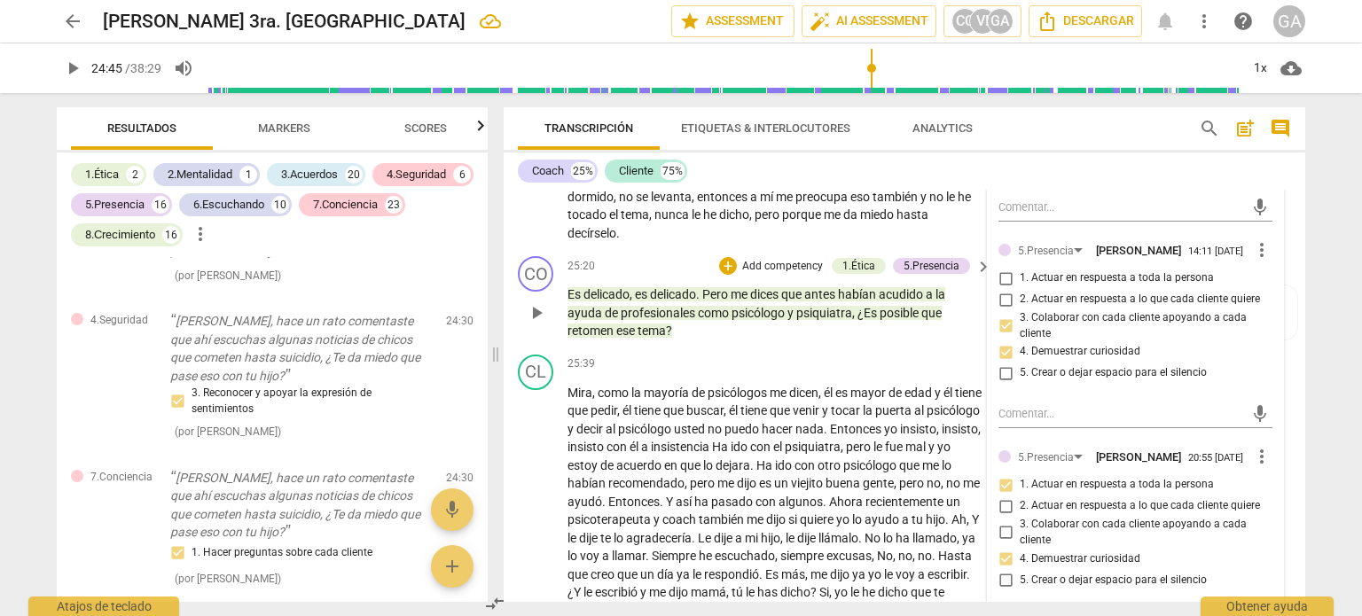
click at [537, 324] on span "play_arrow" at bounding box center [536, 312] width 21 height 21
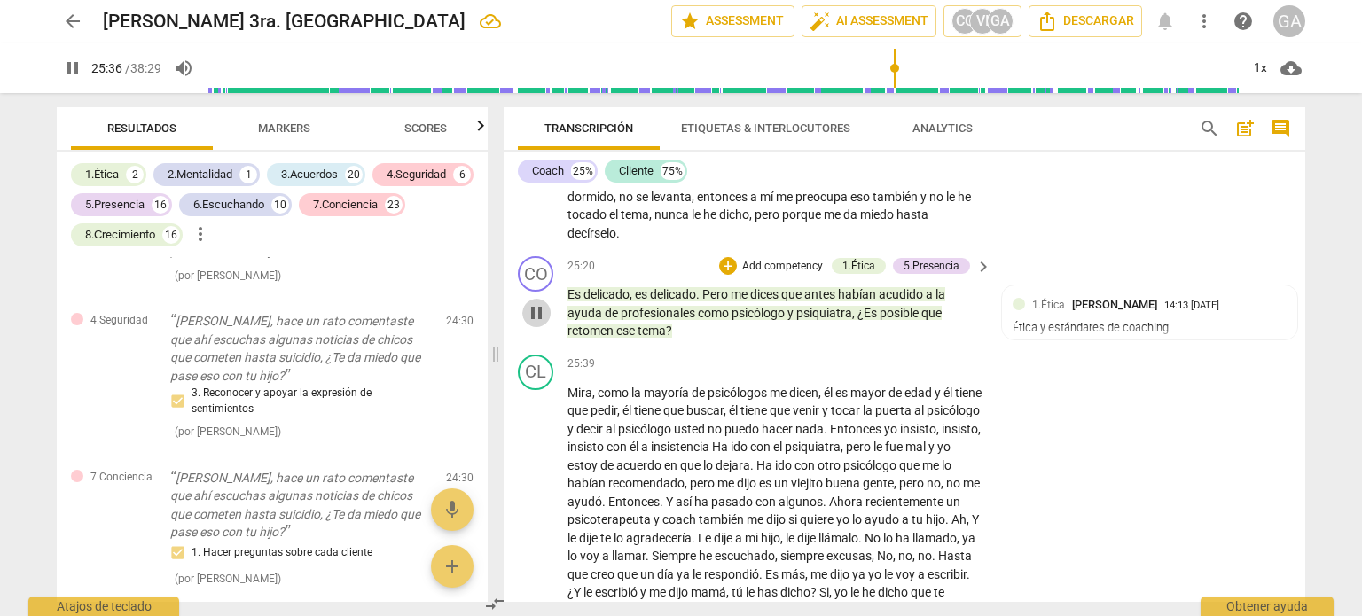
click at [539, 324] on span "pause" at bounding box center [536, 312] width 21 height 21
click at [761, 275] on p "Add competency" at bounding box center [782, 267] width 84 height 16
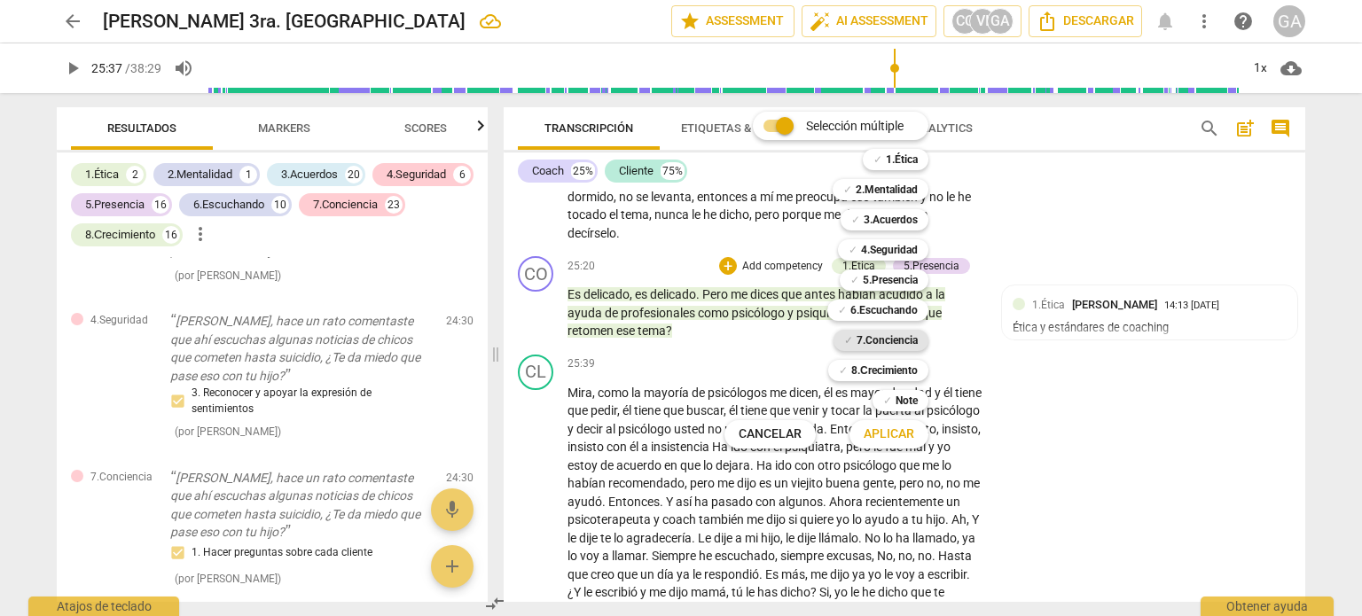
click at [900, 340] on b "7.Conciencia" at bounding box center [886, 340] width 61 height 21
click at [894, 432] on span "Aplicar" at bounding box center [889, 435] width 51 height 18
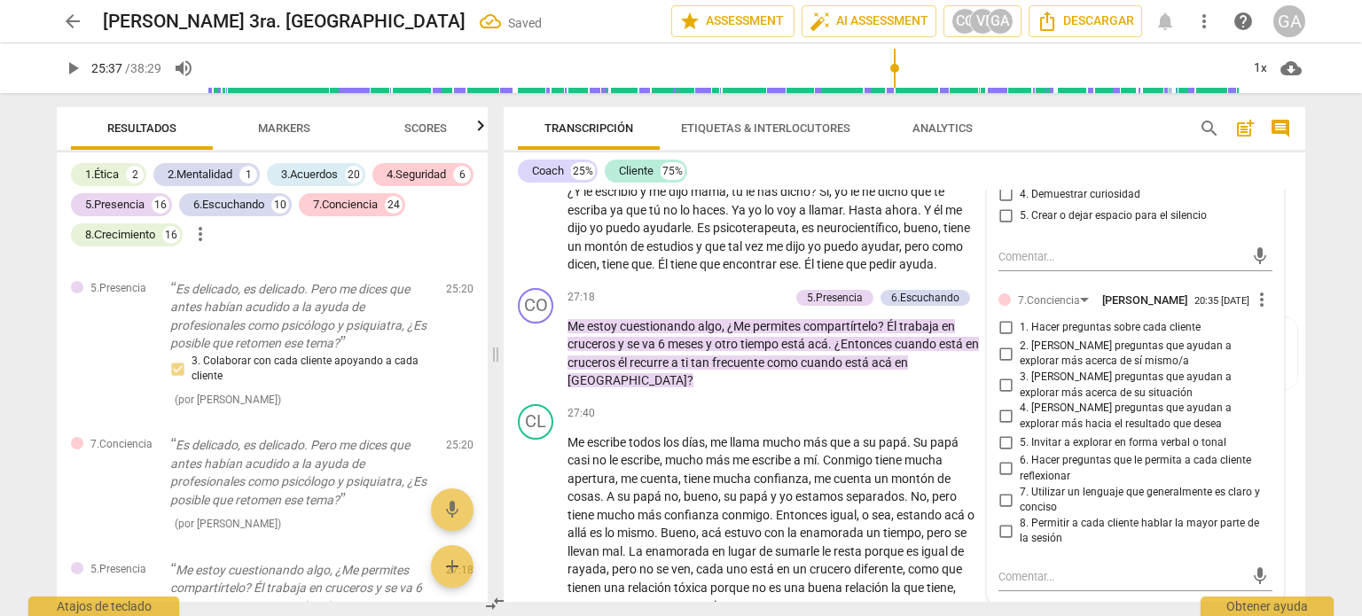
scroll to position [6683, 0]
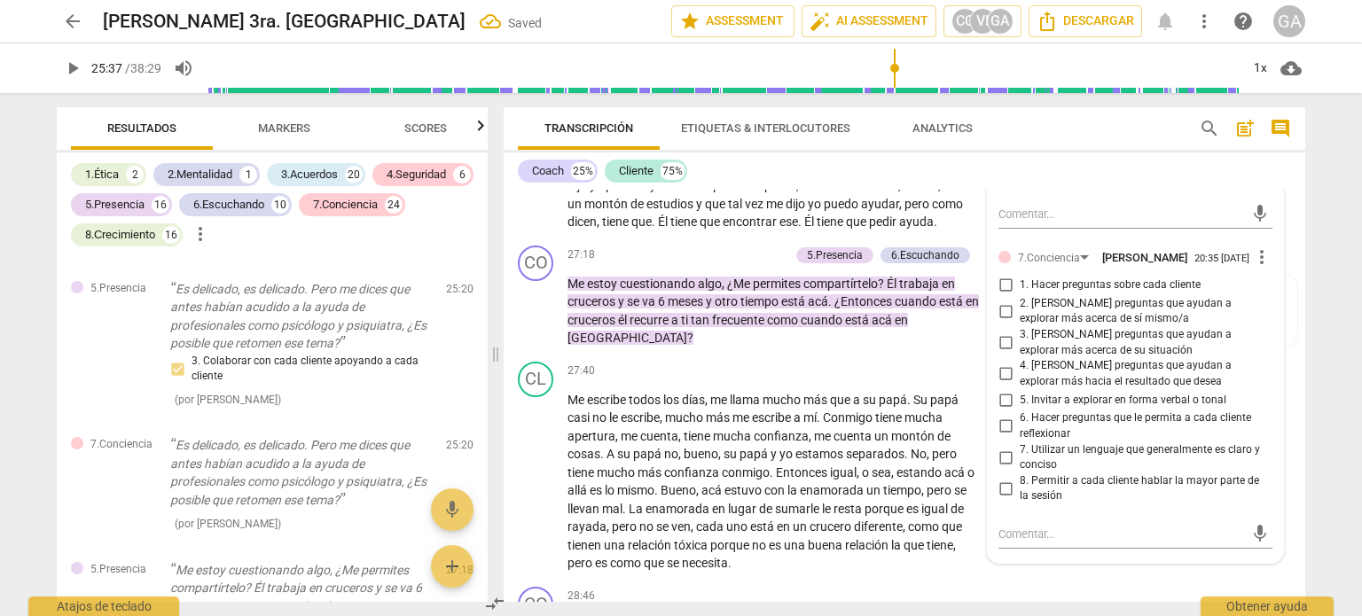
click at [1006, 385] on input "4. [PERSON_NAME] preguntas que ayudan a explorar más hacia el resultado que des…" at bounding box center [1005, 374] width 28 height 21
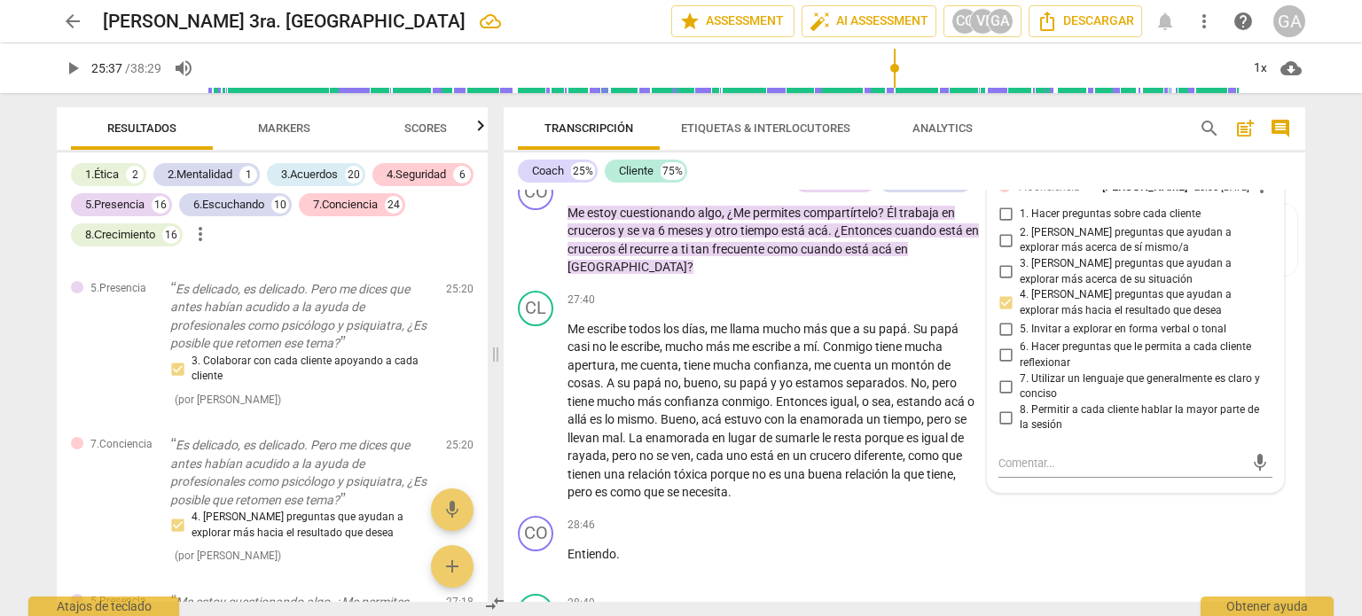
scroll to position [6772, 0]
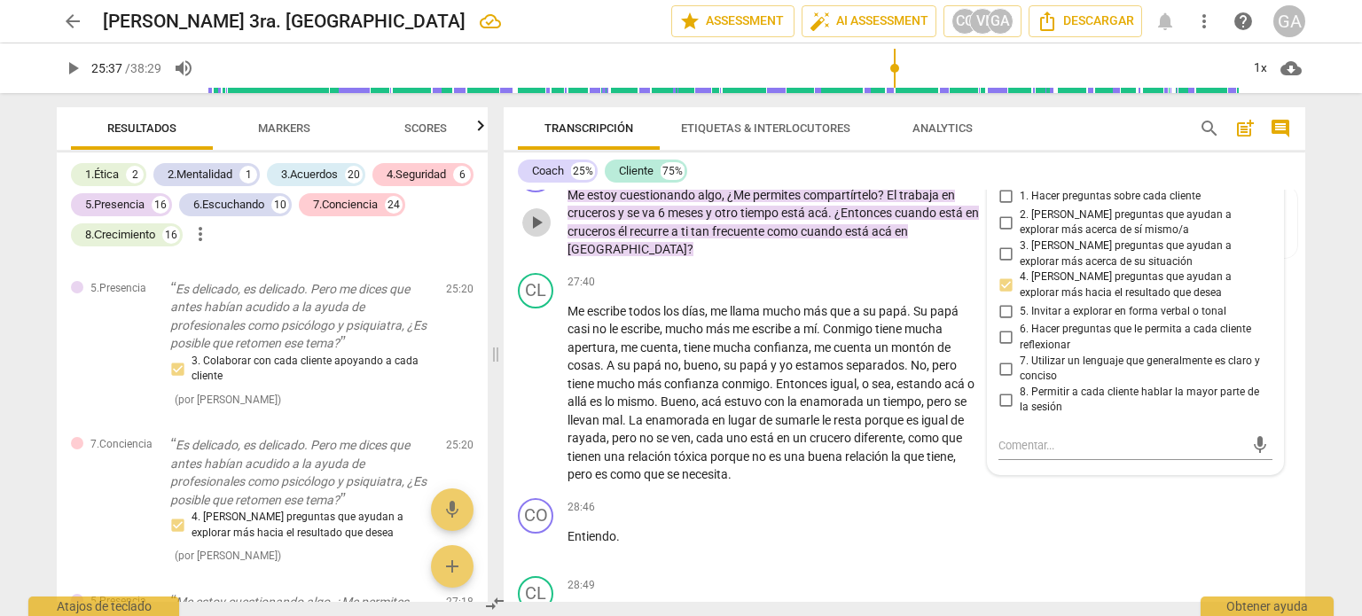
click at [549, 233] on span "play_arrow" at bounding box center [536, 222] width 28 height 21
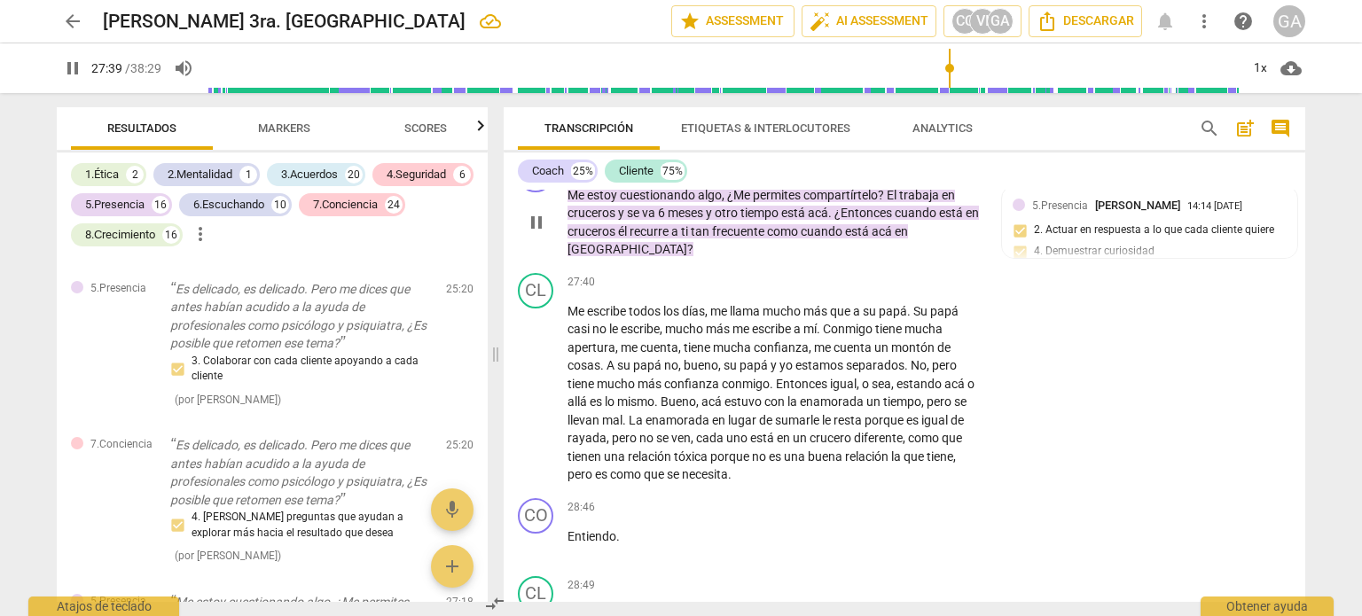
click at [533, 233] on span "pause" at bounding box center [536, 222] width 21 height 21
click at [720, 175] on p "Add competency" at bounding box center [747, 167] width 84 height 16
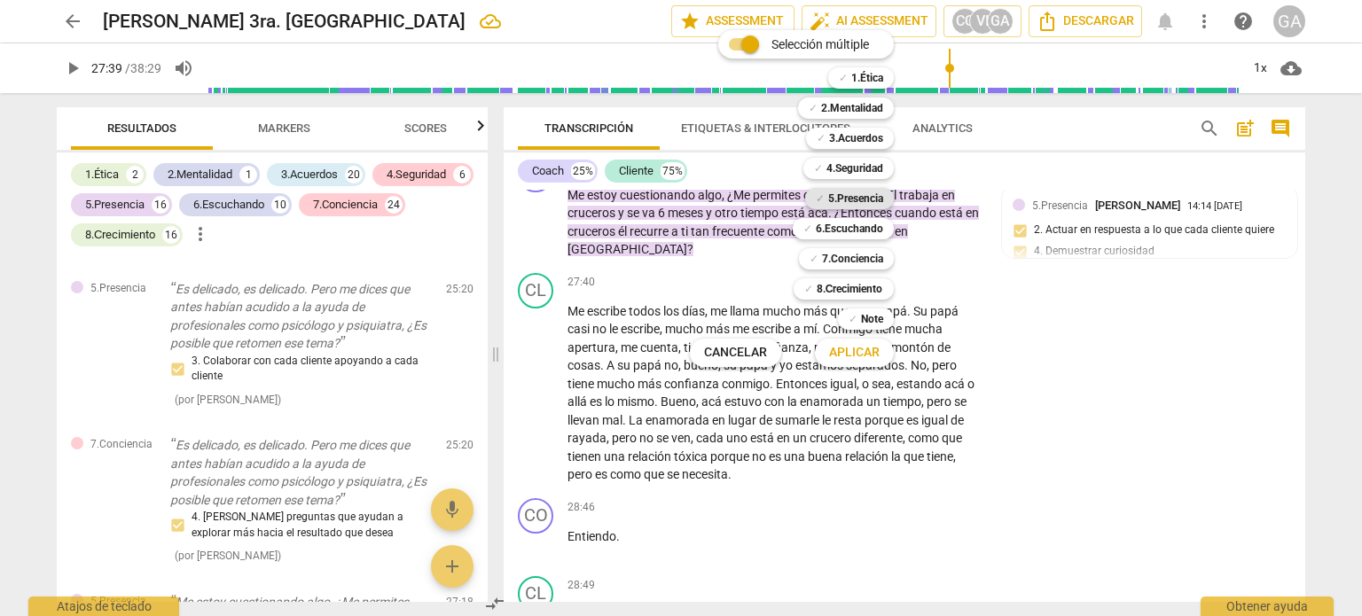
click at [869, 195] on b "5.Presencia" at bounding box center [855, 198] width 55 height 21
click at [848, 164] on b "4.Seguridad" at bounding box center [854, 168] width 57 height 21
click at [855, 356] on span "Aplicar" at bounding box center [854, 353] width 51 height 18
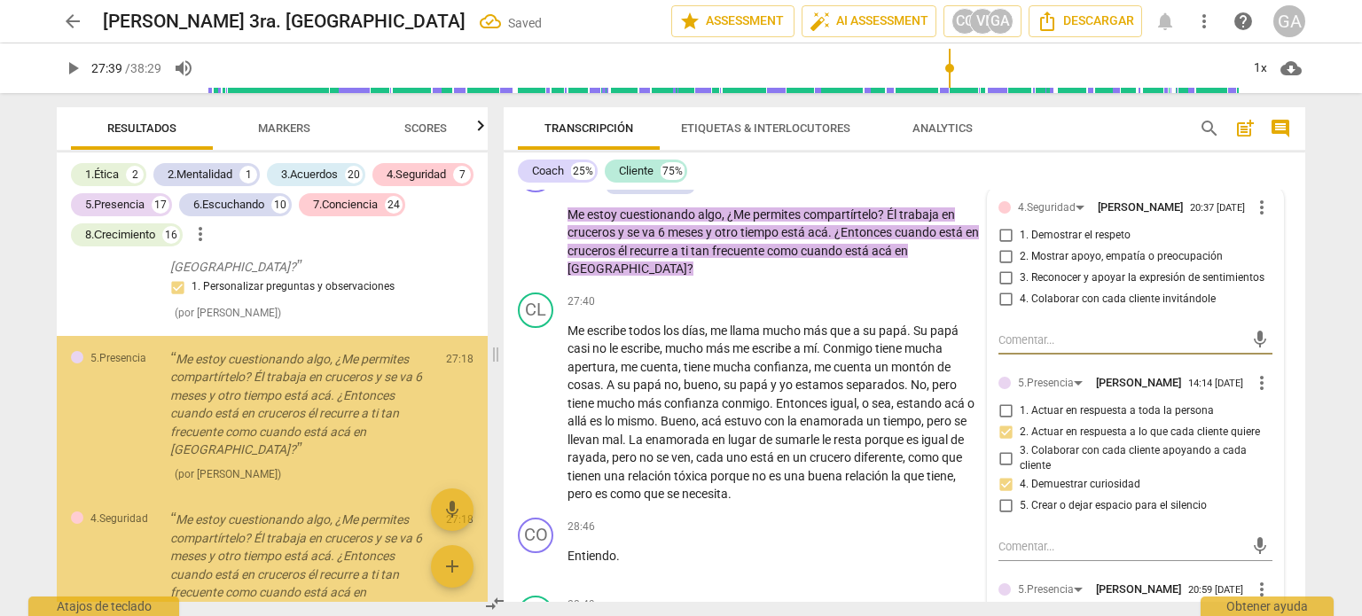
scroll to position [14329, 0]
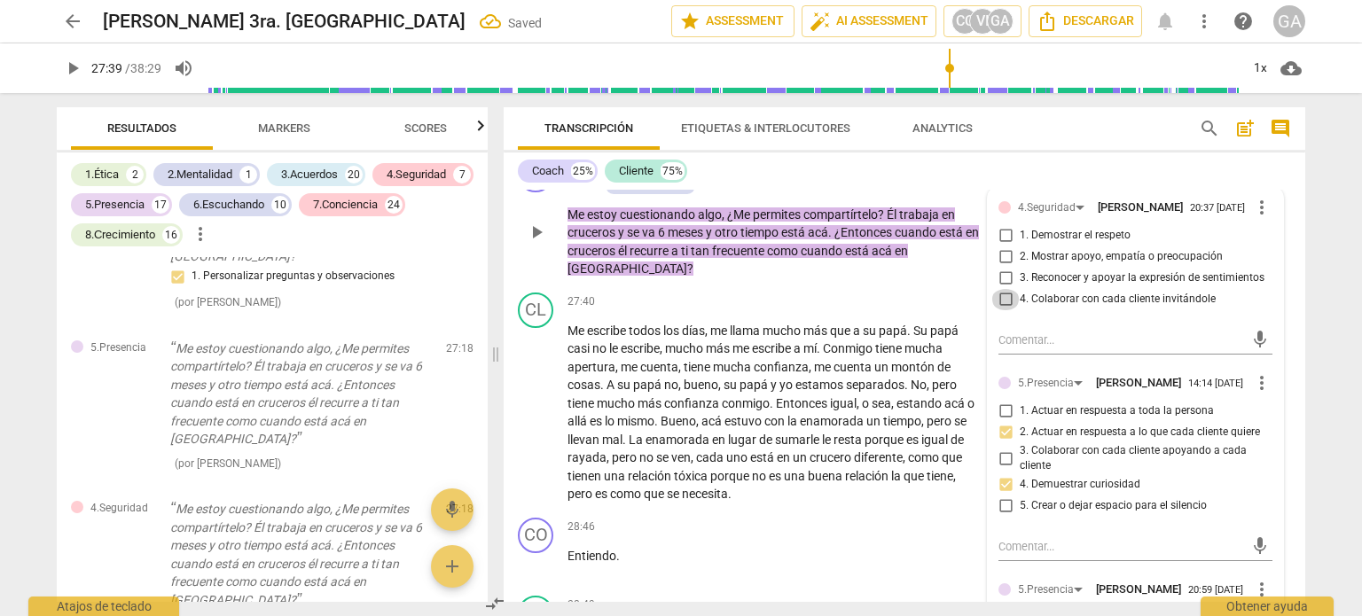
click at [1003, 310] on input "4. Colaborar con cada cliente invitándole" at bounding box center [1005, 299] width 28 height 21
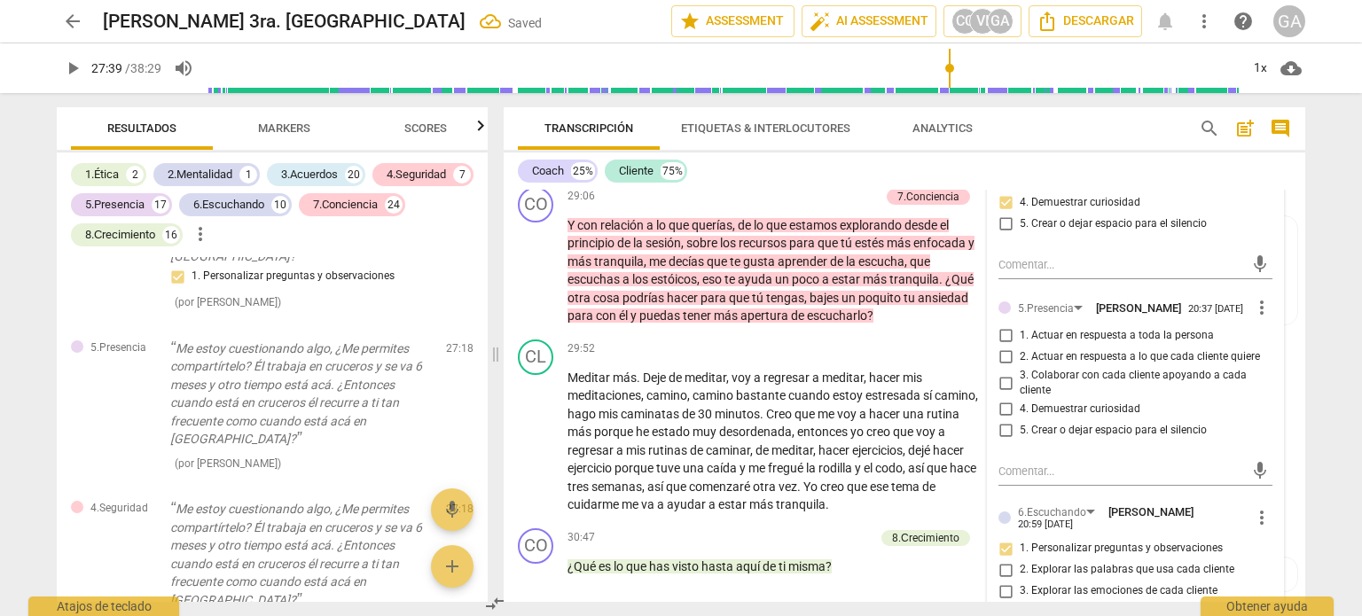
scroll to position [7304, 0]
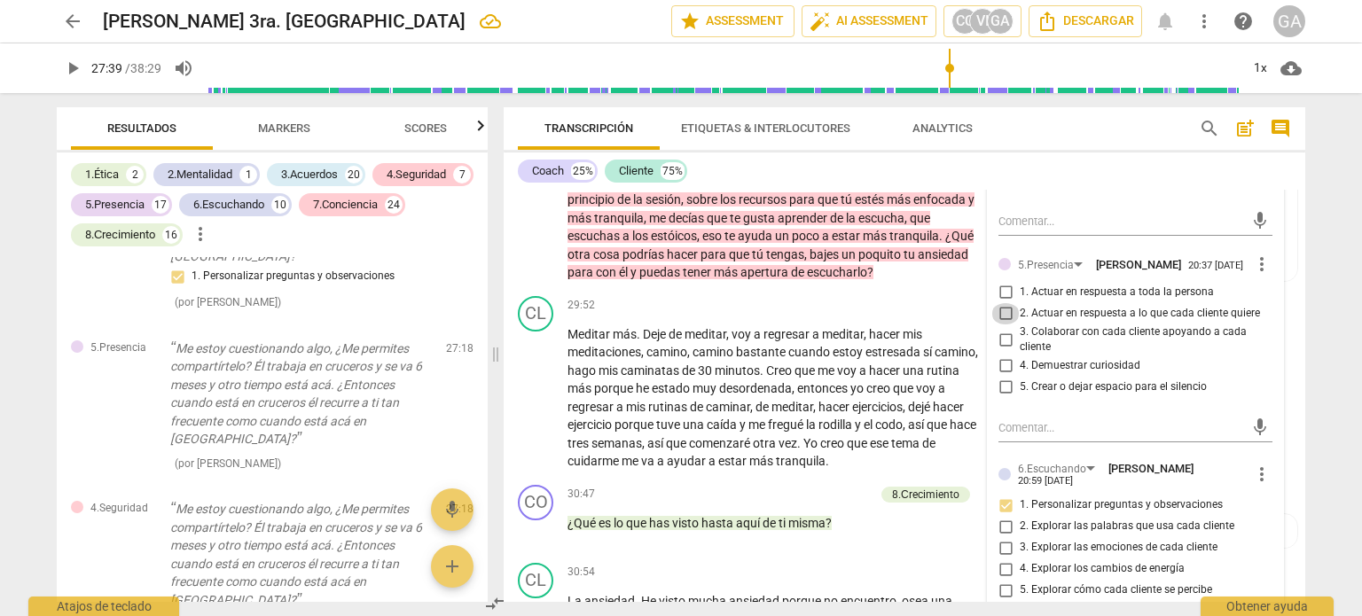
click at [1002, 325] on input "2. Actuar en respuesta a lo que cada cliente quiere" at bounding box center [1005, 313] width 28 height 21
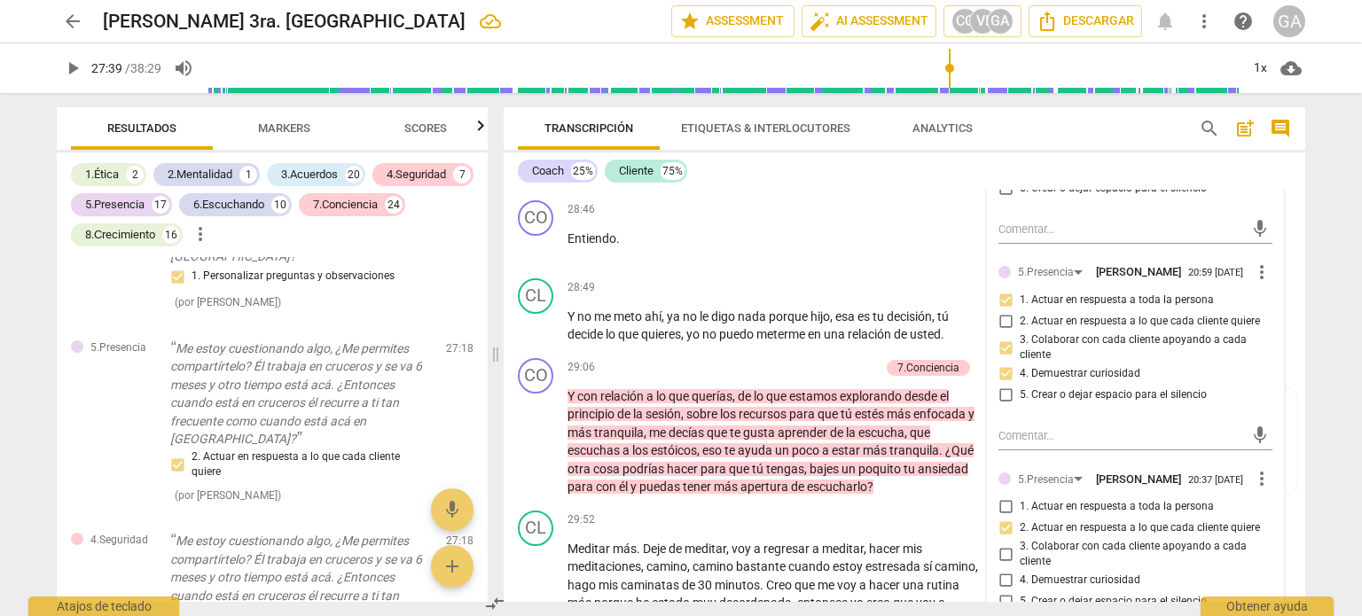
scroll to position [7127, 0]
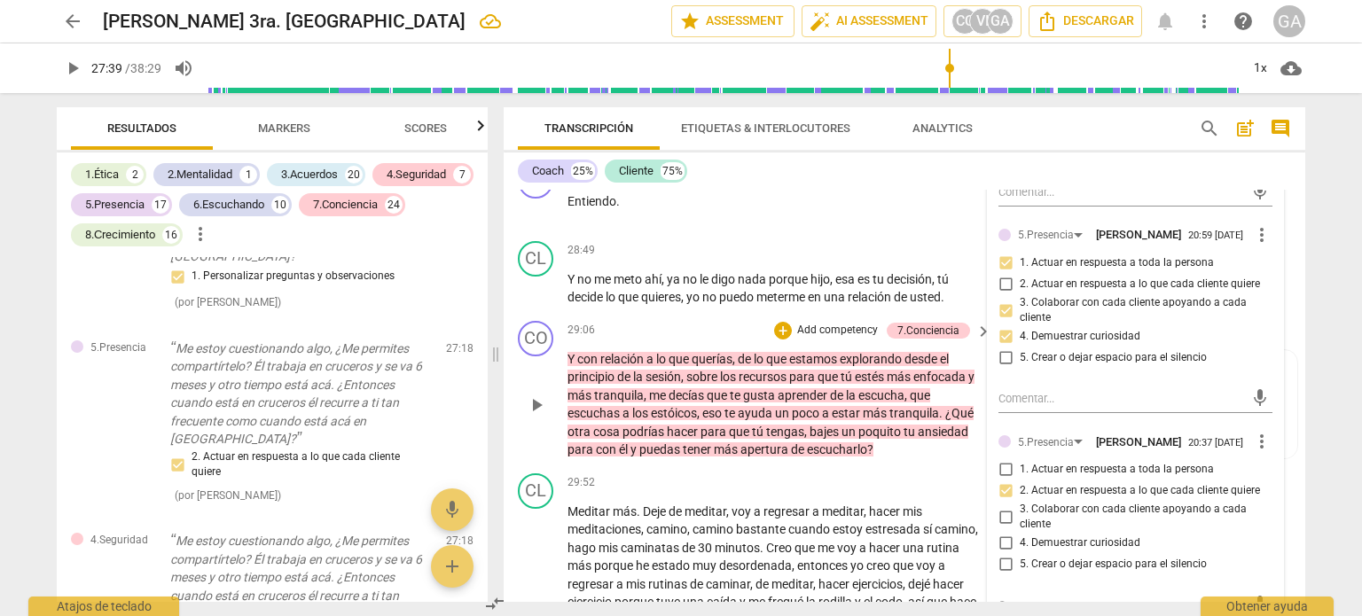
click at [537, 401] on span "play_arrow" at bounding box center [536, 405] width 21 height 21
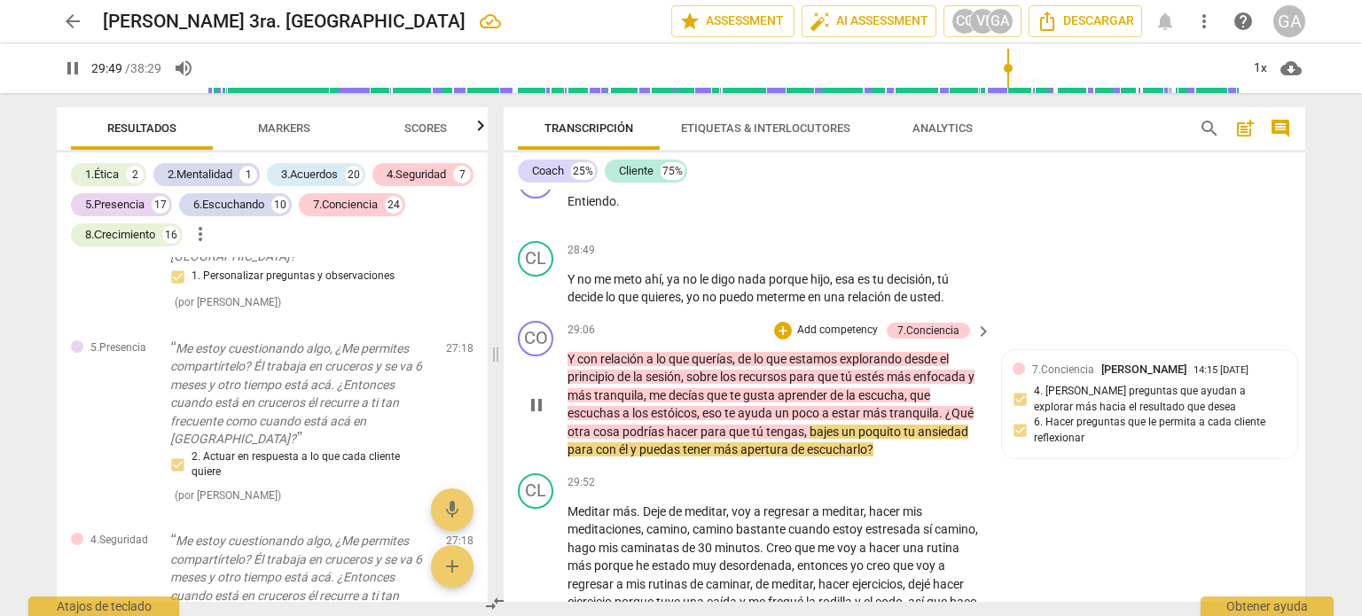
click at [537, 401] on span "pause" at bounding box center [536, 405] width 21 height 21
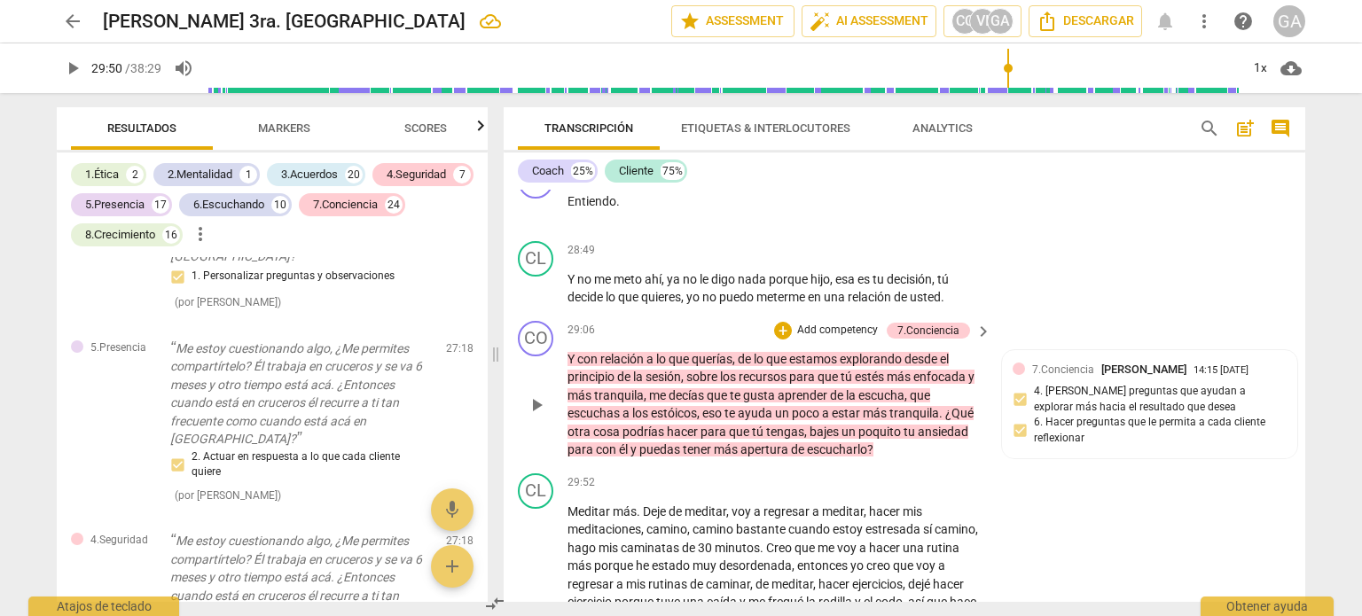
click at [823, 323] on p "Add competency" at bounding box center [837, 331] width 84 height 16
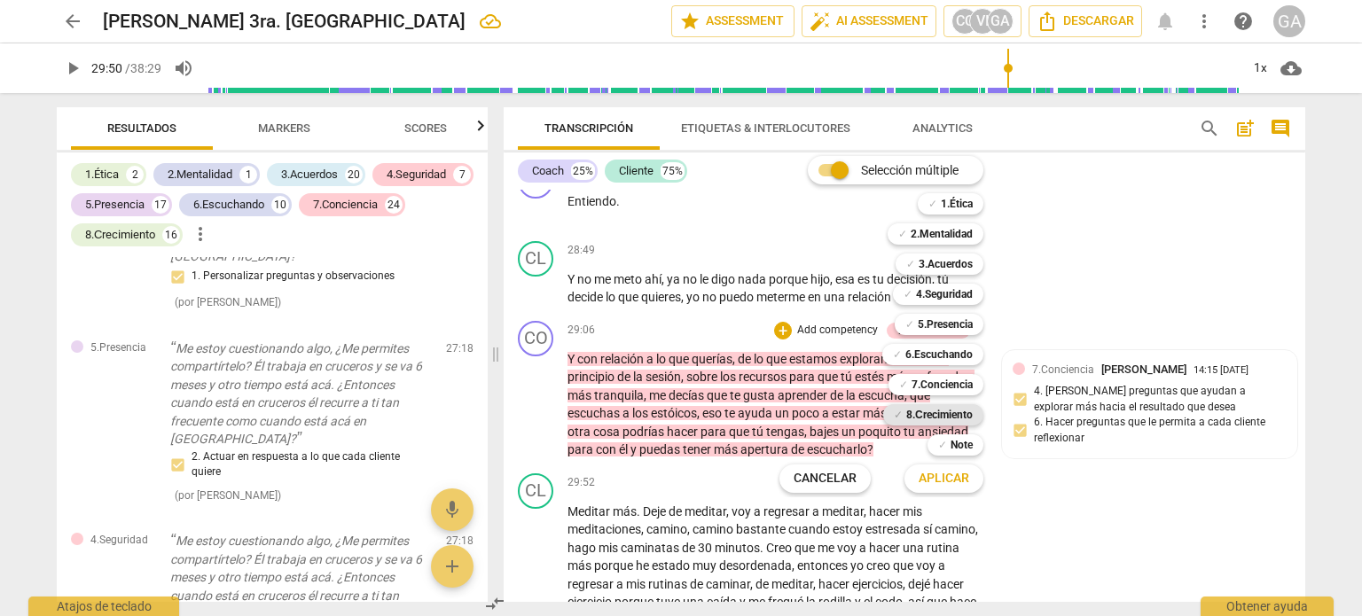
click at [937, 412] on b "8.Сrecimiento" at bounding box center [939, 414] width 66 height 21
click at [940, 479] on span "Aplicar" at bounding box center [944, 479] width 51 height 18
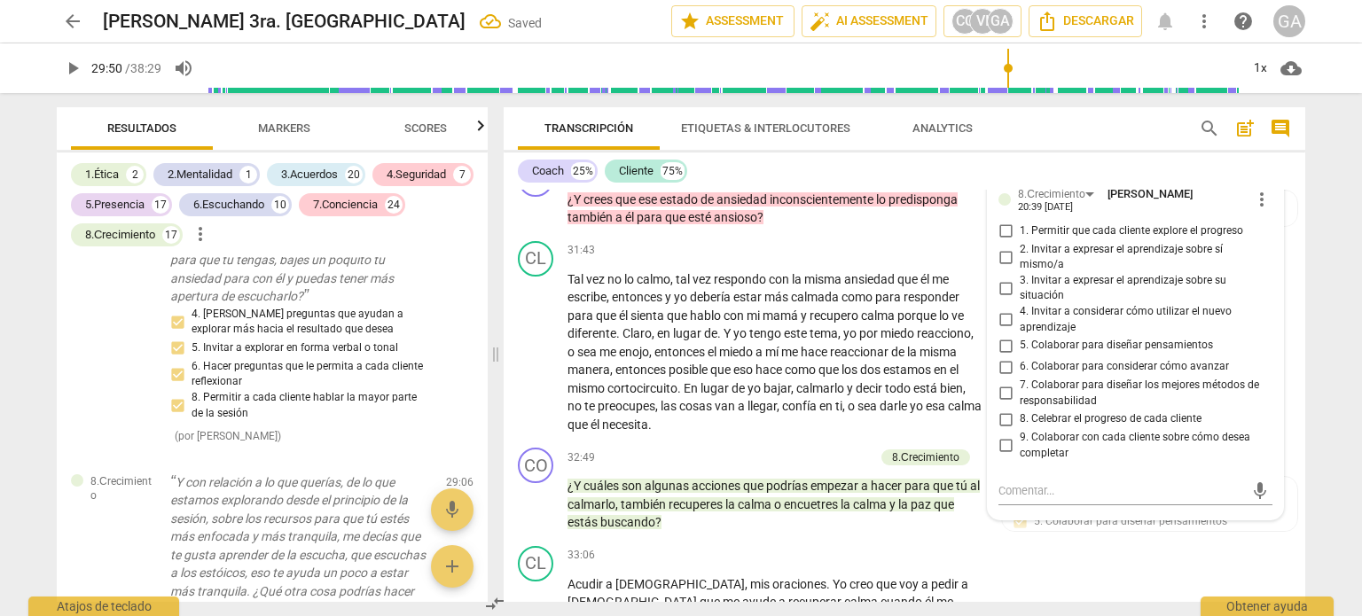
scroll to position [8000, 0]
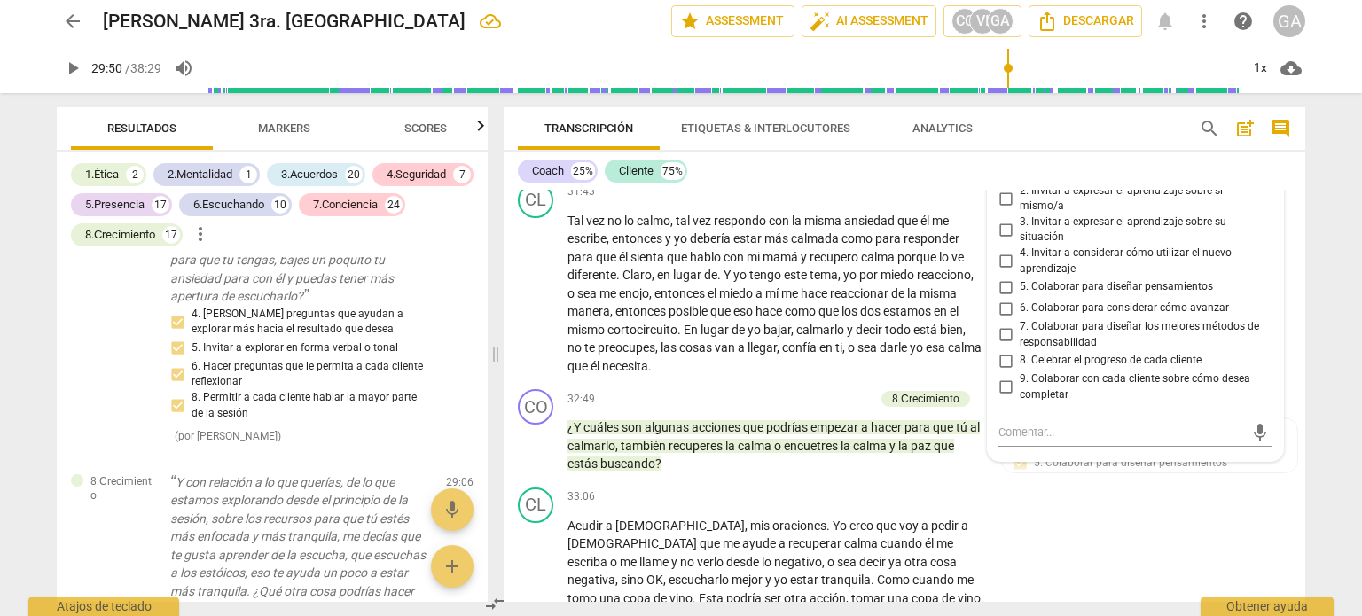
click at [1004, 344] on input "7. Colaborar para diseñar los mejores métodos de responsabilidad" at bounding box center [1005, 335] width 28 height 21
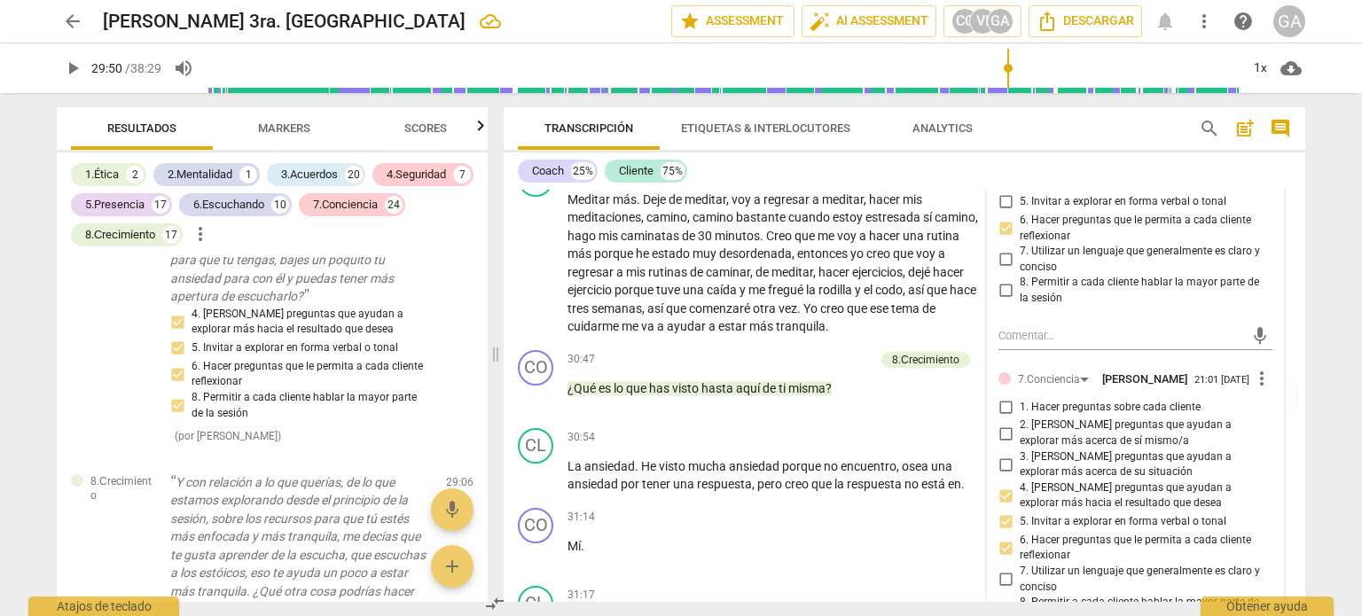
scroll to position [7468, 0]
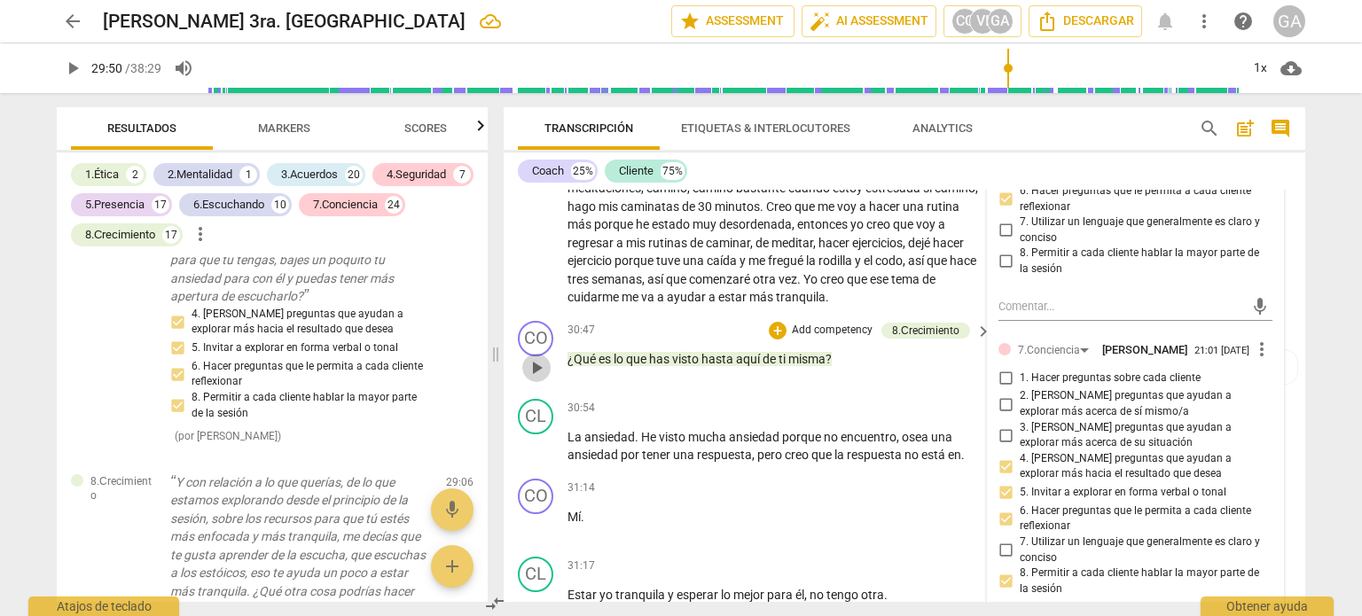
click at [542, 364] on span "play_arrow" at bounding box center [536, 367] width 21 height 21
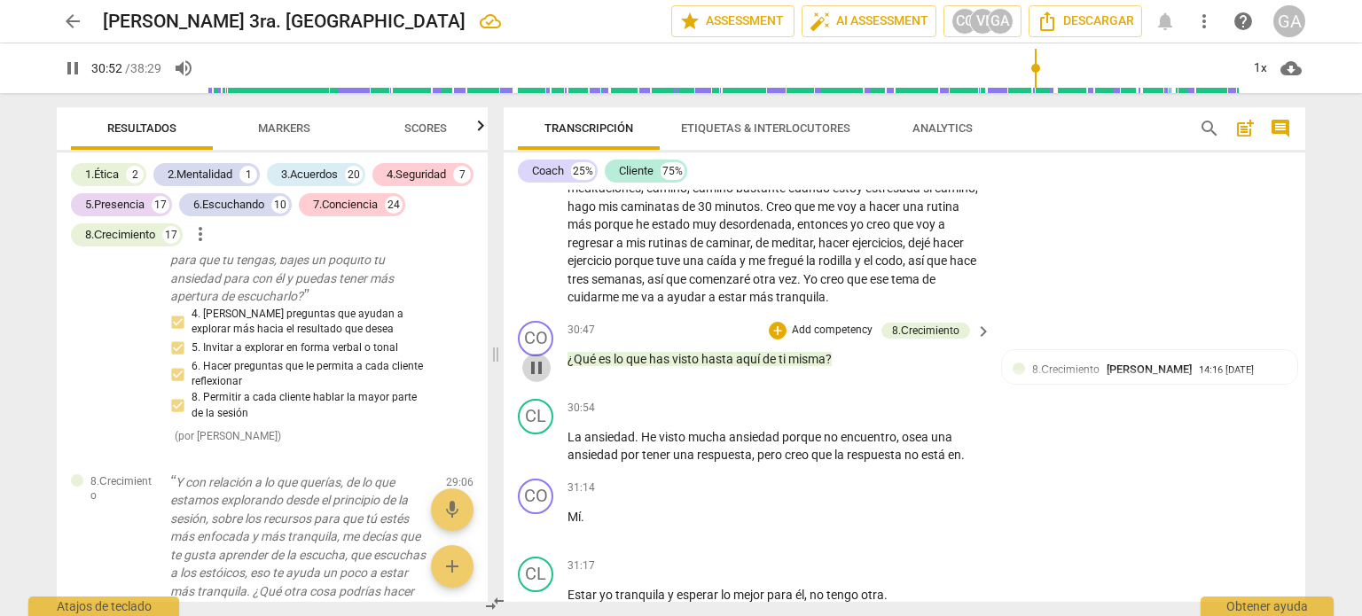
click at [541, 361] on span "pause" at bounding box center [536, 367] width 21 height 21
click at [824, 323] on p "Add competency" at bounding box center [832, 331] width 84 height 16
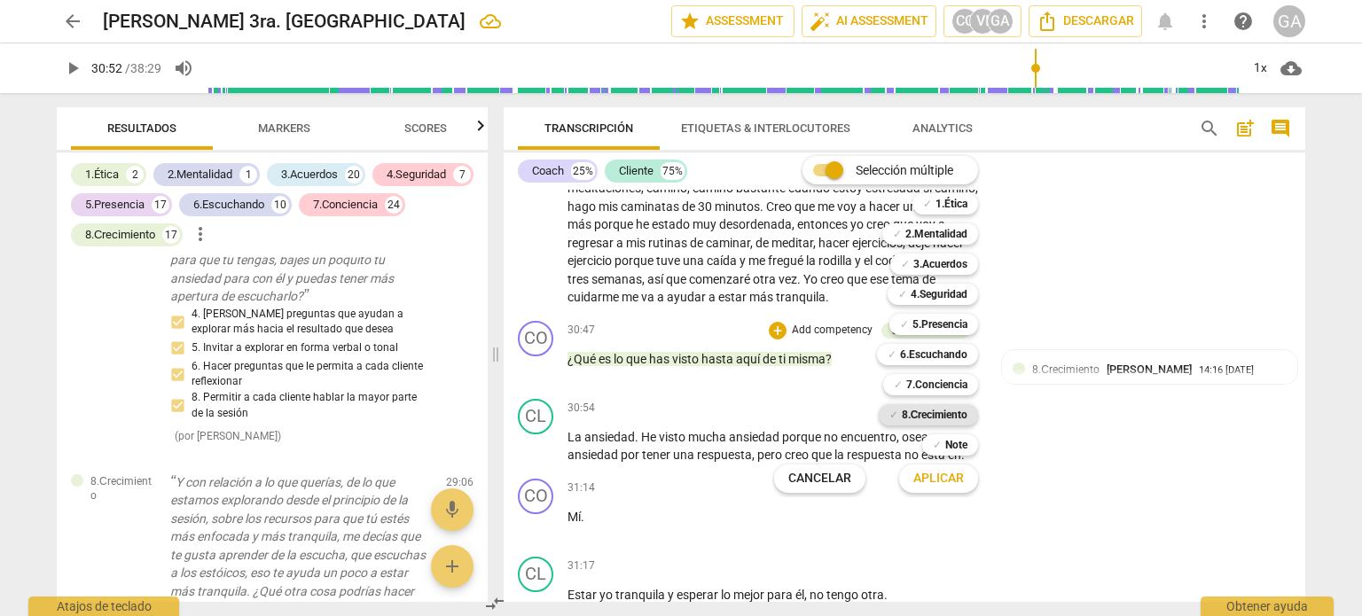
click at [945, 414] on b "8.Сrecimiento" at bounding box center [935, 414] width 66 height 21
click at [936, 482] on span "Aplicar" at bounding box center [938, 479] width 51 height 18
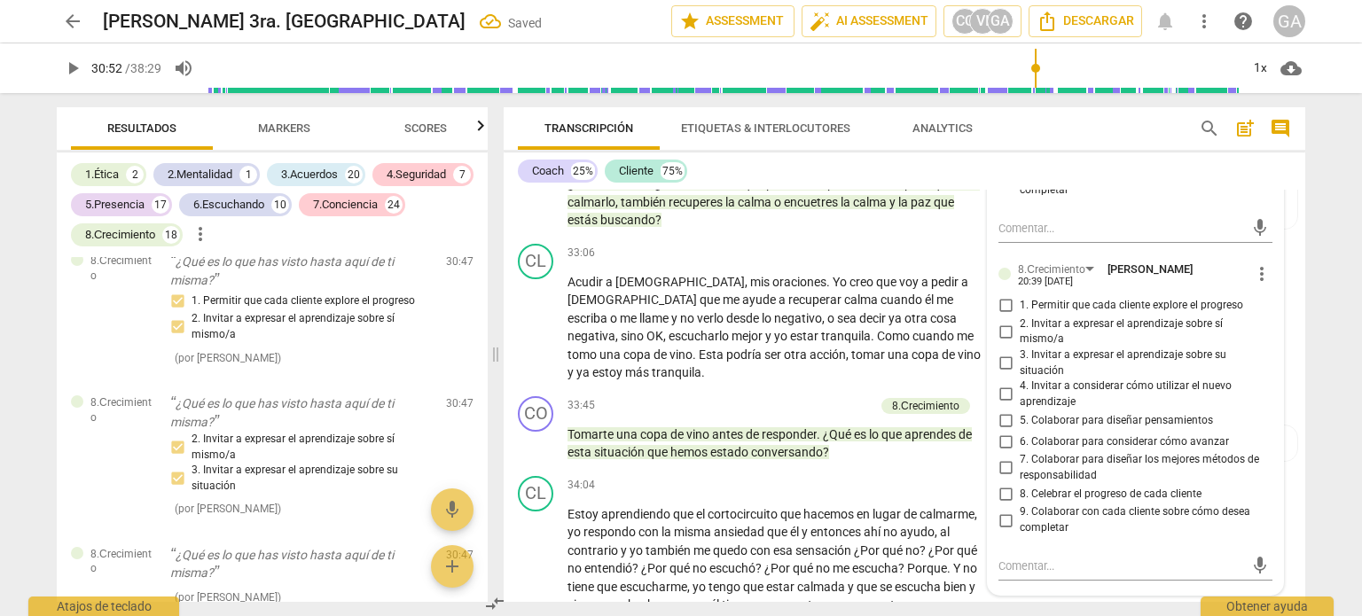
scroll to position [8264, 0]
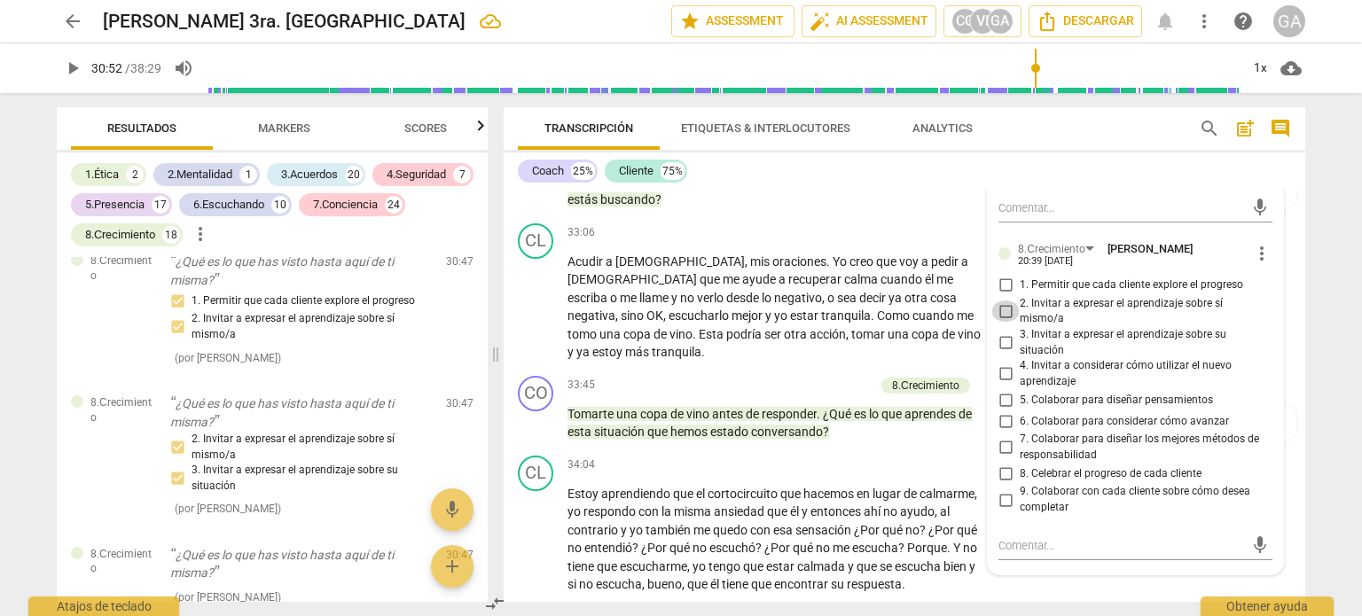
click at [1006, 309] on input "2. Invitar a expresar el aprendizaje sobre sí mismo/a" at bounding box center [1005, 311] width 28 height 21
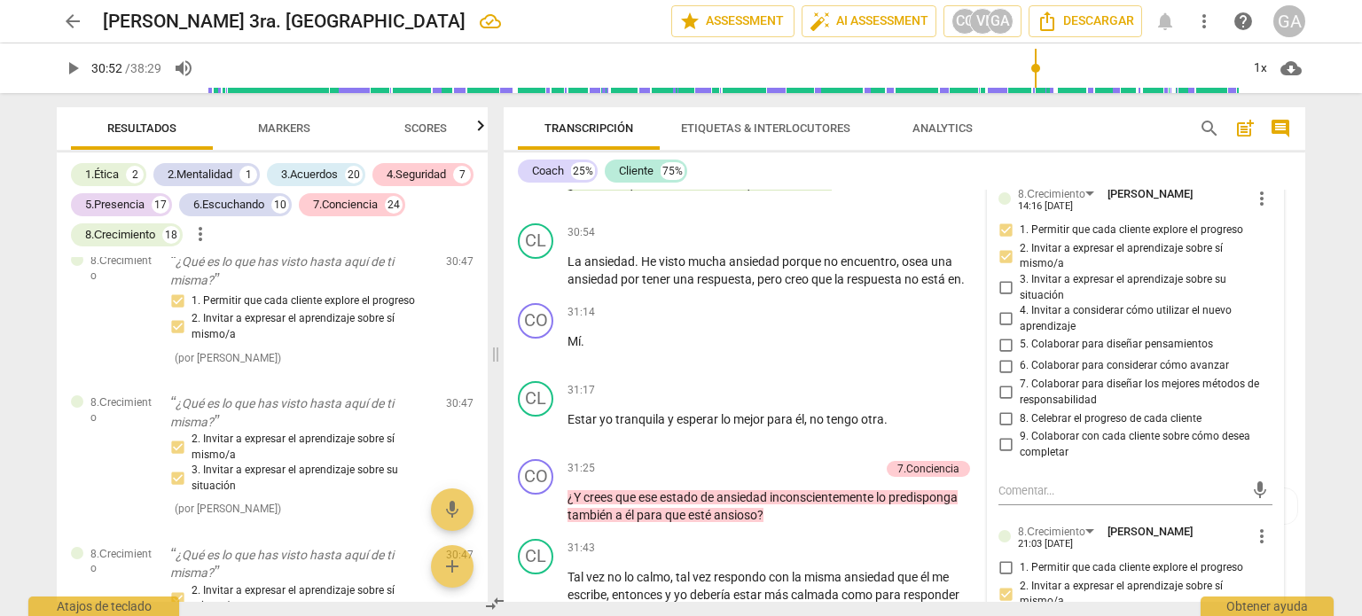
scroll to position [7732, 0]
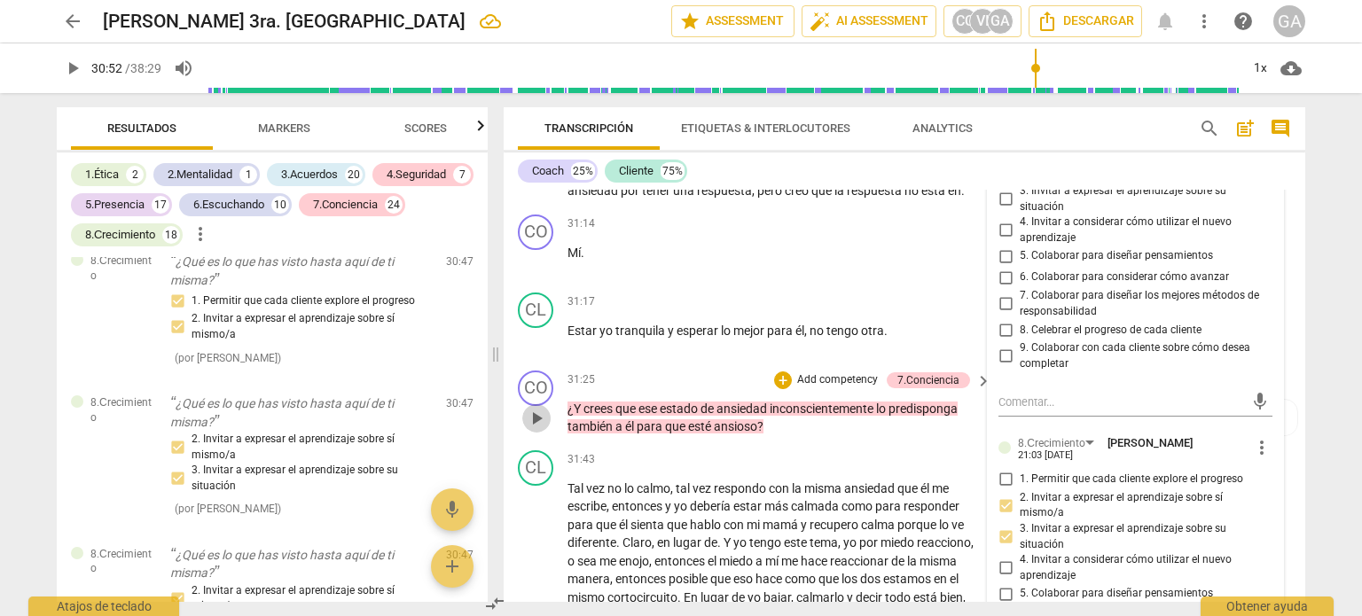
click at [536, 408] on span "play_arrow" at bounding box center [536, 418] width 21 height 21
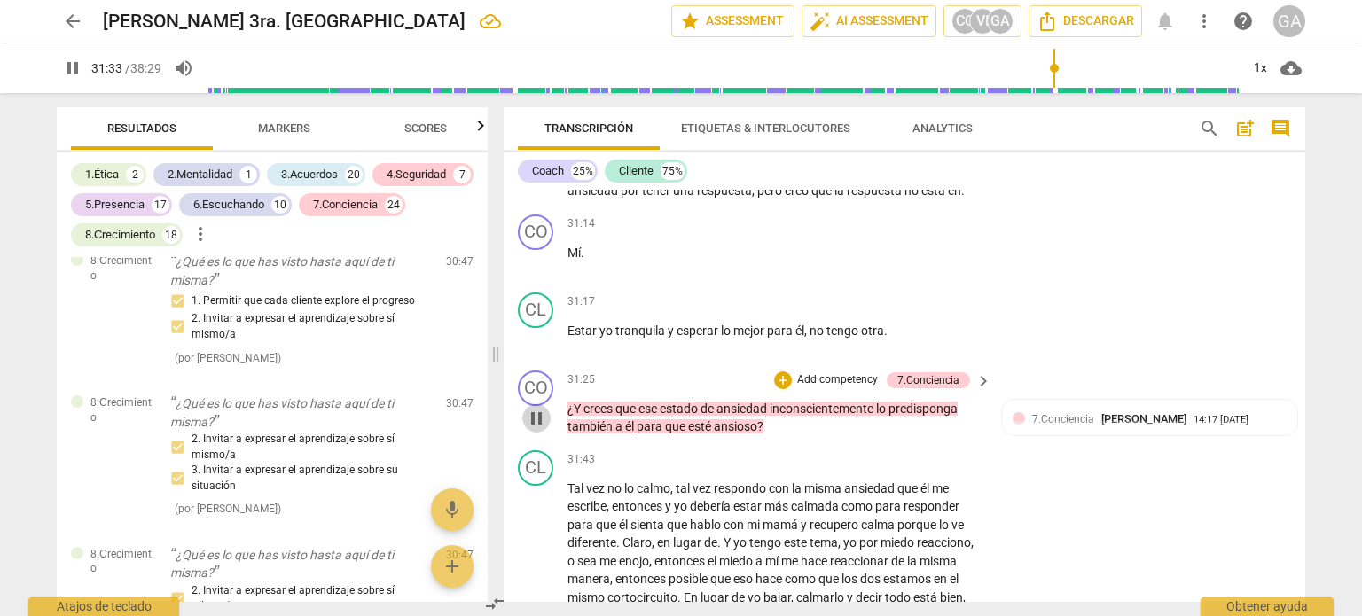
click at [534, 408] on span "pause" at bounding box center [536, 418] width 21 height 21
click at [803, 372] on p "Add competency" at bounding box center [837, 380] width 84 height 16
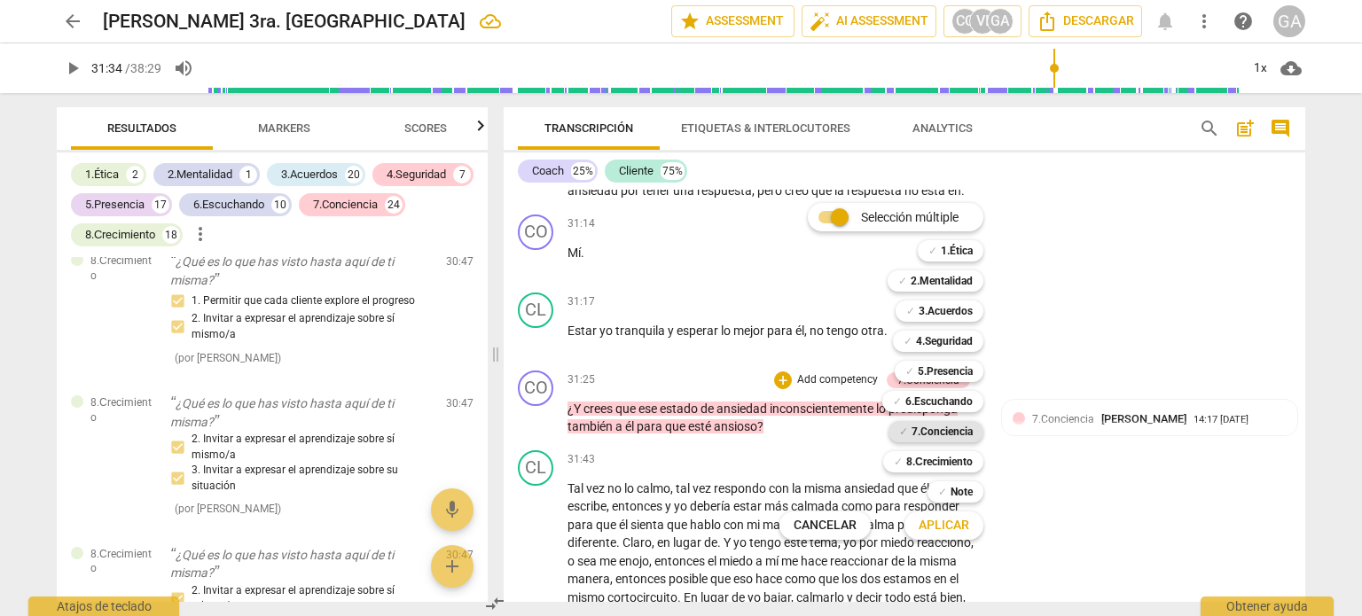
click at [944, 430] on b "7.Conciencia" at bounding box center [941, 431] width 61 height 21
click at [954, 524] on span "Aplicar" at bounding box center [944, 526] width 51 height 18
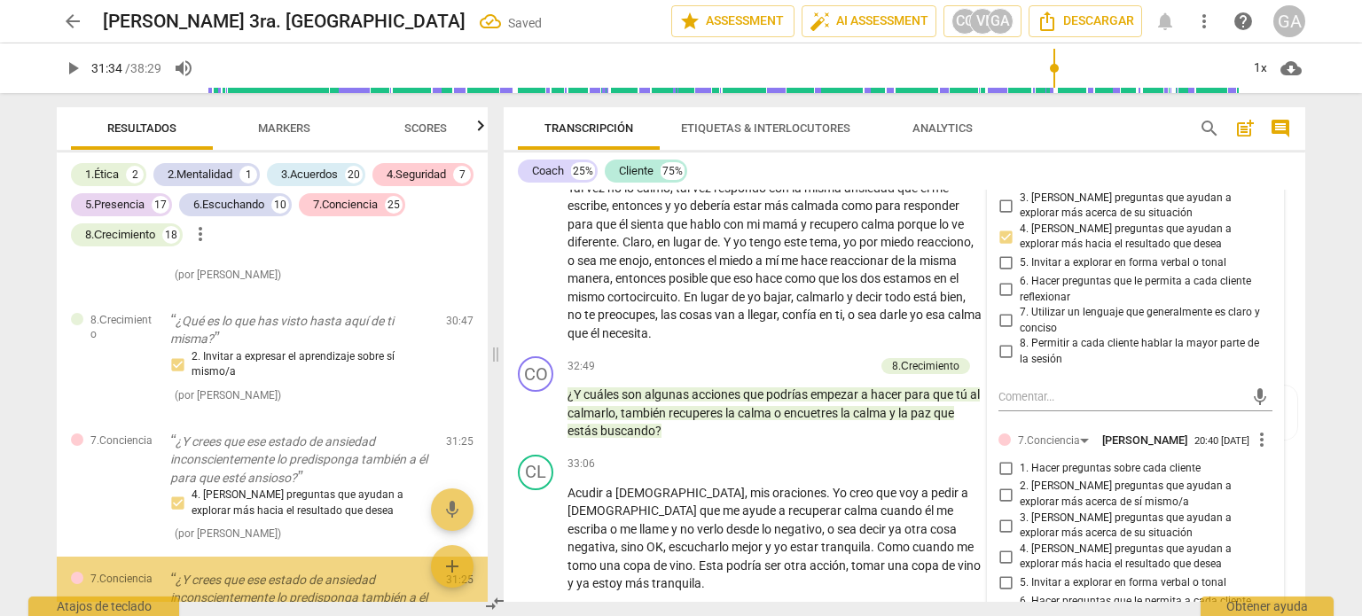
scroll to position [15972, 0]
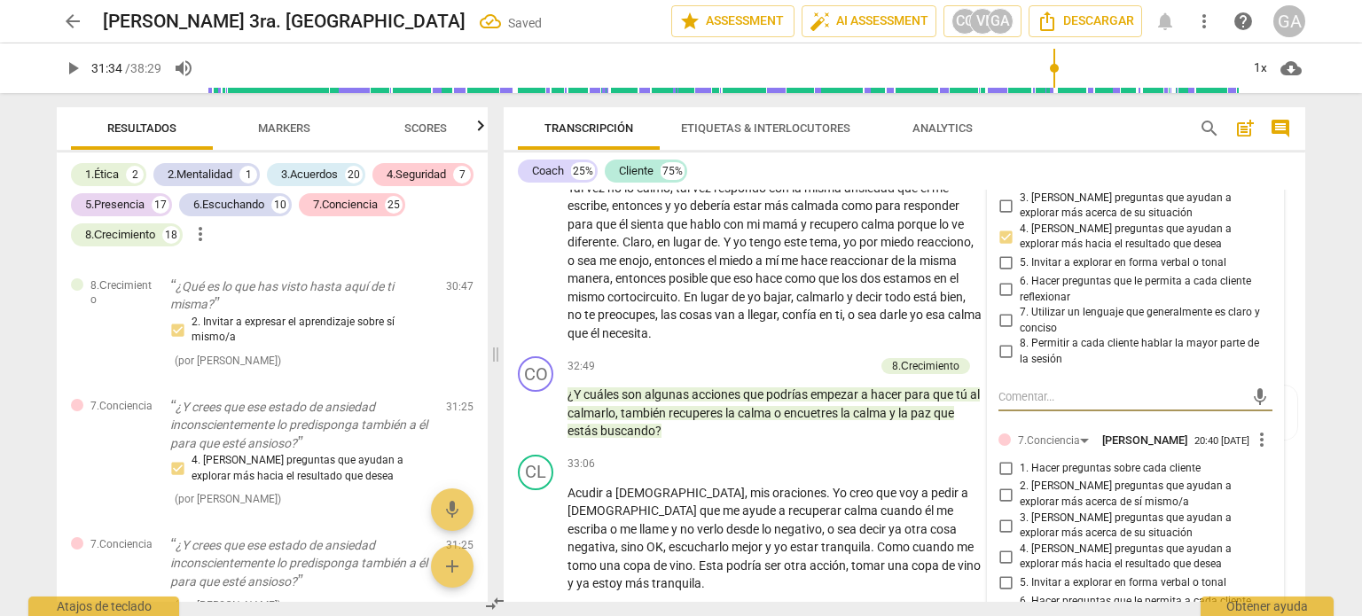
click at [1003, 475] on input "1. Hacer preguntas sobre cada cliente" at bounding box center [1005, 467] width 28 height 21
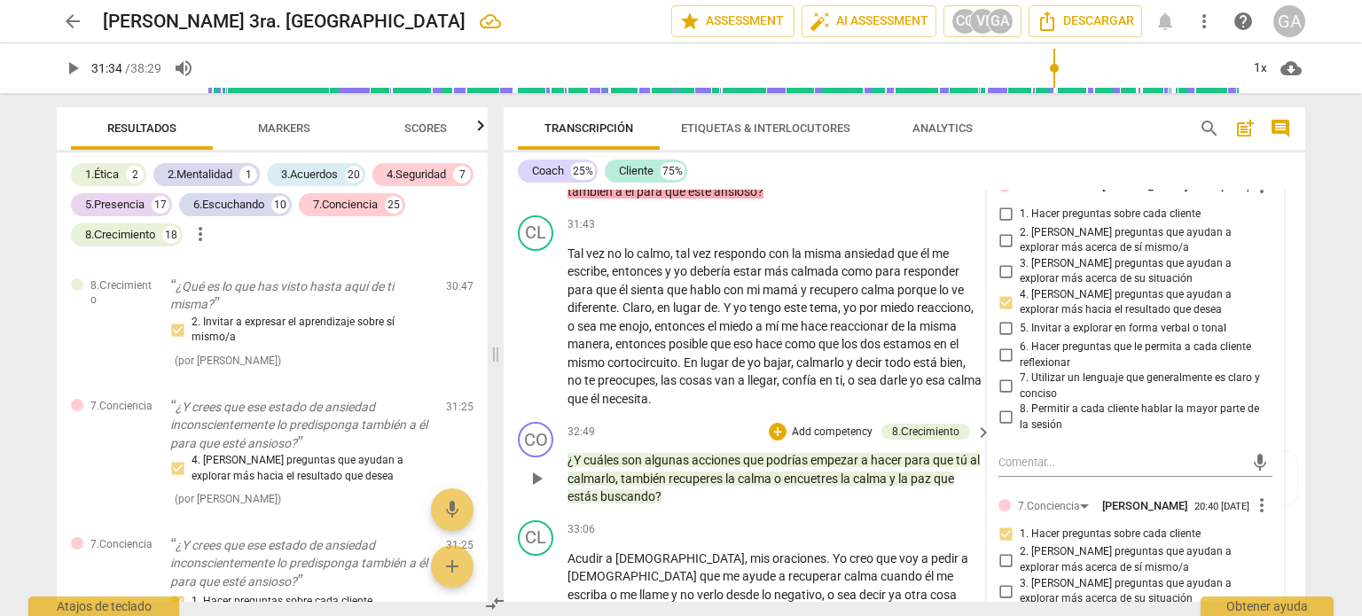
scroll to position [8033, 0]
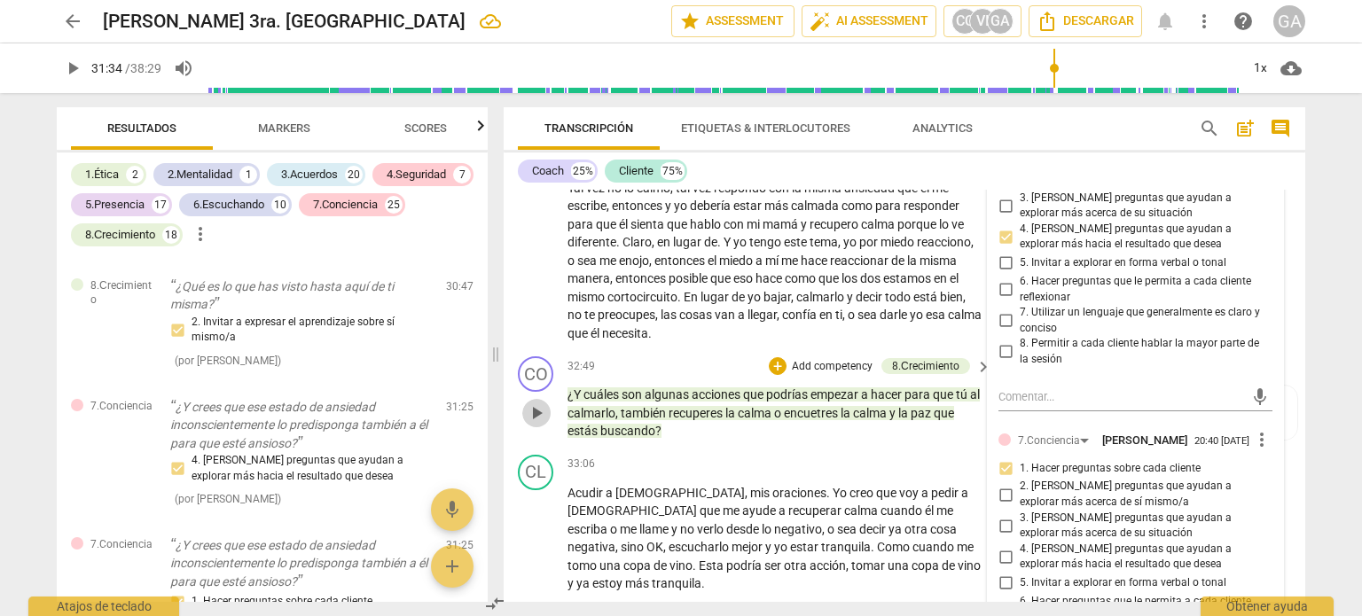
click at [535, 408] on span "play_arrow" at bounding box center [536, 413] width 21 height 21
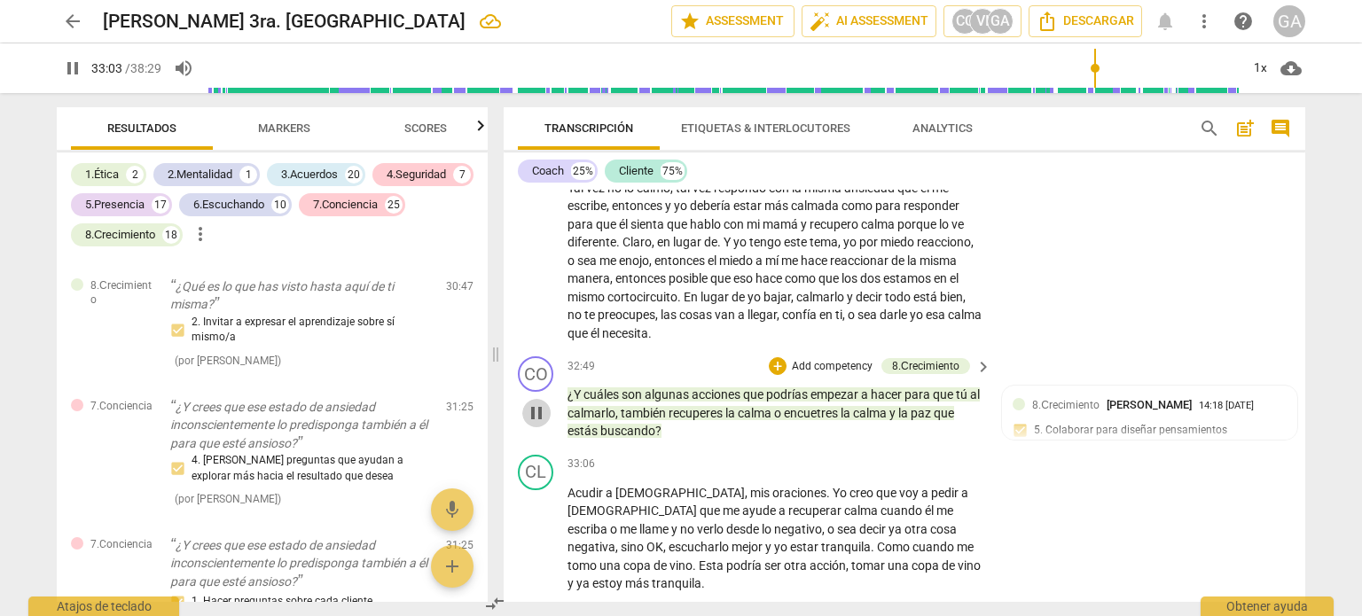
click at [537, 409] on span "pause" at bounding box center [536, 413] width 21 height 21
click at [820, 359] on p "Add competency" at bounding box center [832, 367] width 84 height 16
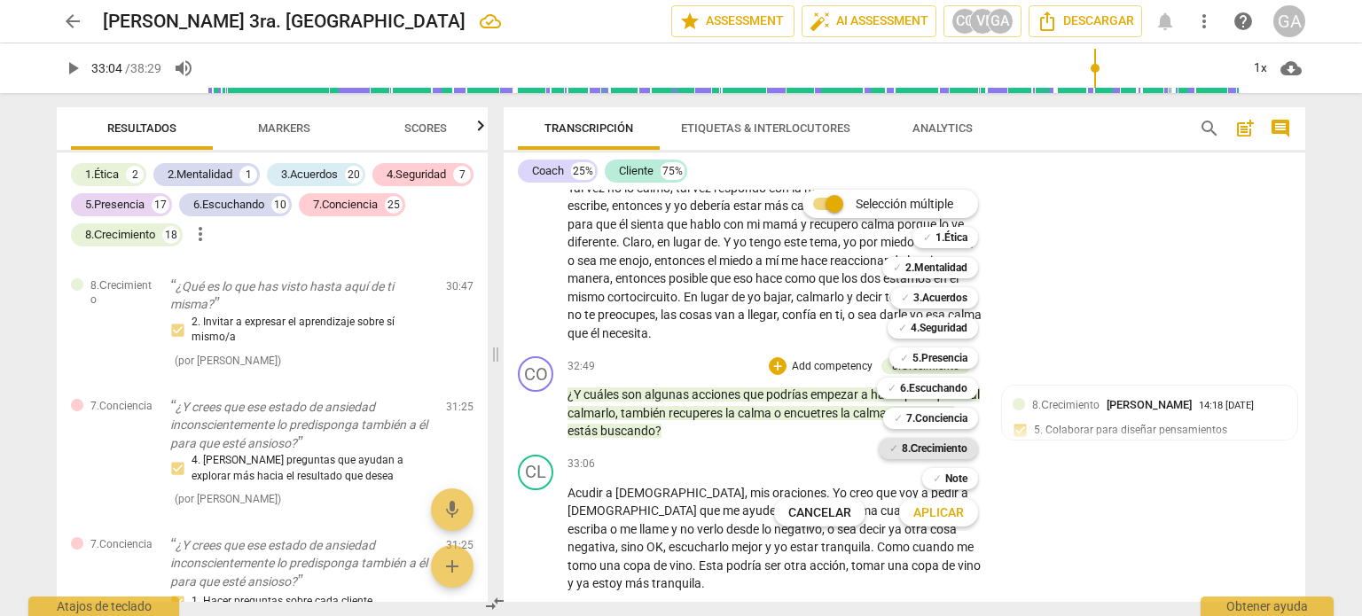
click at [954, 449] on b "8.Сrecimiento" at bounding box center [935, 448] width 66 height 21
click at [940, 512] on span "Aplicar" at bounding box center [938, 513] width 51 height 18
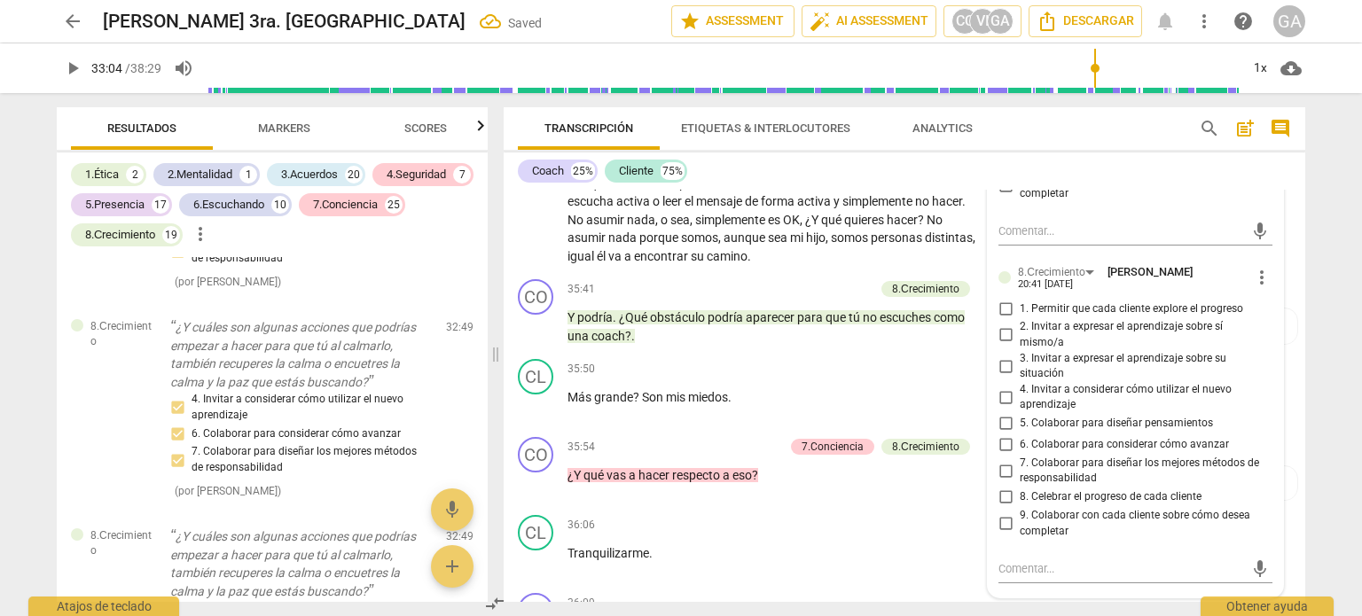
scroll to position [8863, 0]
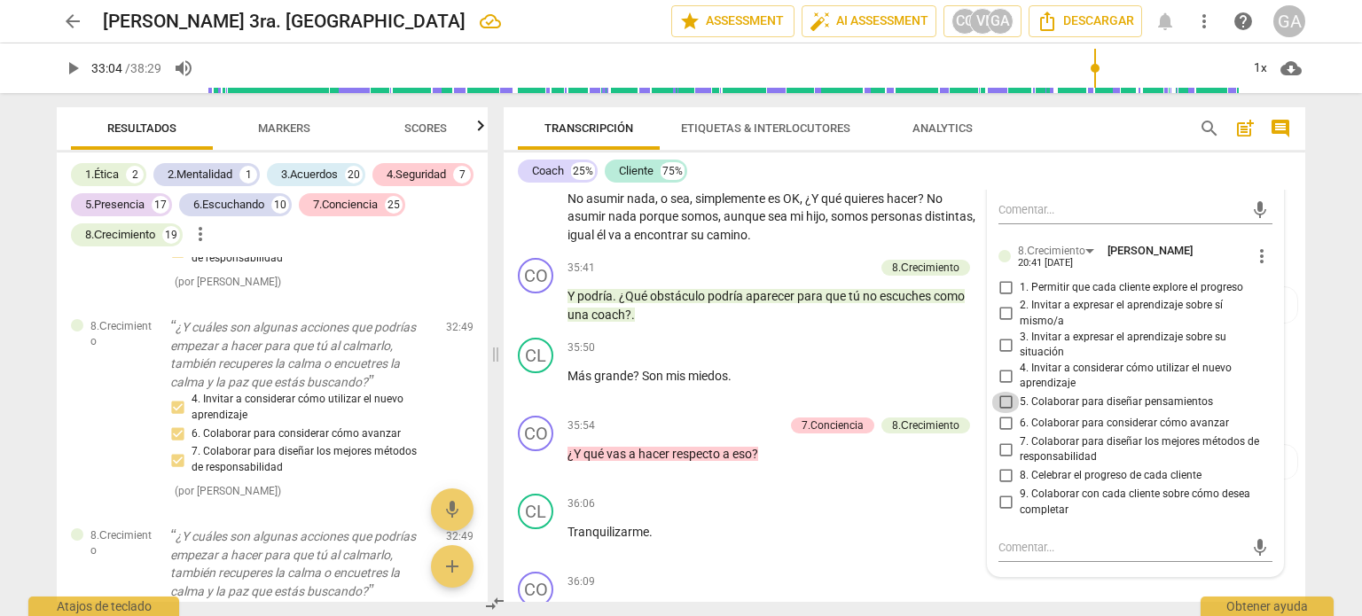
click at [1004, 395] on input "5. Colaborar para diseñar pensamientos" at bounding box center [1005, 402] width 28 height 21
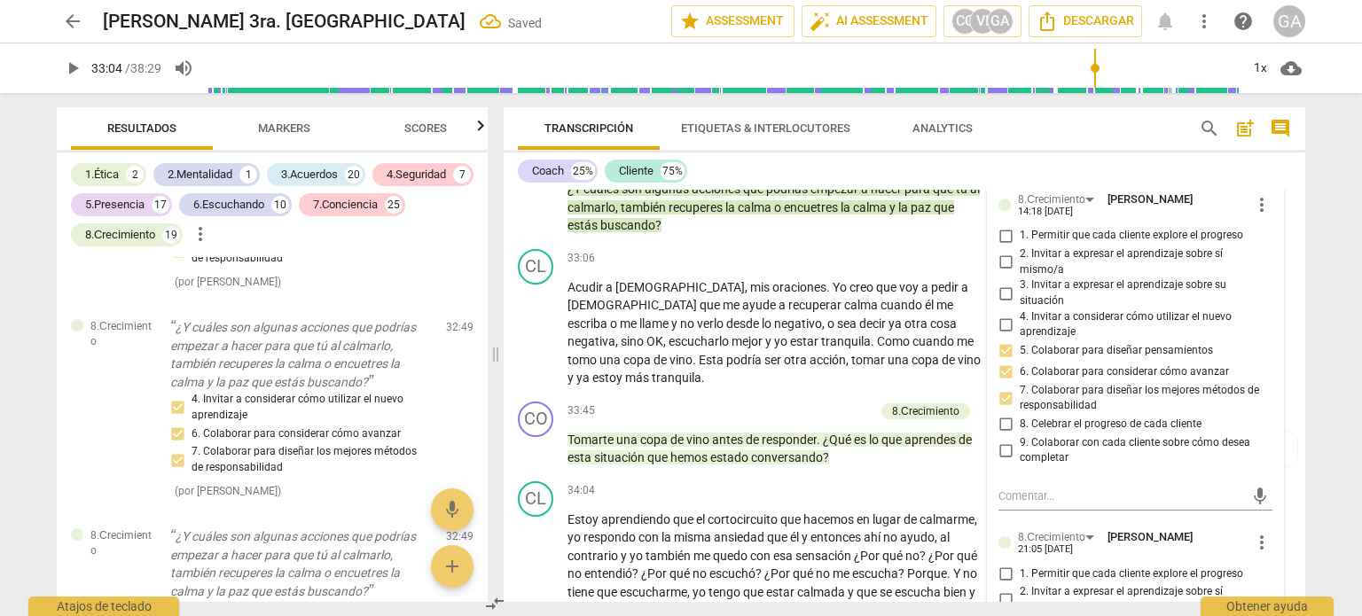
scroll to position [8331, 0]
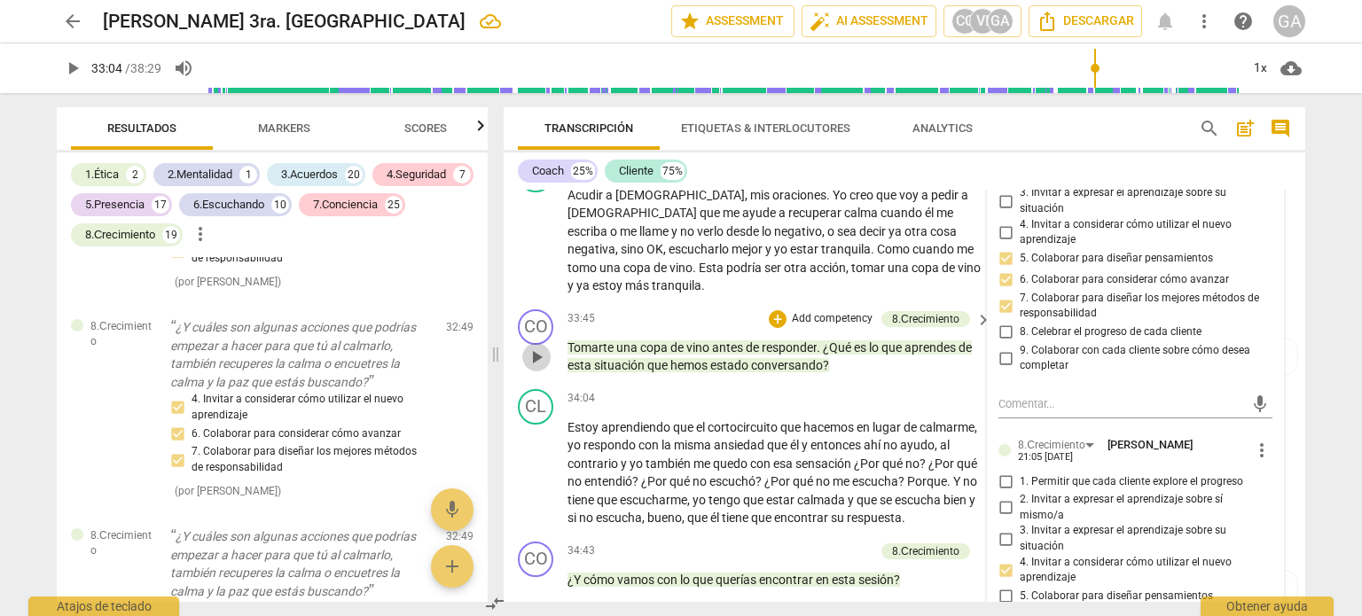
click at [538, 347] on span "play_arrow" at bounding box center [536, 357] width 21 height 21
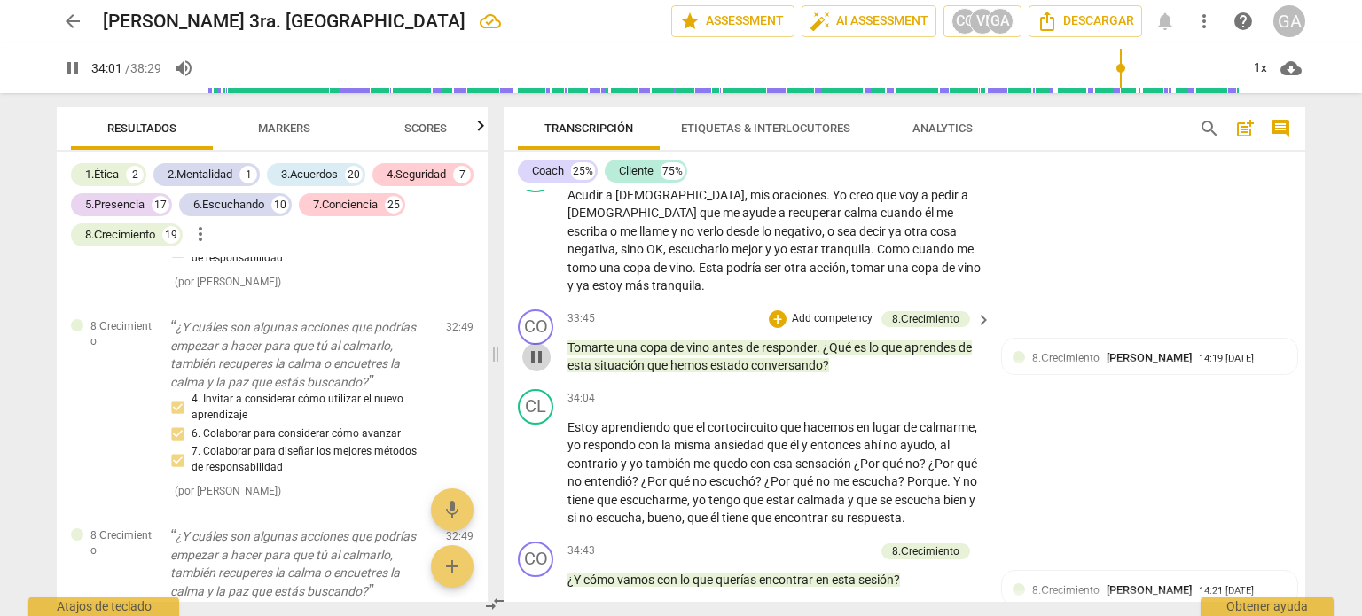
click at [538, 347] on span "pause" at bounding box center [536, 357] width 21 height 21
click at [812, 311] on p "Add competency" at bounding box center [832, 319] width 84 height 16
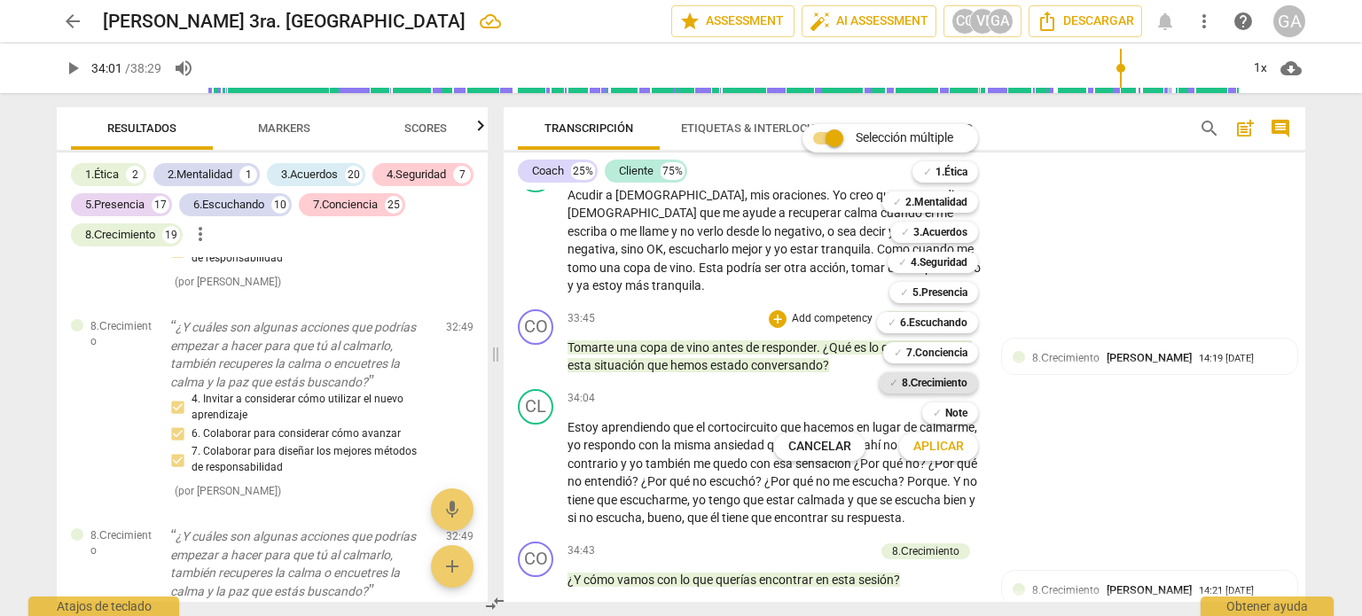
click at [934, 379] on b "8.Сrecimiento" at bounding box center [935, 382] width 66 height 21
click at [935, 440] on span "Aplicar" at bounding box center [938, 447] width 51 height 18
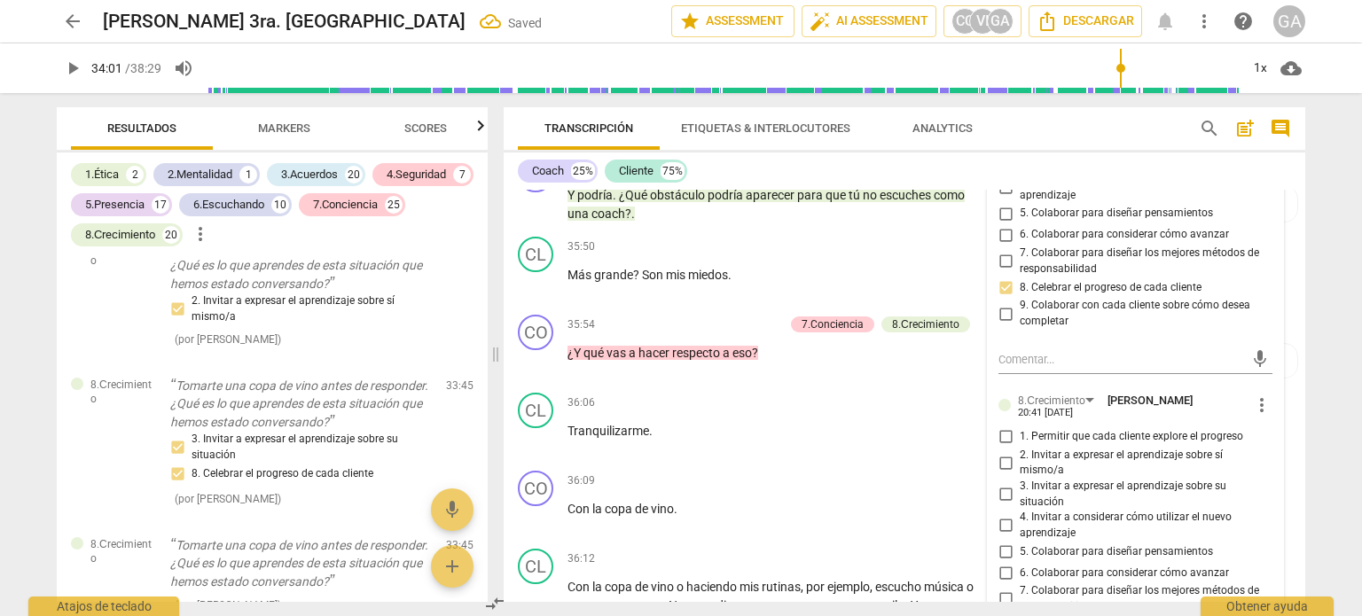
scroll to position [9006, 0]
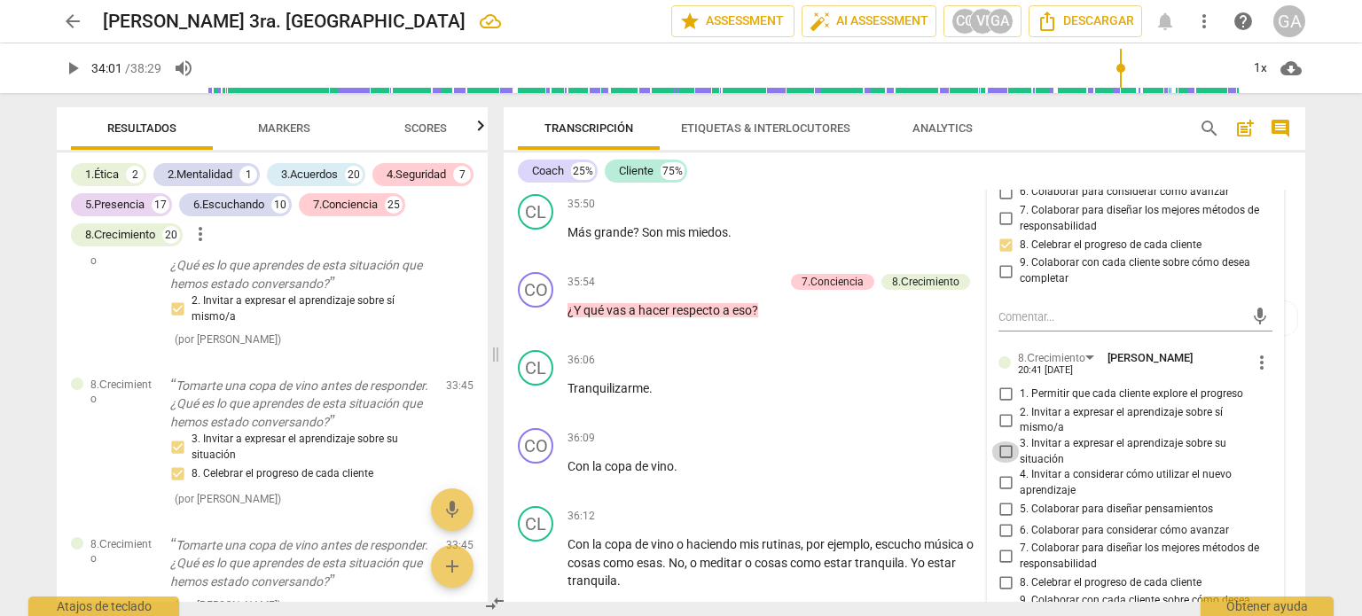
click at [1000, 442] on input "3. Invitar a expresar el aprendizaje sobre su situación" at bounding box center [1005, 452] width 28 height 21
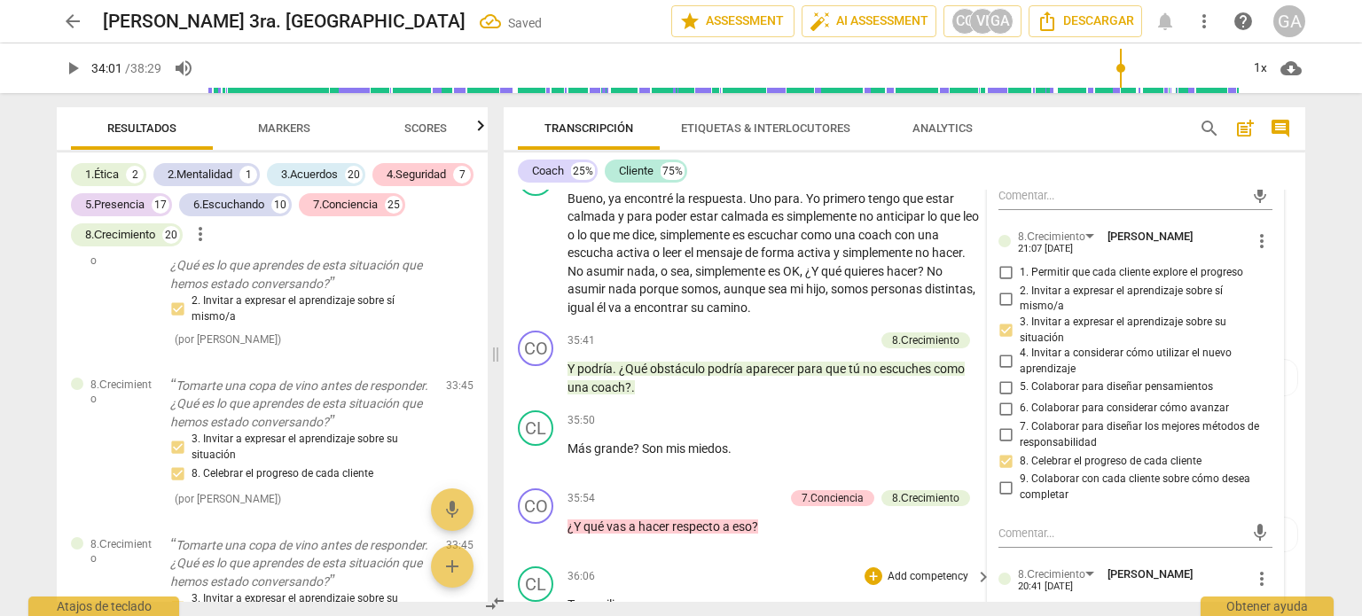
scroll to position [8829, 0]
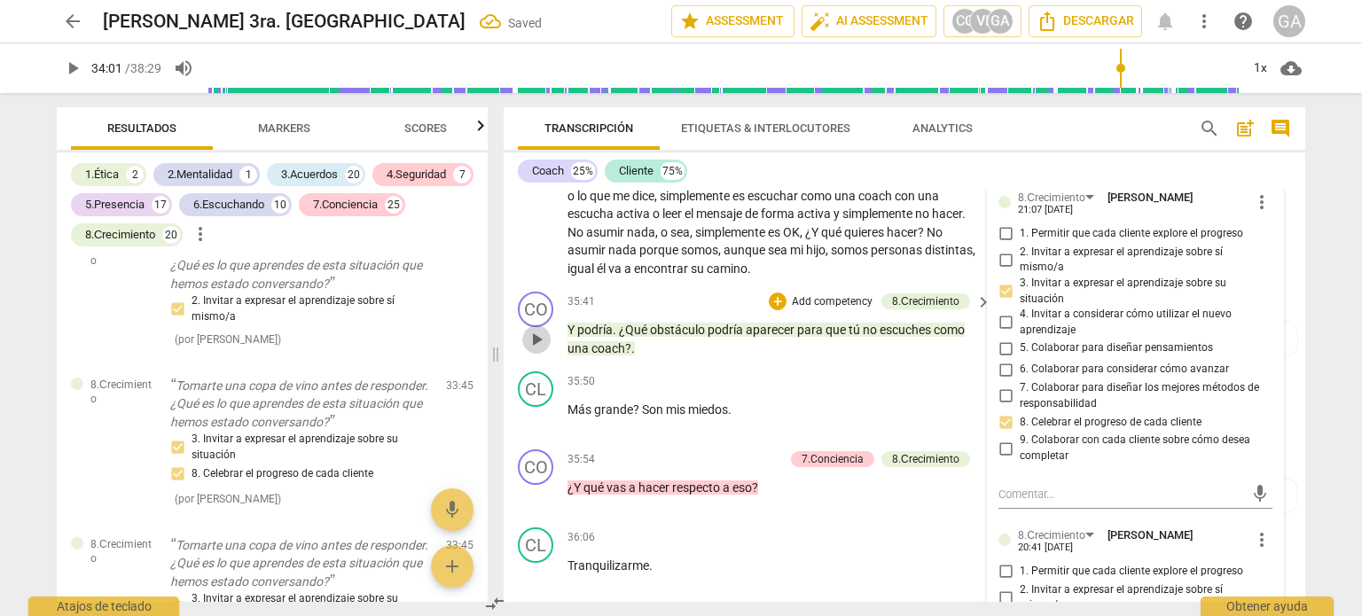
click at [536, 332] on span "play_arrow" at bounding box center [536, 339] width 21 height 21
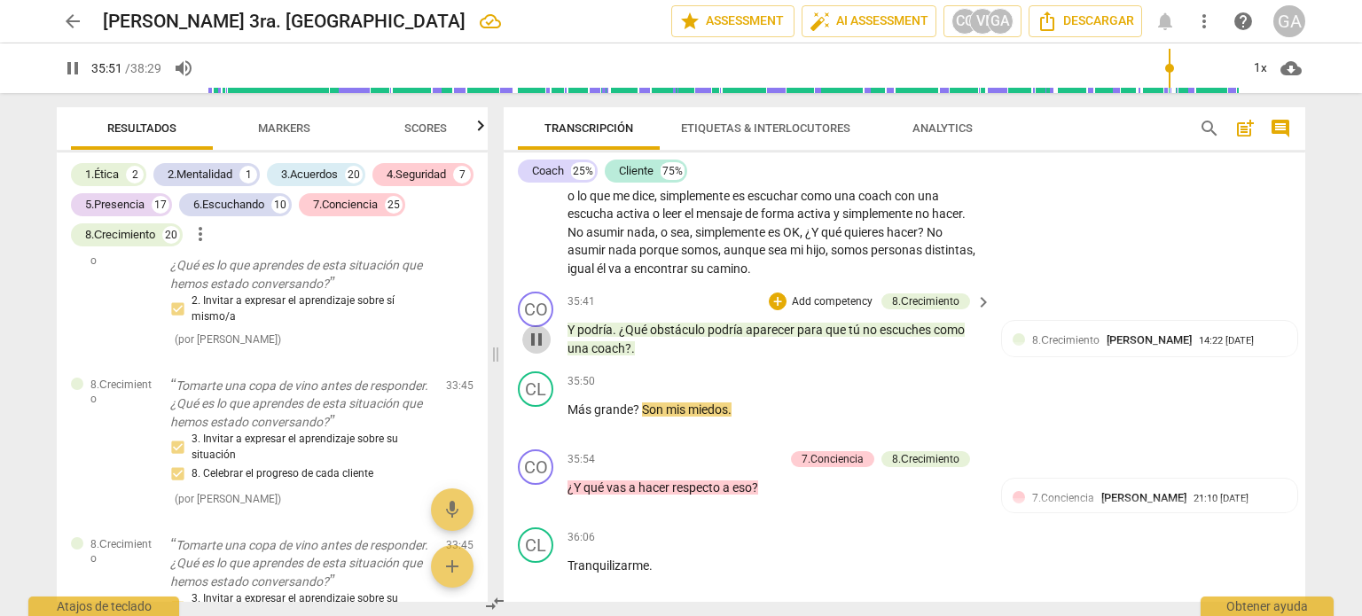
click at [536, 332] on span "pause" at bounding box center [536, 339] width 21 height 21
click at [841, 294] on p "Add competency" at bounding box center [832, 302] width 84 height 16
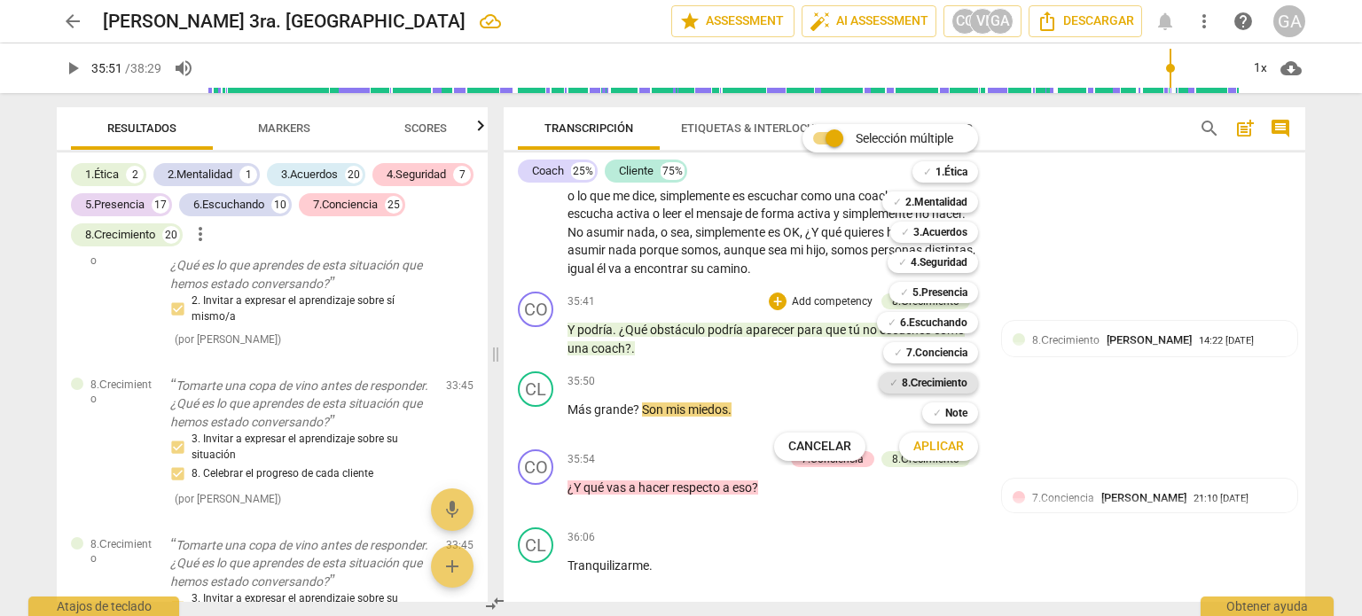
click at [934, 384] on b "8.Сrecimiento" at bounding box center [935, 382] width 66 height 21
click at [937, 448] on span "Aplicar" at bounding box center [938, 447] width 51 height 18
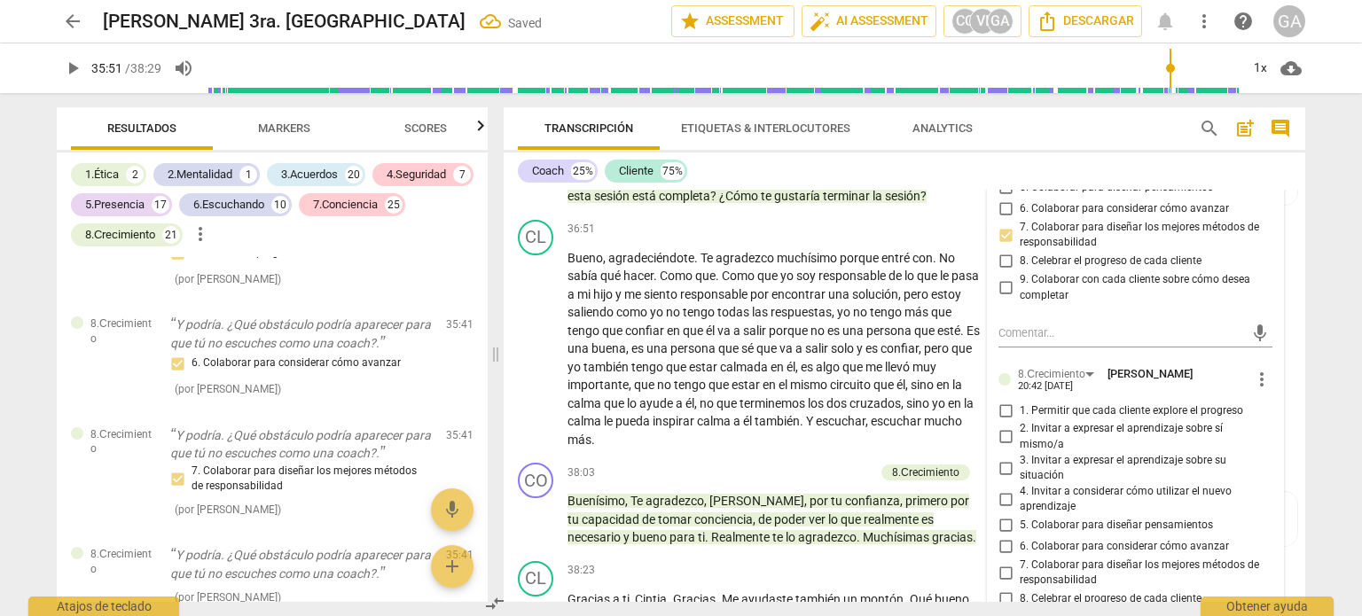
scroll to position [9572, 0]
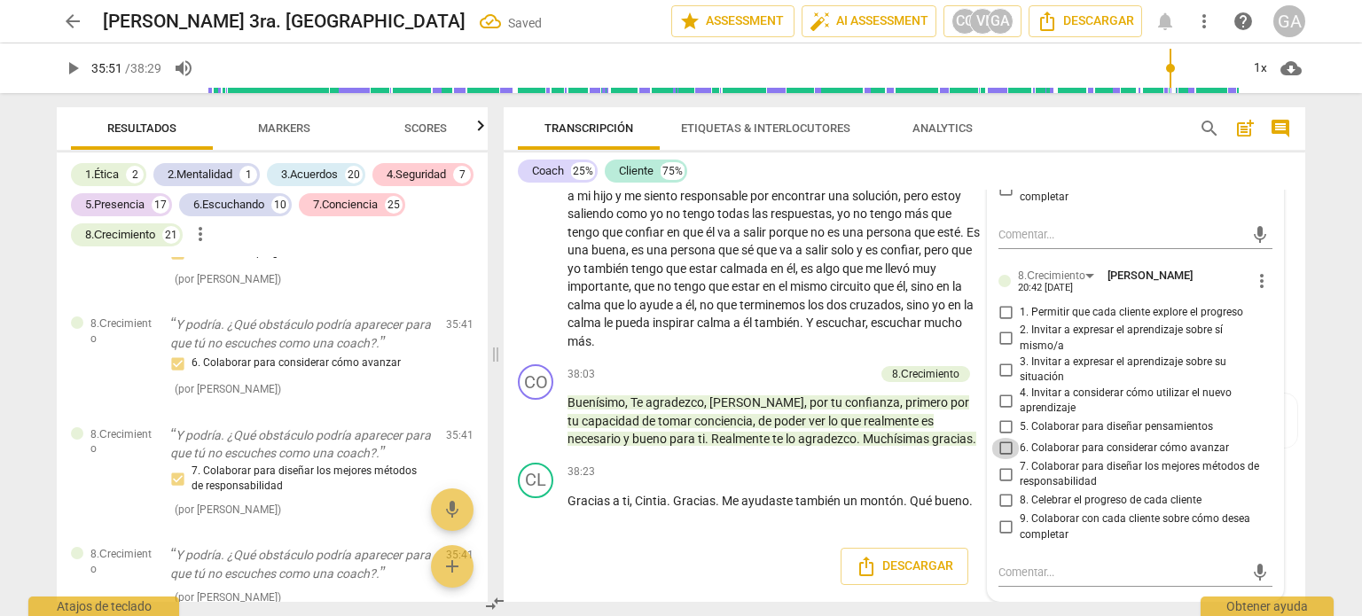
click at [1010, 439] on input "6. Colaborar para considerar cómo avanzar" at bounding box center [1005, 448] width 28 height 21
click at [1022, 564] on textarea at bounding box center [1121, 572] width 246 height 17
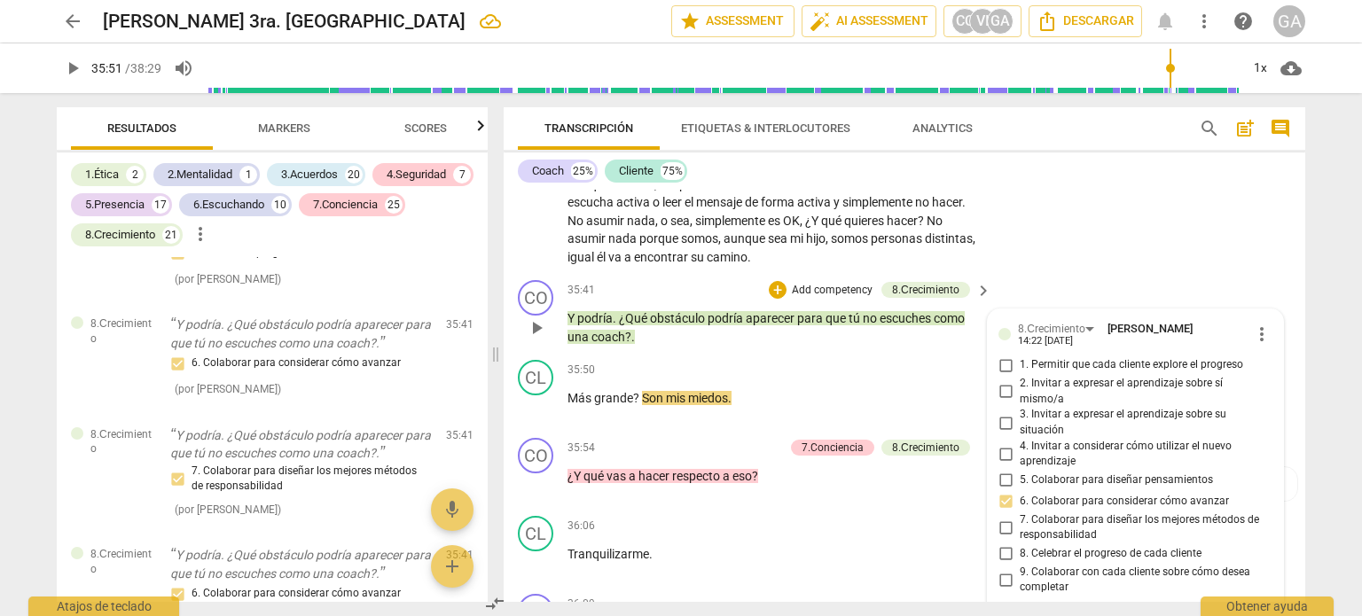
scroll to position [8951, 0]
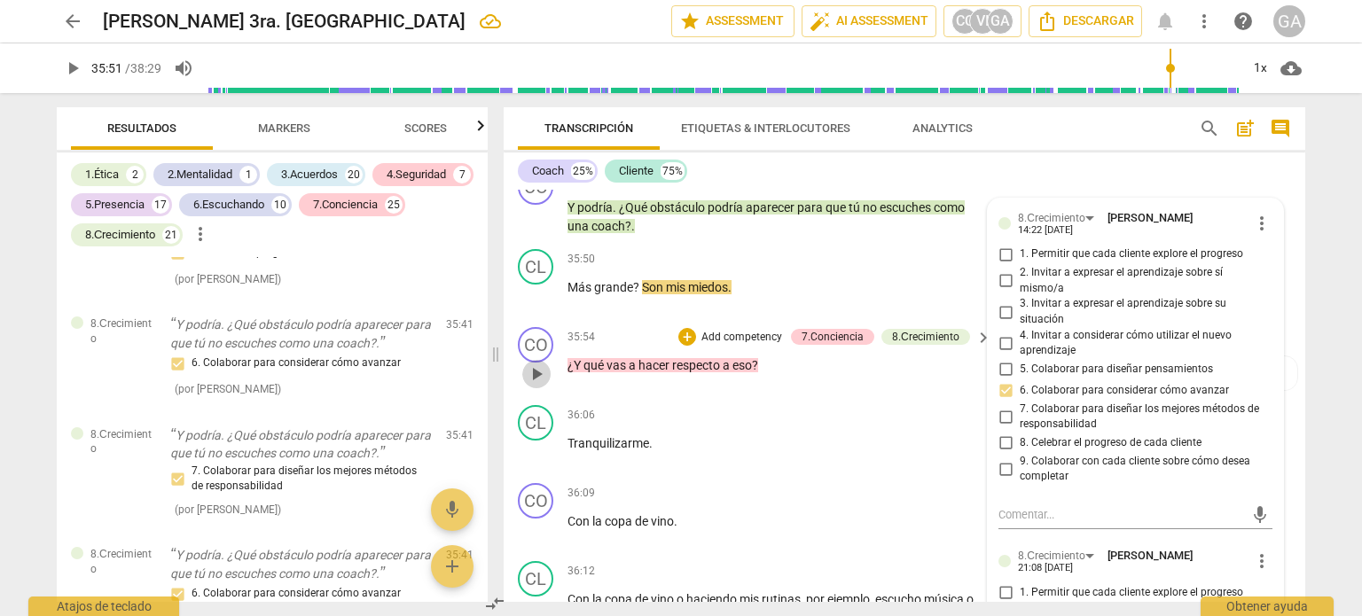
click at [528, 364] on span "play_arrow" at bounding box center [536, 374] width 21 height 21
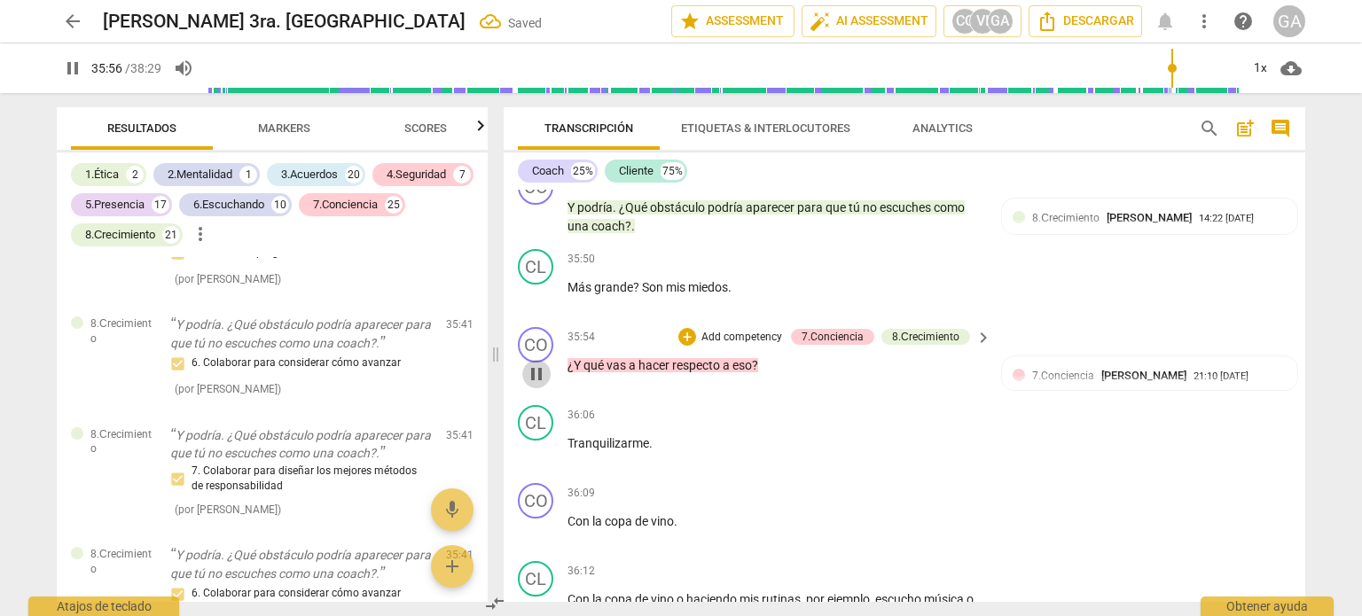
click at [532, 364] on span "pause" at bounding box center [536, 374] width 21 height 21
click at [727, 330] on p "Add competency" at bounding box center [742, 338] width 84 height 16
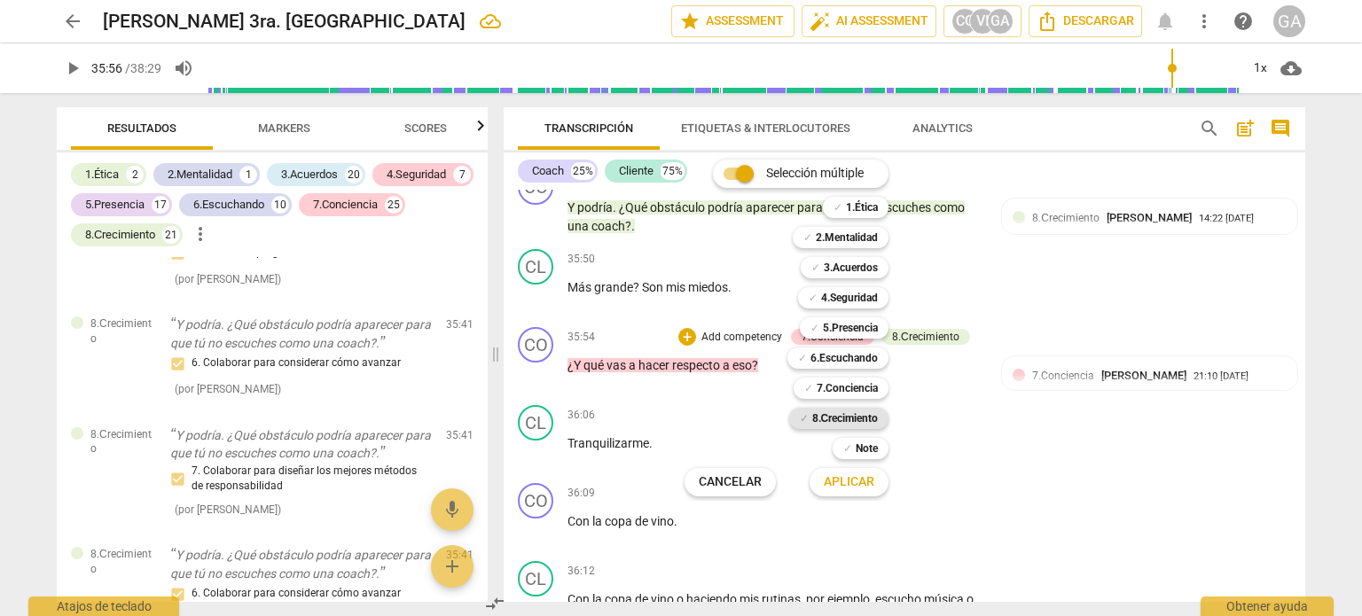
click at [862, 411] on b "8.Сrecimiento" at bounding box center [845, 418] width 66 height 21
click at [856, 483] on span "Aplicar" at bounding box center [849, 482] width 51 height 18
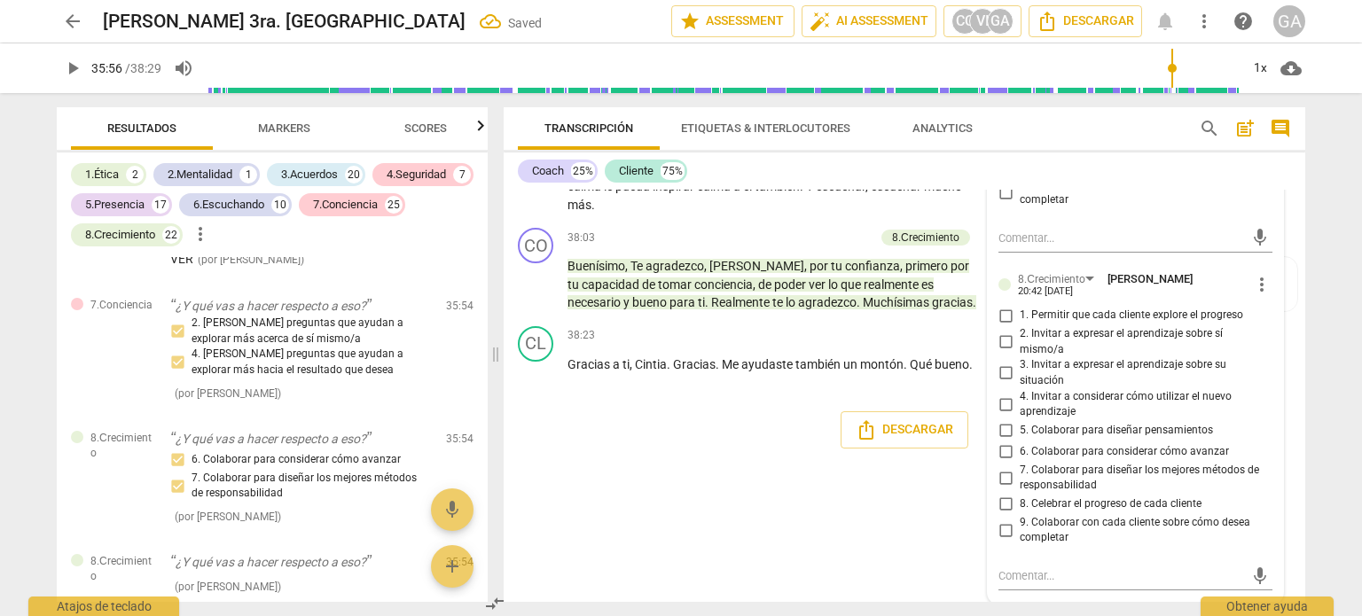
scroll to position [9707, 0]
click at [1005, 432] on input "5. Colaborar para diseñar pensamientos" at bounding box center [1005, 429] width 28 height 21
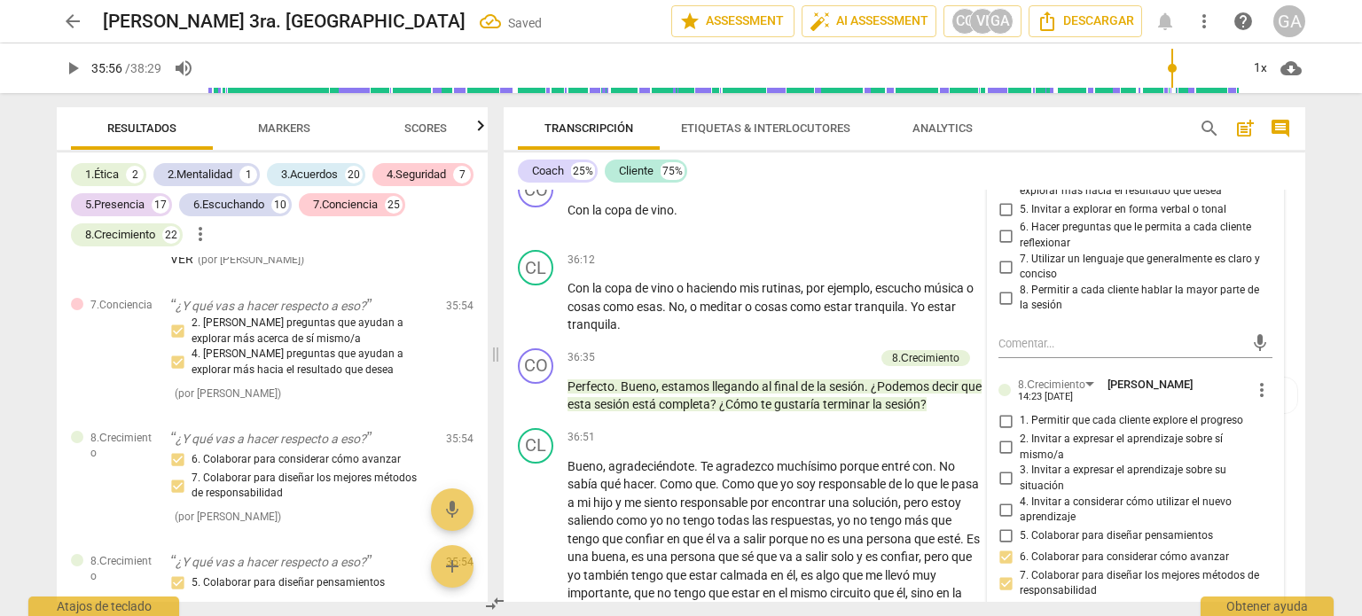
scroll to position [9352, 0]
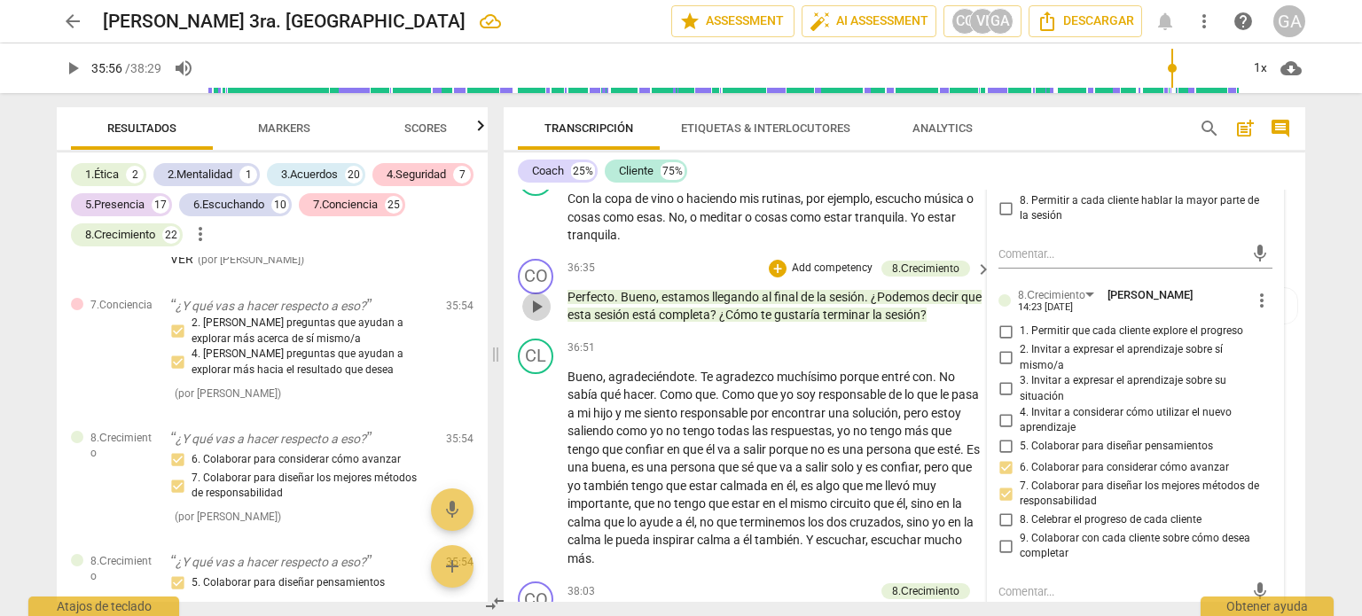
click at [536, 299] on span "play_arrow" at bounding box center [536, 306] width 21 height 21
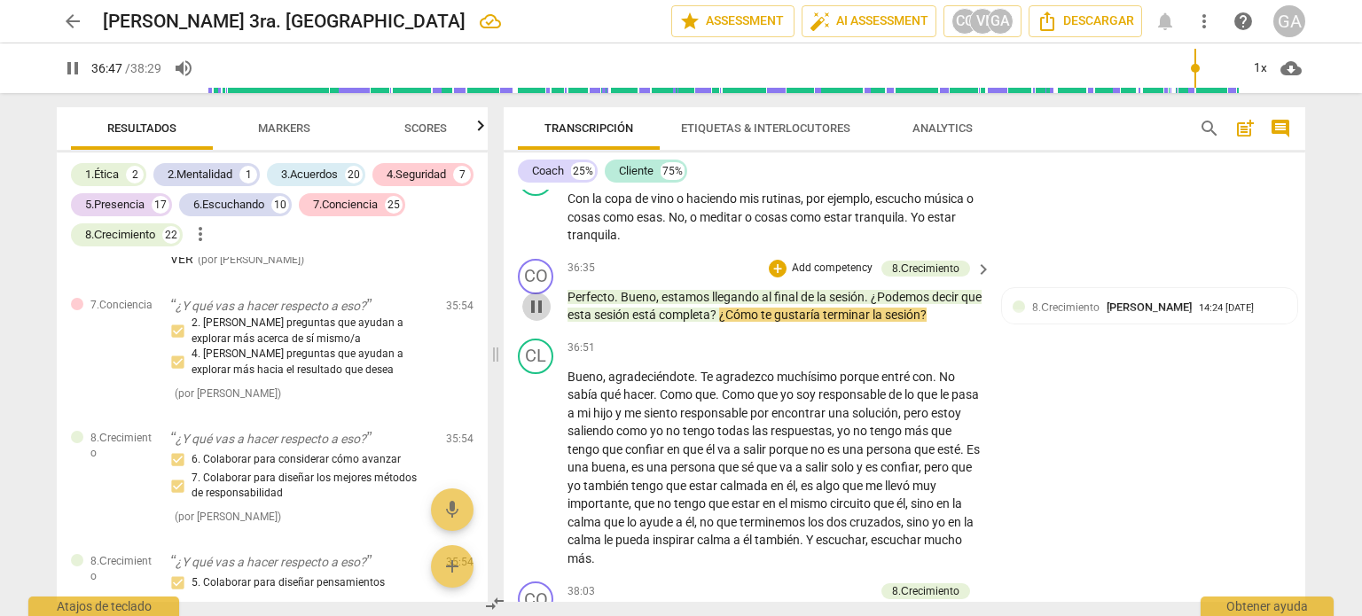
click at [536, 299] on span "pause" at bounding box center [536, 306] width 21 height 21
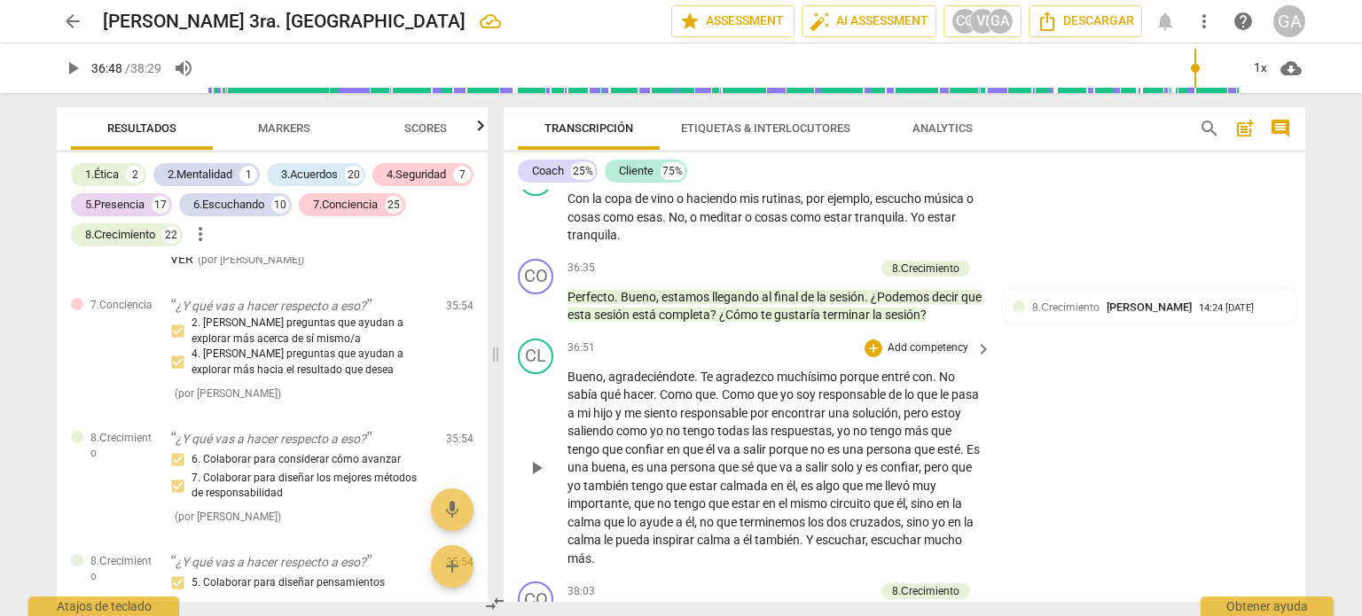
click at [914, 340] on p "Add competency" at bounding box center [928, 348] width 84 height 16
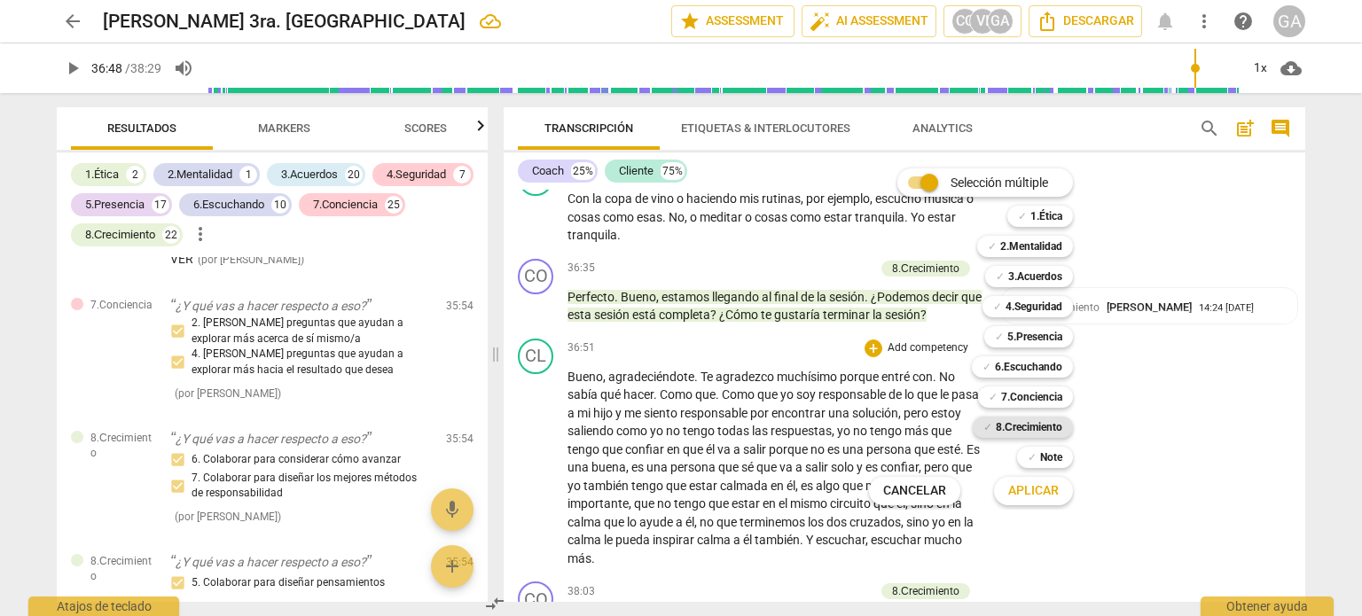
click at [1031, 423] on b "8.Сrecimiento" at bounding box center [1029, 427] width 66 height 21
click at [1041, 490] on span "Aplicar" at bounding box center [1033, 491] width 51 height 18
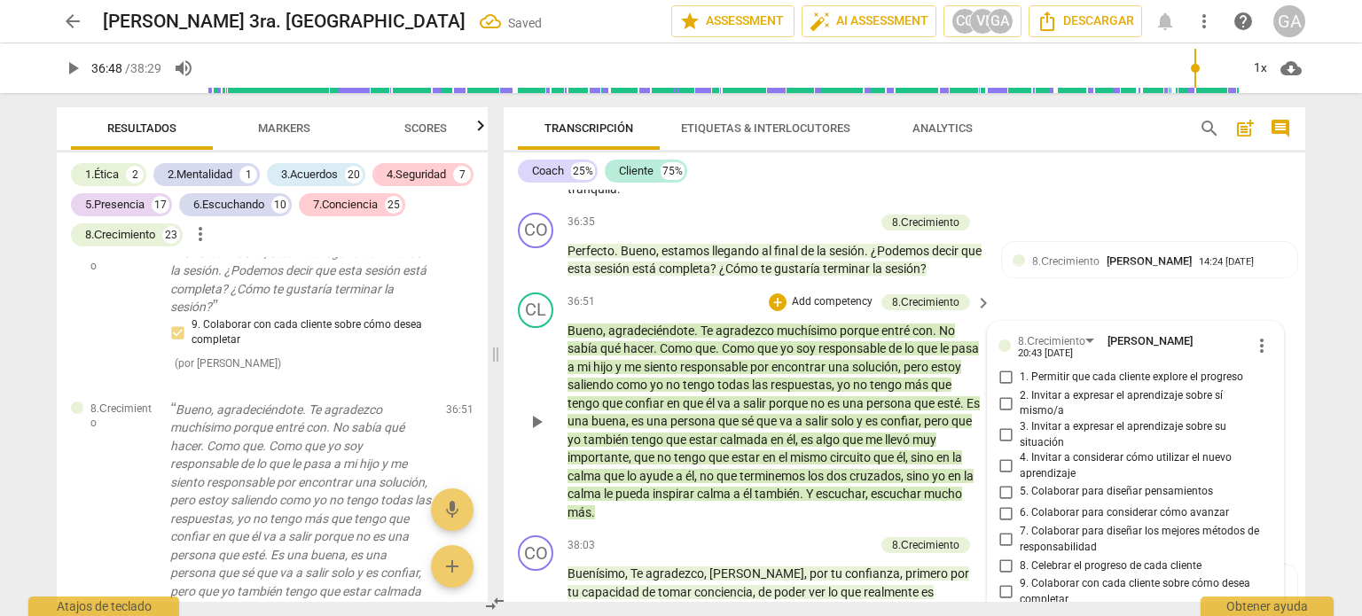
scroll to position [9395, 0]
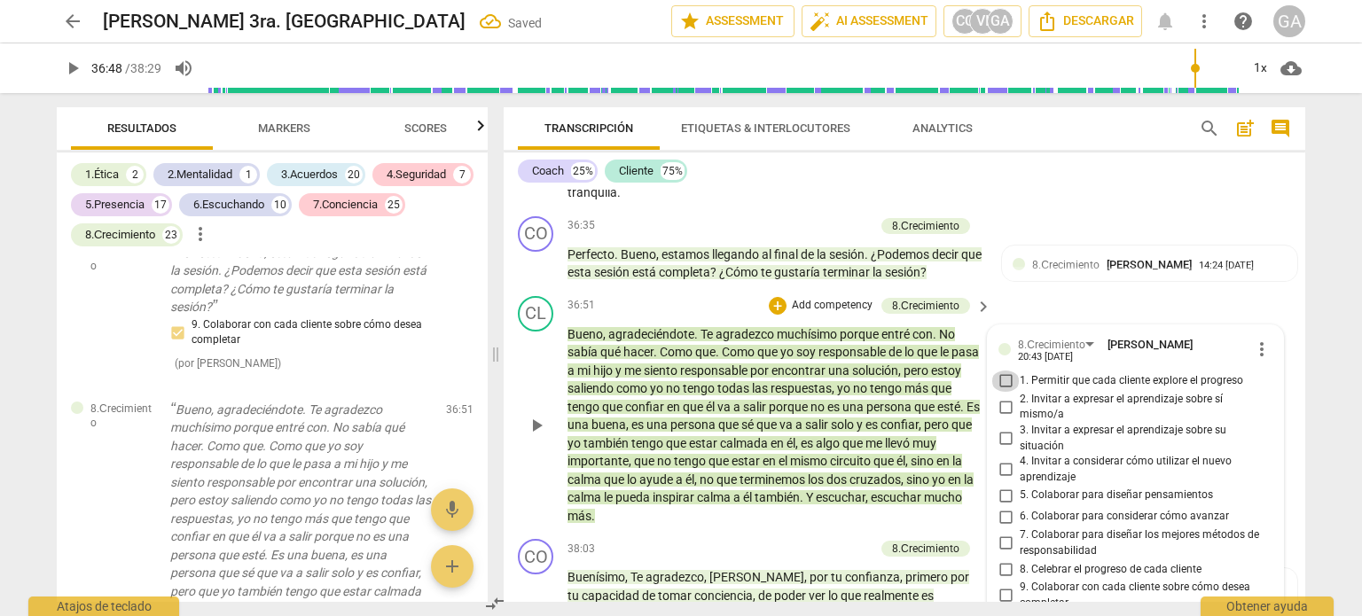
click at [1000, 371] on input "1. Permitir que cada cliente explore el progreso" at bounding box center [1005, 381] width 28 height 21
click at [1002, 585] on input "9. Colaborar con cada cliente sobre cómo desea completar" at bounding box center [1005, 595] width 28 height 21
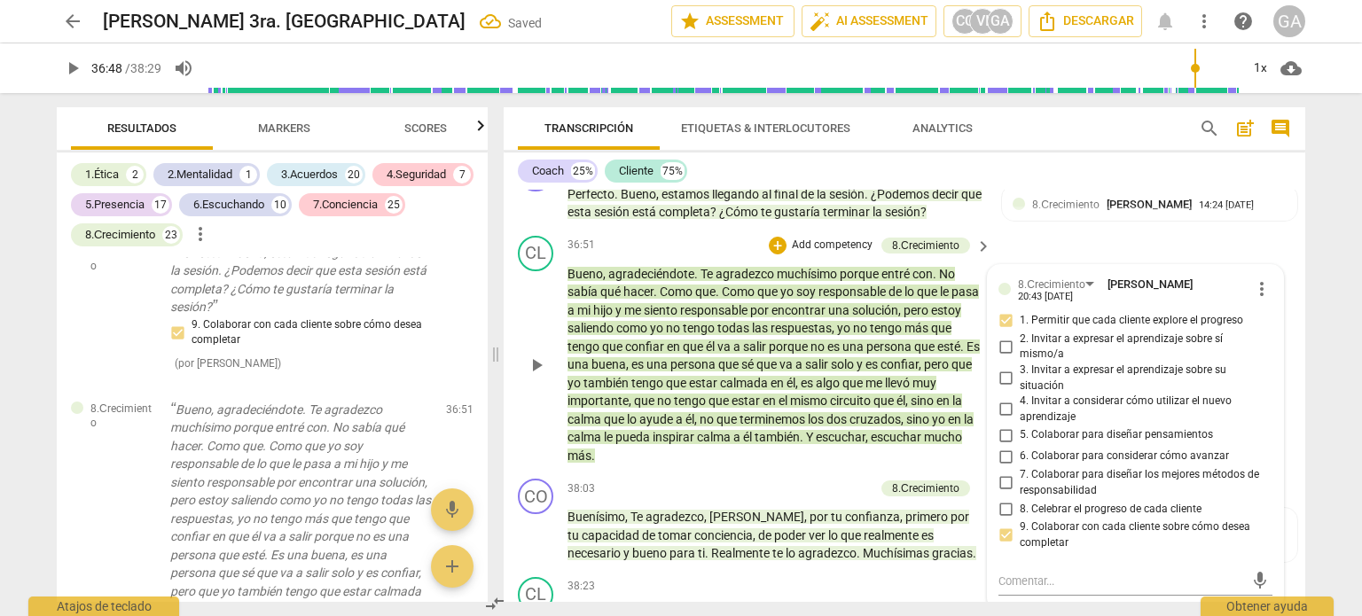
scroll to position [9572, 0]
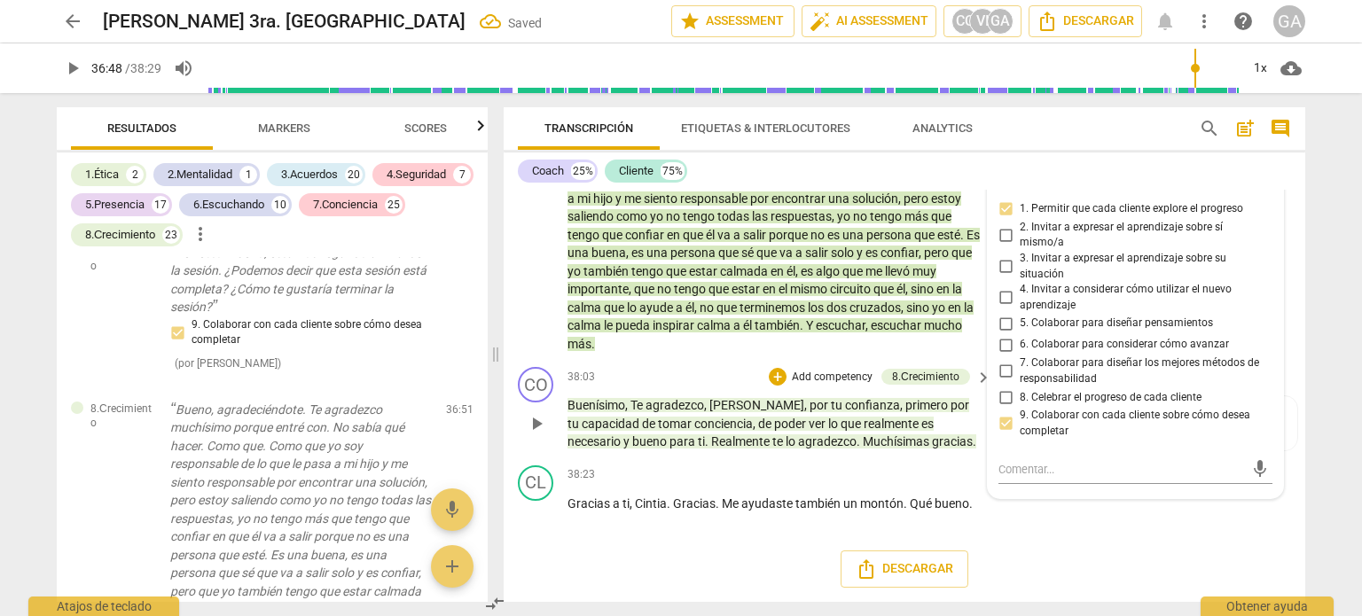
click at [536, 418] on span "play_arrow" at bounding box center [536, 423] width 21 height 21
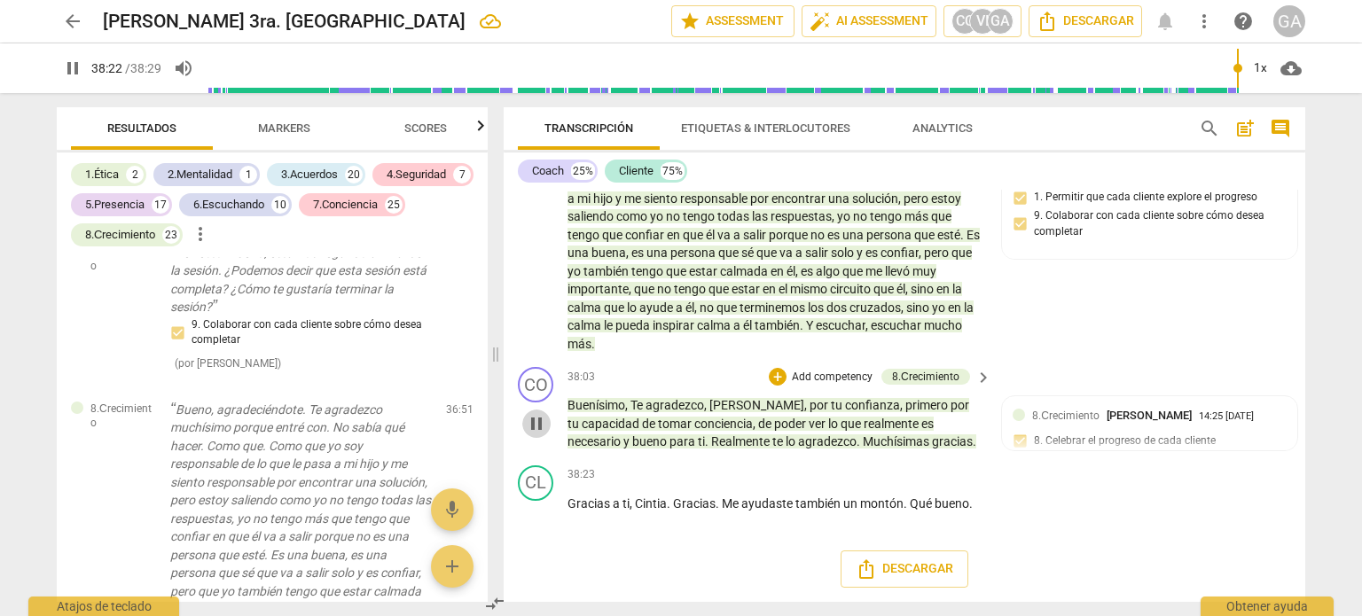
click at [542, 414] on span "pause" at bounding box center [536, 423] width 21 height 21
click at [826, 370] on p "Add competency" at bounding box center [832, 378] width 84 height 16
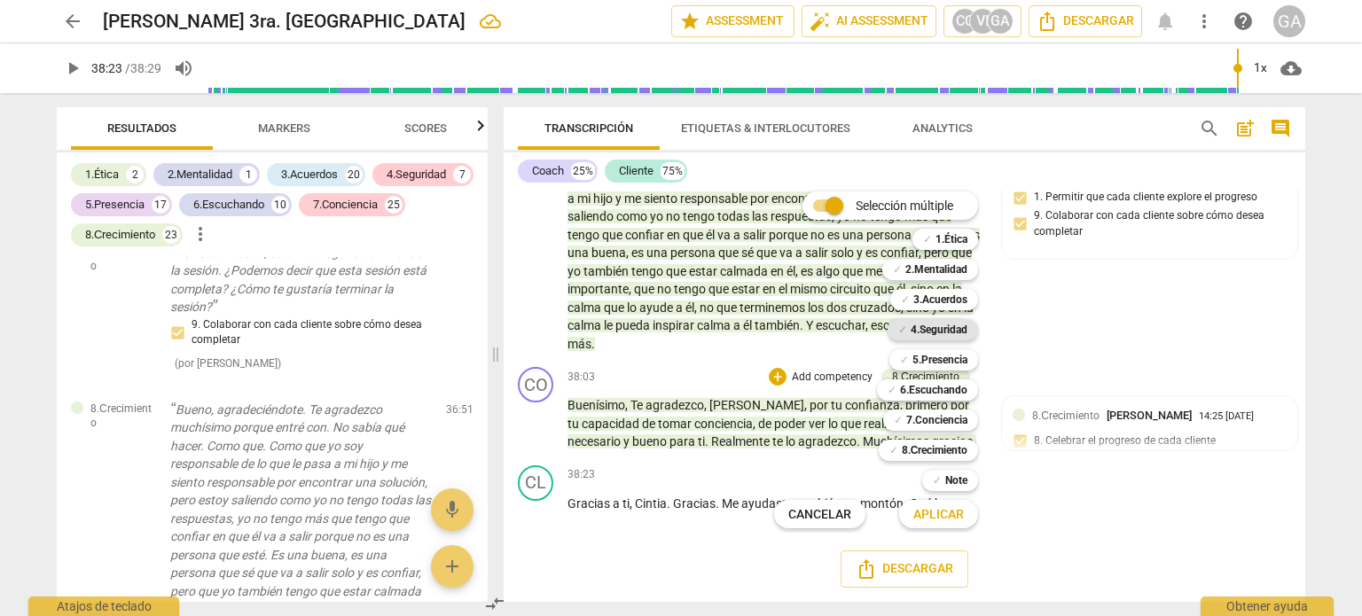
click at [942, 325] on b "4.Seguridad" at bounding box center [939, 329] width 57 height 21
click at [932, 450] on b "8.Сrecimiento" at bounding box center [935, 450] width 66 height 21
click at [925, 513] on span "Aplicar" at bounding box center [938, 515] width 51 height 18
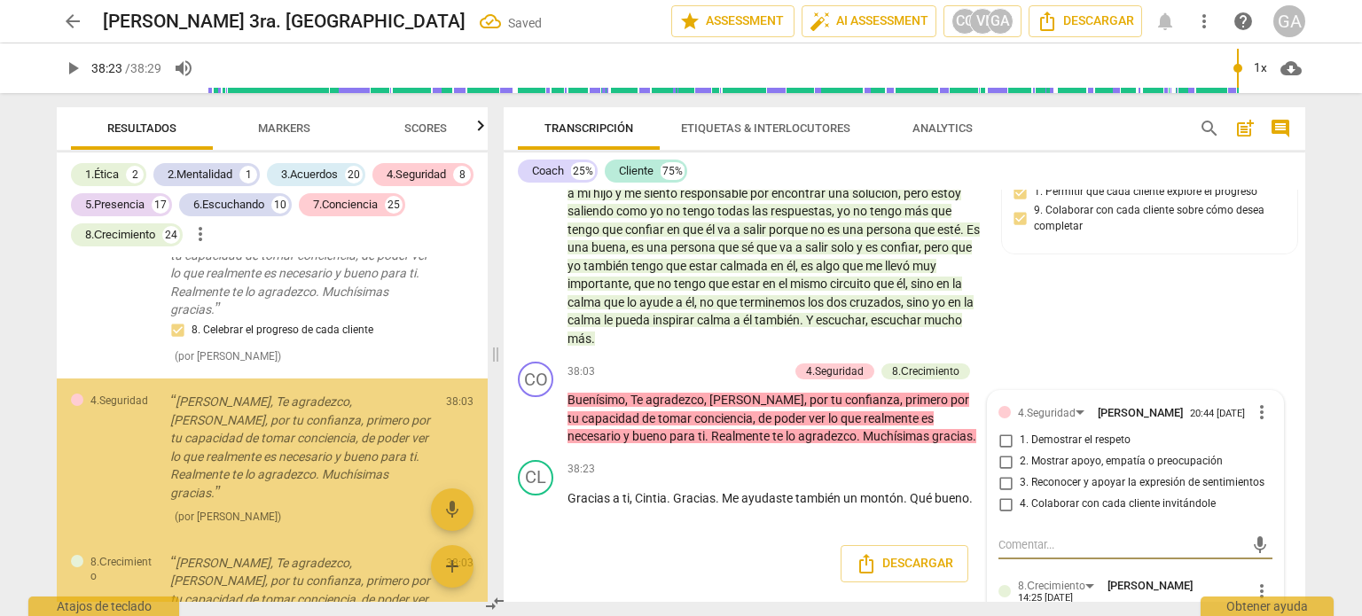
scroll to position [19062, 0]
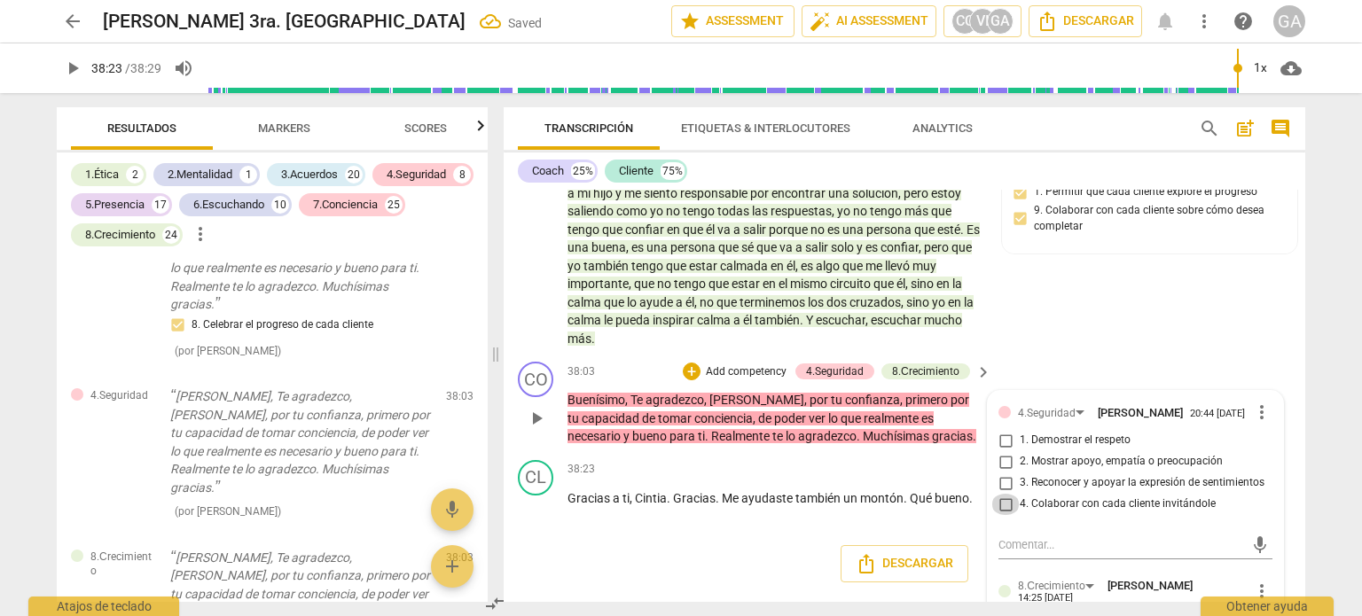
click at [1003, 500] on input "4. Colaborar con cada cliente invitándole" at bounding box center [1005, 504] width 28 height 21
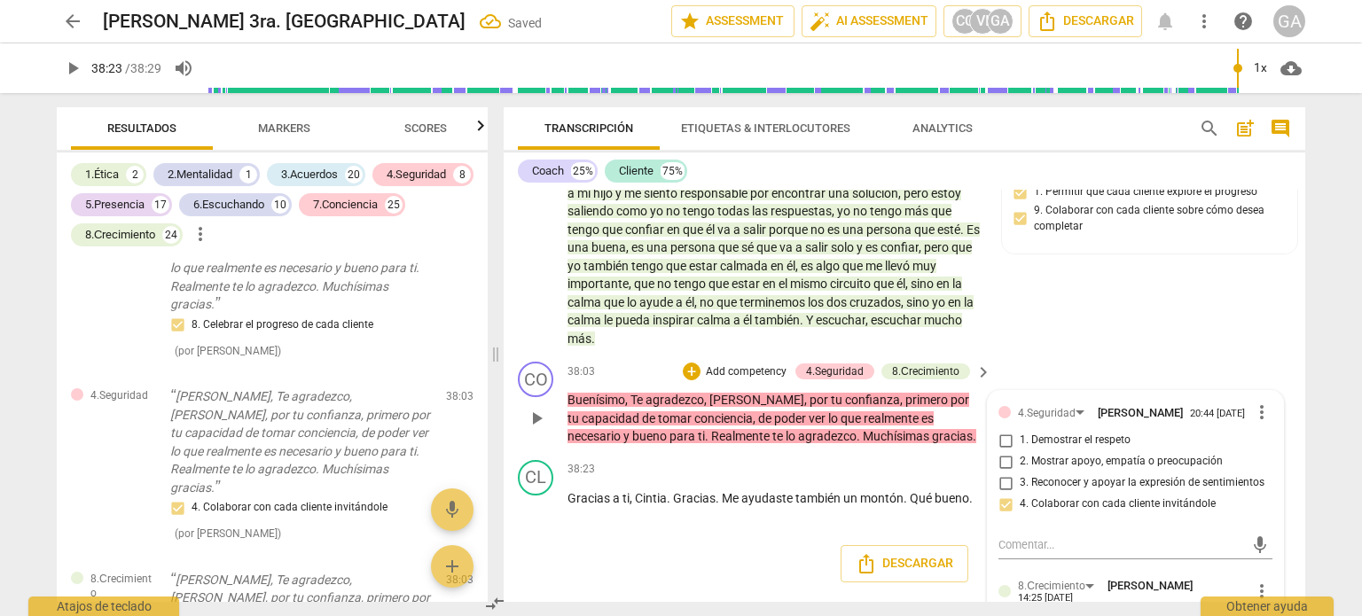
click at [1001, 480] on input "3. Reconocer y apoyar la expresión de sentimientos" at bounding box center [1005, 483] width 28 height 21
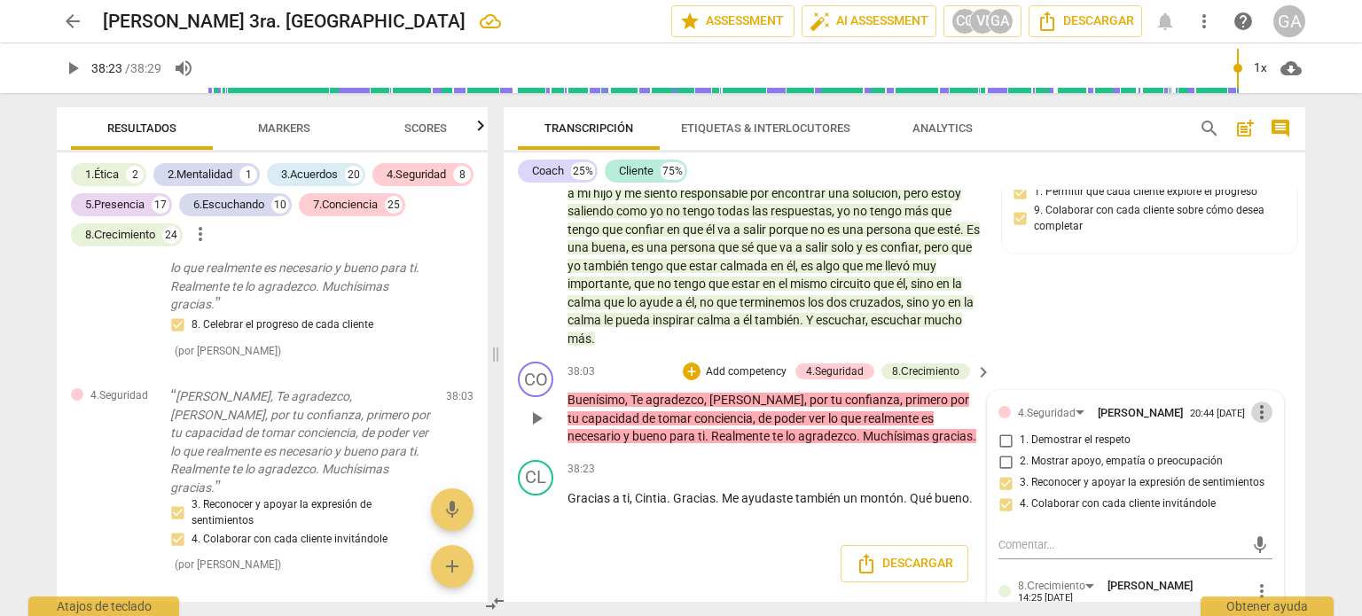
click at [1255, 402] on span "more_vert" at bounding box center [1261, 412] width 21 height 21
click at [1276, 401] on li "Editar" at bounding box center [1277, 404] width 62 height 34
click at [1004, 494] on div "4.Seguridad [PERSON_NAME] more_vert 1. Demostrar el respeto 2. Mostrar apoyo, e…" at bounding box center [1135, 501] width 274 height 198
click at [1251, 403] on span "more_vert" at bounding box center [1261, 413] width 21 height 21
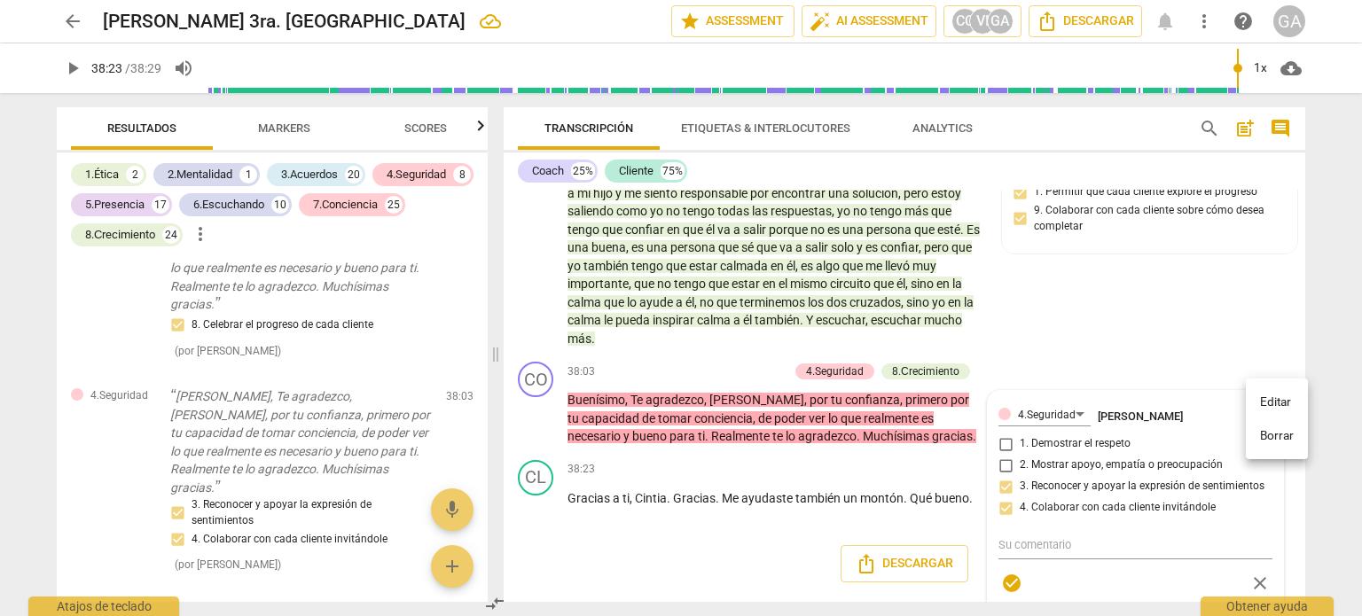
click at [1274, 434] on li "Borrar" at bounding box center [1277, 436] width 62 height 34
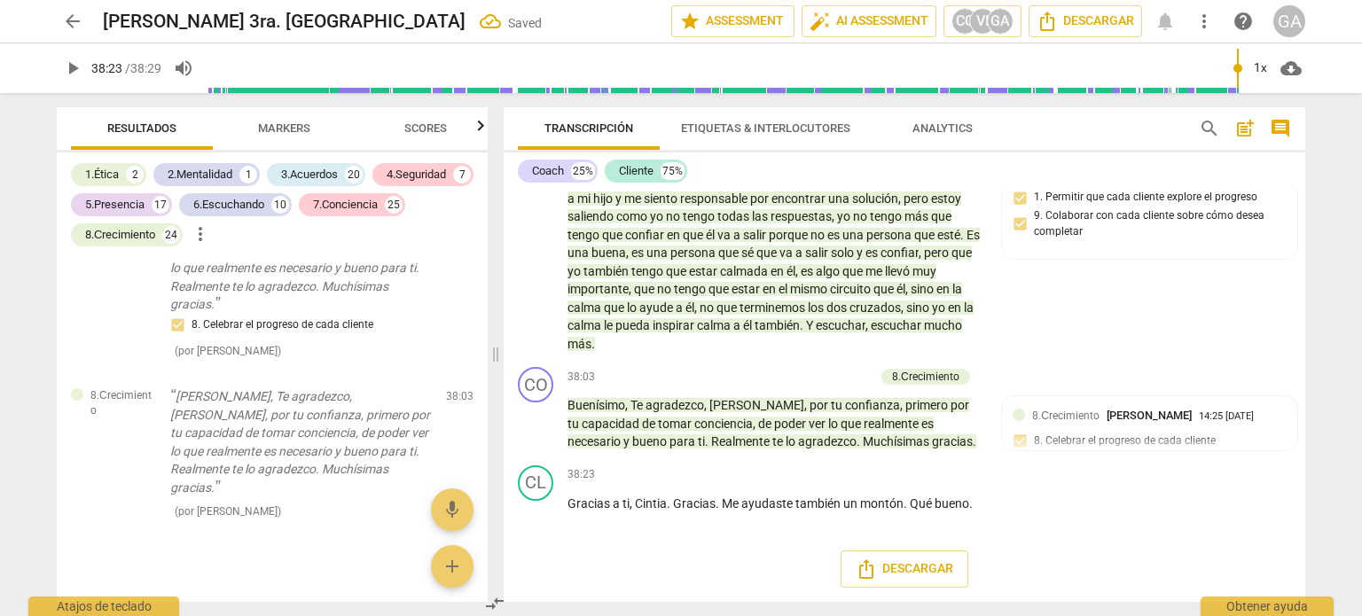
scroll to position [18865, 0]
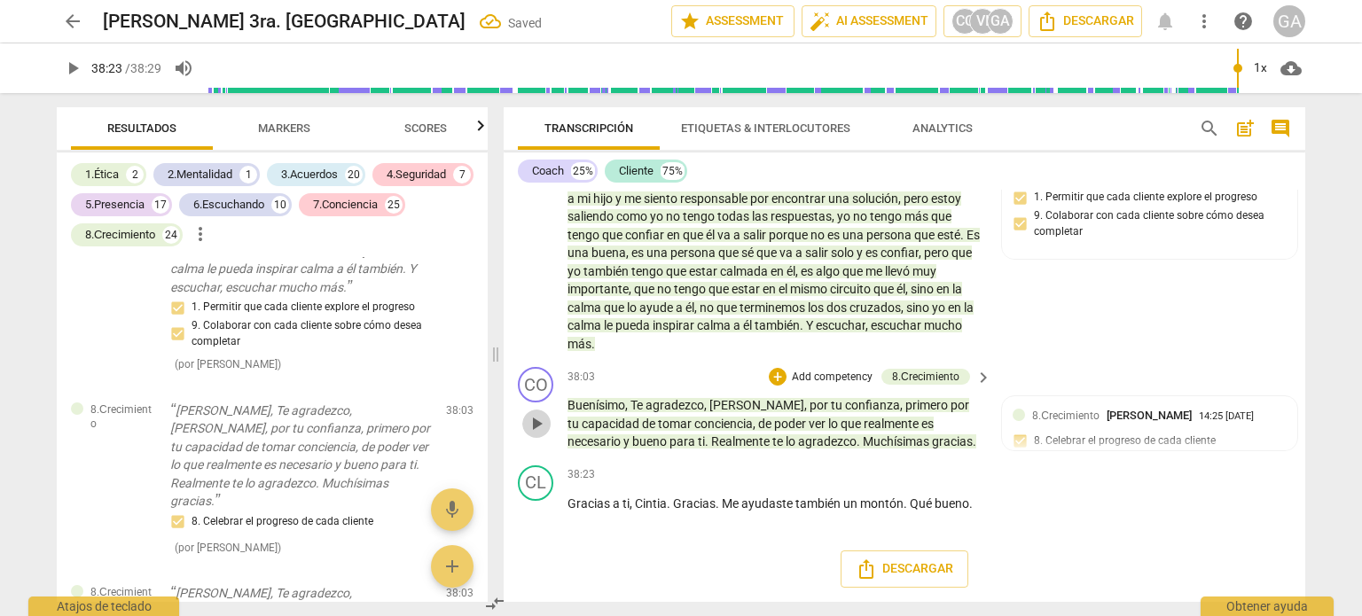
click at [539, 418] on span "play_arrow" at bounding box center [536, 423] width 21 height 21
click at [541, 417] on span "pause" at bounding box center [536, 423] width 21 height 21
click at [824, 370] on p "Add competency" at bounding box center [832, 378] width 84 height 16
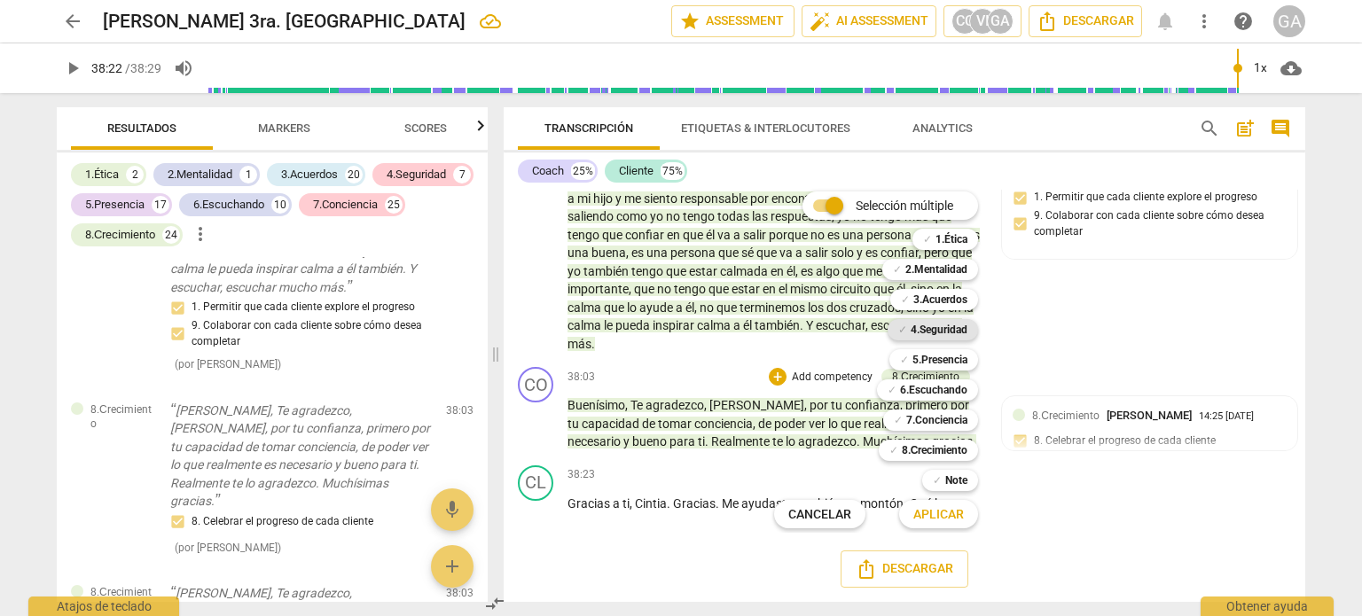
click at [927, 332] on b "4.Seguridad" at bounding box center [939, 329] width 57 height 21
click at [940, 448] on b "8.Сrecimiento" at bounding box center [935, 450] width 66 height 21
click at [937, 512] on span "Aplicar" at bounding box center [938, 515] width 51 height 18
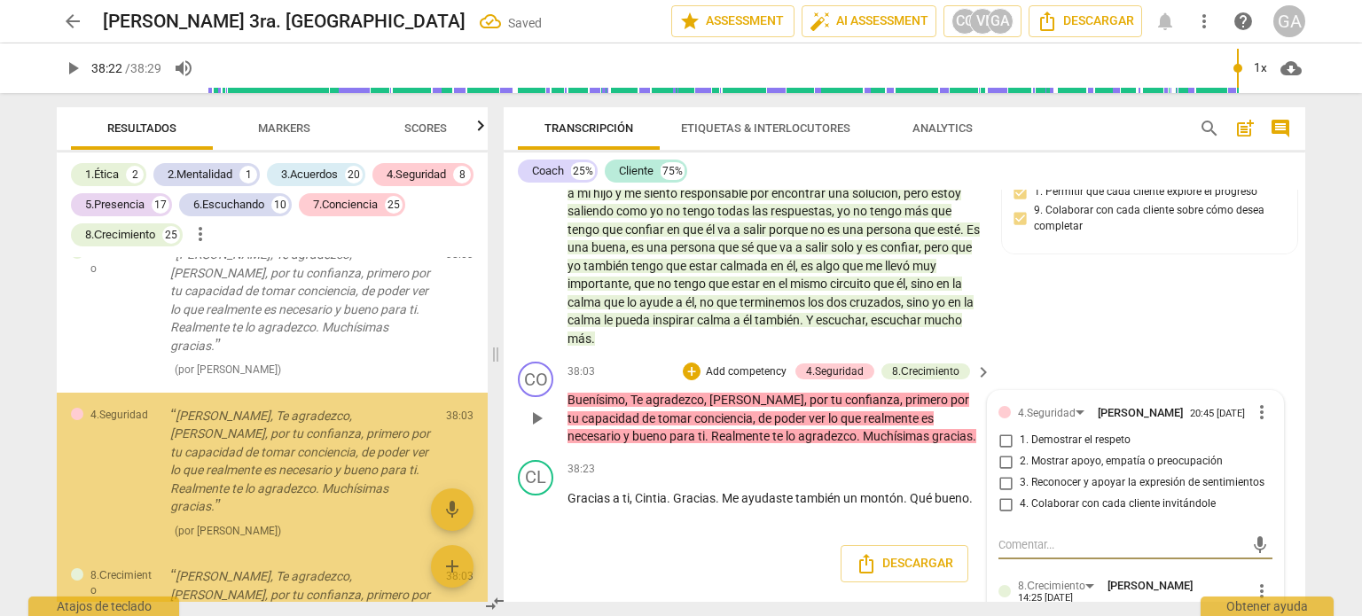
scroll to position [19204, 0]
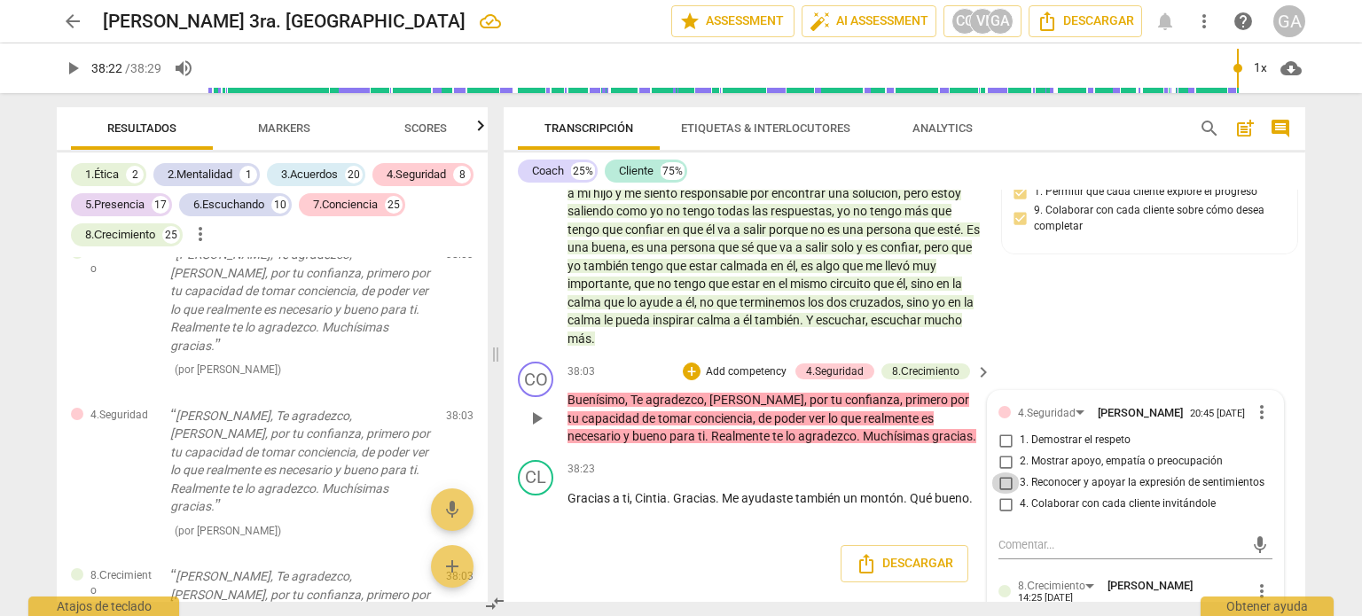
click at [1005, 478] on input "3. Reconocer y apoyar la expresión de sentimientos" at bounding box center [1005, 483] width 28 height 21
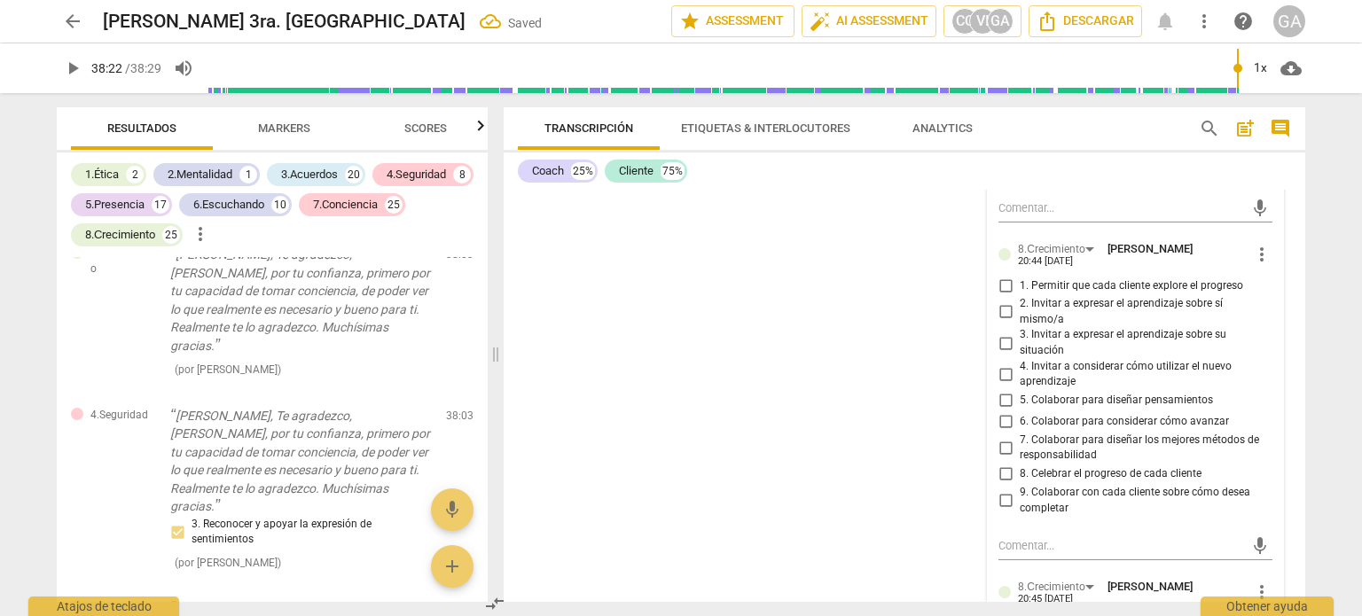
scroll to position [10281, 0]
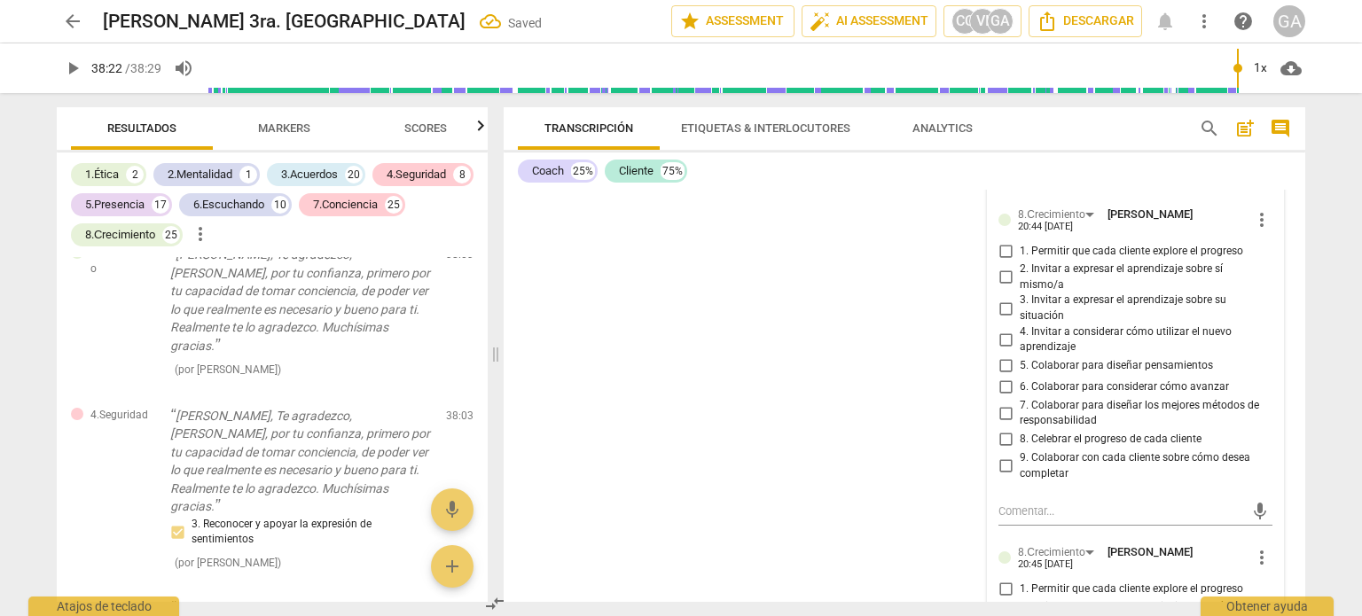
click at [1008, 437] on input "8. Celebrar el progreso de cada cliente" at bounding box center [1005, 439] width 28 height 21
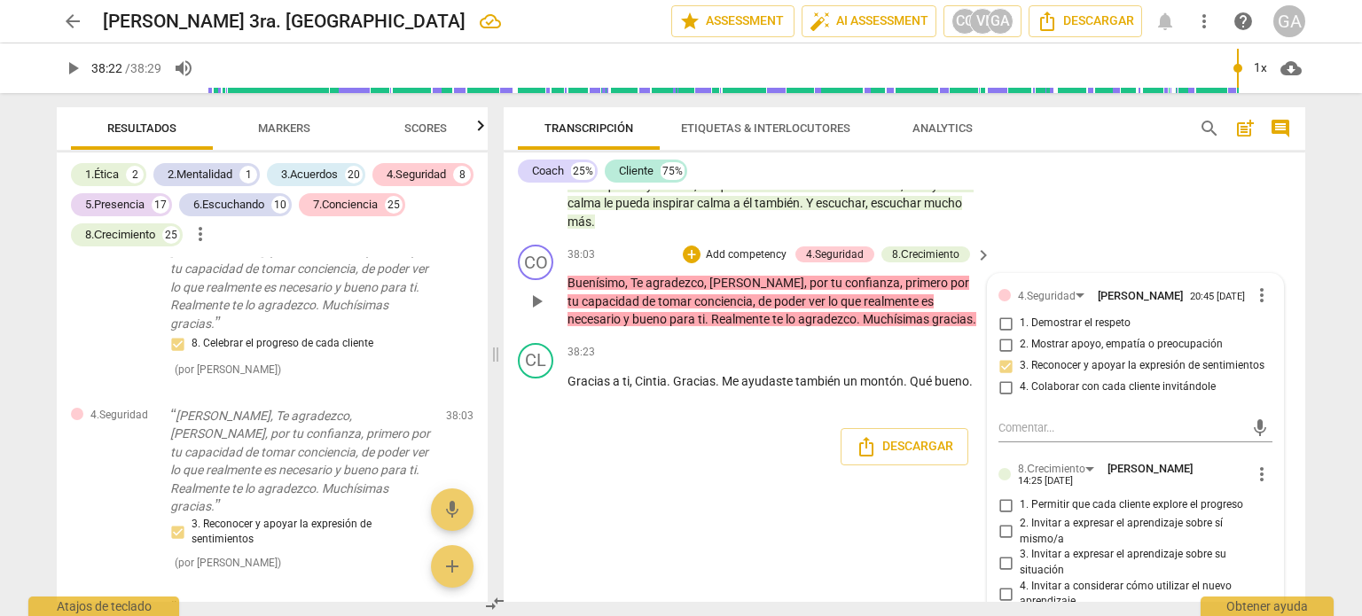
scroll to position [9838, 0]
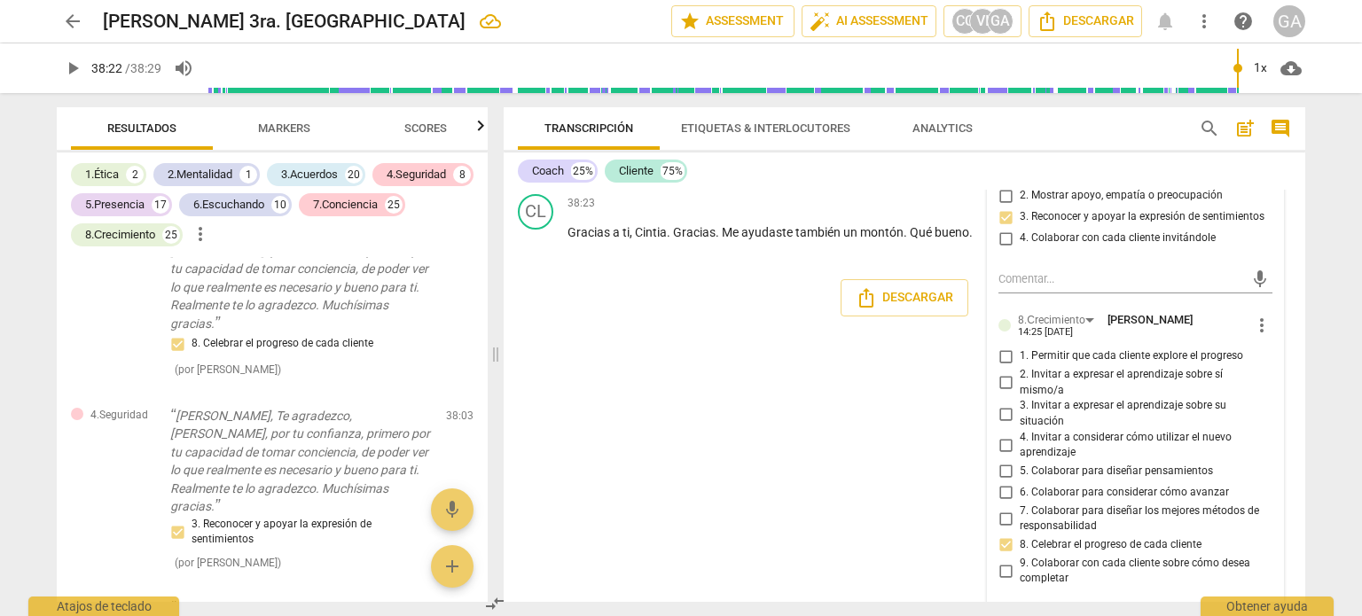
click at [587, 302] on div "Descargar" at bounding box center [905, 298] width 802 height 66
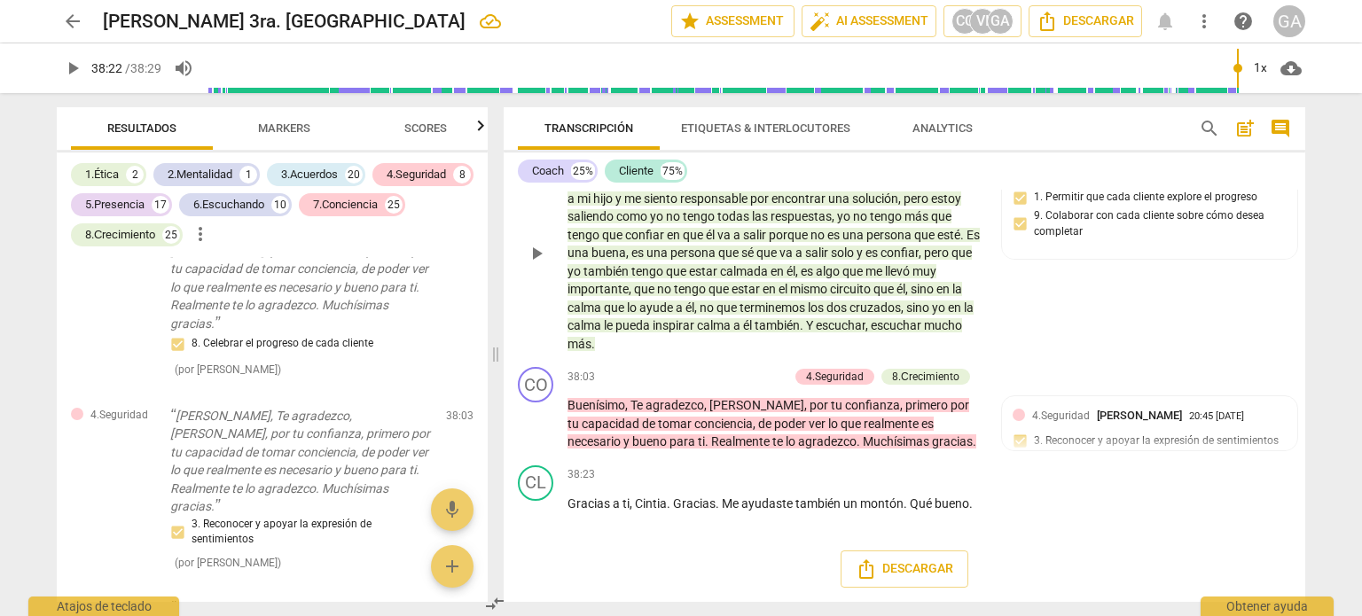
scroll to position [9572, 0]
